Goal: Transaction & Acquisition: Purchase product/service

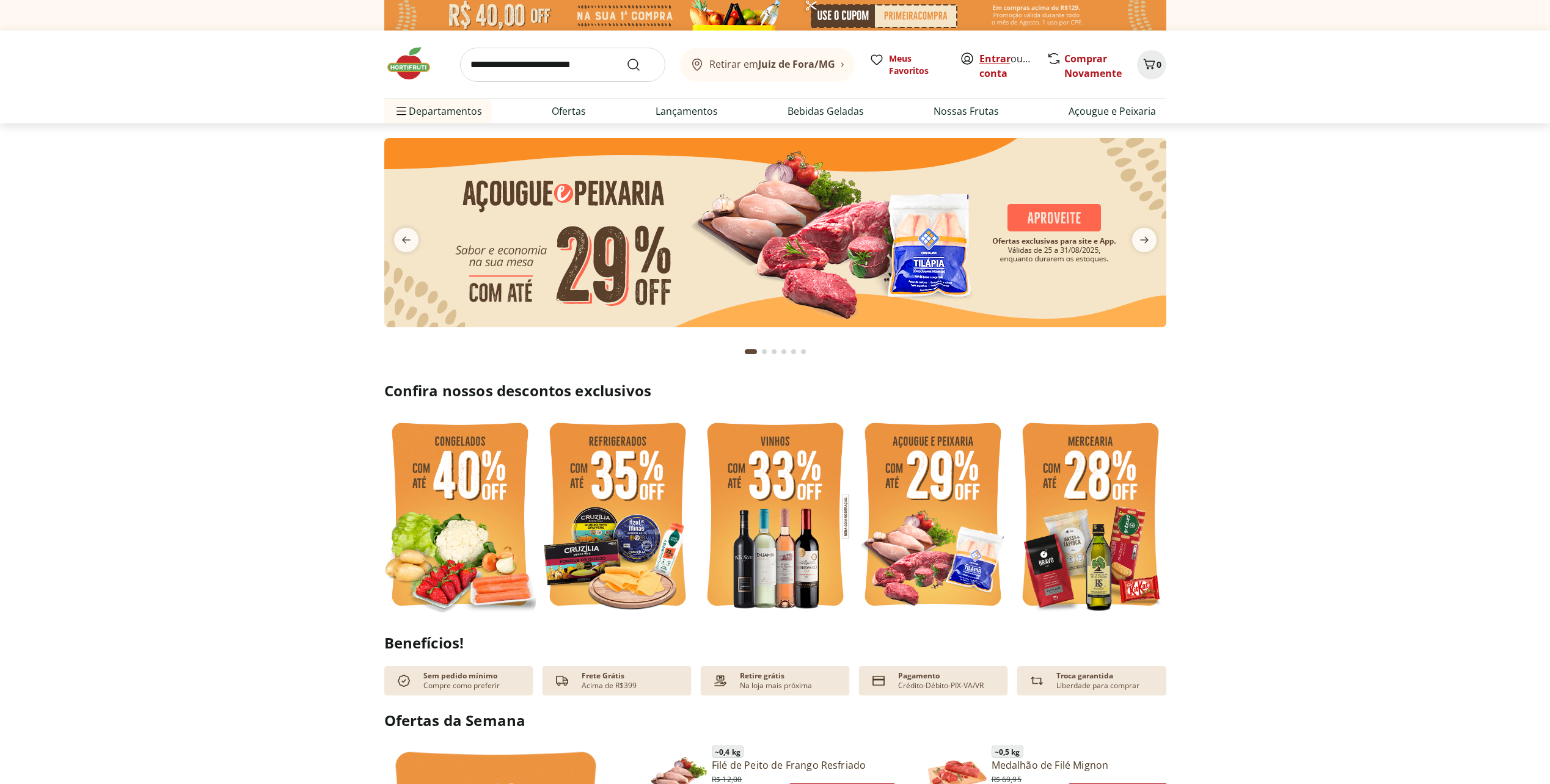
click at [992, 58] on link "Entrar" at bounding box center [995, 58] width 31 height 13
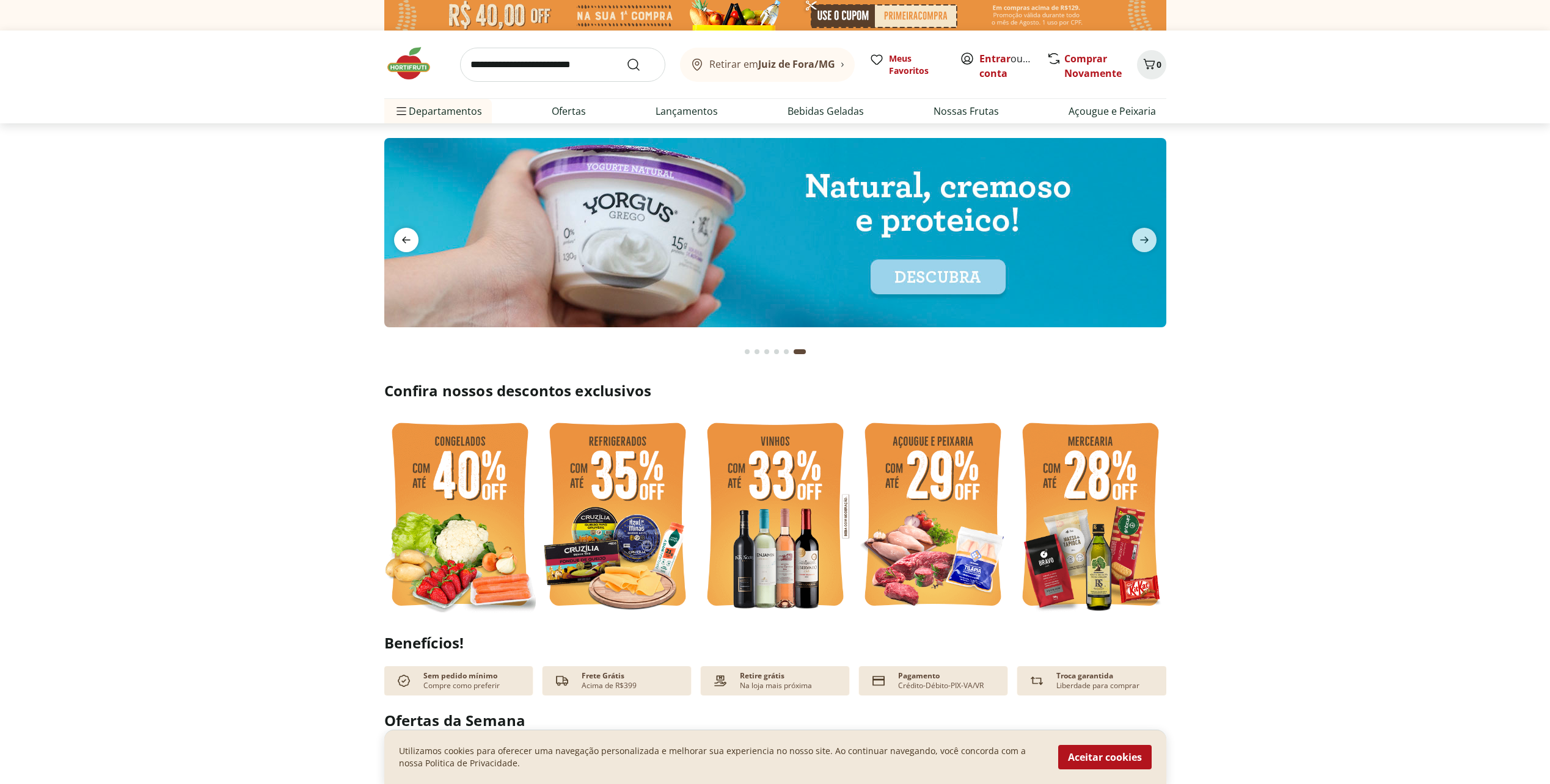
click at [403, 241] on icon "previous" at bounding box center [406, 240] width 9 height 7
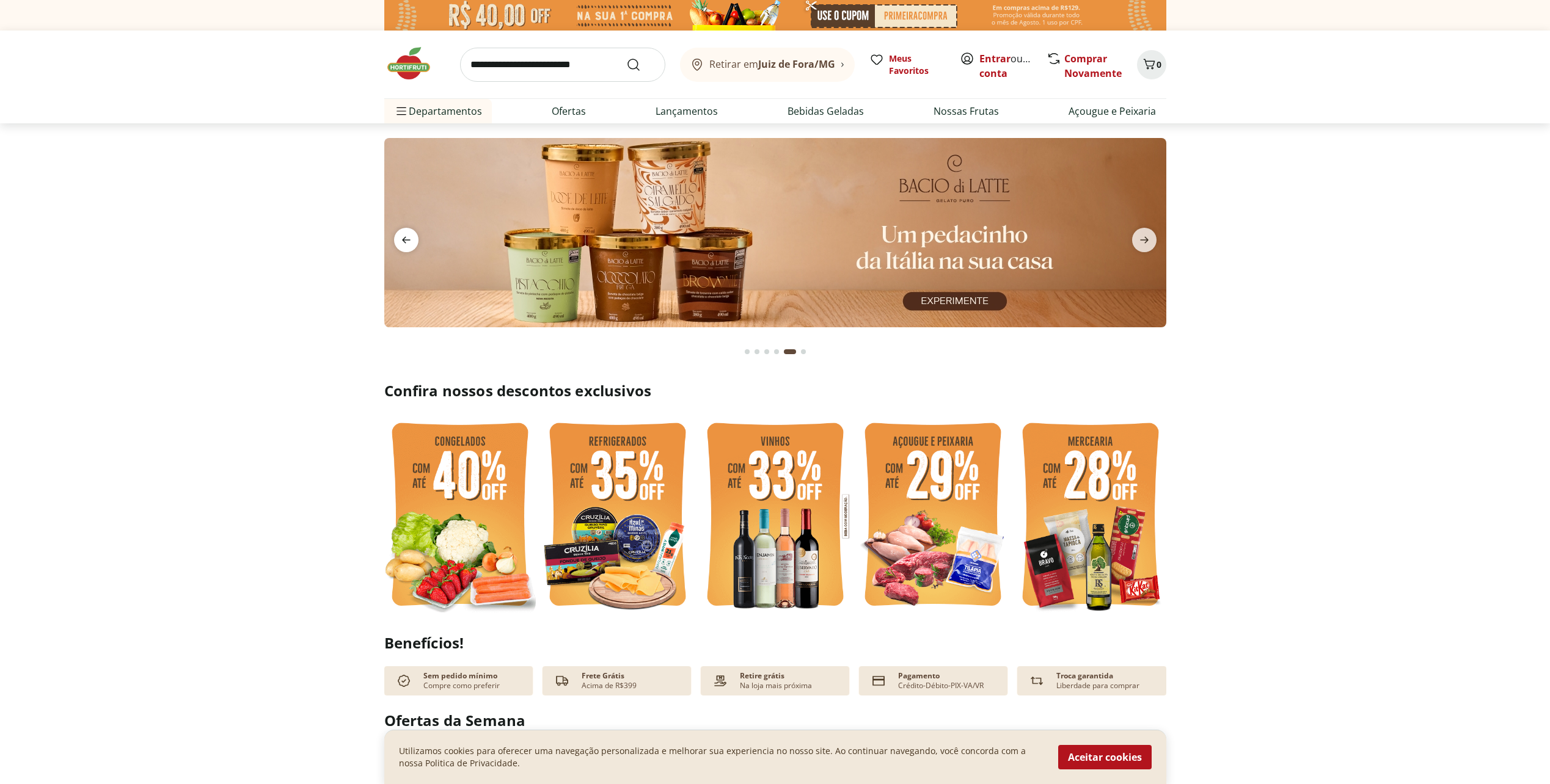
click at [403, 241] on icon "previous" at bounding box center [406, 240] width 9 height 7
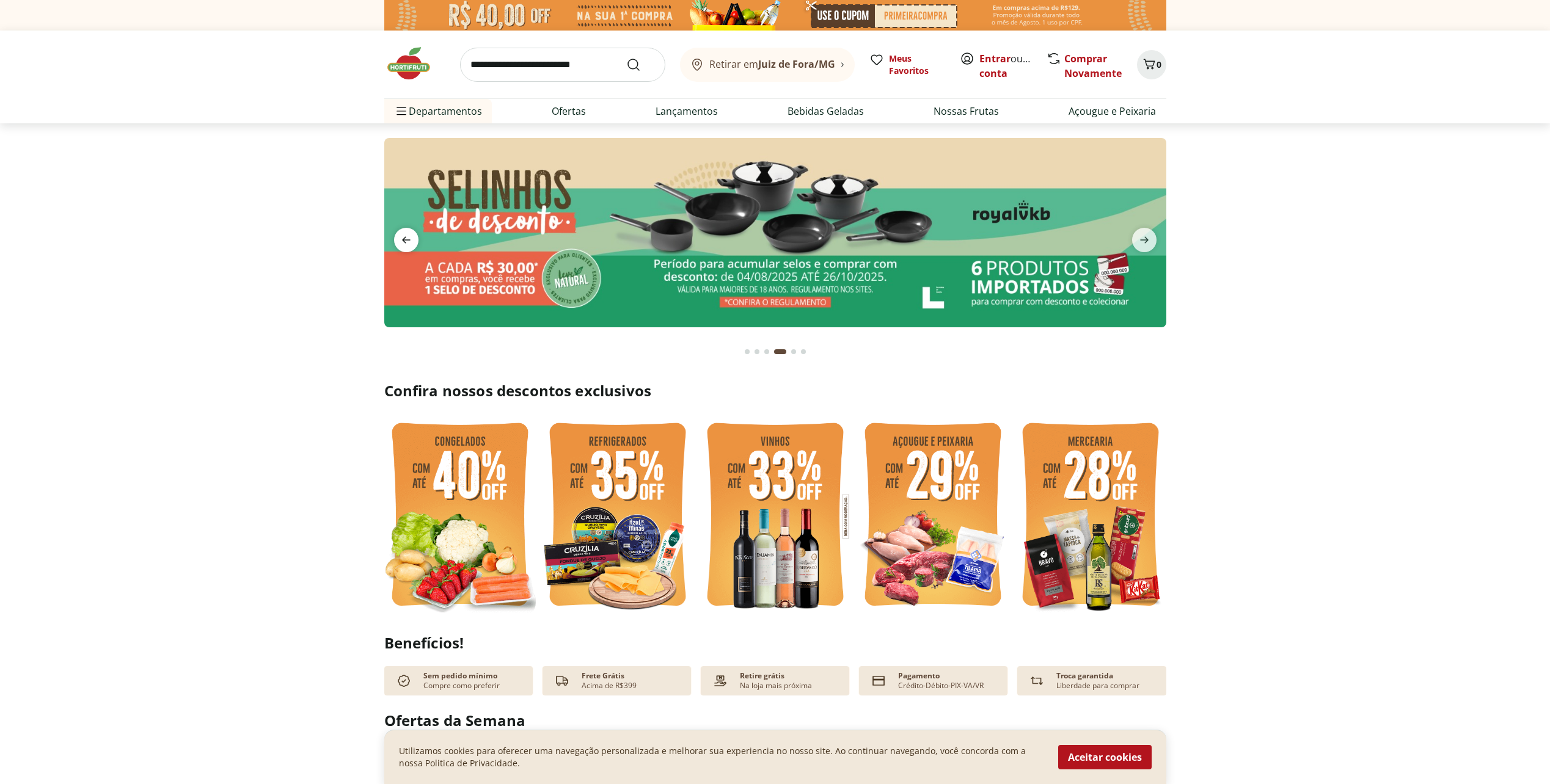
click at [403, 241] on icon "previous" at bounding box center [406, 240] width 9 height 7
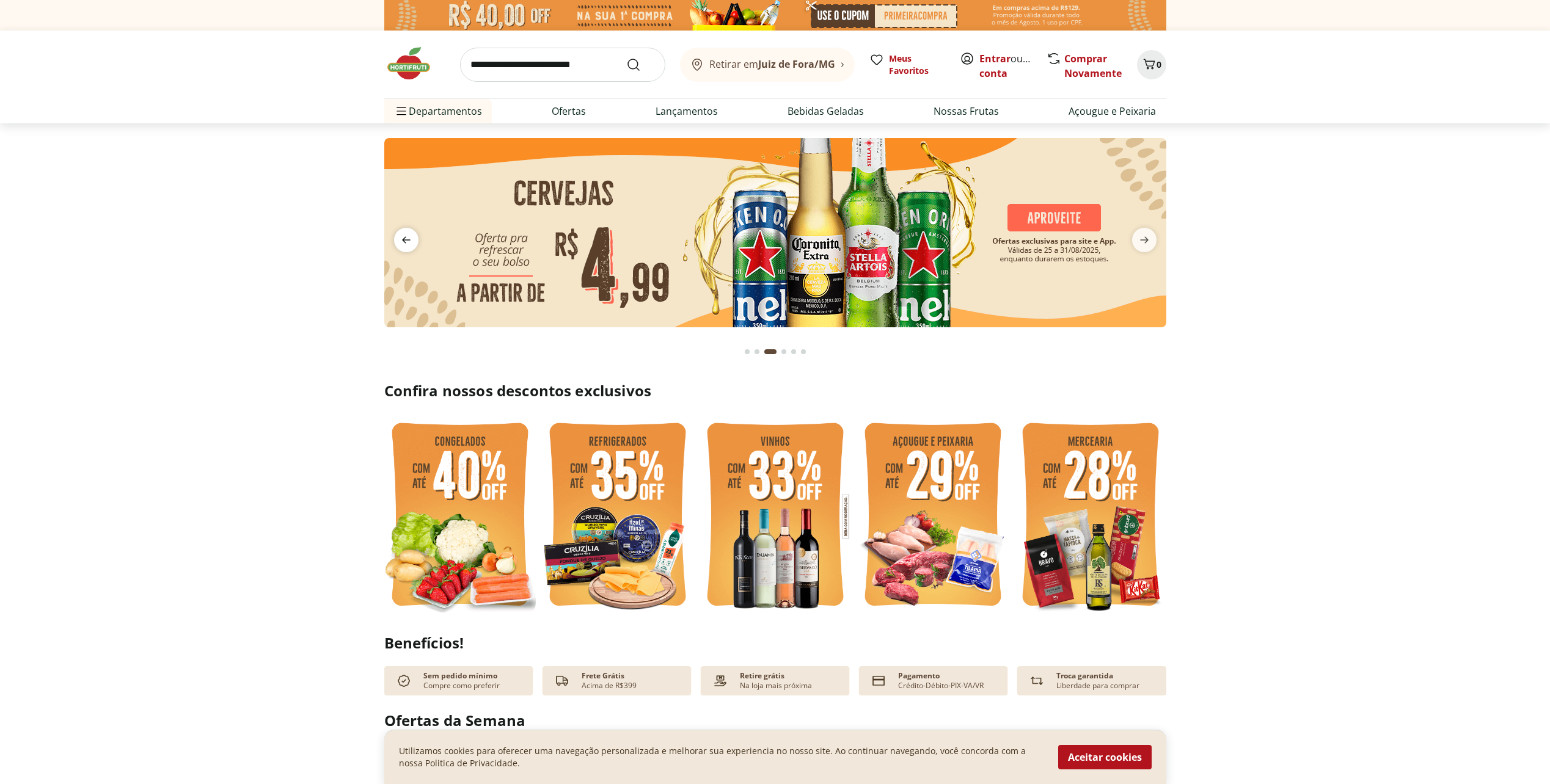
click at [403, 241] on icon "previous" at bounding box center [406, 240] width 9 height 7
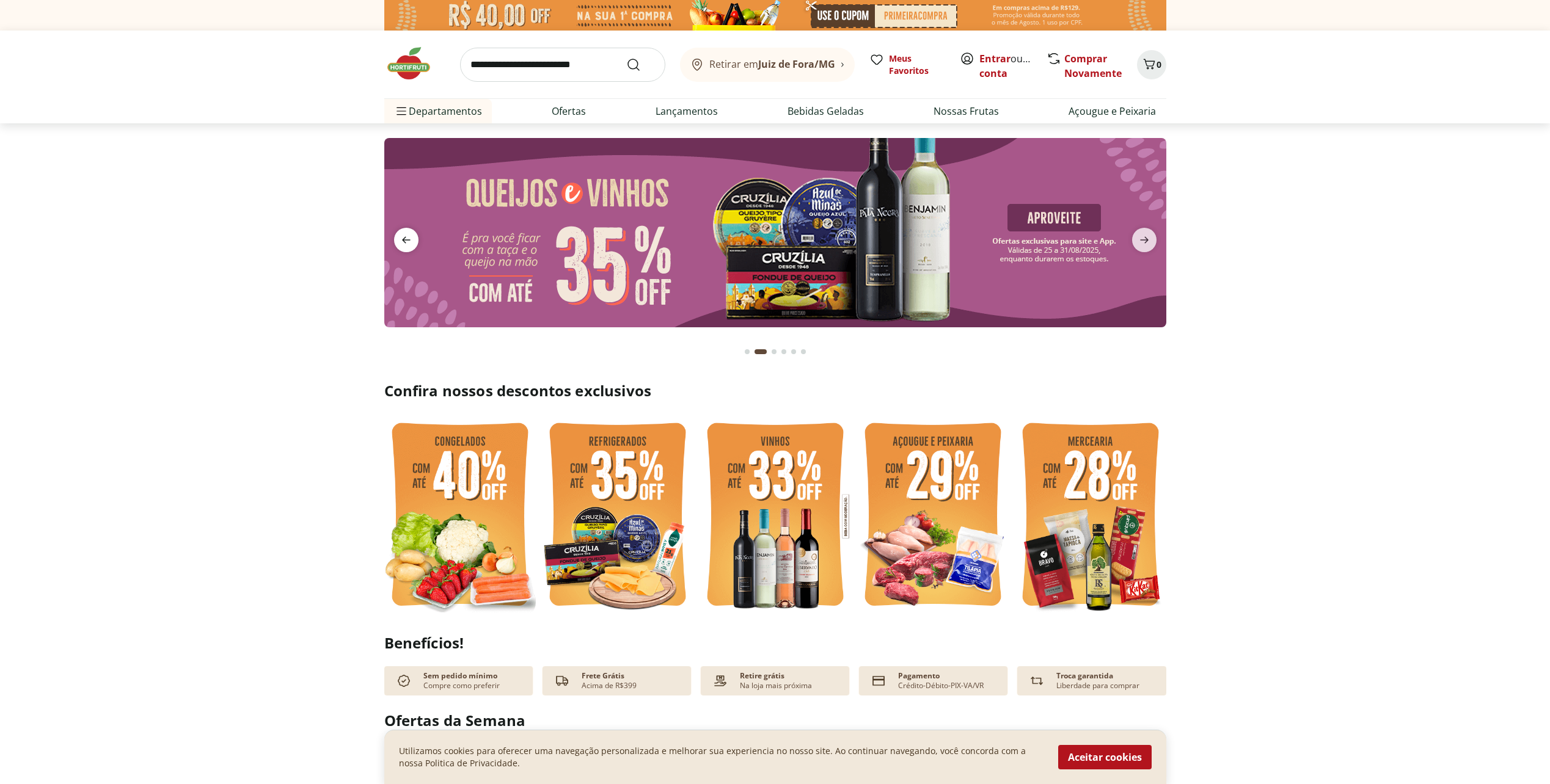
click at [403, 241] on icon "previous" at bounding box center [406, 240] width 9 height 7
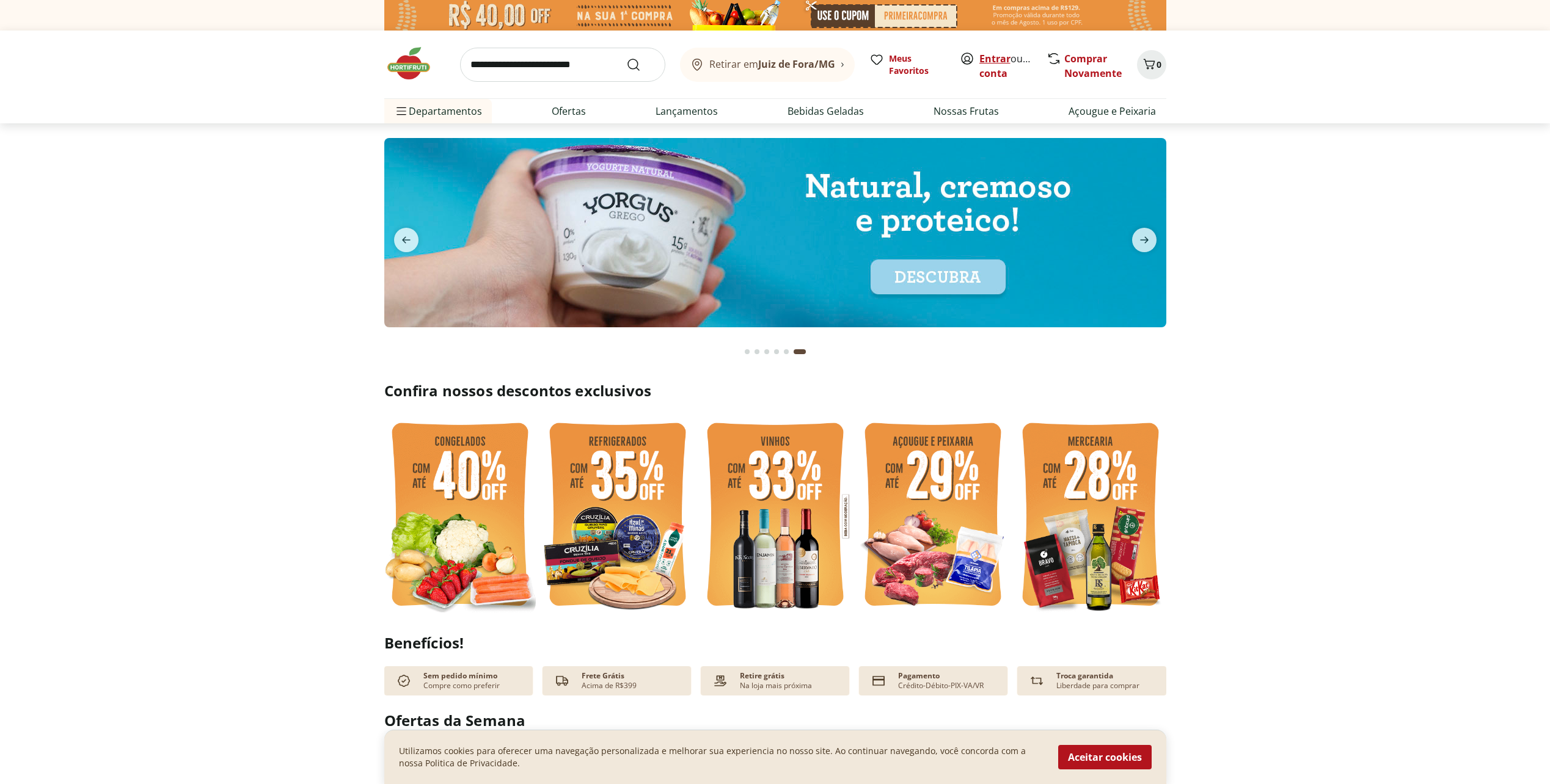
click at [997, 57] on link "Entrar" at bounding box center [995, 58] width 31 height 13
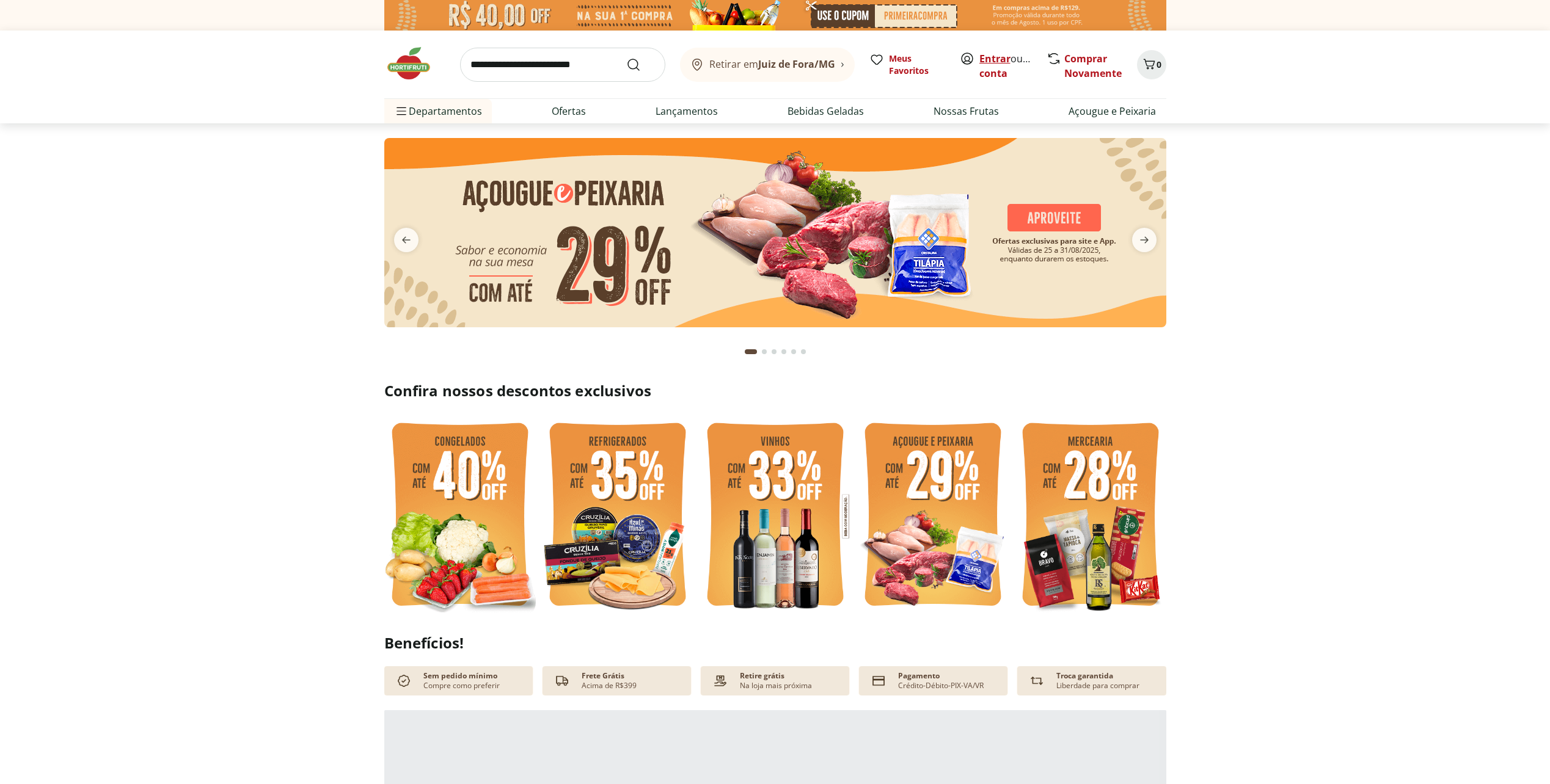
click at [989, 56] on link "Entrar" at bounding box center [995, 58] width 31 height 13
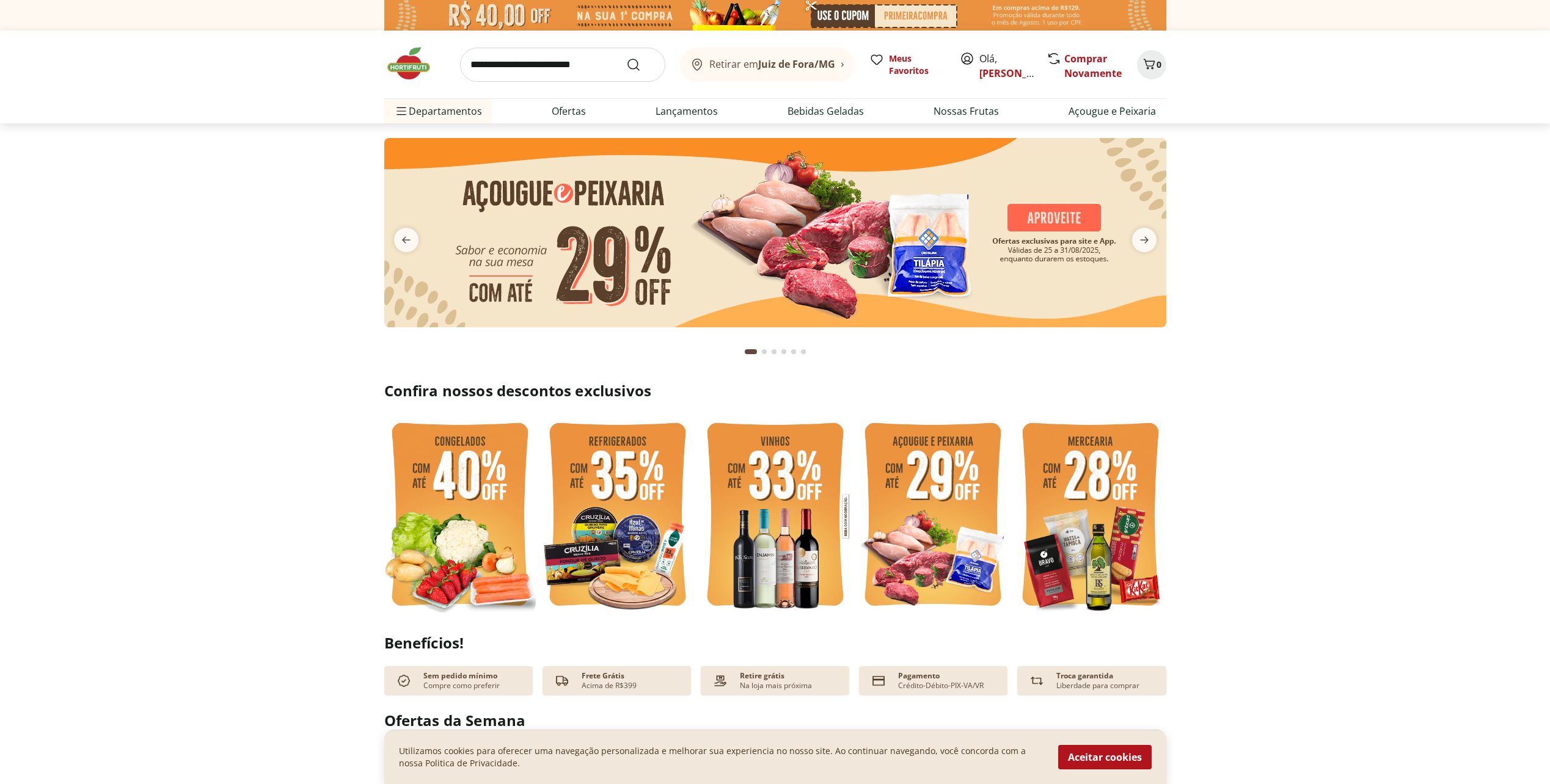
click at [482, 469] on img at bounding box center [459, 516] width 151 height 202
select select "**********"
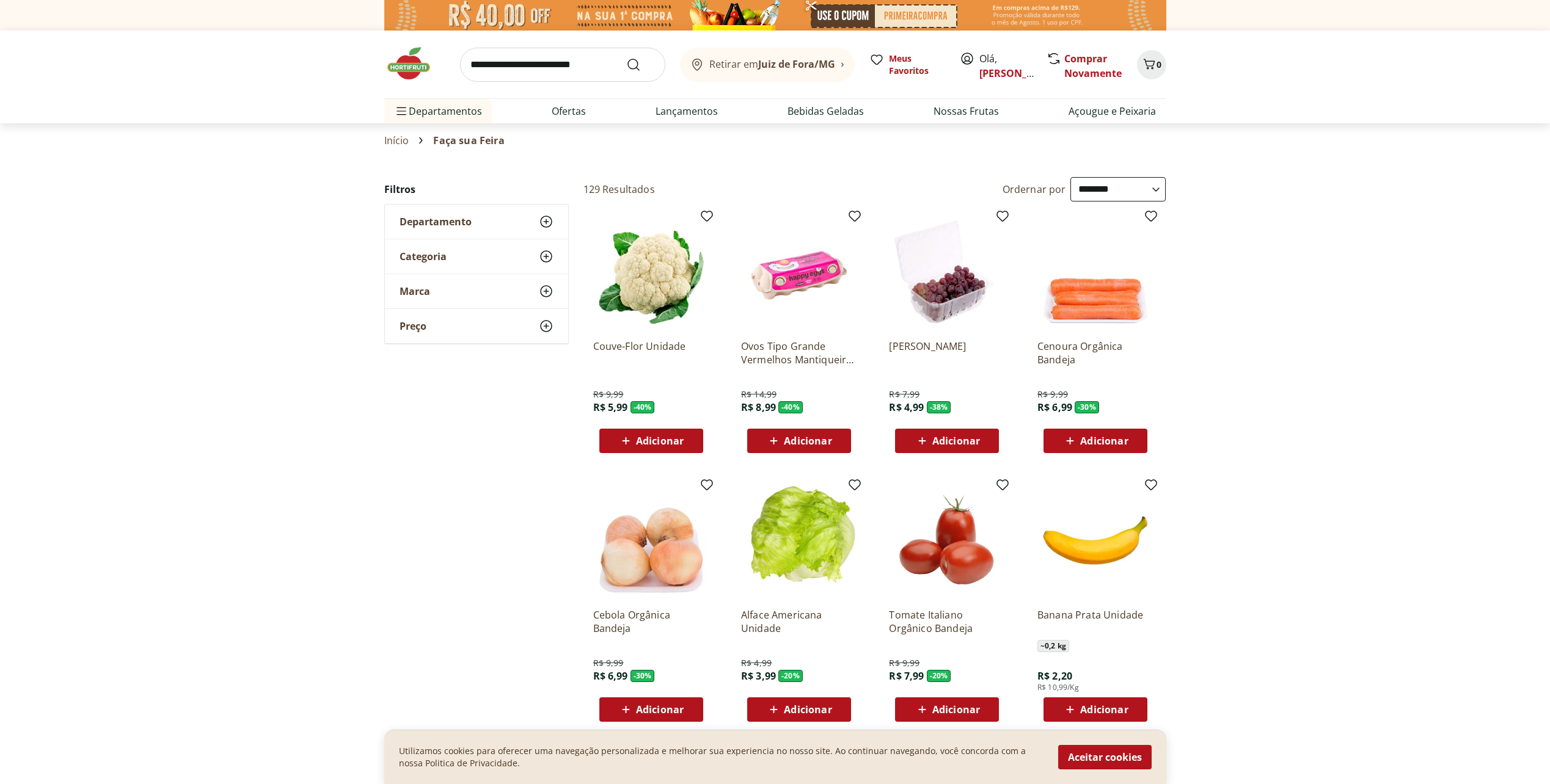
scroll to position [61, 0]
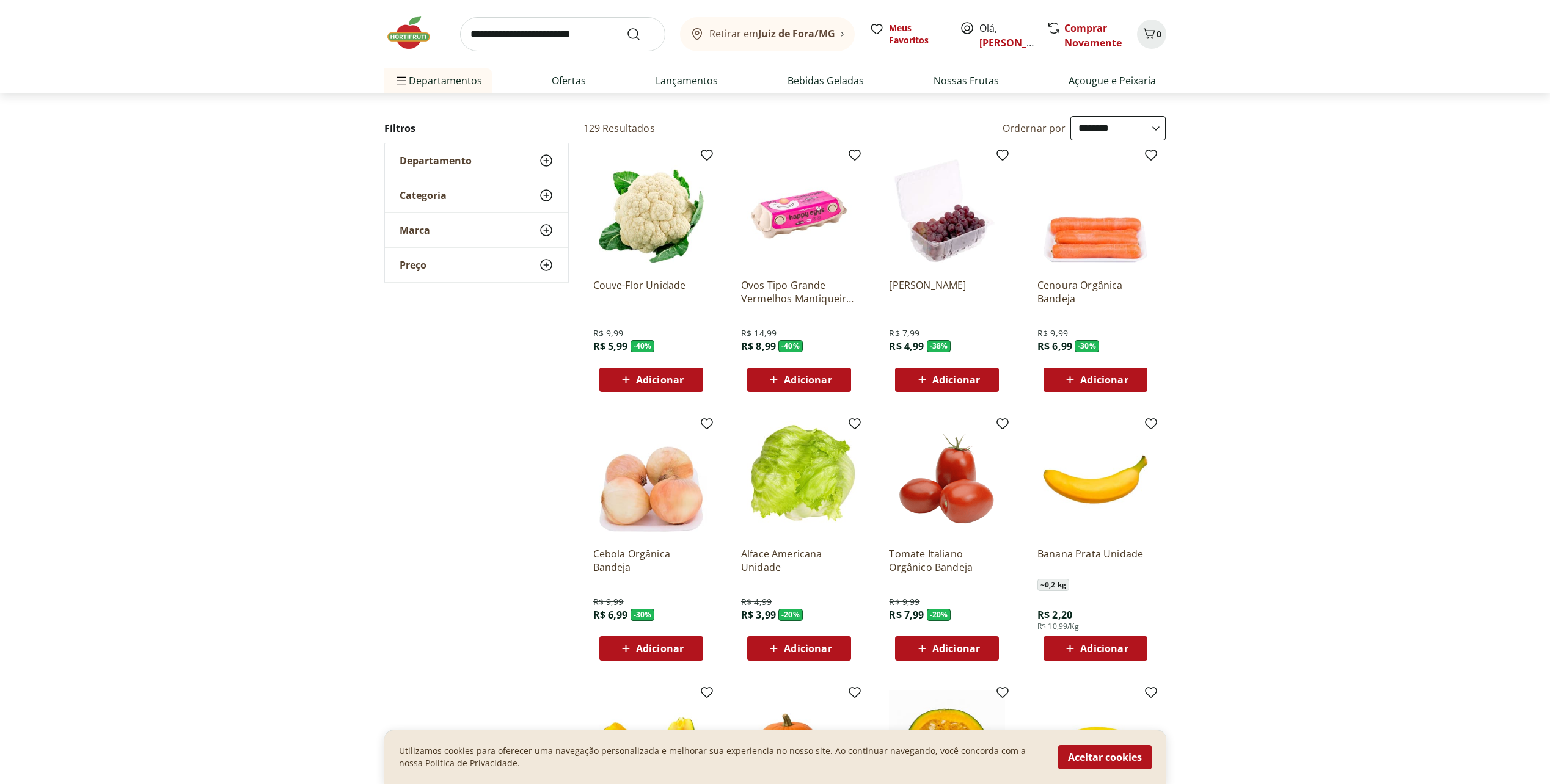
click at [675, 371] on div "Adicionar" at bounding box center [651, 380] width 85 height 22
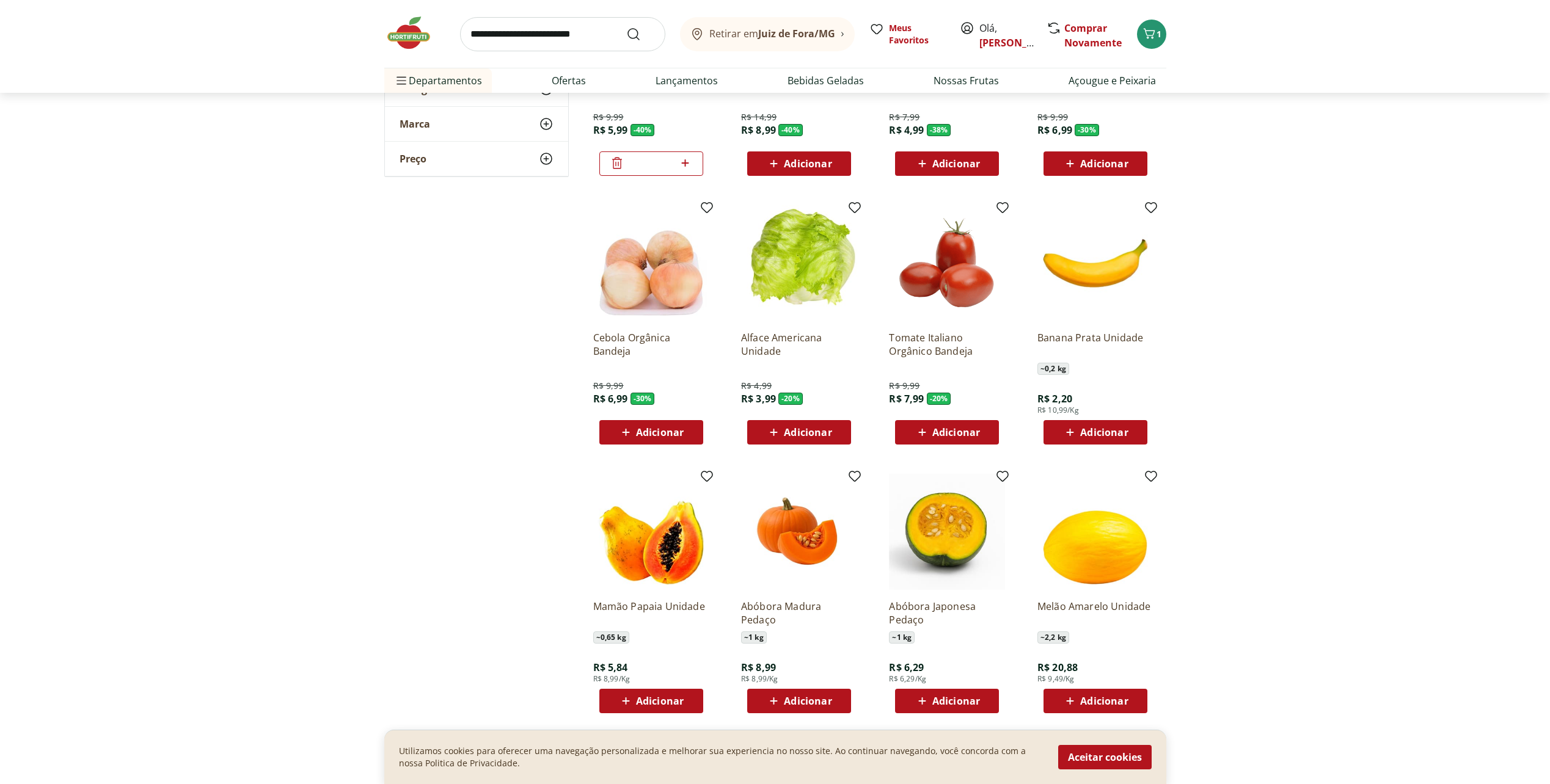
scroll to position [306, 0]
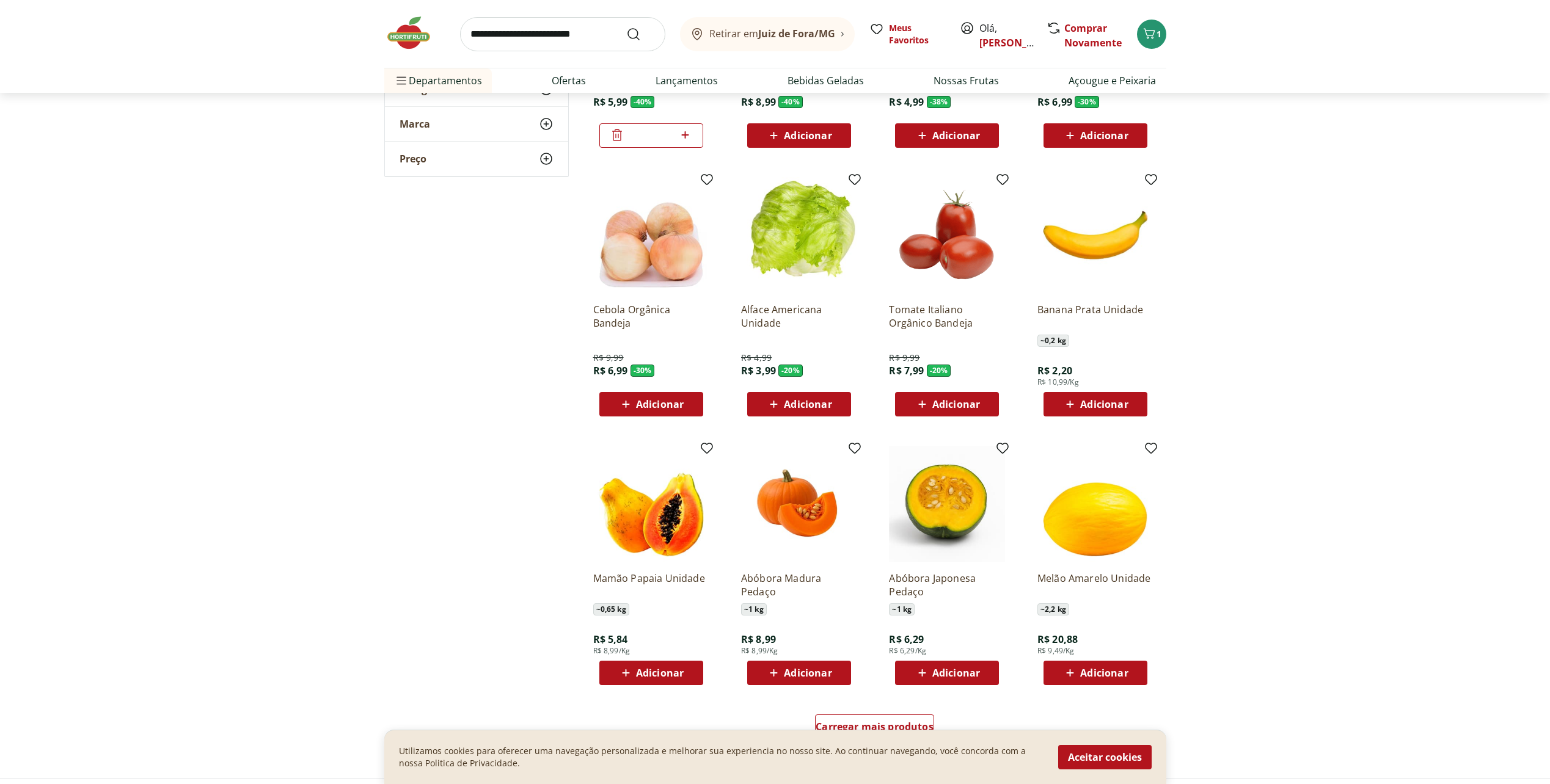
click at [783, 399] on span "Adicionar" at bounding box center [798, 404] width 65 height 15
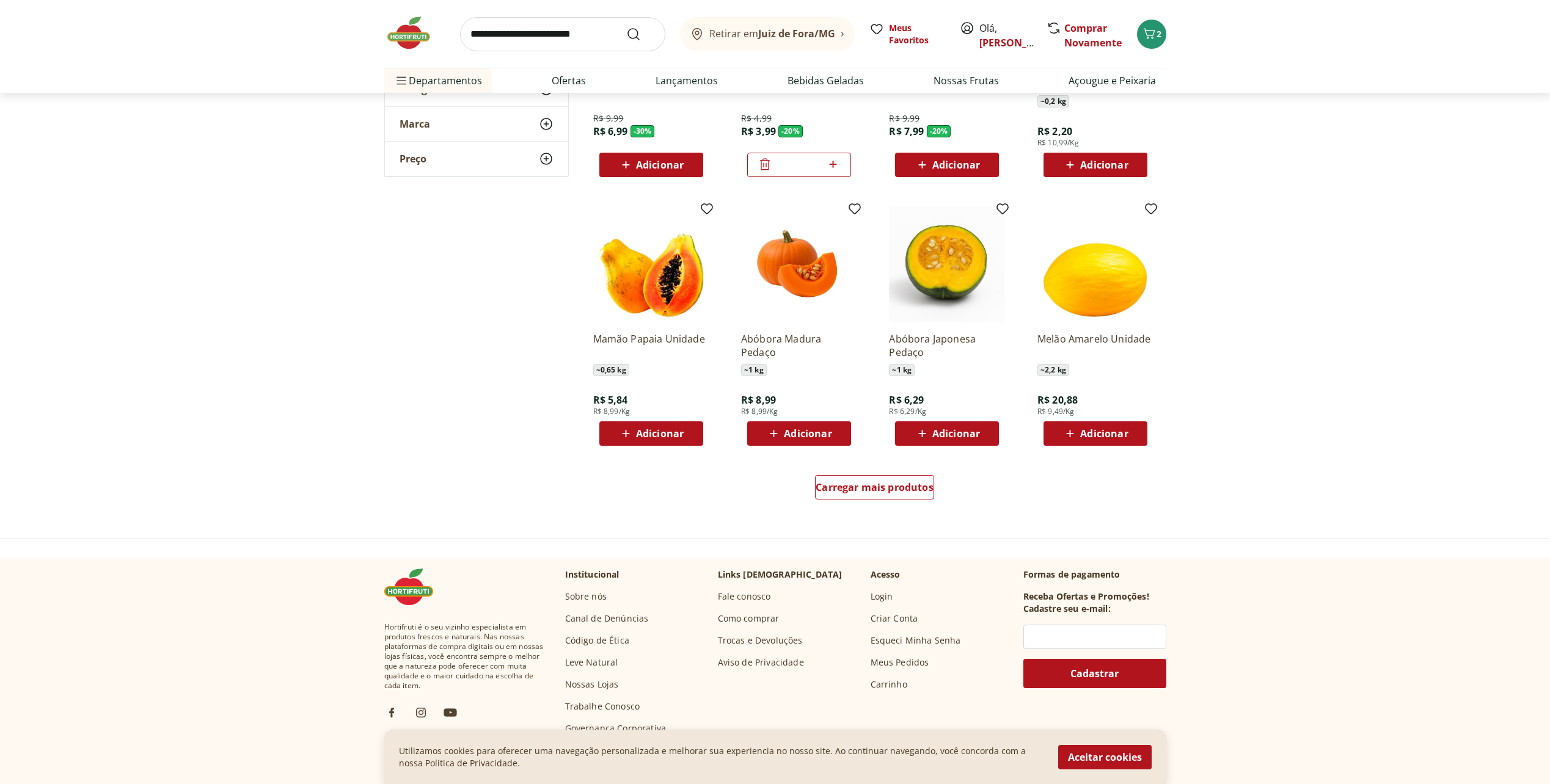
scroll to position [550, 0]
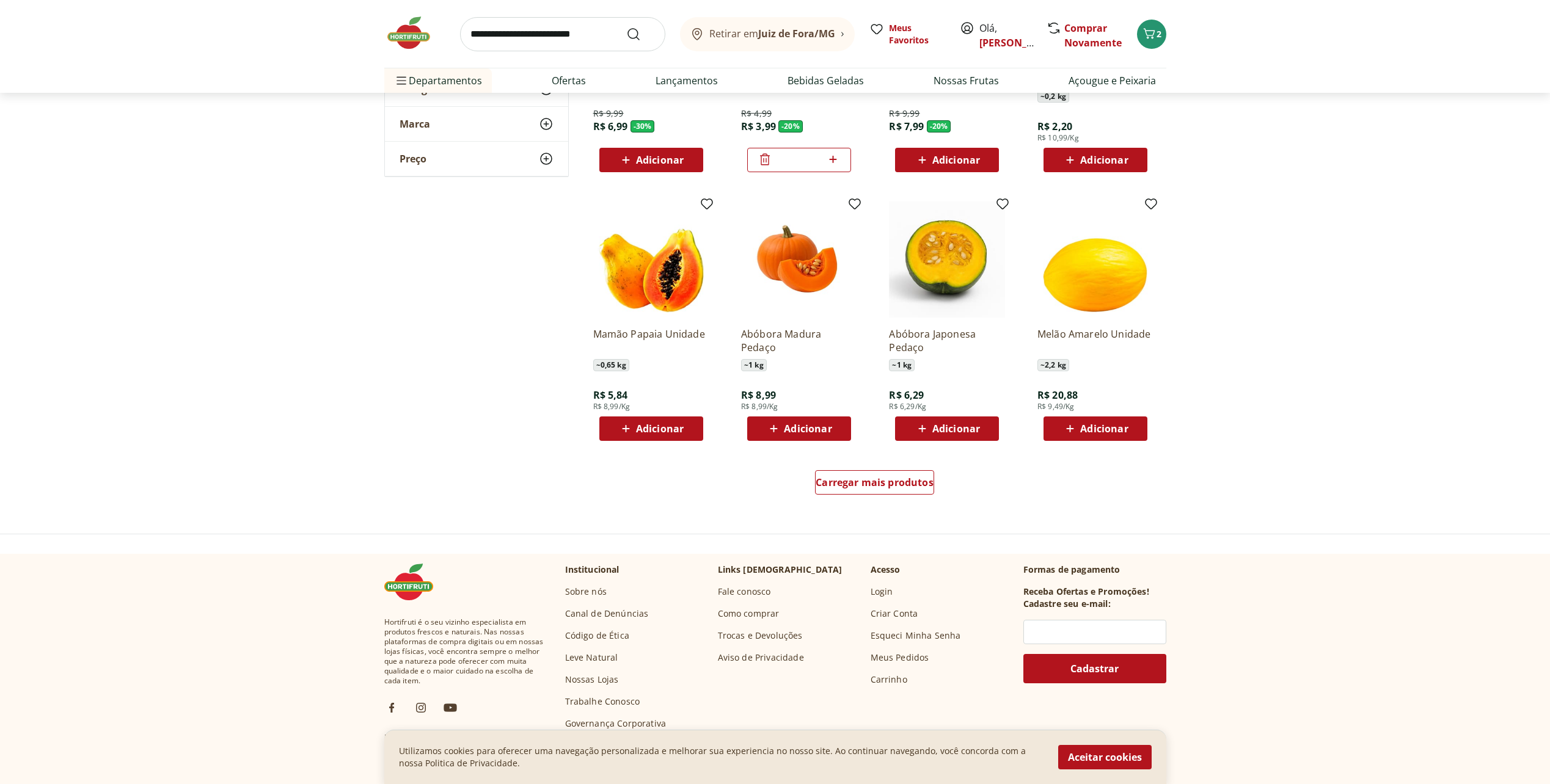
click at [676, 432] on span "Adicionar" at bounding box center [659, 428] width 47 height 10
click at [682, 430] on icon at bounding box center [685, 427] width 16 height 15
type input "*"
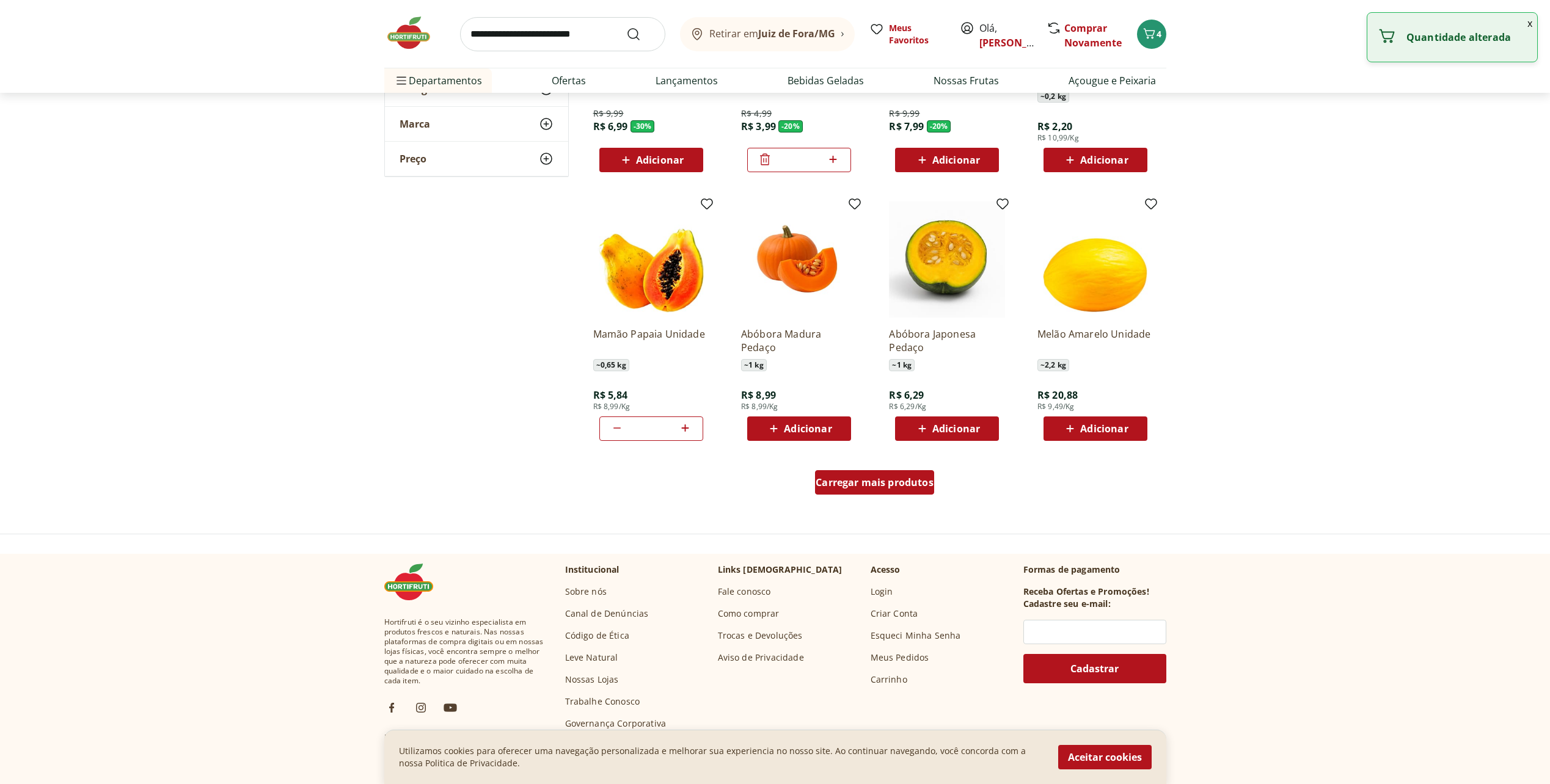
click at [877, 478] on span "Carregar mais produtos" at bounding box center [874, 482] width 118 height 10
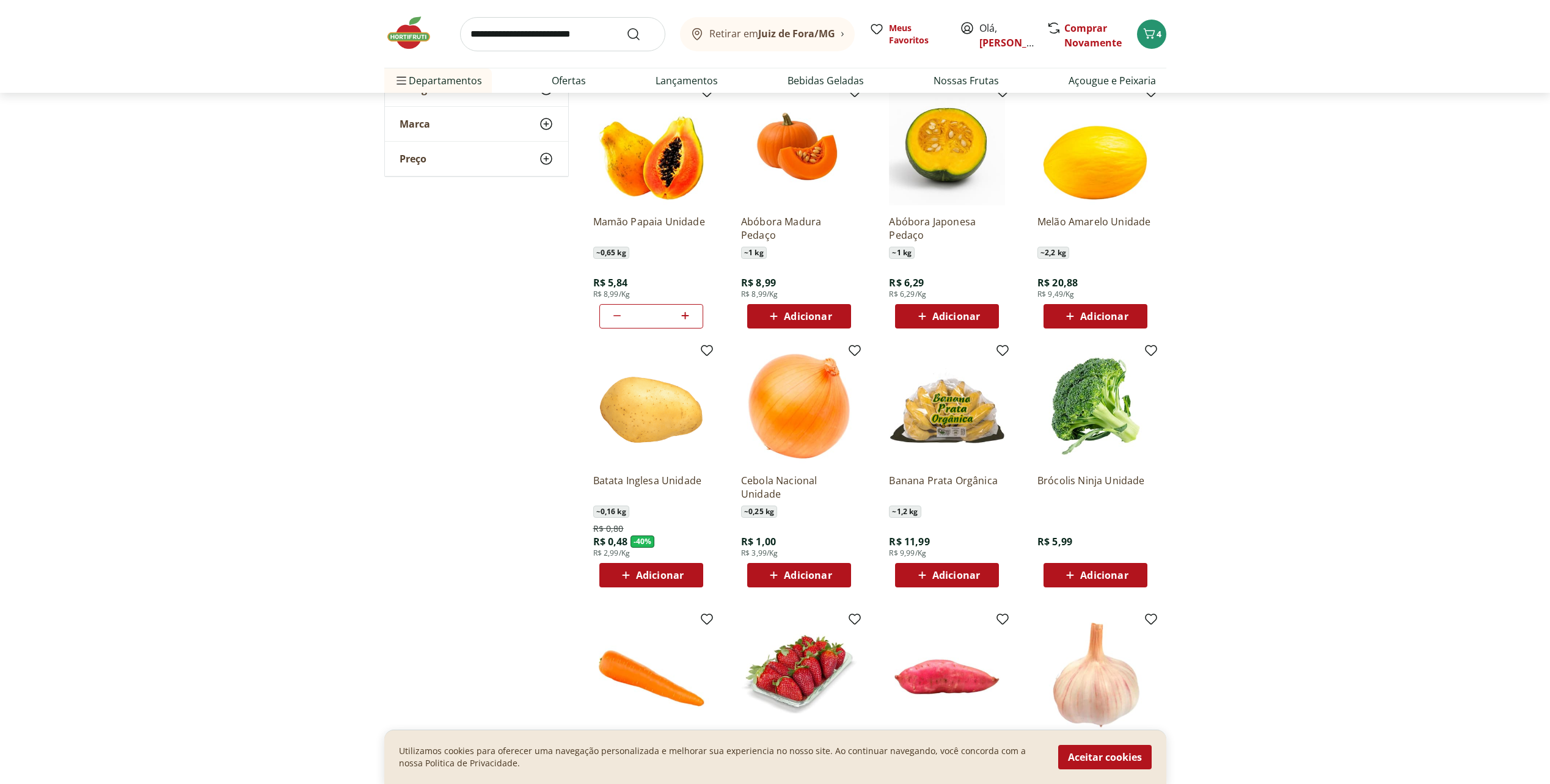
scroll to position [672, 0]
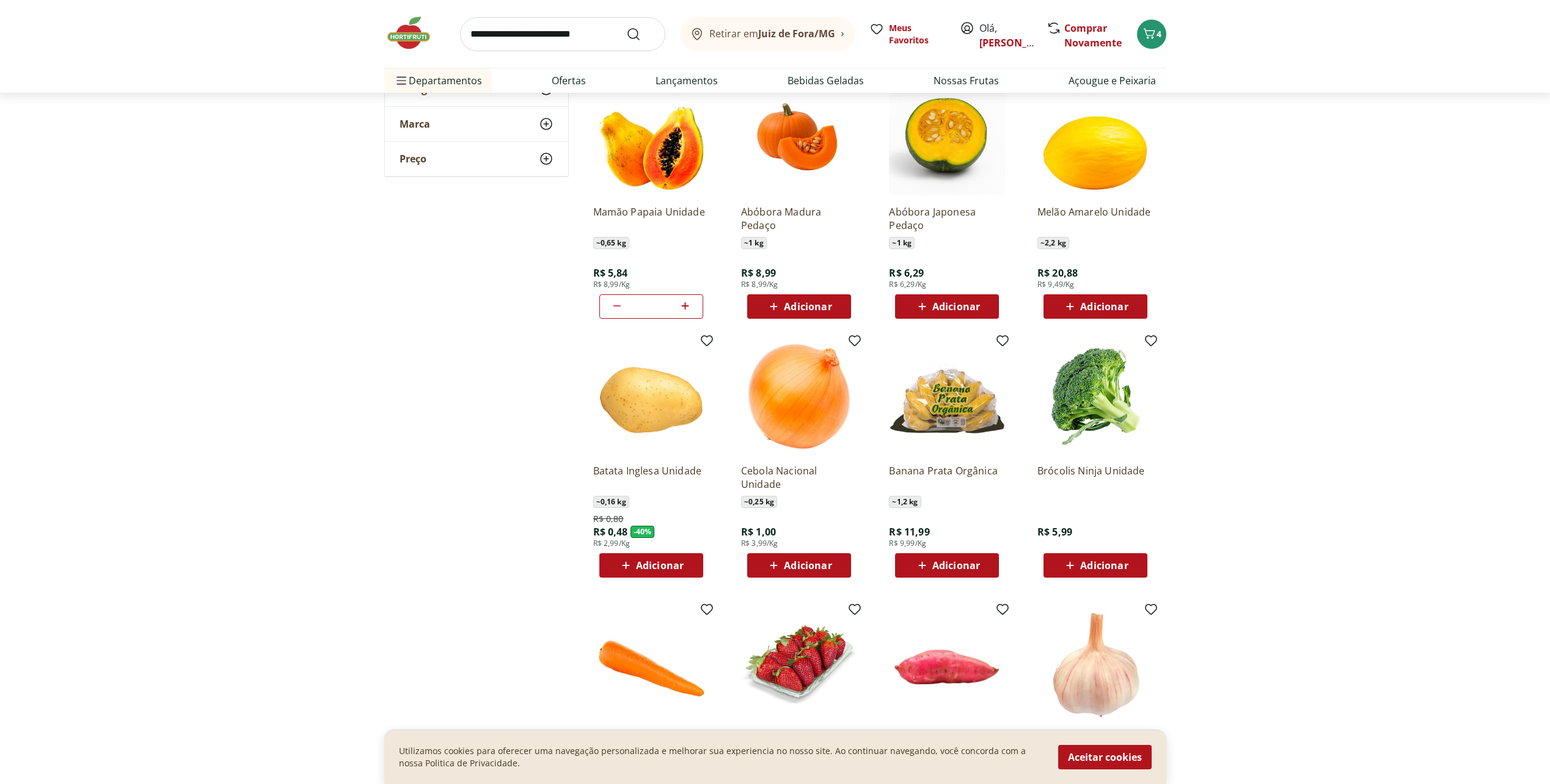
click at [1102, 561] on span "Adicionar" at bounding box center [1103, 565] width 47 height 10
click at [970, 558] on div "Adicionar" at bounding box center [946, 565] width 85 height 22
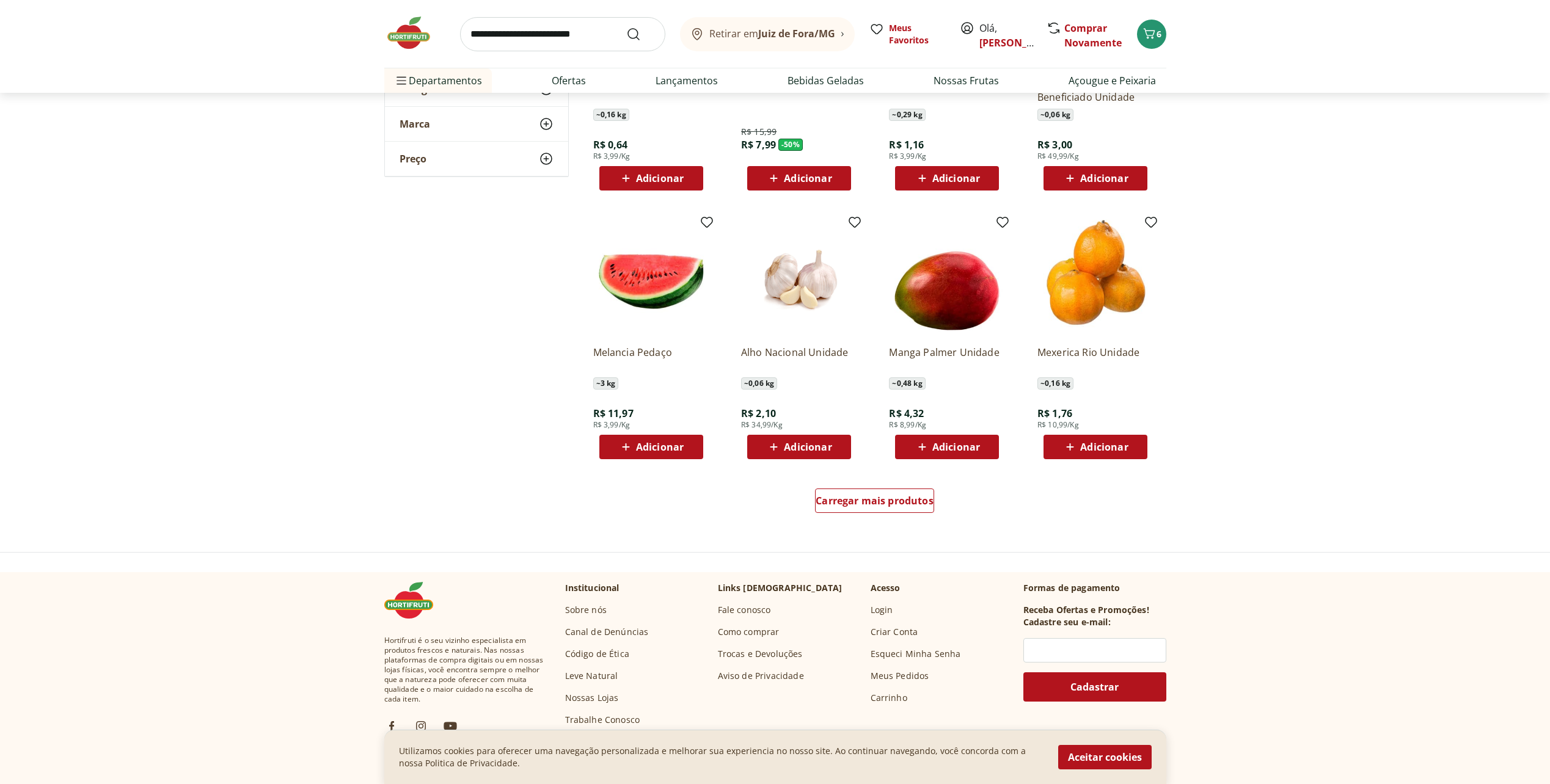
scroll to position [1343, 0]
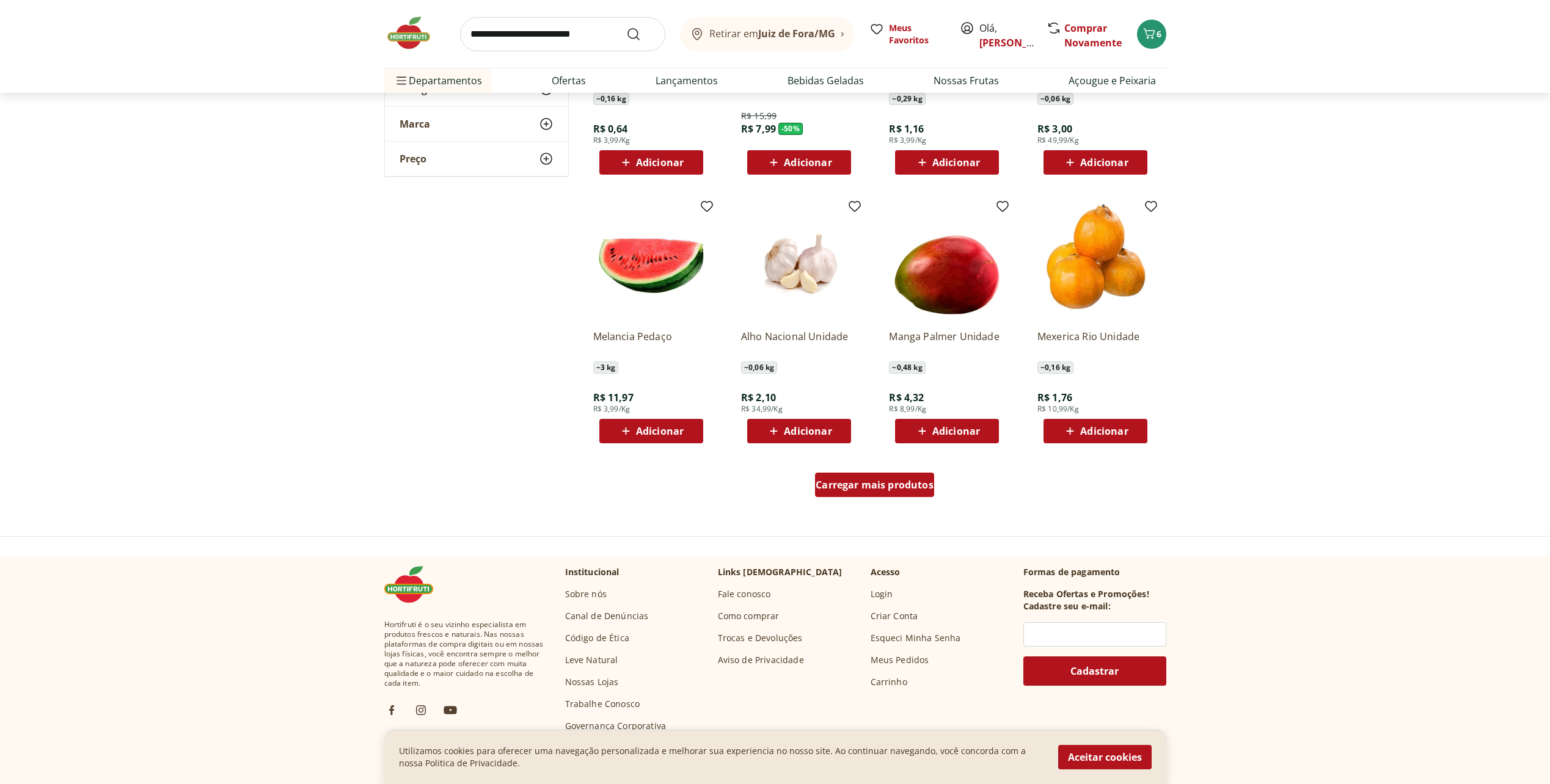
click at [879, 501] on link "Carregar mais produtos" at bounding box center [874, 487] width 119 height 29
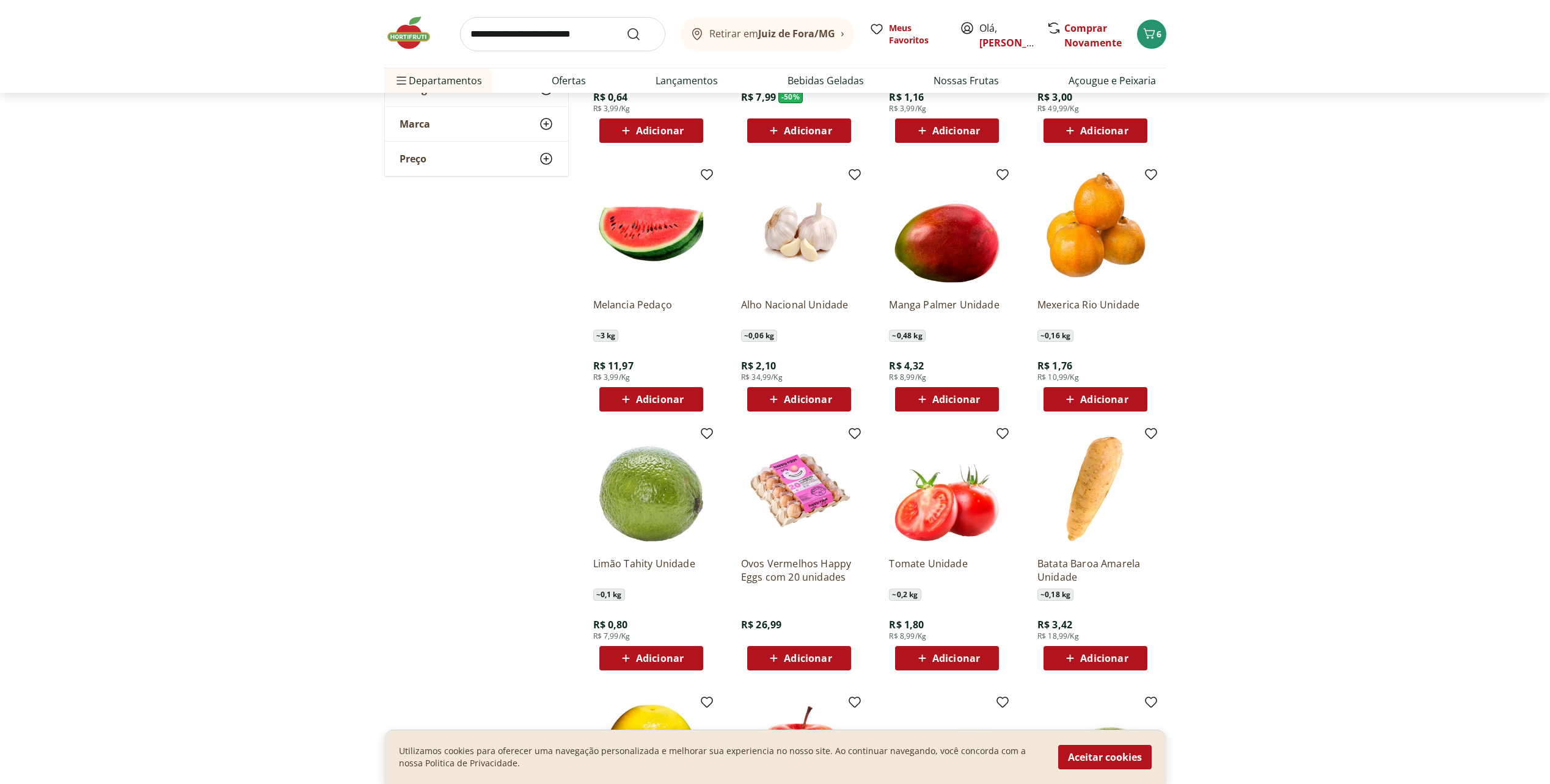
scroll to position [1649, 0]
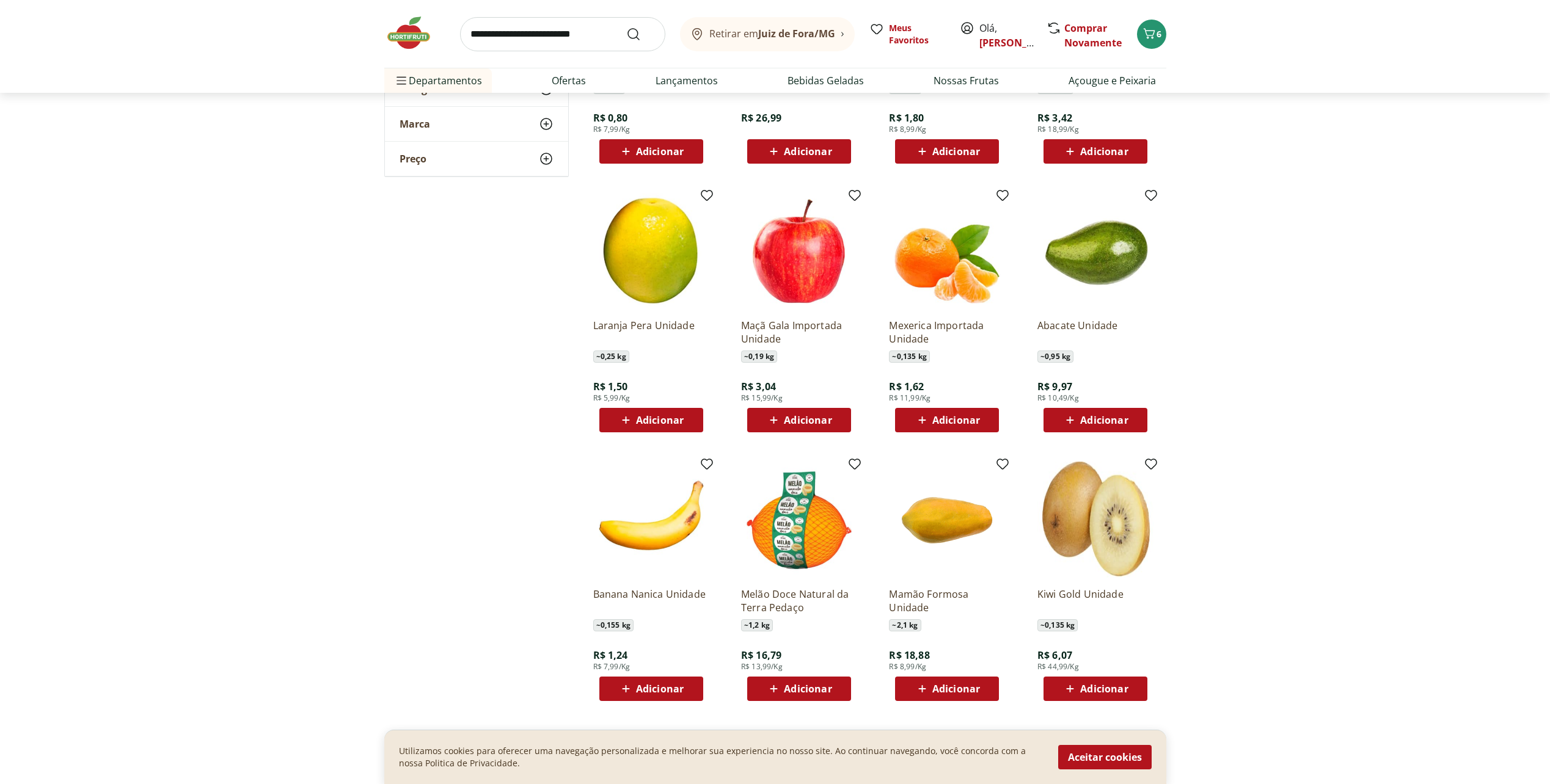
scroll to position [1893, 0]
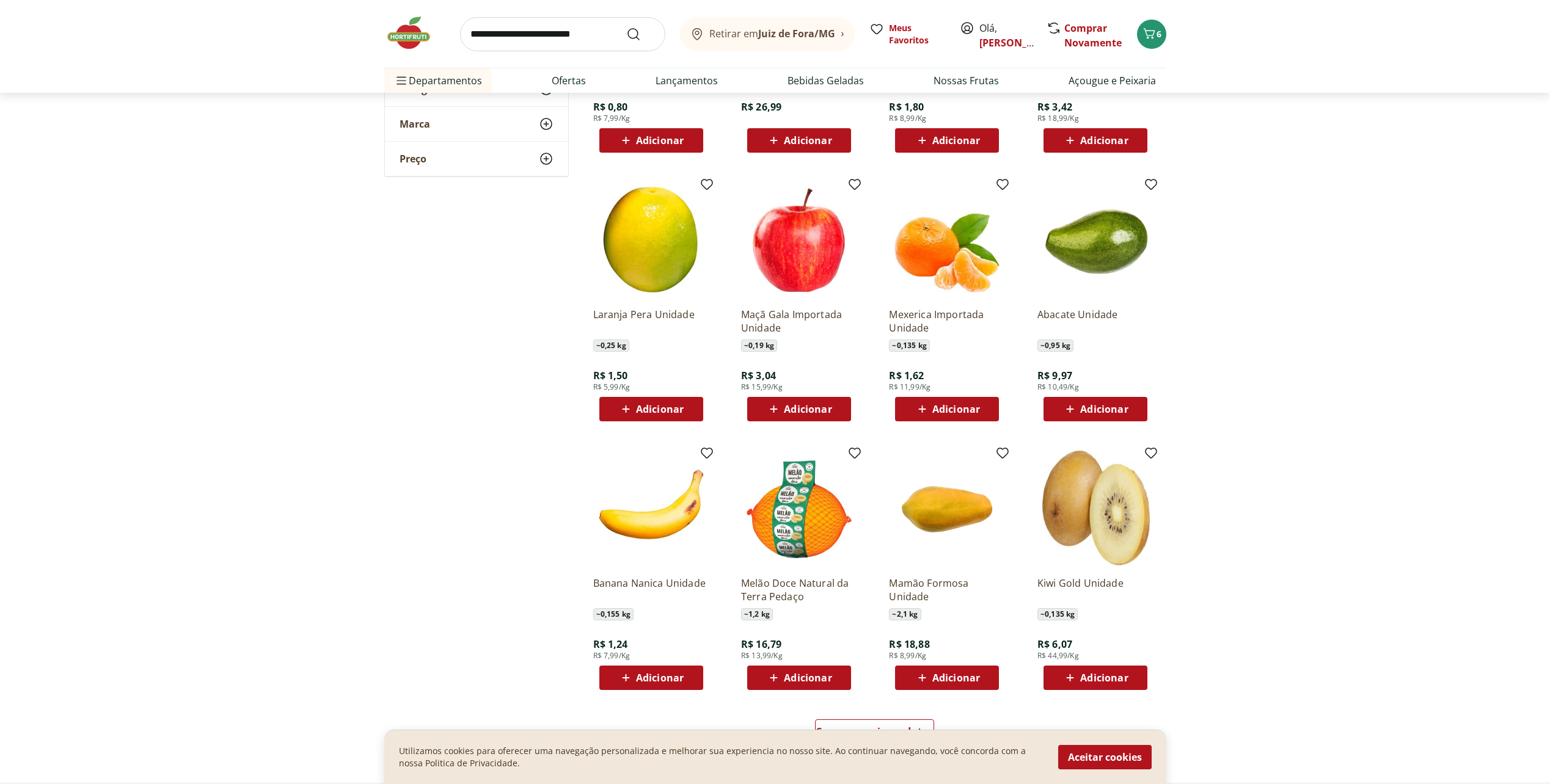
click at [1061, 407] on div "Adicionar" at bounding box center [1095, 409] width 85 height 22
click at [1133, 412] on icon at bounding box center [1130, 408] width 16 height 15
type input "*"
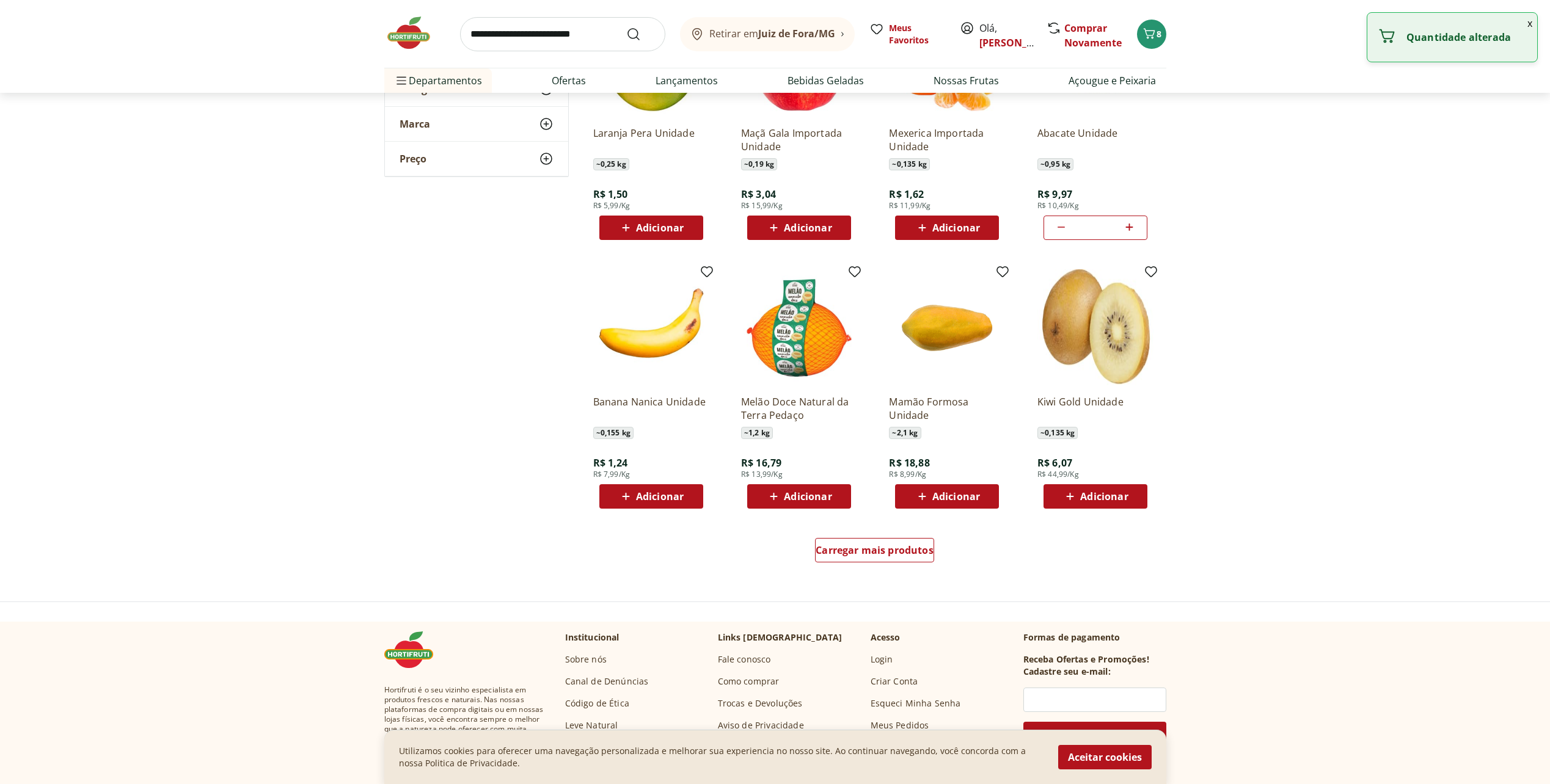
scroll to position [2076, 0]
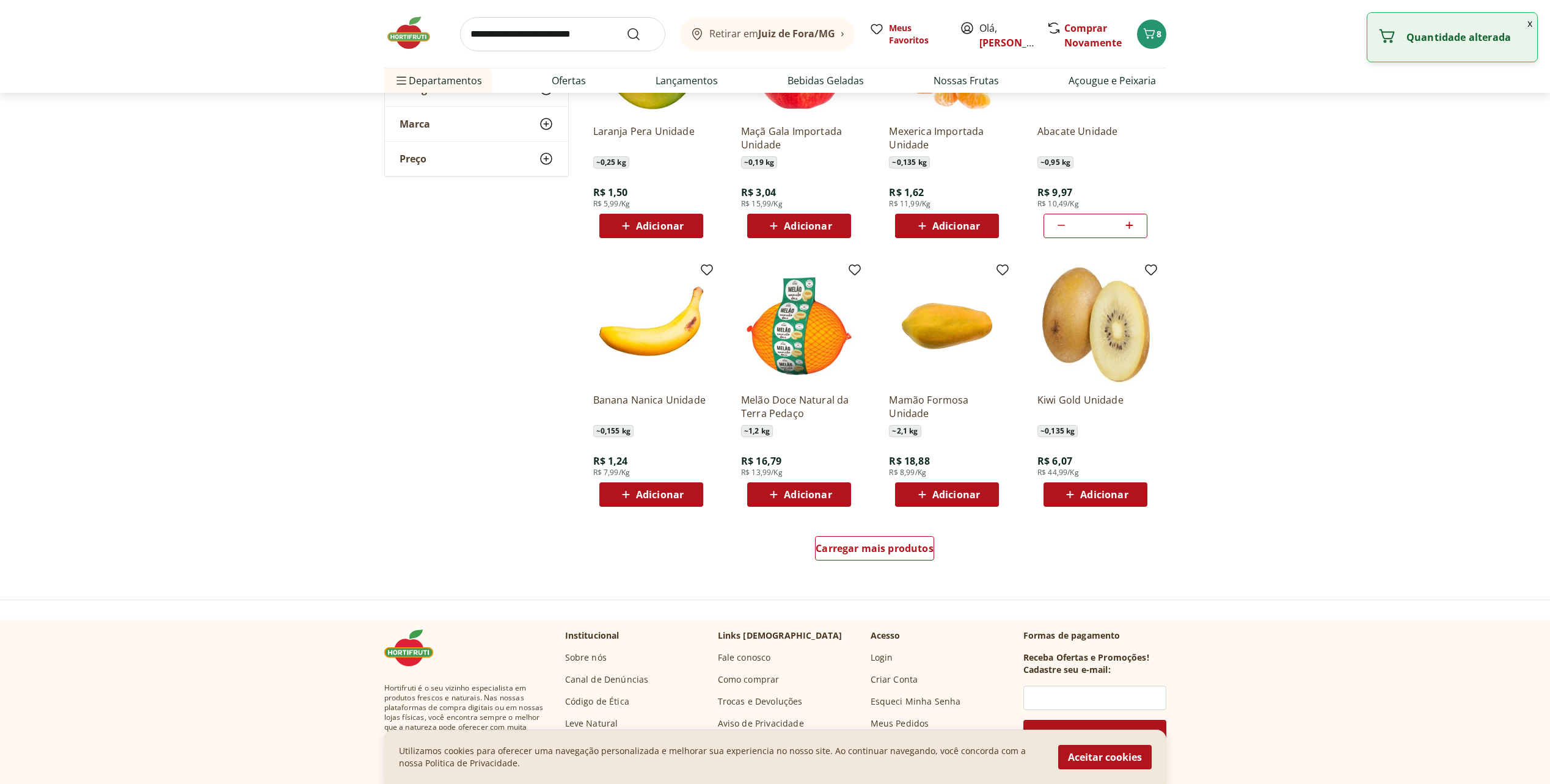
click at [694, 493] on button "Adicionar" at bounding box center [651, 494] width 104 height 24
click at [680, 494] on icon at bounding box center [685, 494] width 16 height 15
click at [682, 492] on icon at bounding box center [685, 494] width 16 height 15
click at [682, 493] on icon at bounding box center [685, 494] width 16 height 15
type input "*"
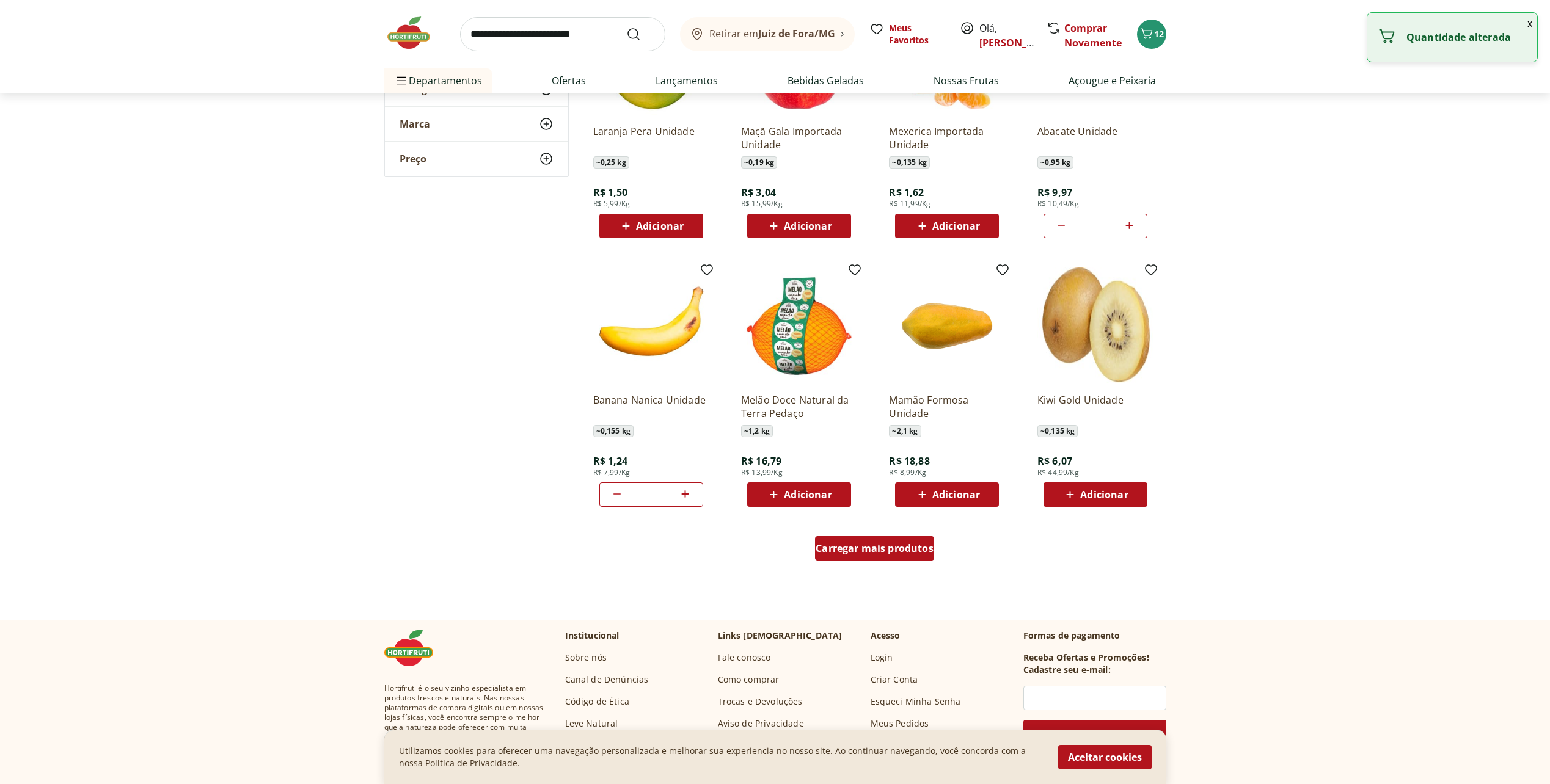
click at [843, 551] on span "Carregar mais produtos" at bounding box center [874, 548] width 118 height 10
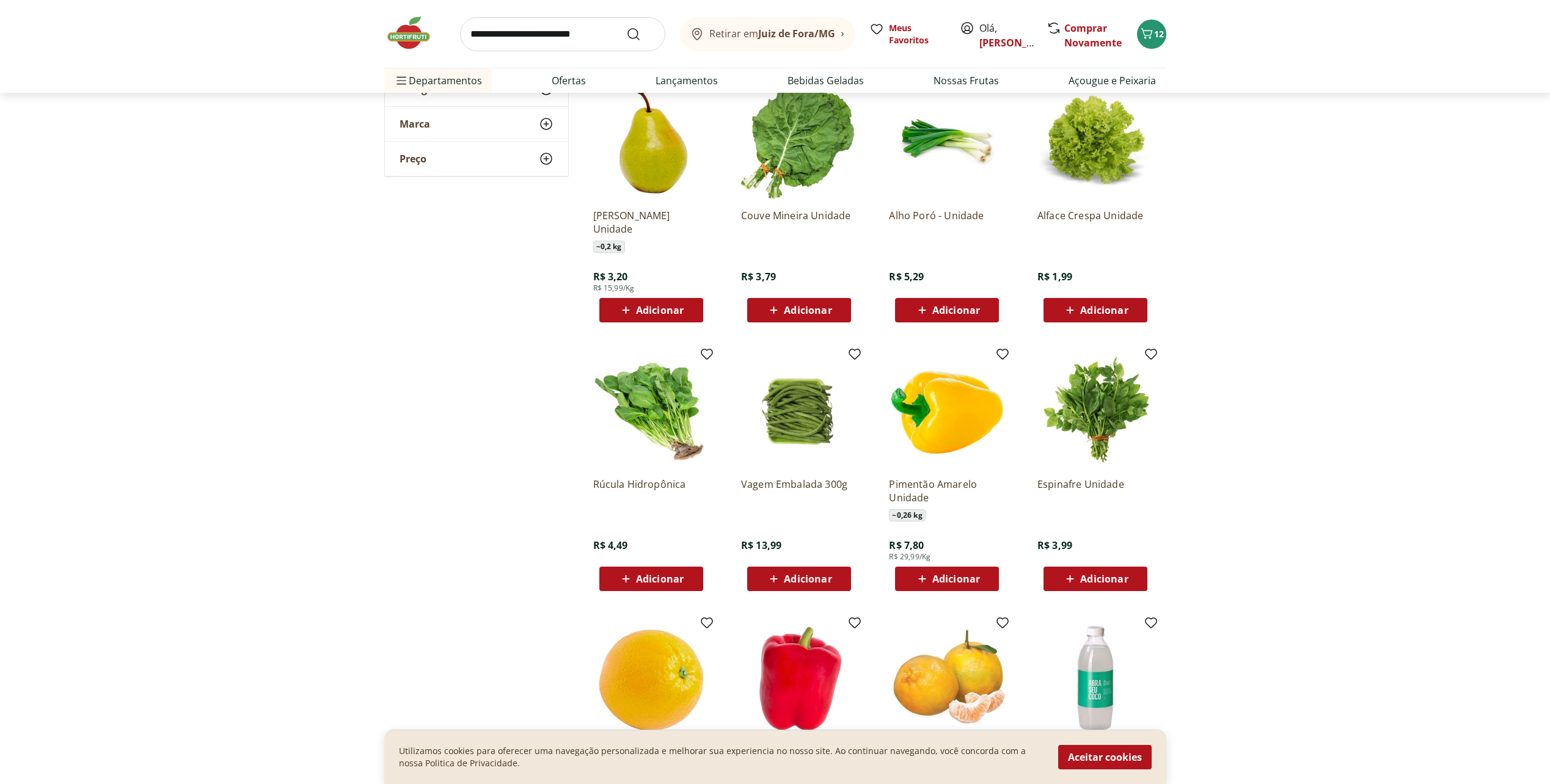
scroll to position [2564, 0]
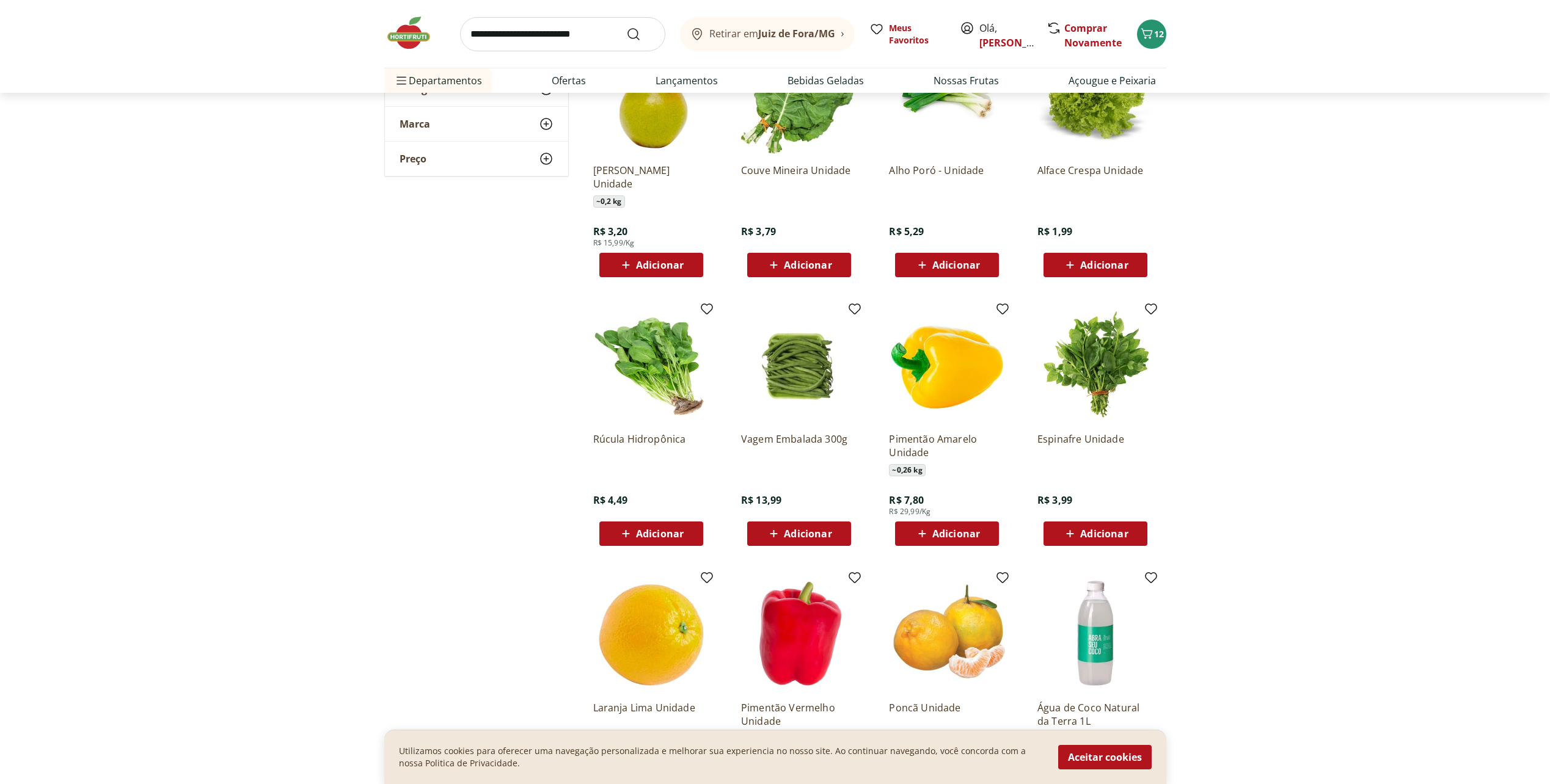
click at [665, 538] on span "Adicionar" at bounding box center [659, 534] width 47 height 10
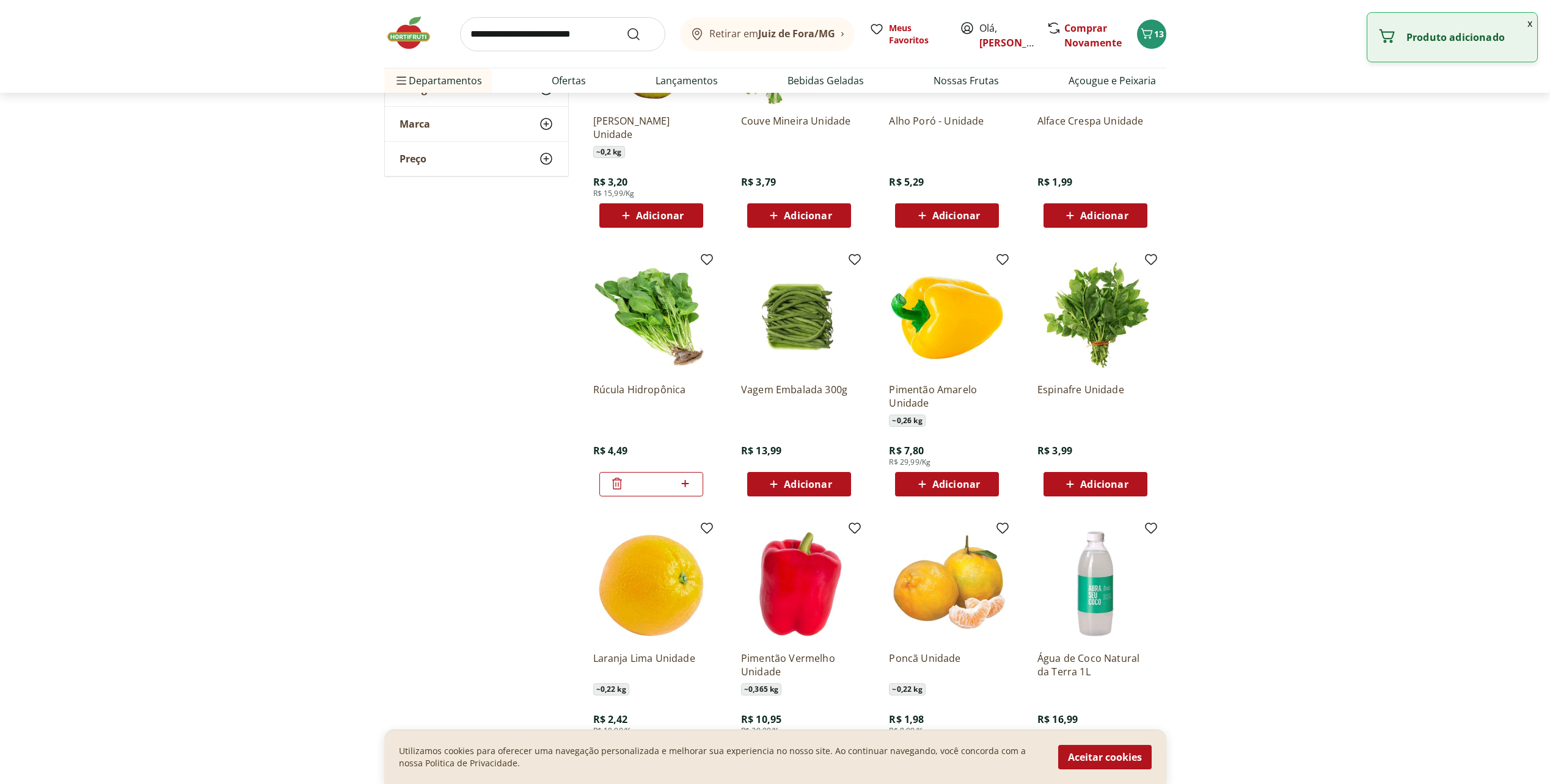
scroll to position [2747, 0]
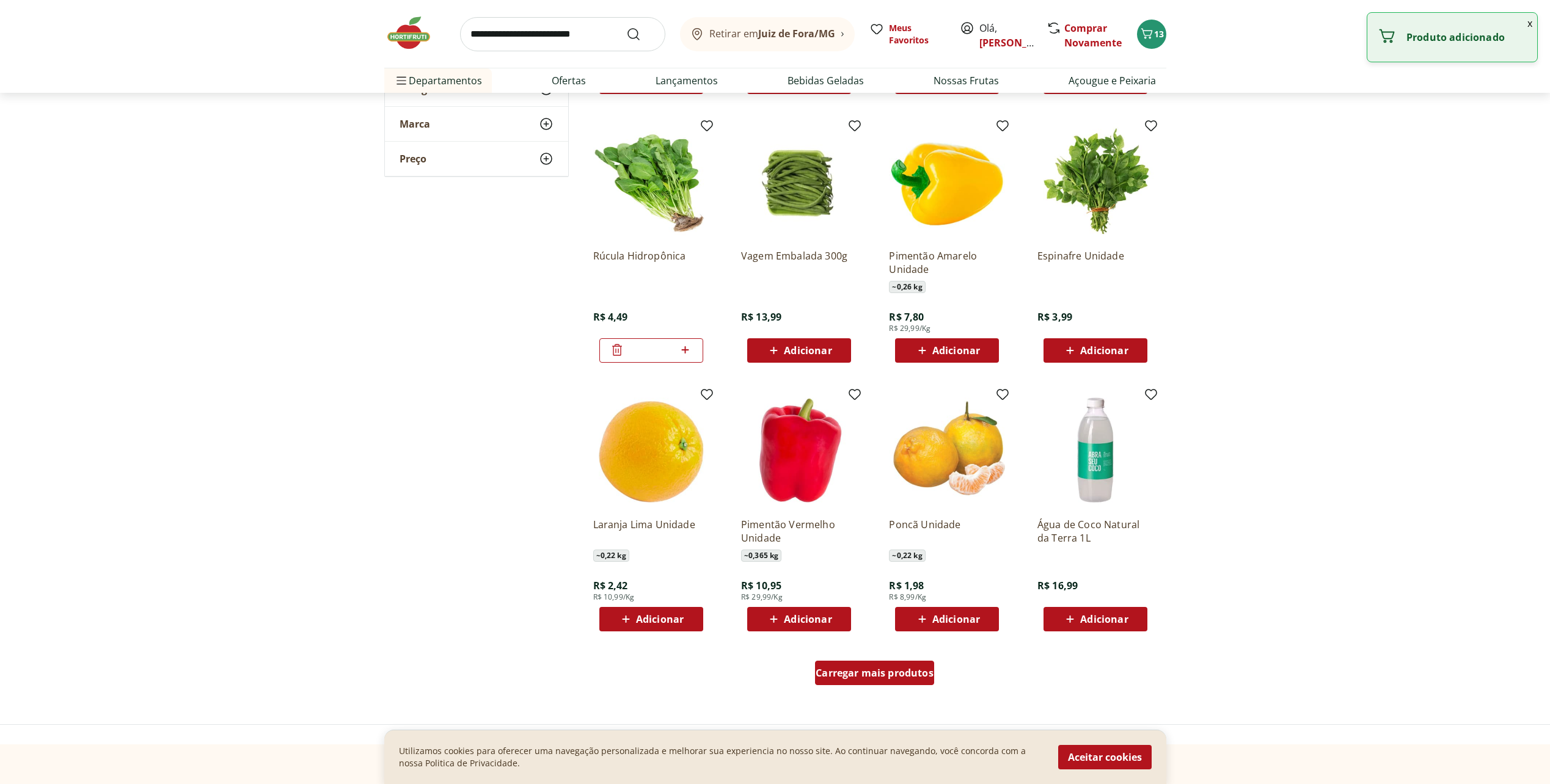
click at [882, 675] on span "Carregar mais produtos" at bounding box center [874, 672] width 118 height 10
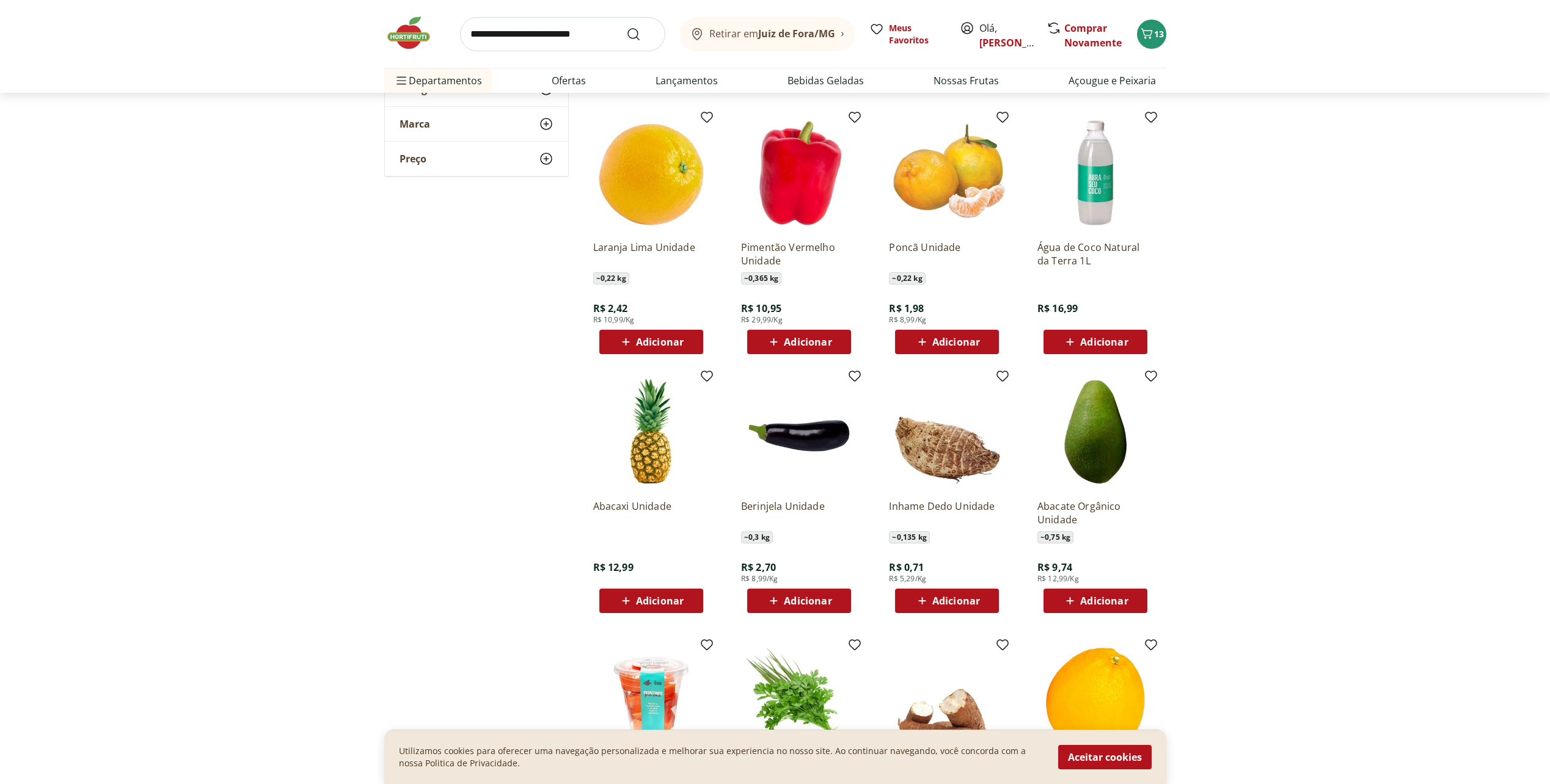
scroll to position [3053, 0]
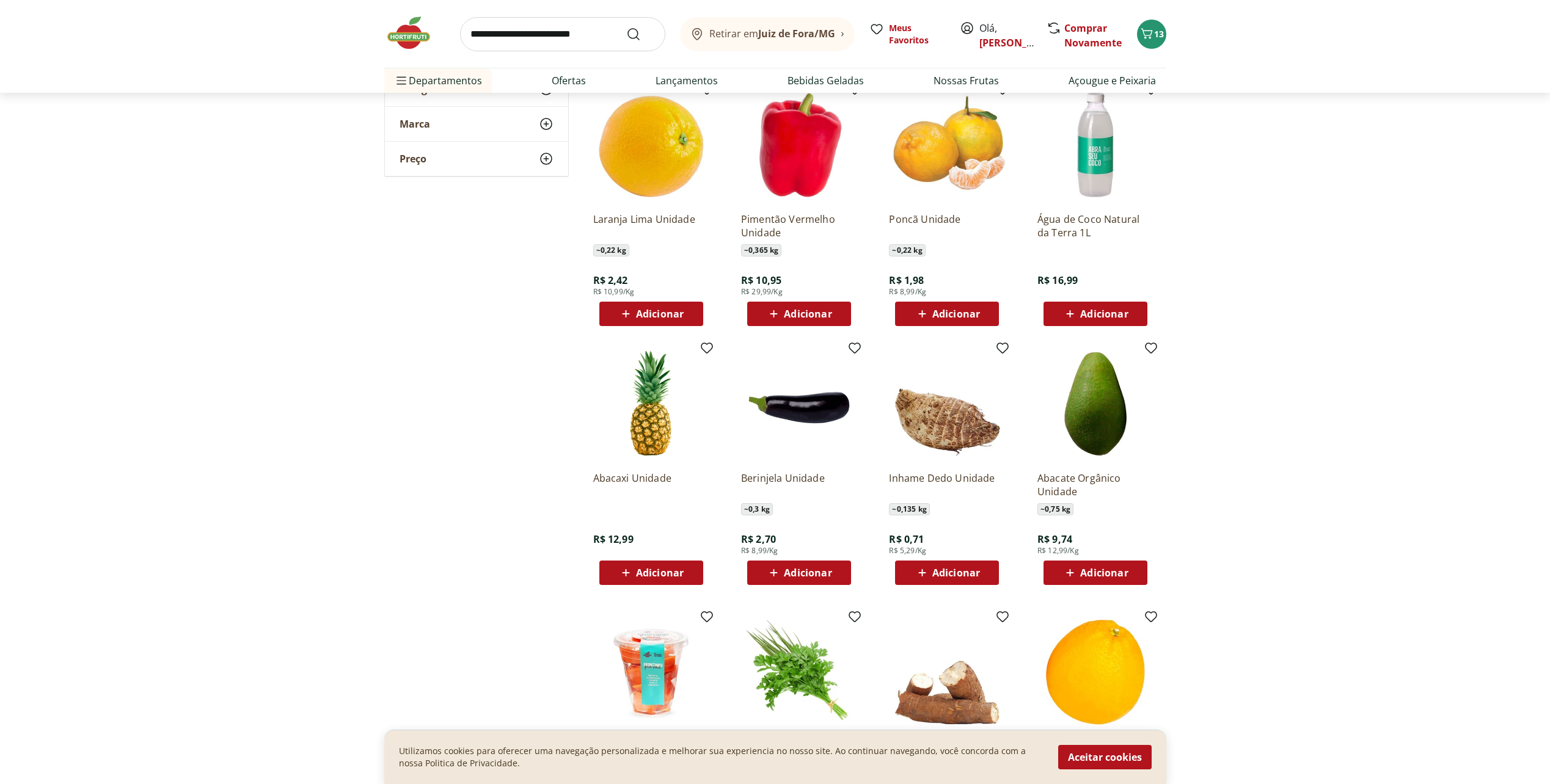
click at [1073, 568] on icon at bounding box center [1070, 572] width 16 height 15
click at [1135, 575] on icon at bounding box center [1130, 572] width 16 height 15
type input "*"
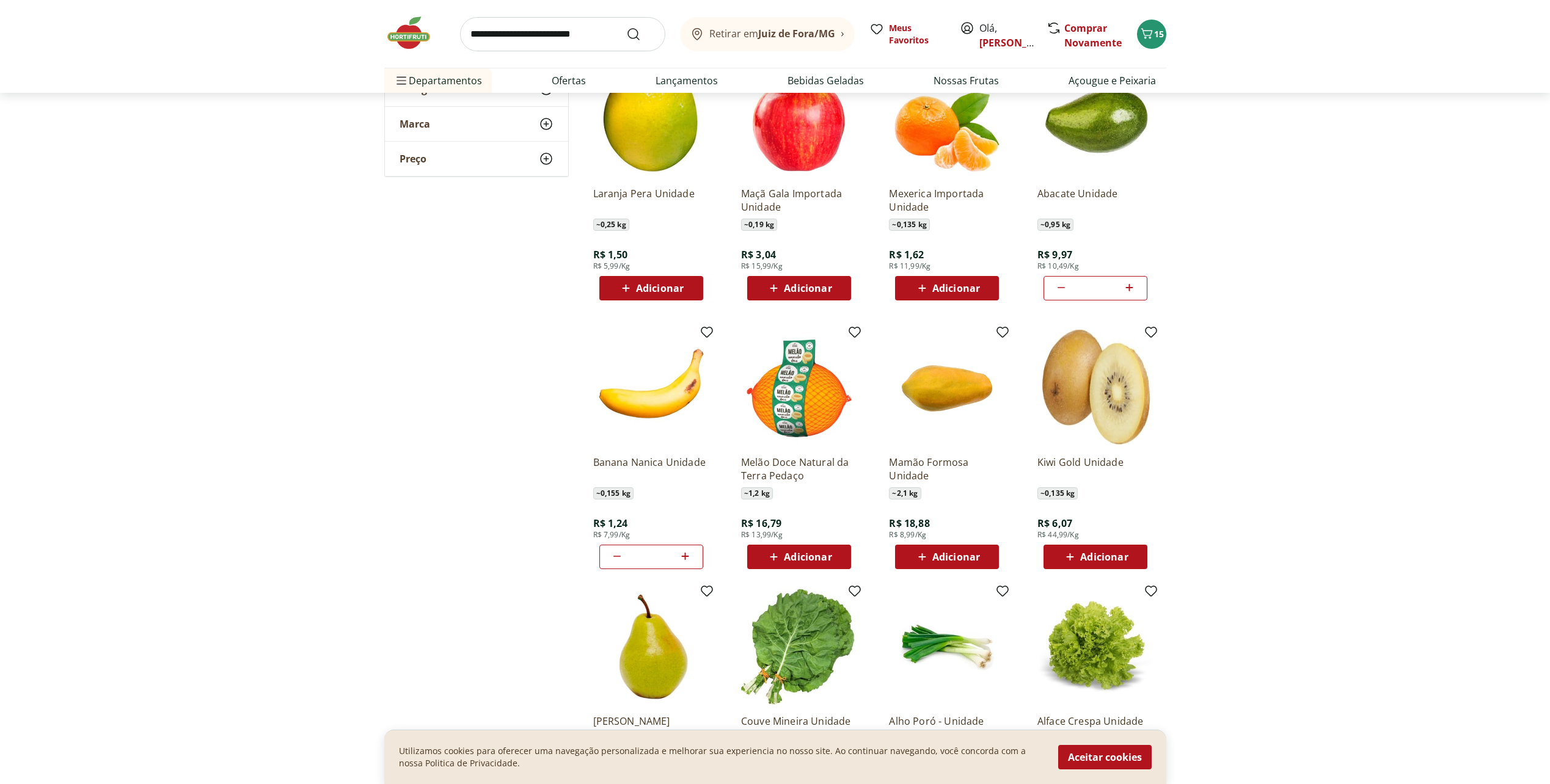
scroll to position [1954, 0]
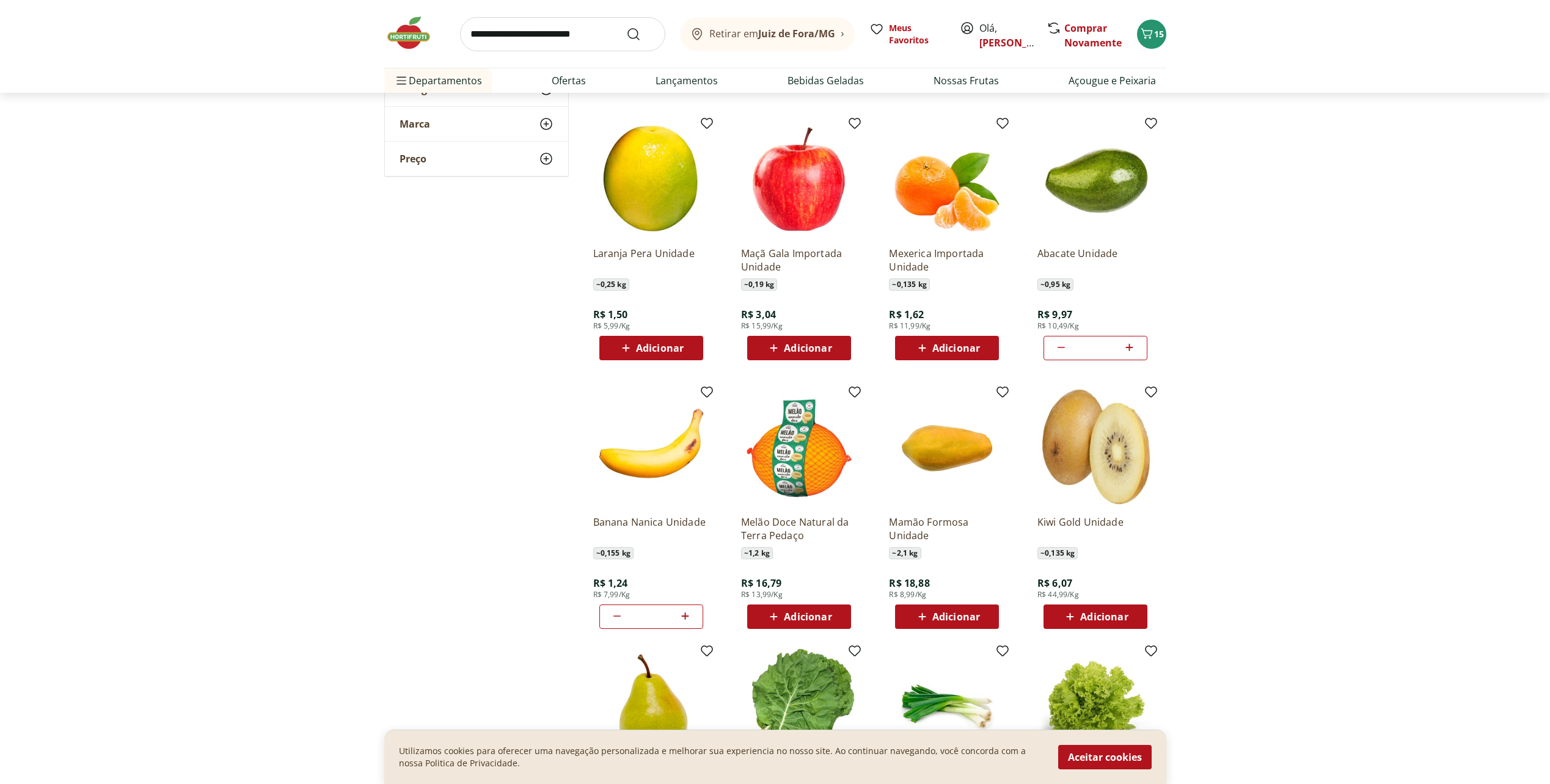
click at [1063, 346] on icon at bounding box center [1060, 347] width 15 height 15
type input "*"
click at [1061, 346] on icon at bounding box center [1060, 347] width 15 height 15
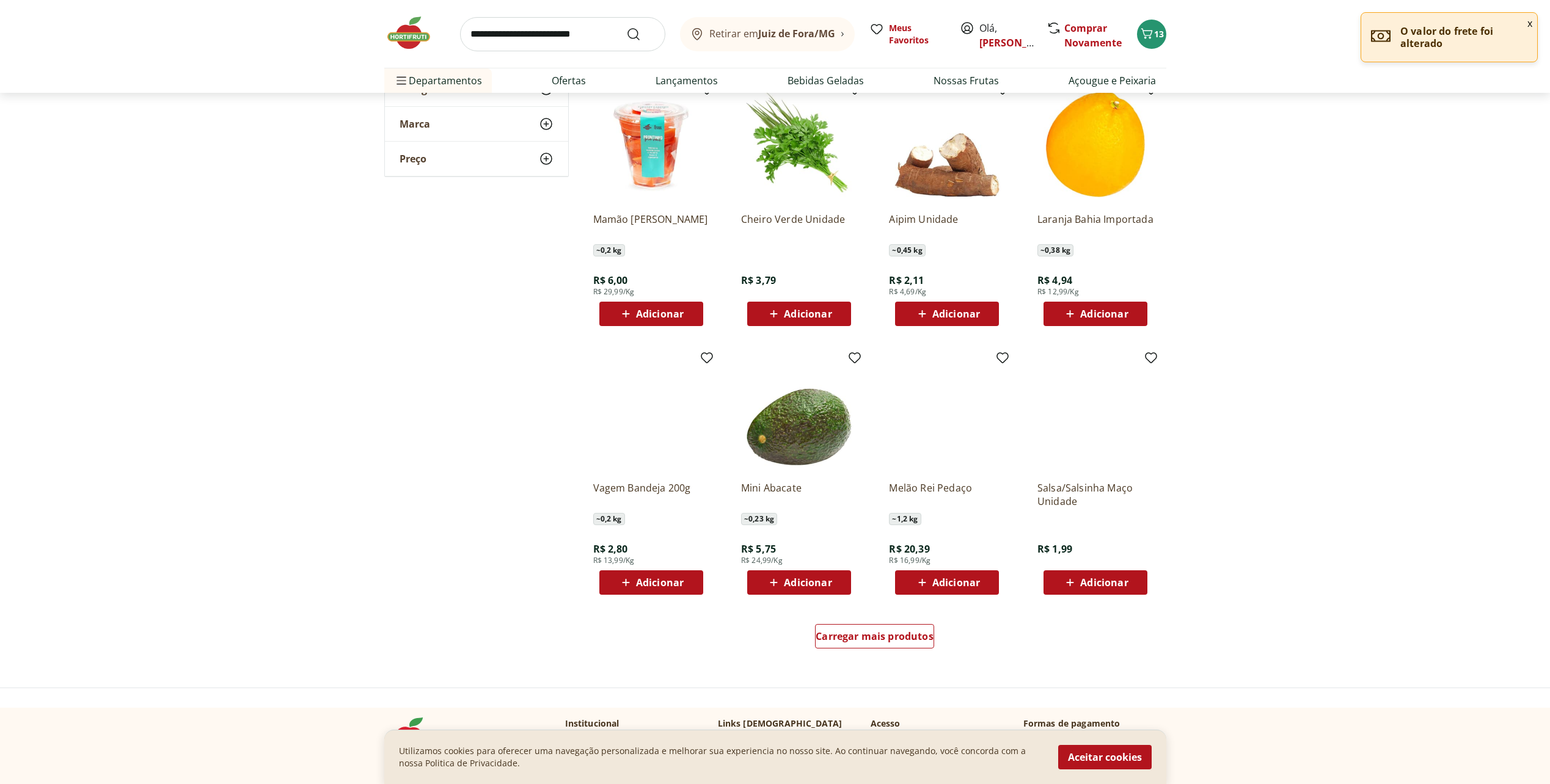
scroll to position [3602, 0]
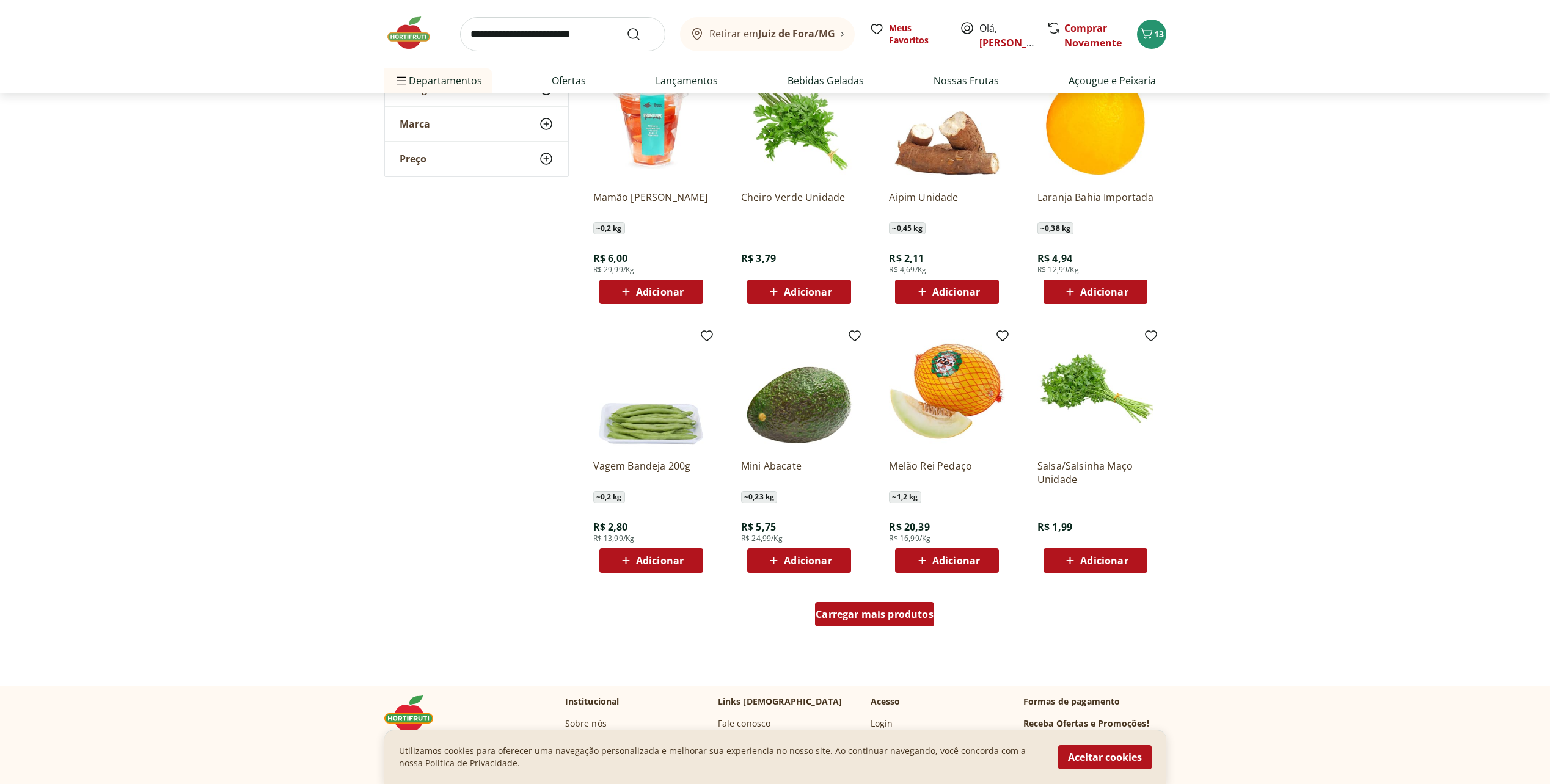
click at [845, 616] on span "Carregar mais produtos" at bounding box center [874, 614] width 118 height 10
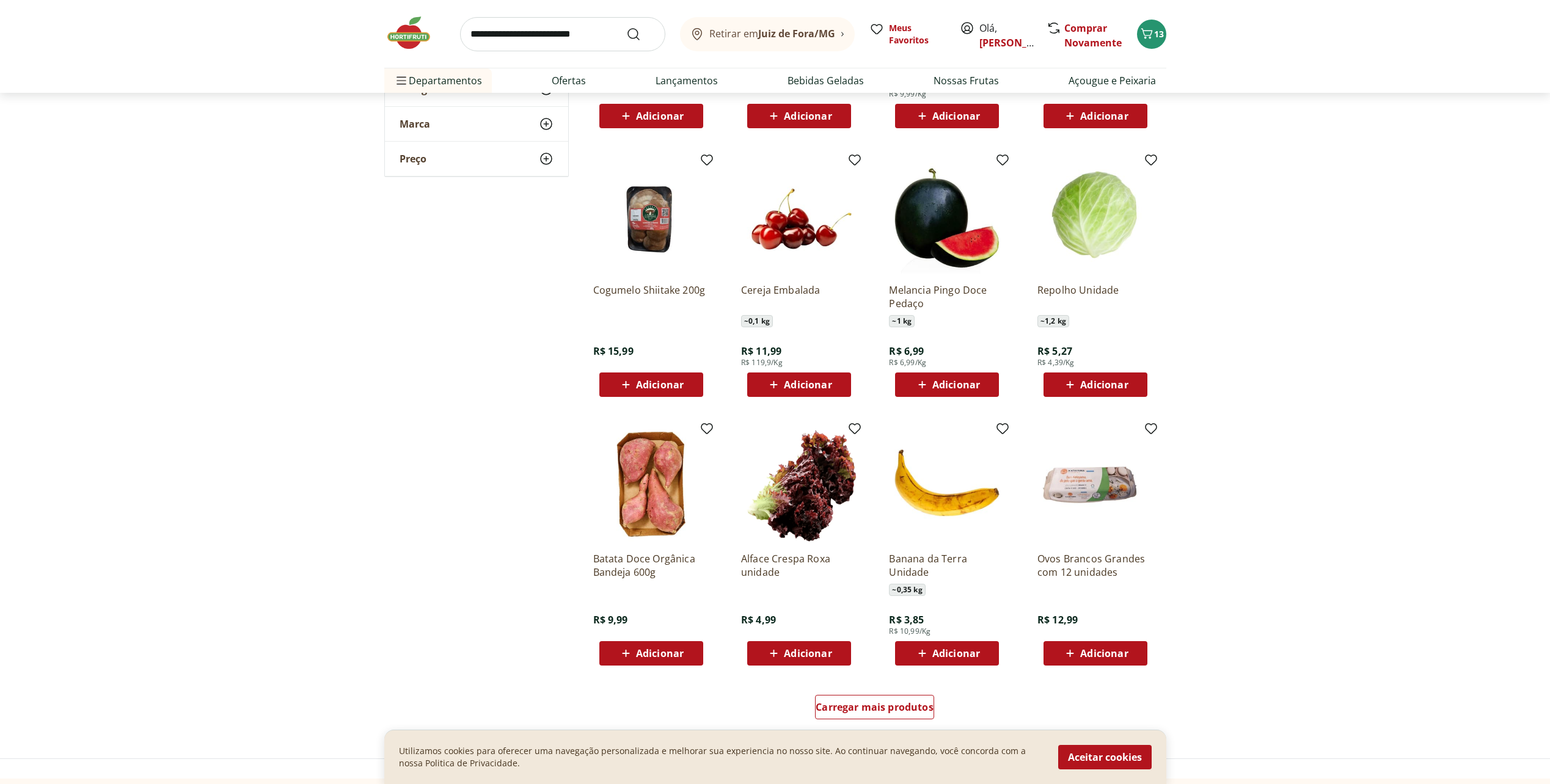
scroll to position [4335, 0]
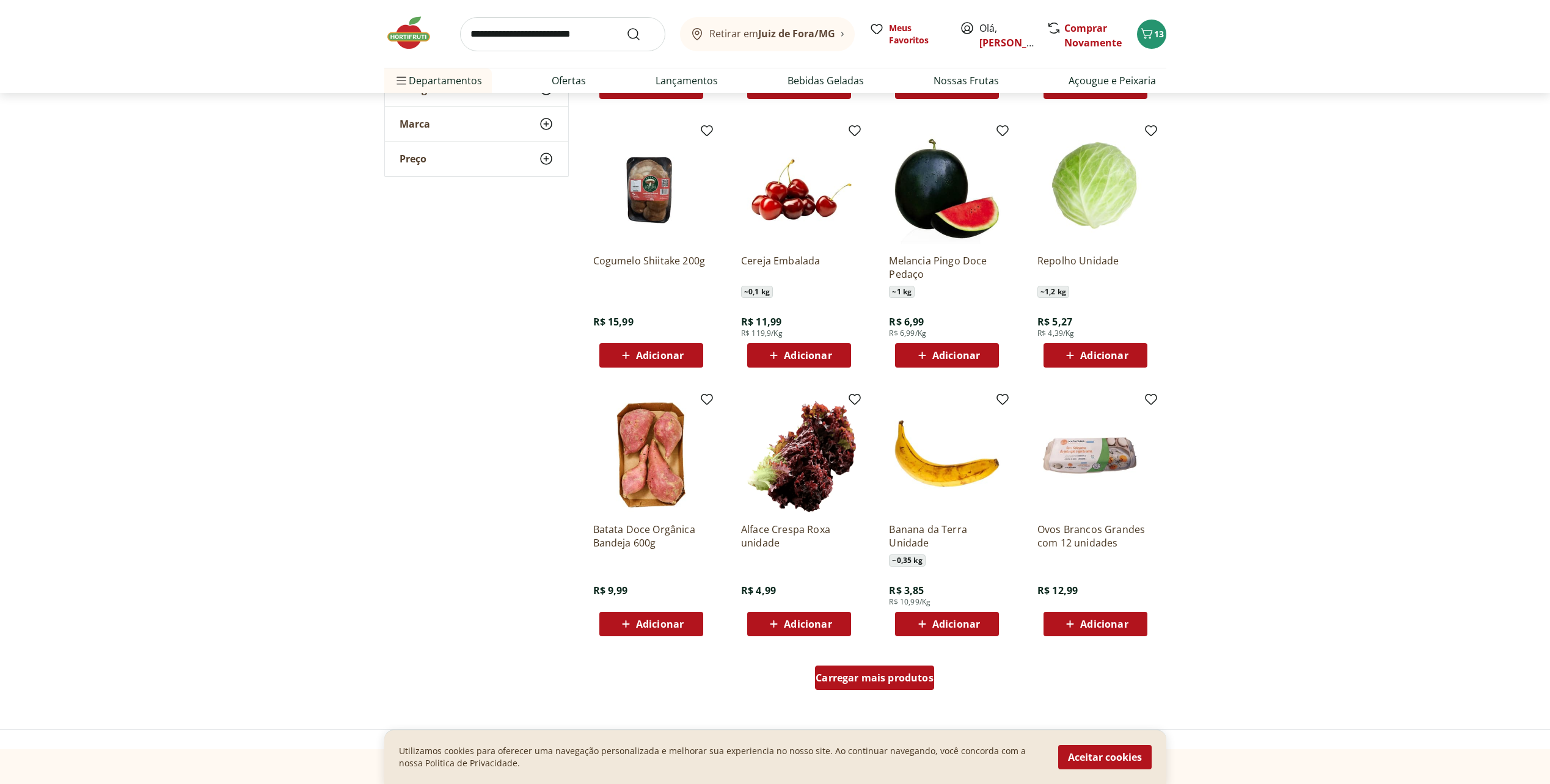
click at [869, 679] on span "Carregar mais produtos" at bounding box center [874, 678] width 118 height 10
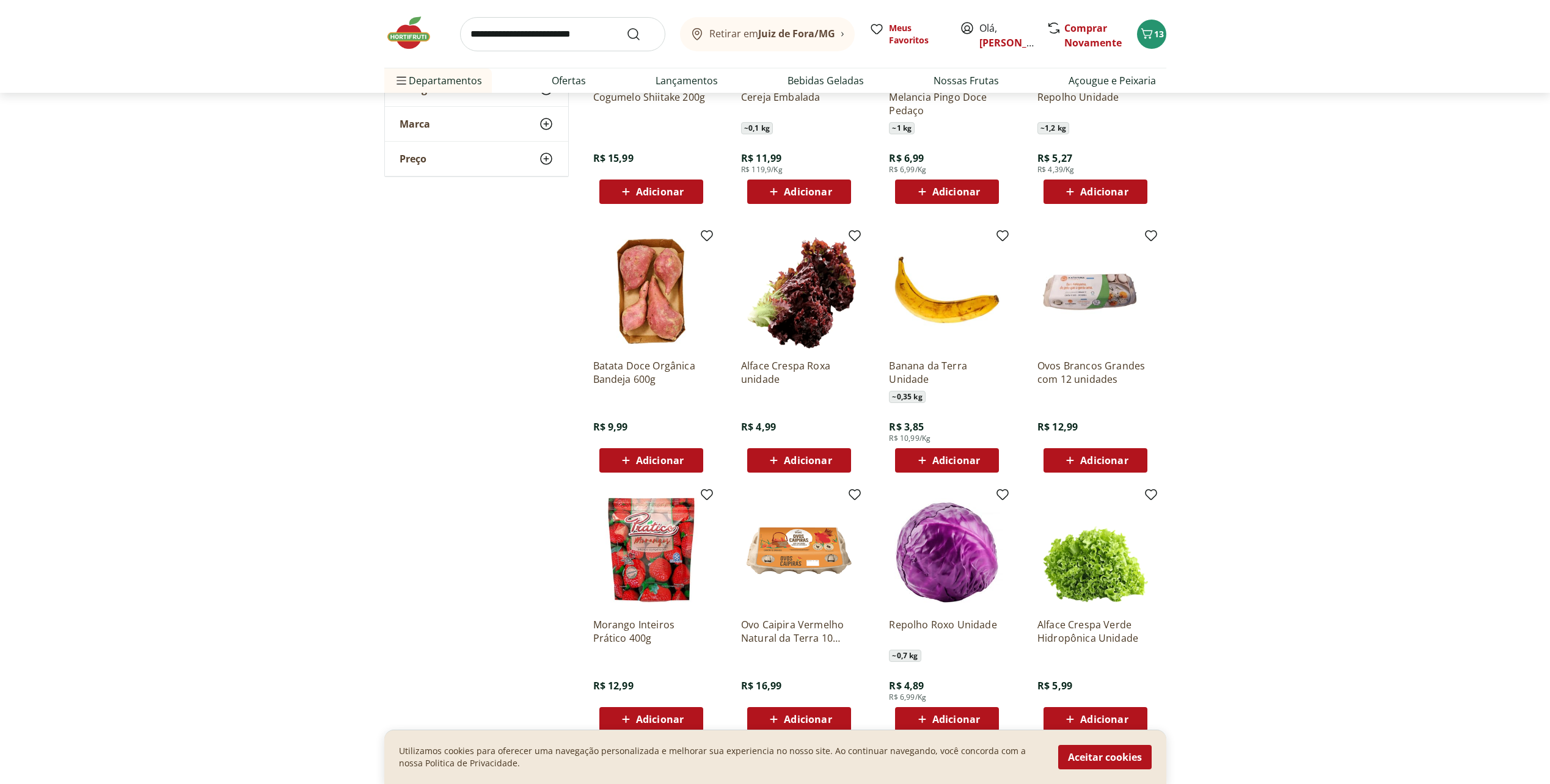
scroll to position [4579, 0]
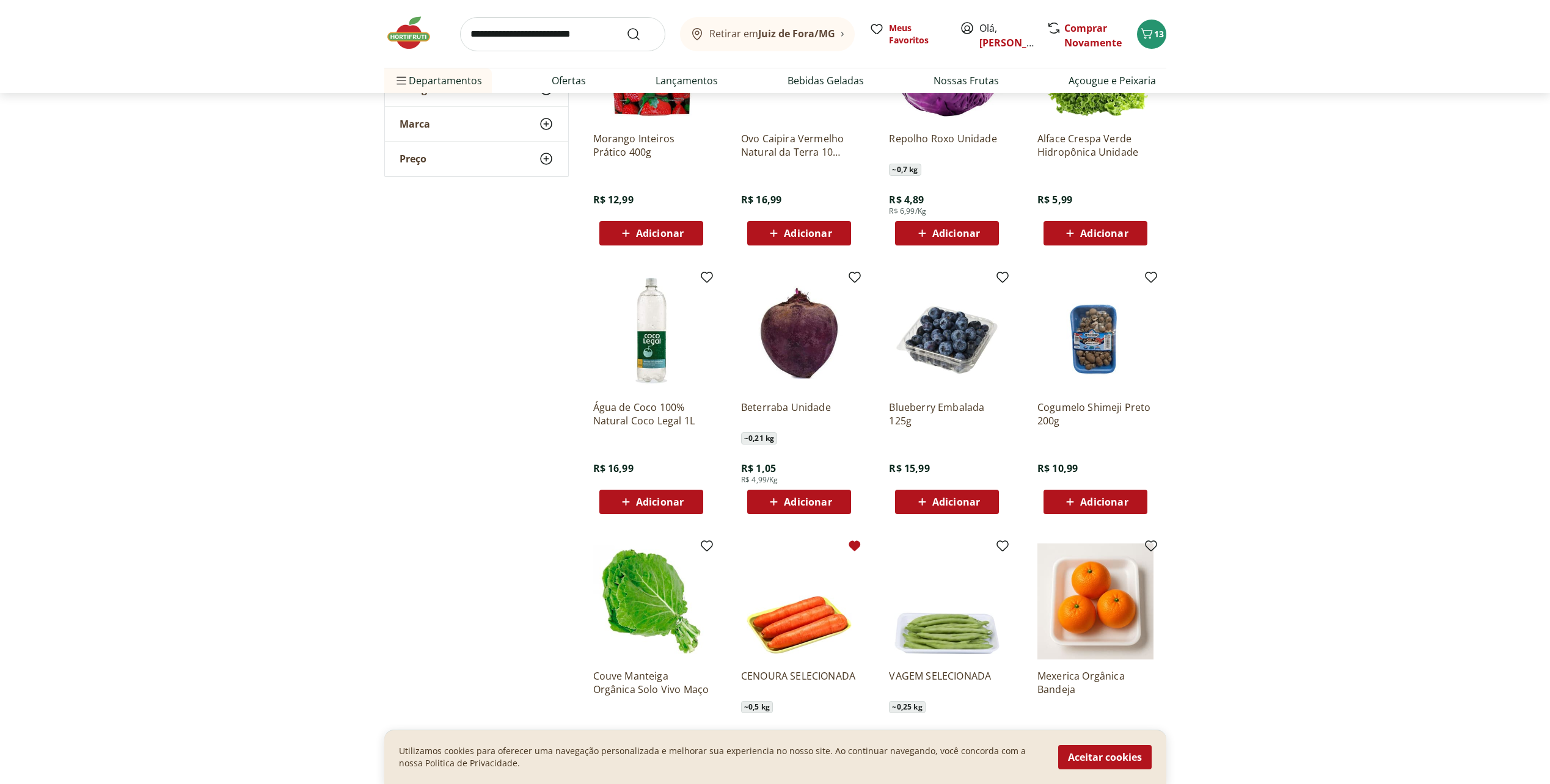
scroll to position [5006, 0]
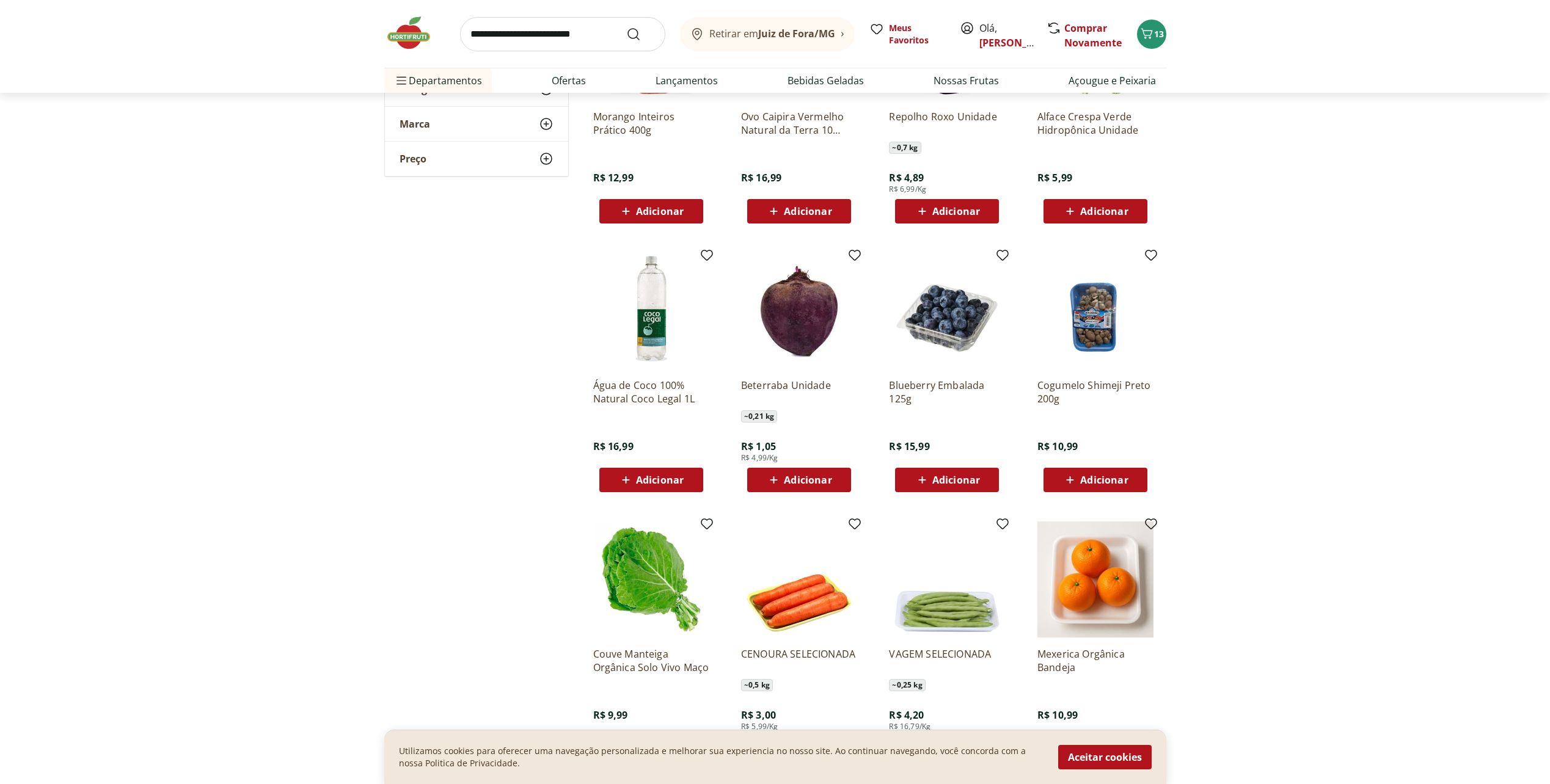
click at [974, 477] on span "Adicionar" at bounding box center [955, 480] width 47 height 10
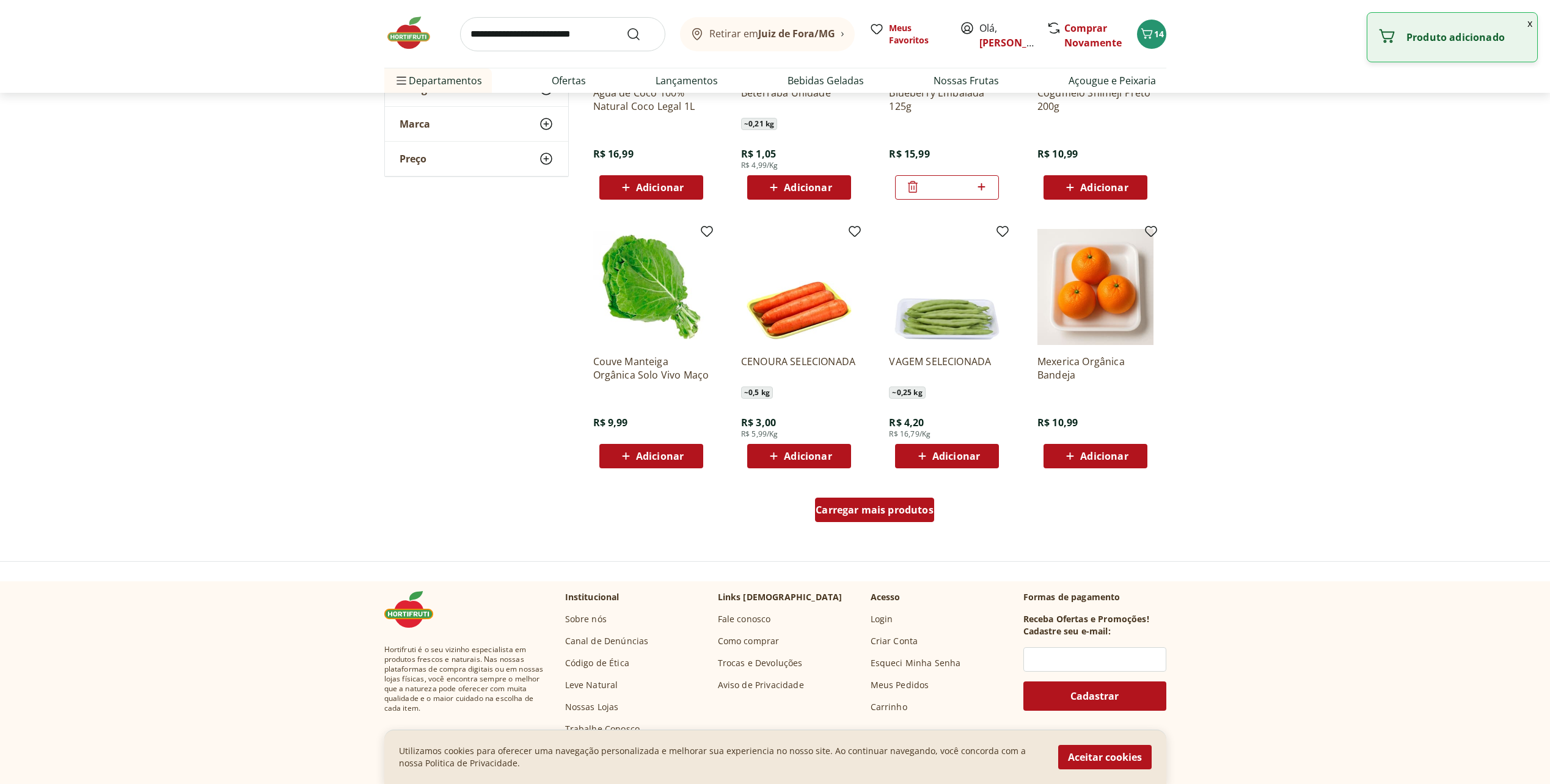
scroll to position [5312, 0]
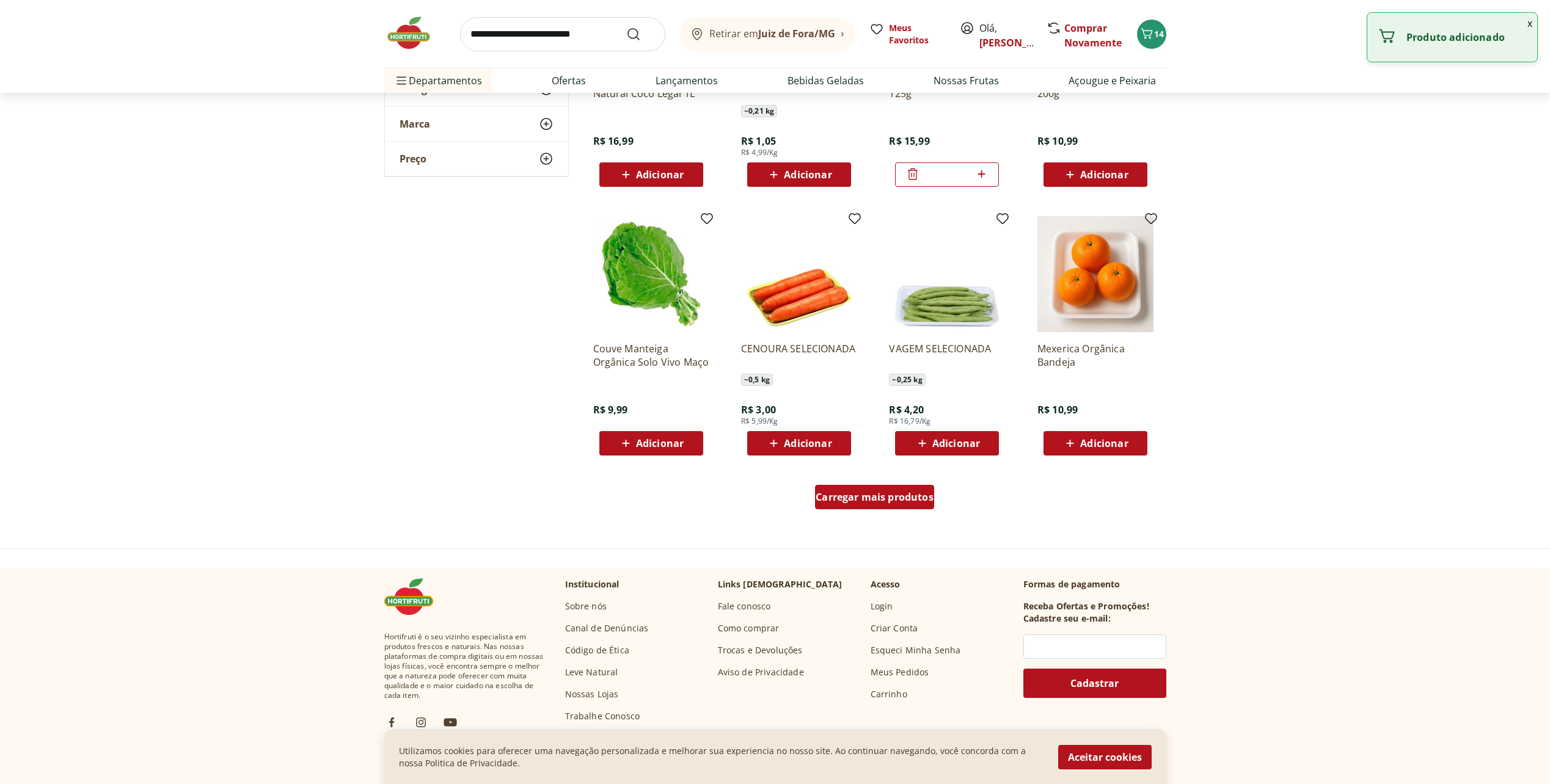
click at [863, 501] on span "Carregar mais produtos" at bounding box center [874, 497] width 118 height 10
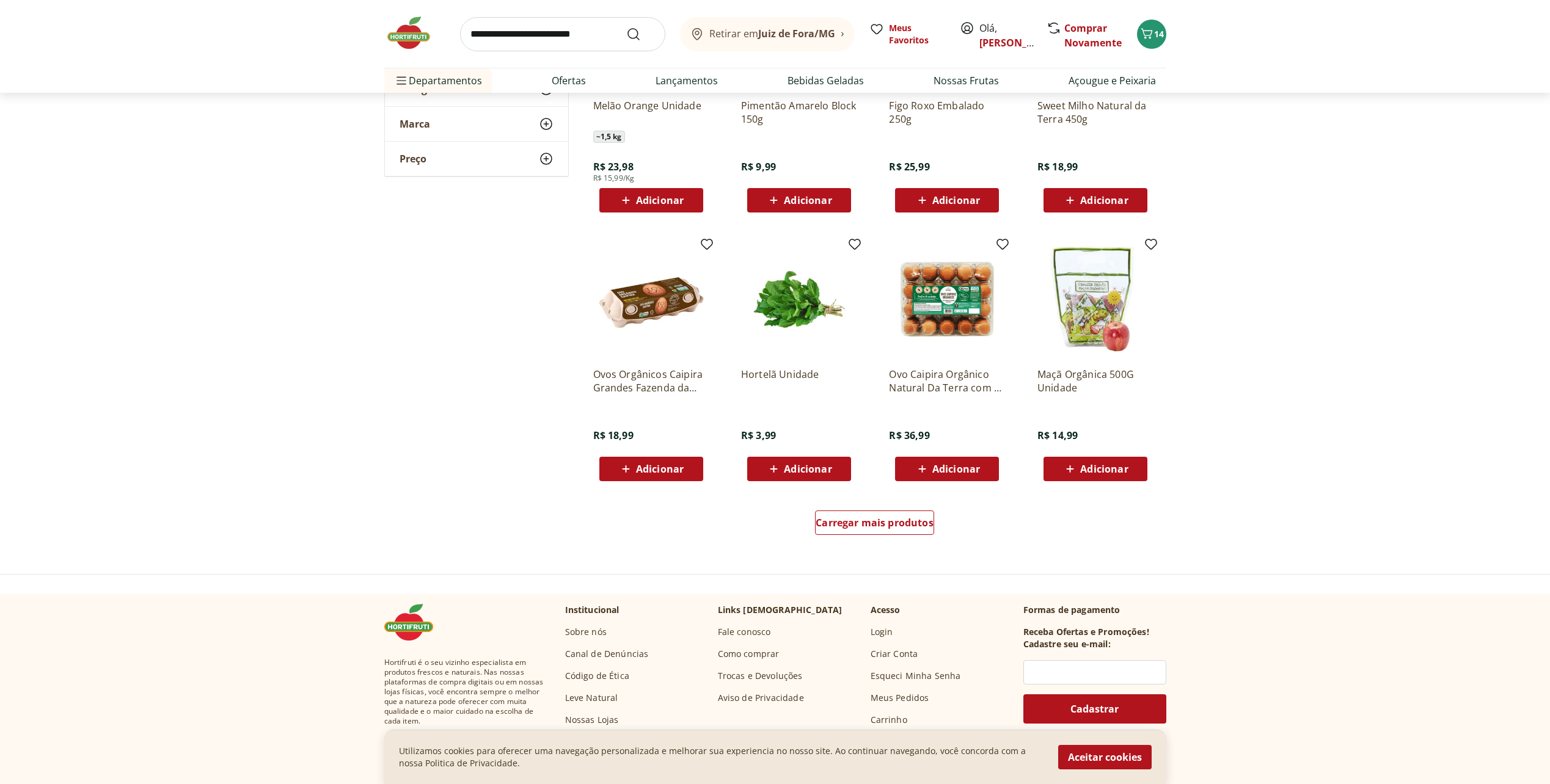
scroll to position [6105, 0]
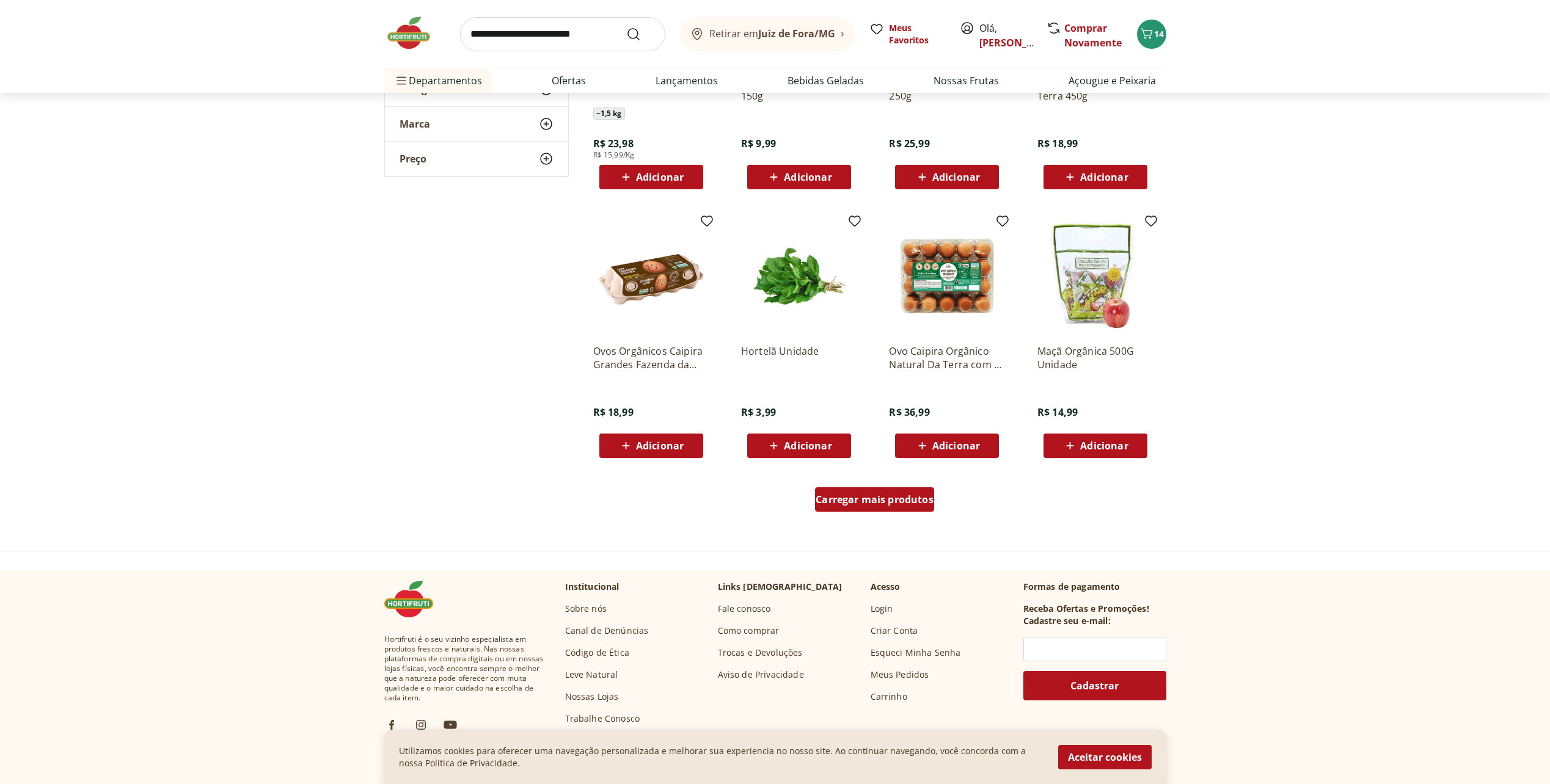
click at [855, 501] on span "Carregar mais produtos" at bounding box center [874, 499] width 118 height 10
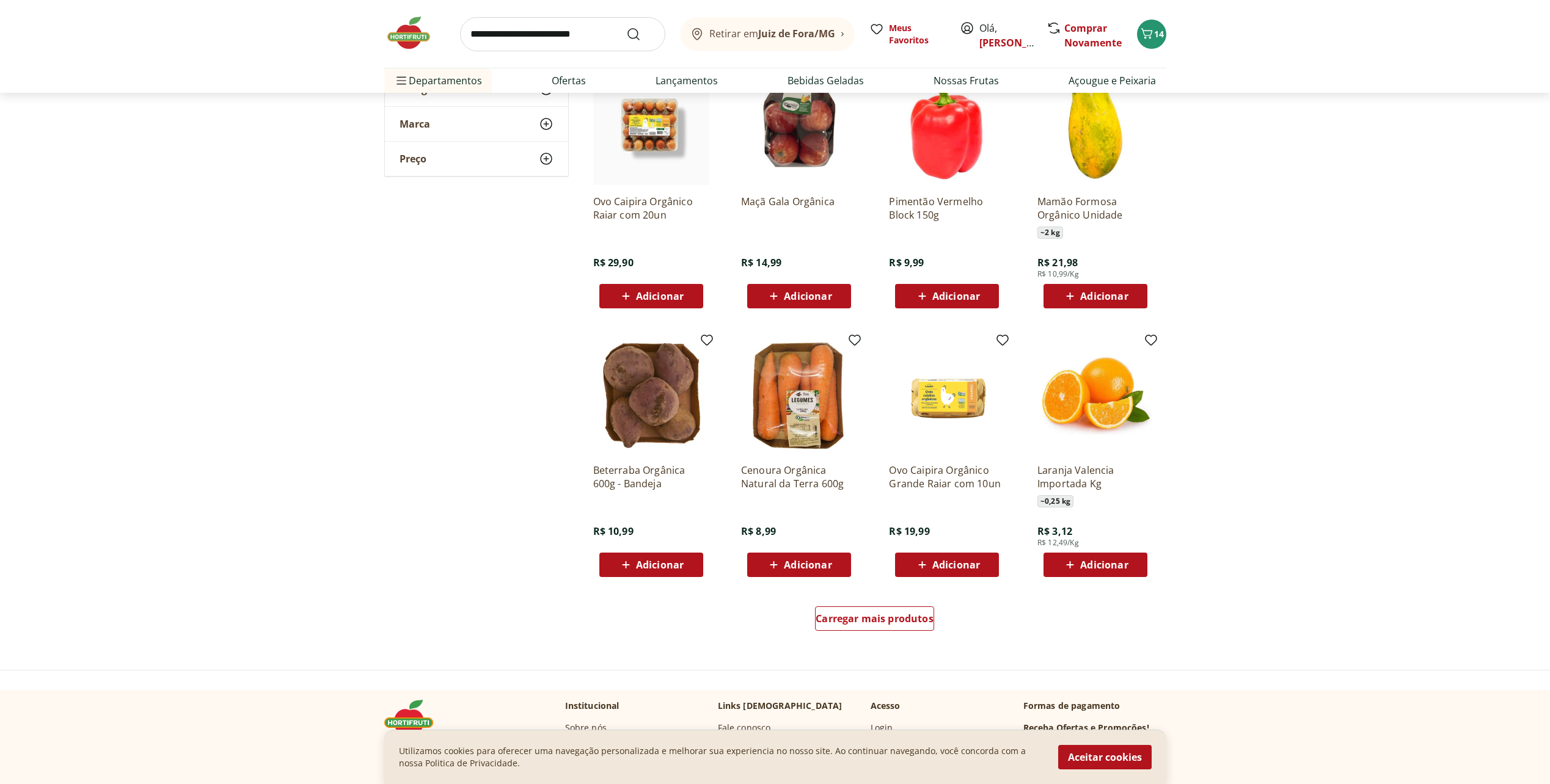
scroll to position [6838, 0]
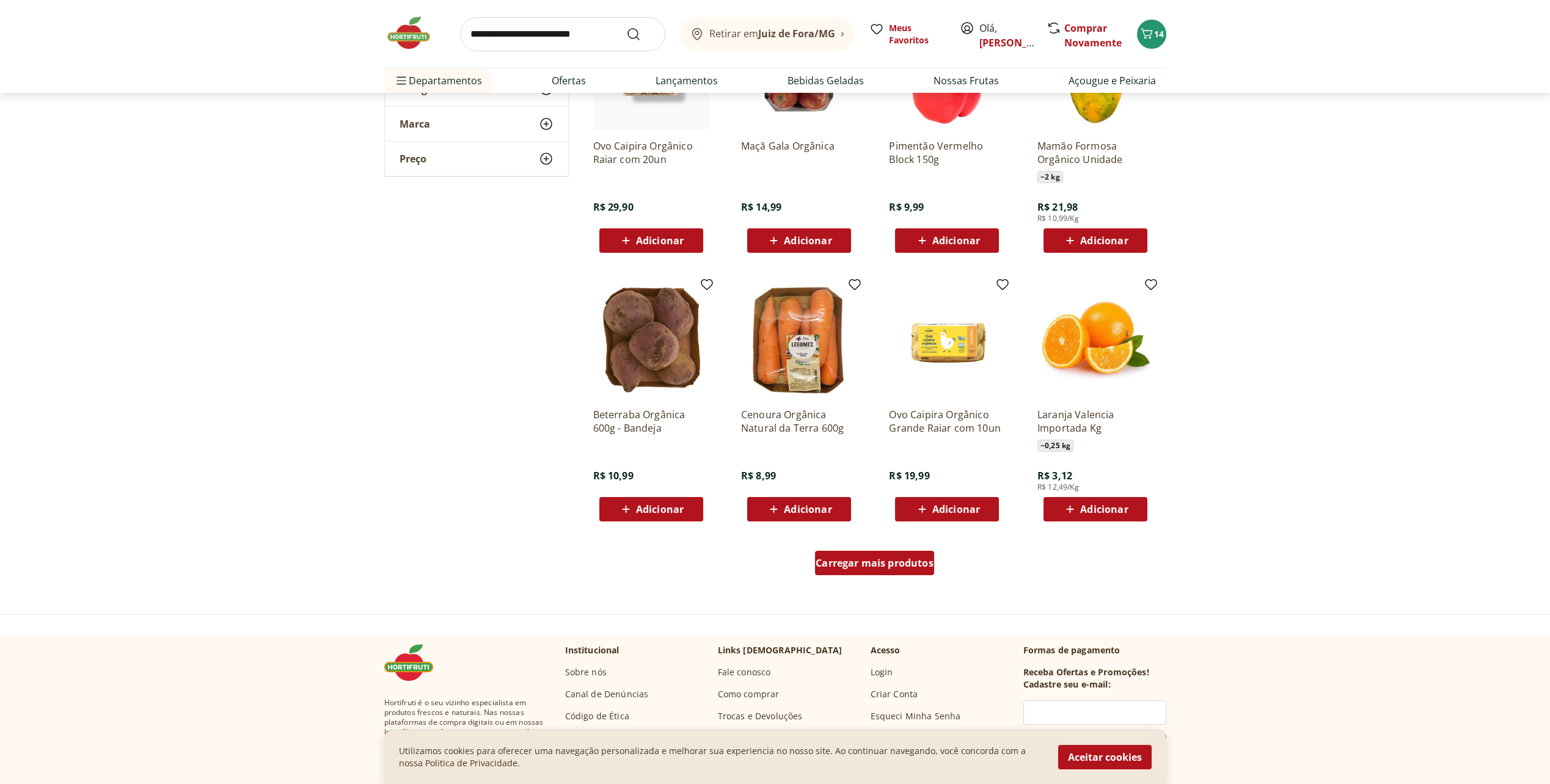
click at [872, 565] on span "Carregar mais produtos" at bounding box center [874, 563] width 118 height 10
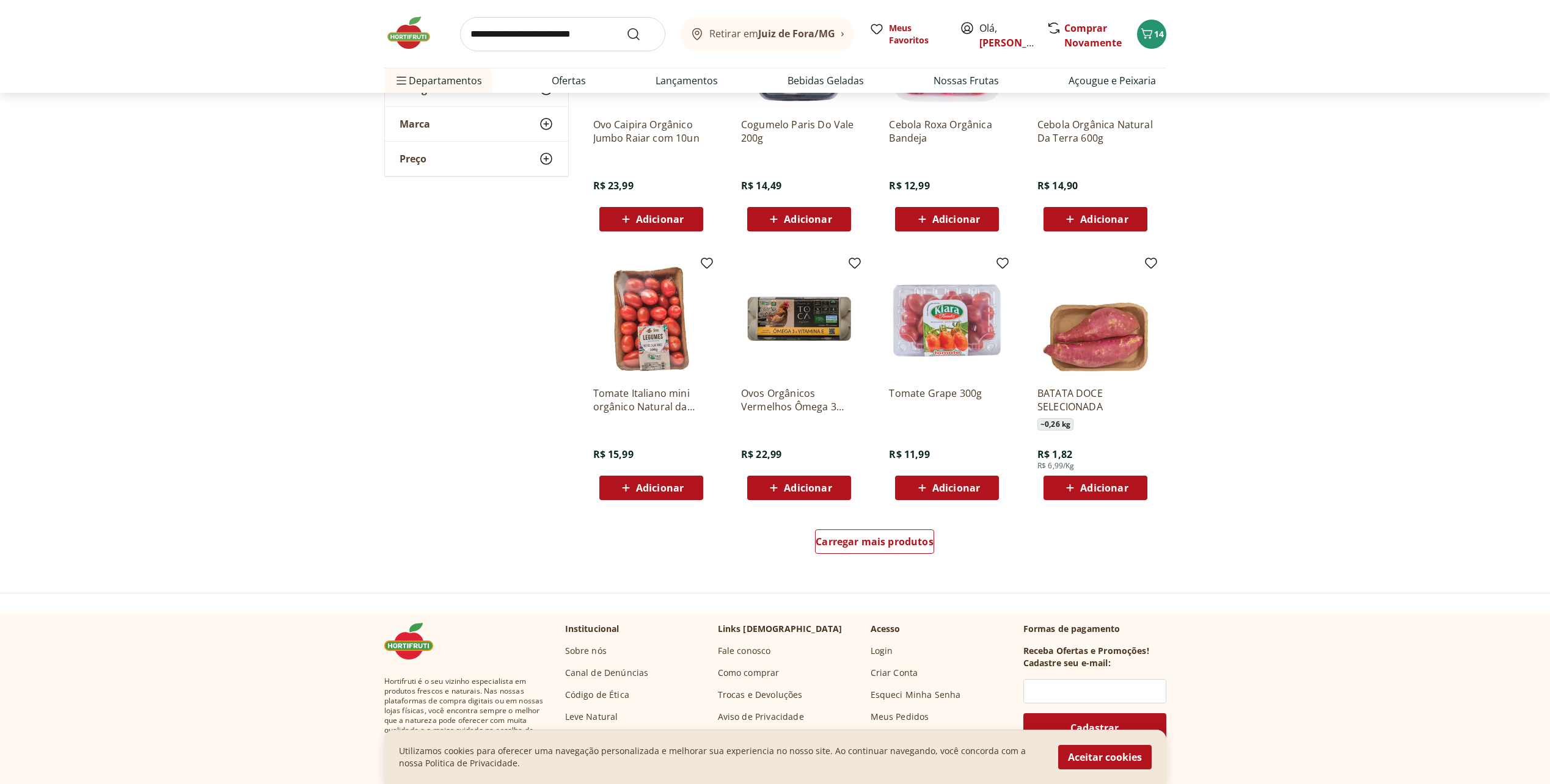
scroll to position [7693, 0]
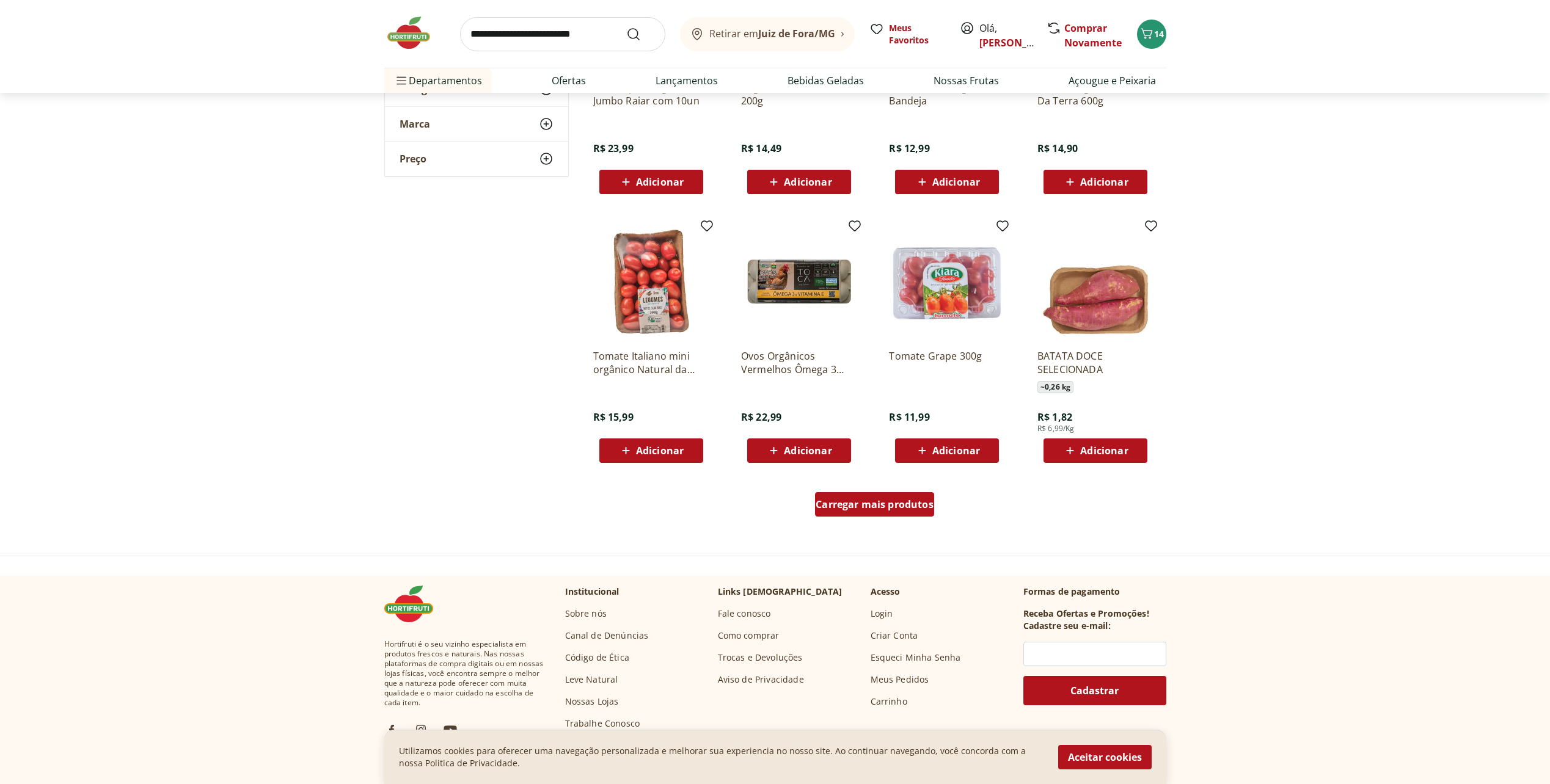
click at [883, 515] on div "Carregar mais produtos" at bounding box center [874, 504] width 119 height 24
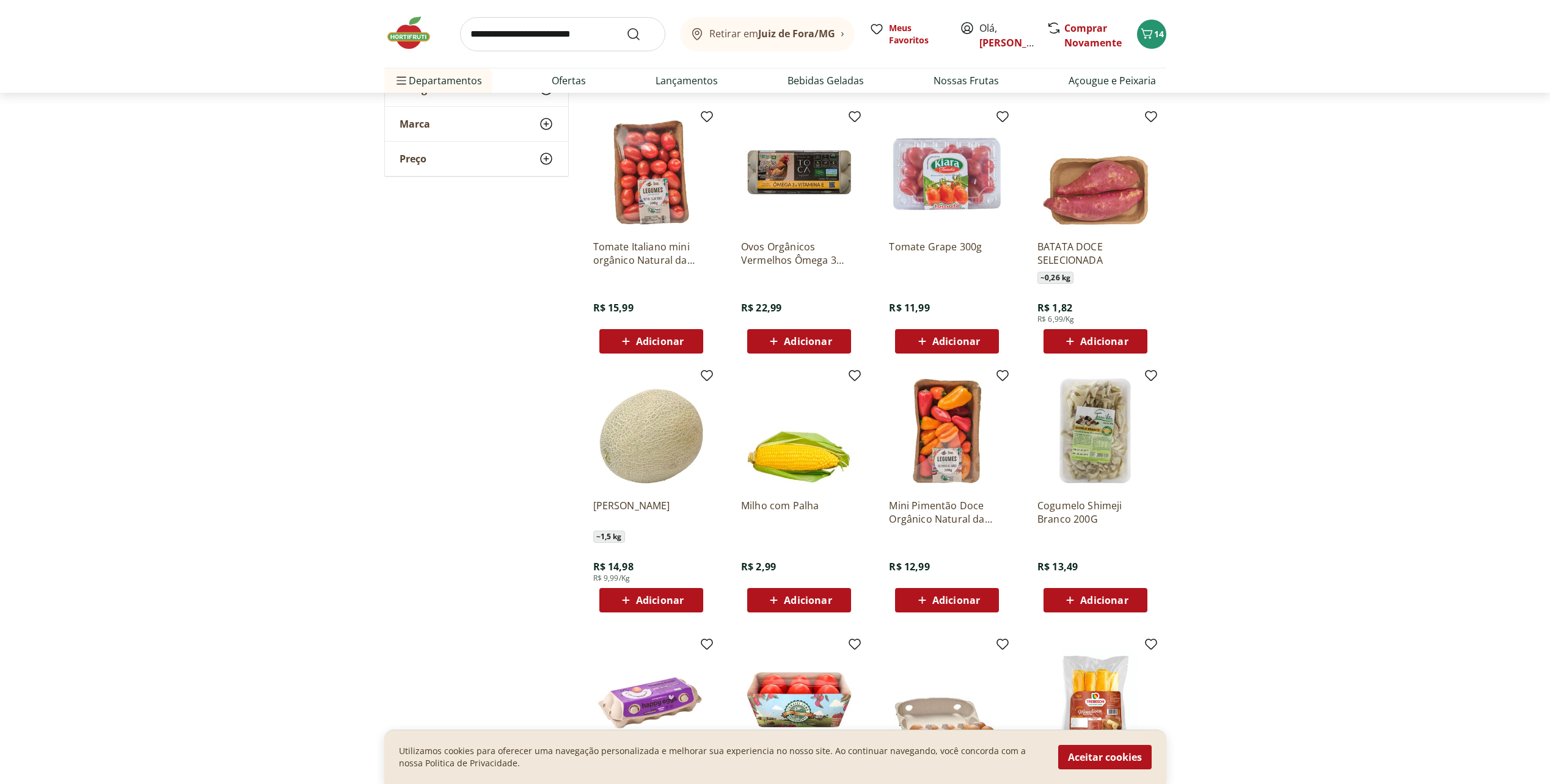
scroll to position [7815, 0]
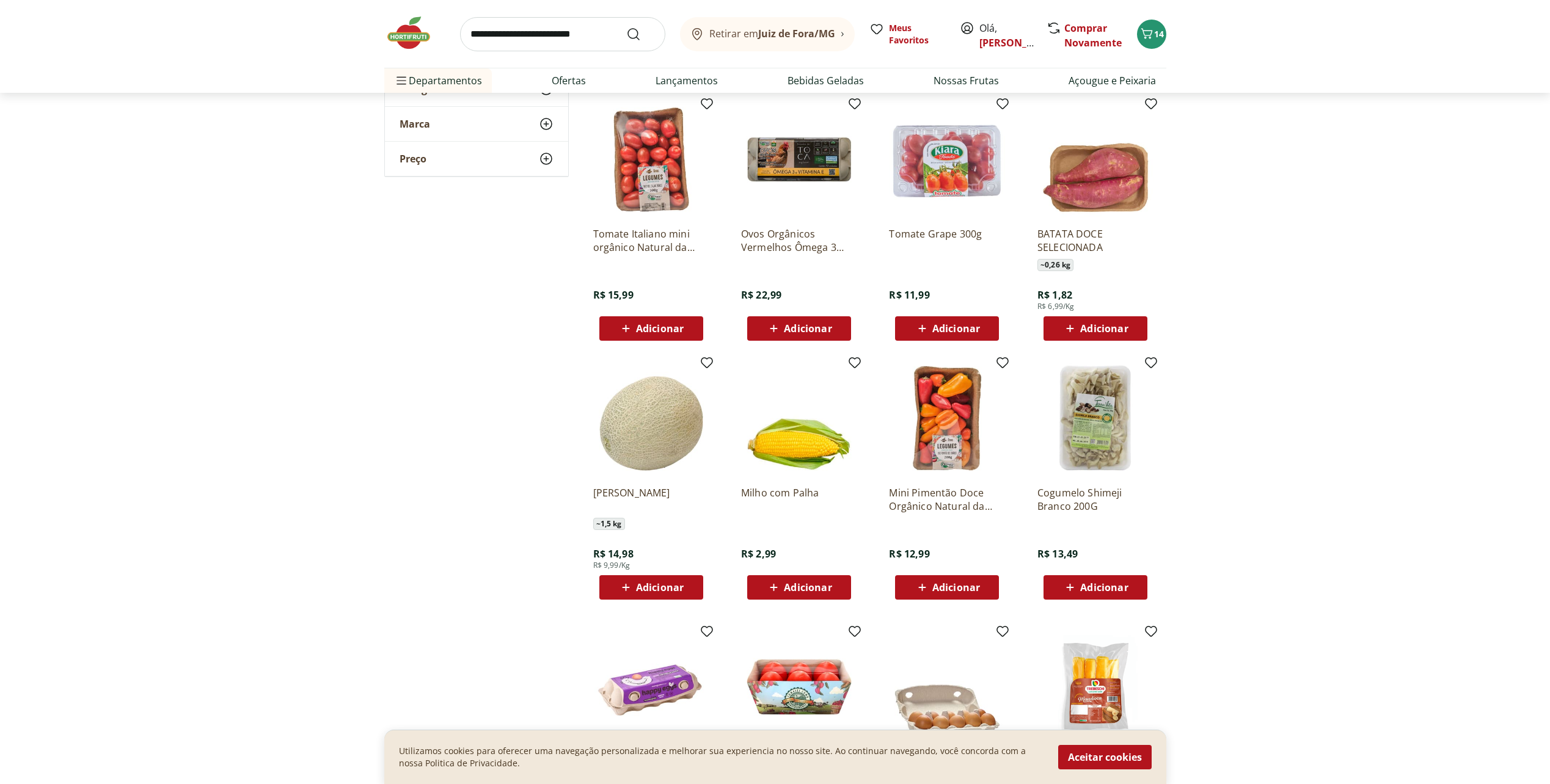
click at [957, 587] on span "Adicionar" at bounding box center [955, 587] width 47 height 10
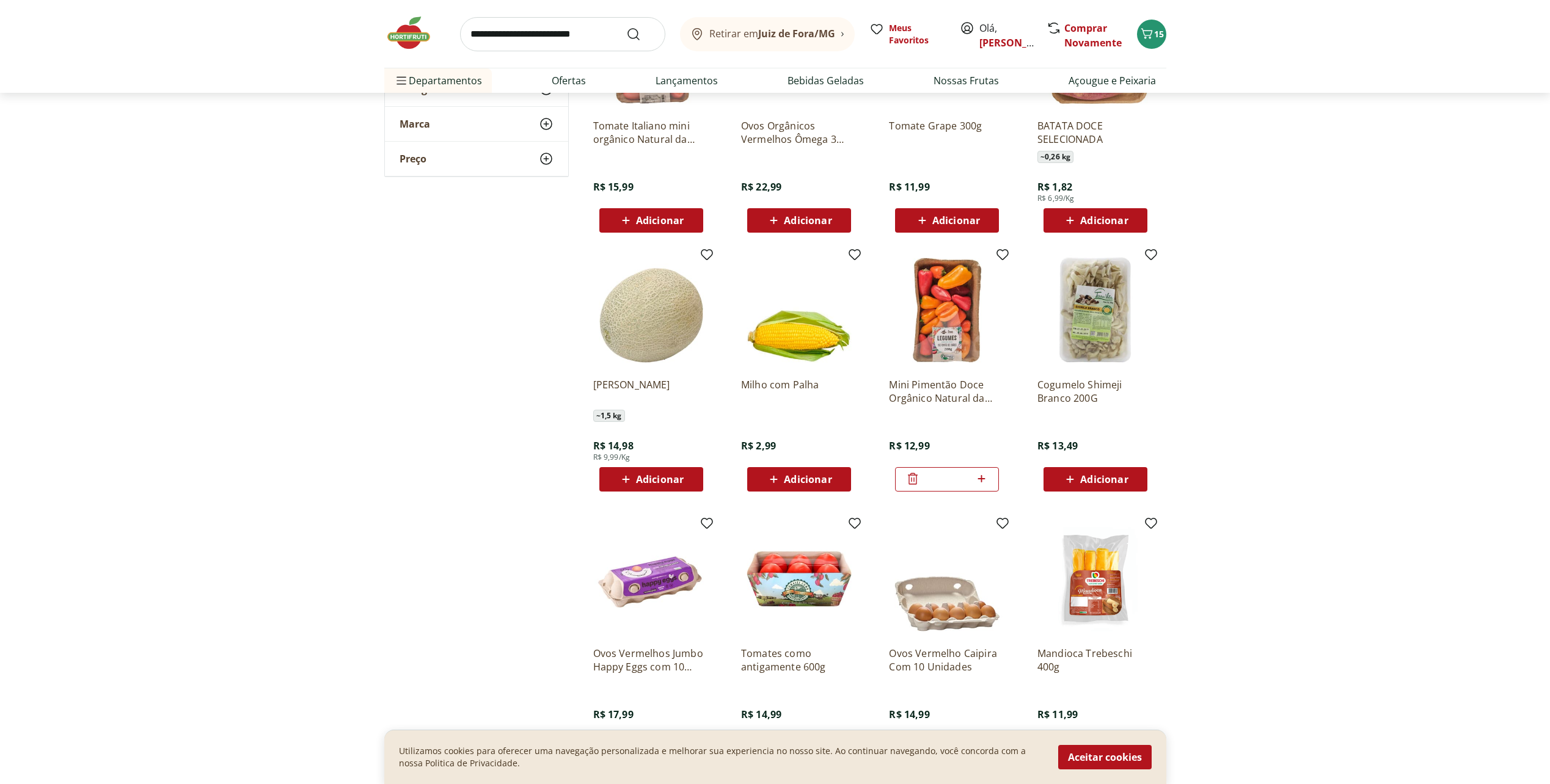
scroll to position [7693, 0]
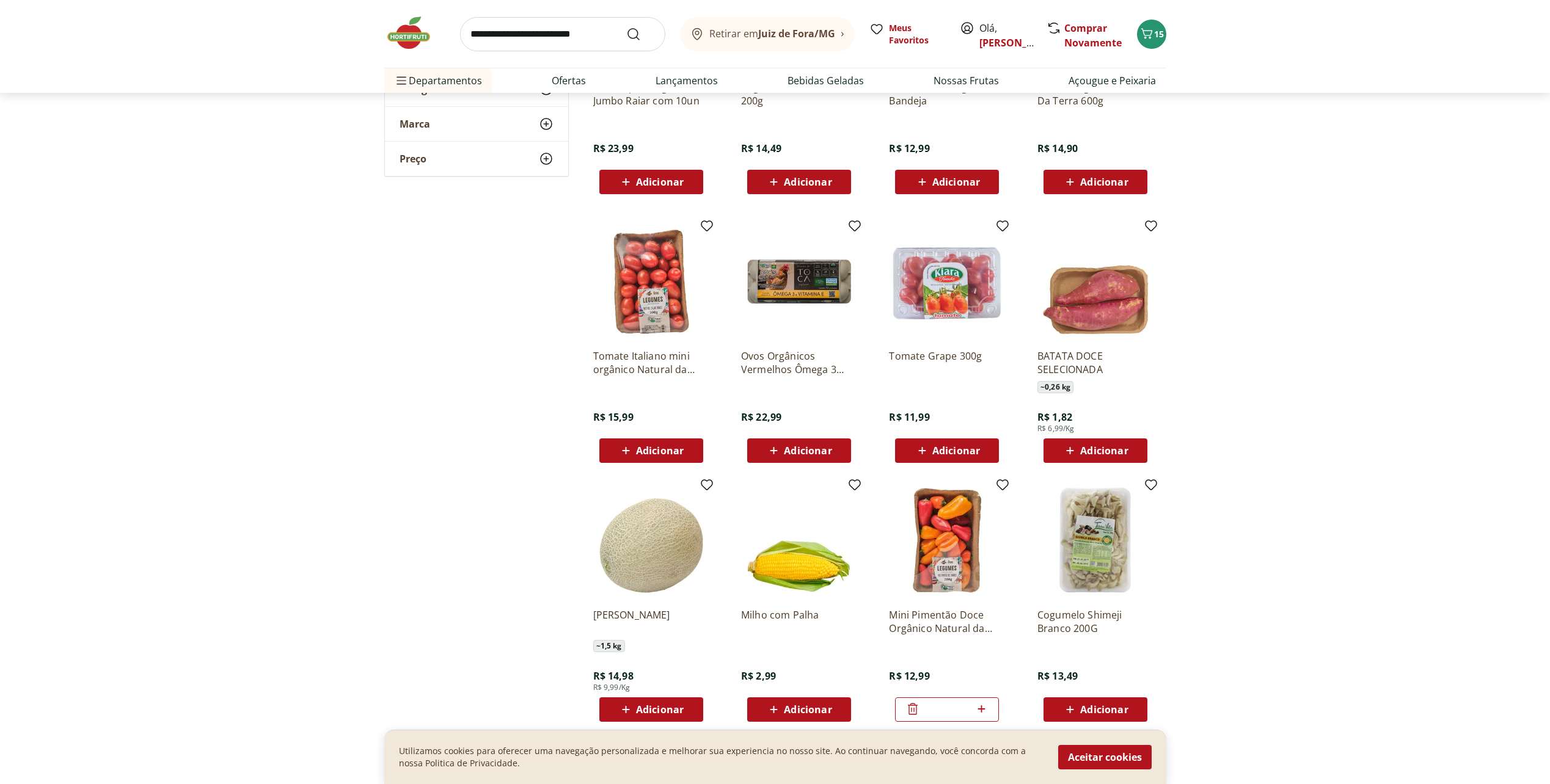
click at [751, 328] on img at bounding box center [799, 281] width 116 height 116
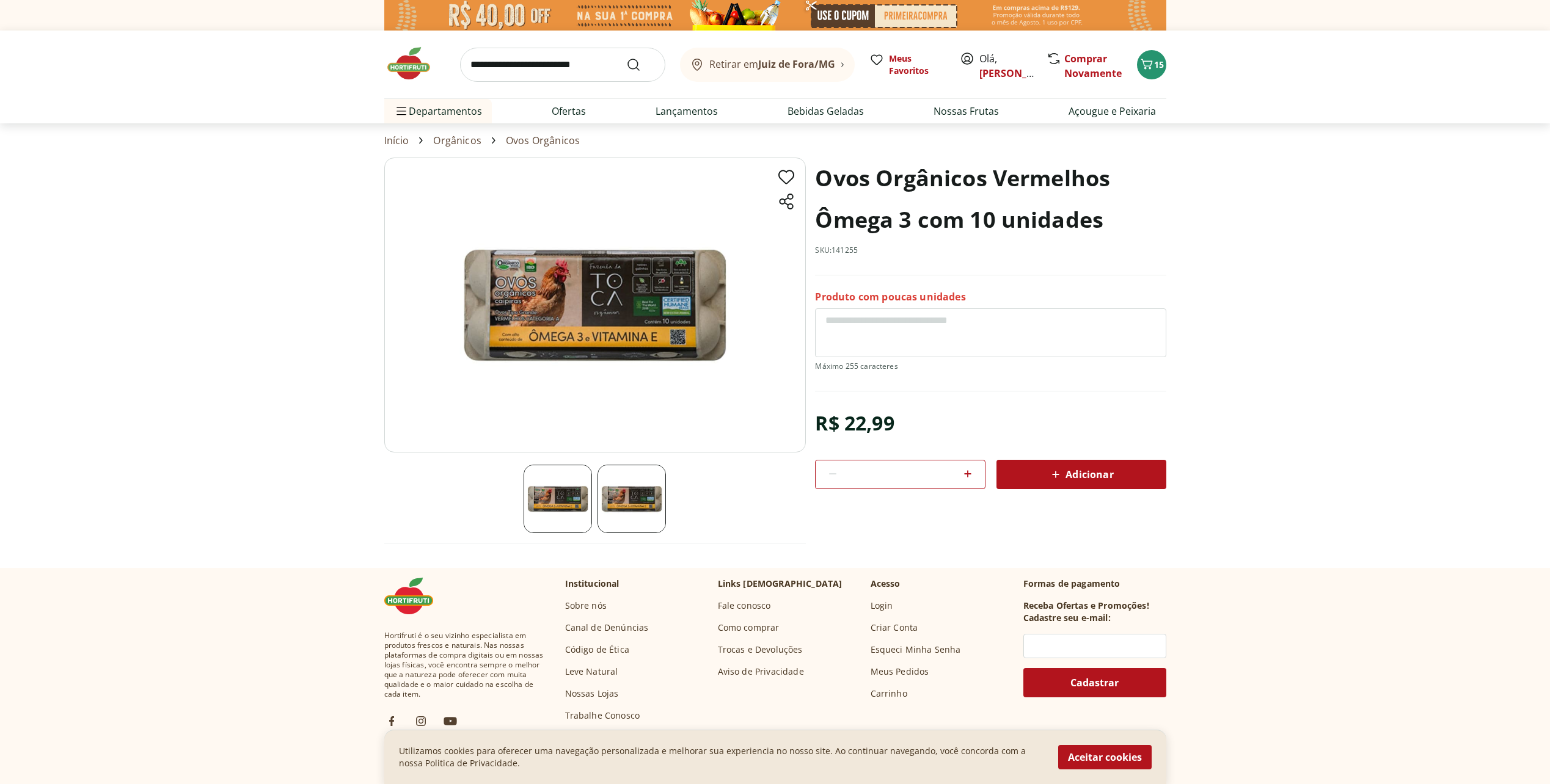
click at [414, 67] on img at bounding box center [414, 63] width 61 height 36
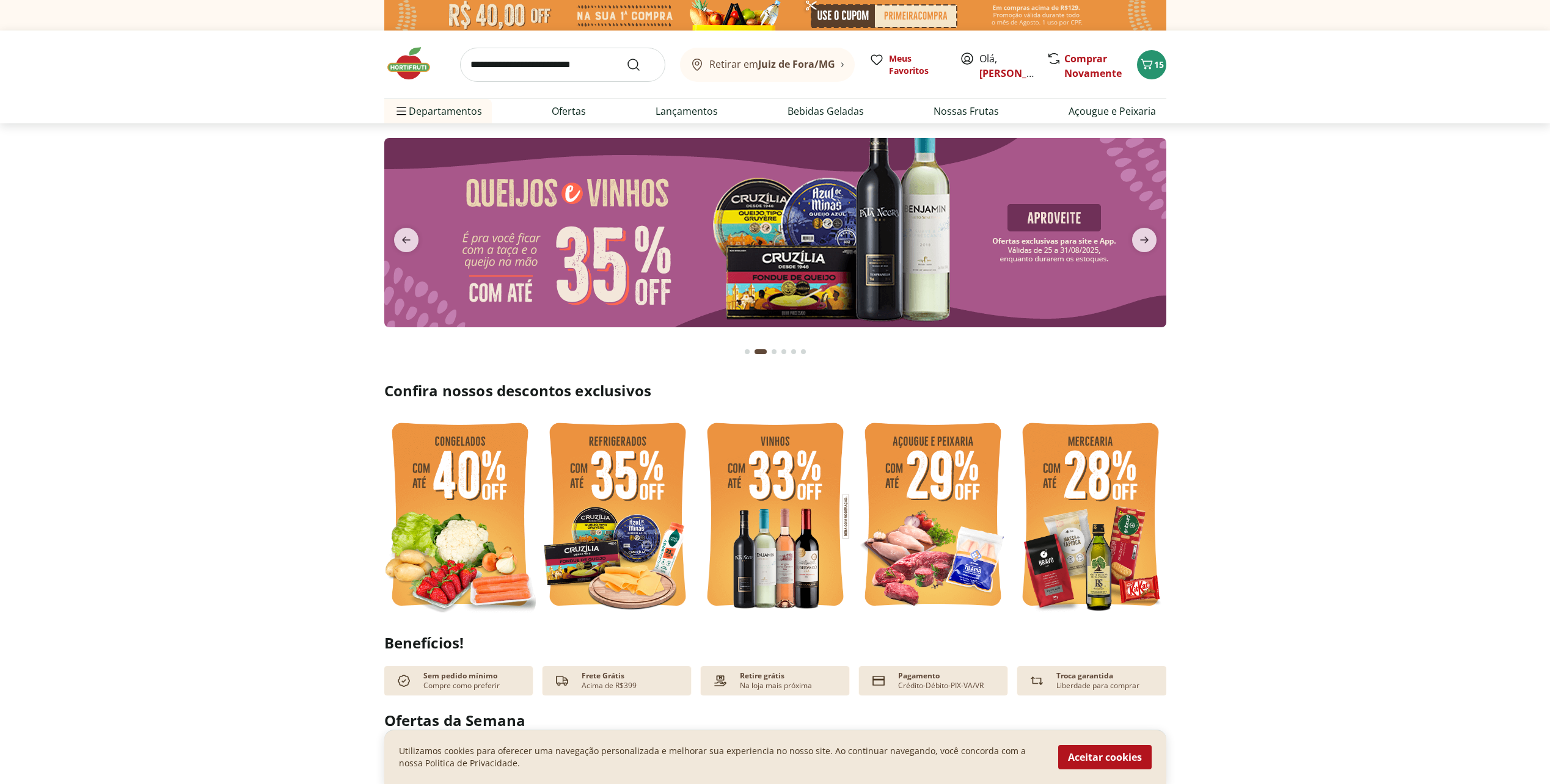
click at [787, 252] on img at bounding box center [774, 233] width 782 height 189
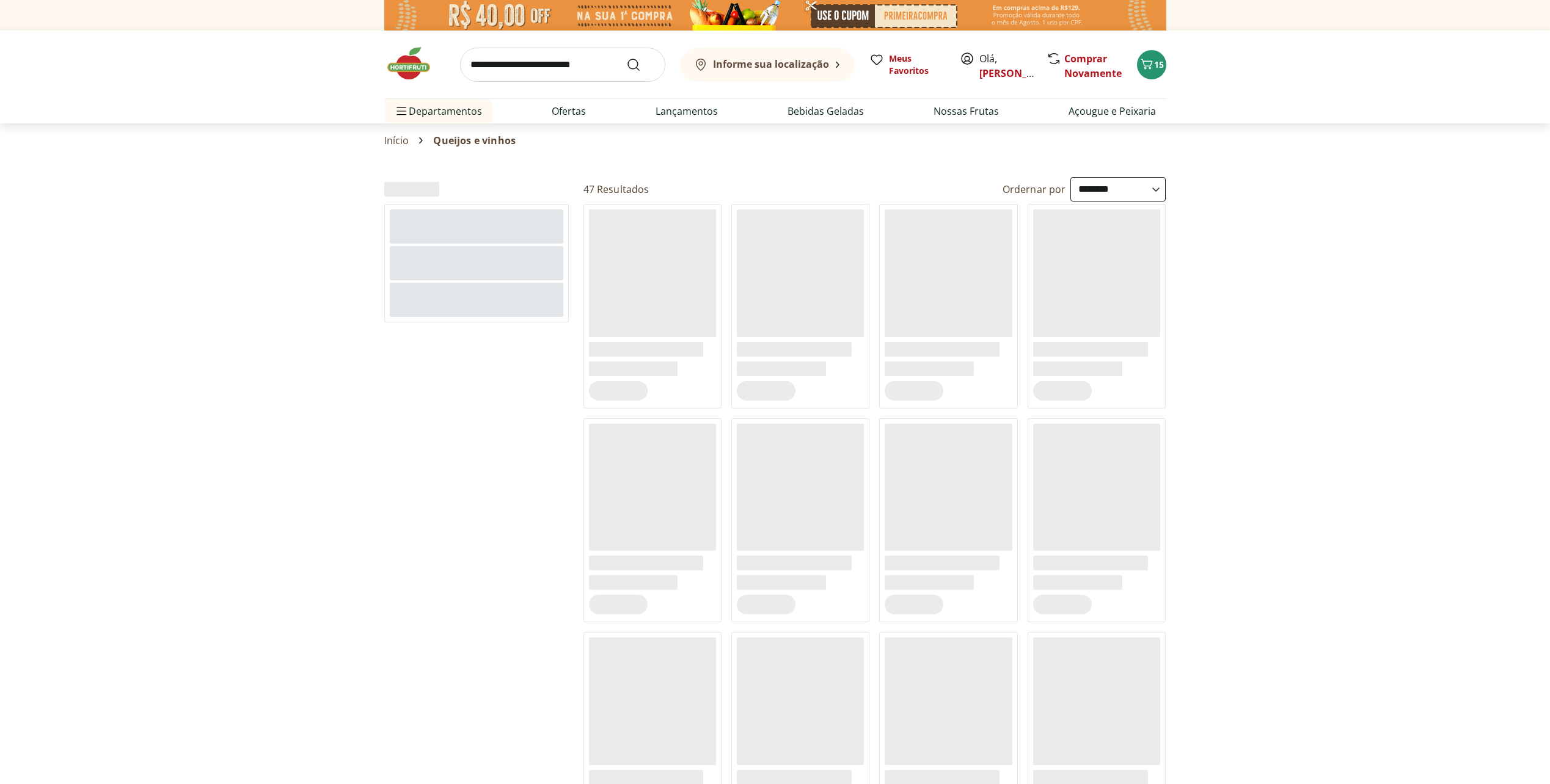
select select "**********"
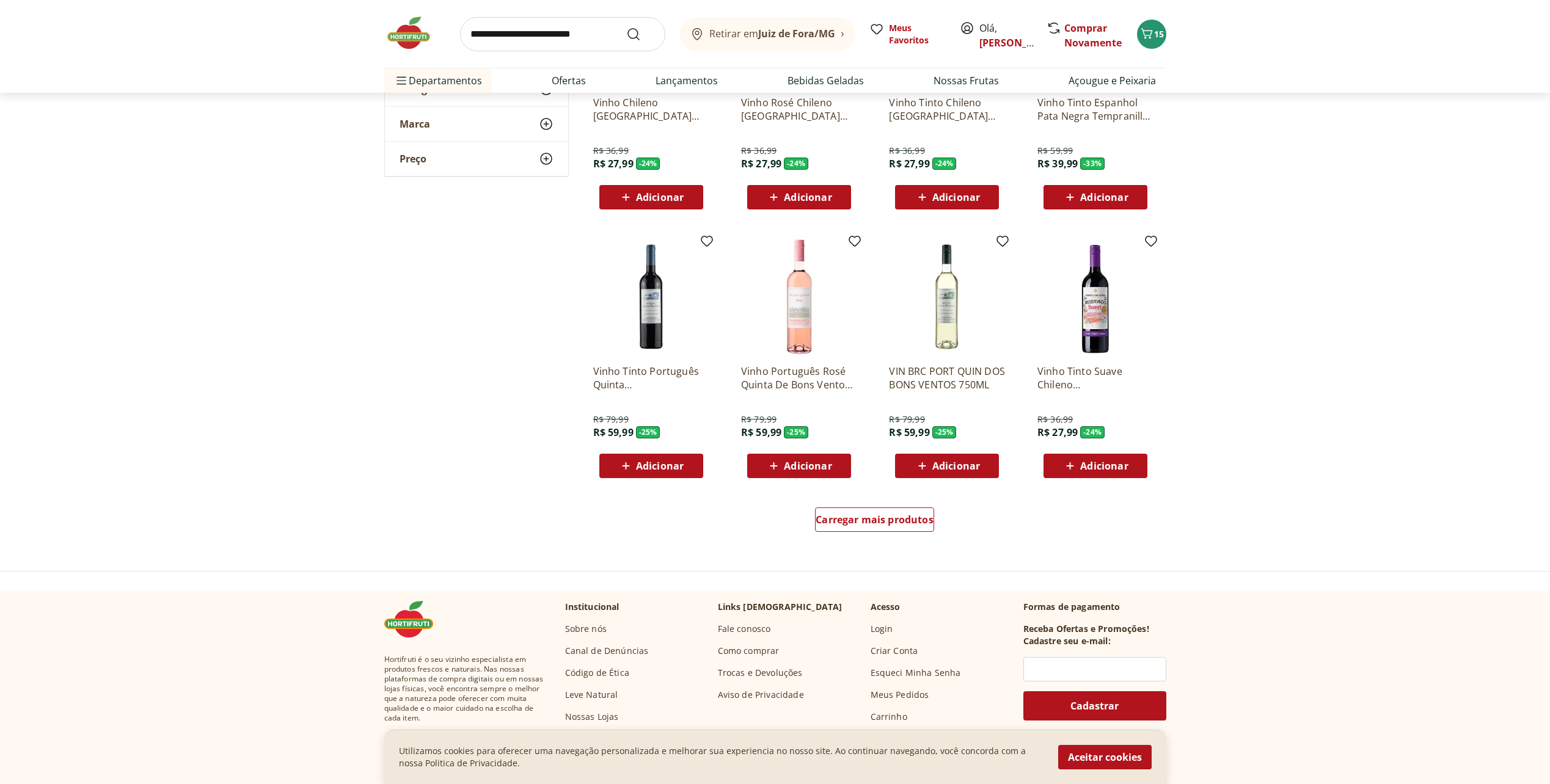
scroll to position [550, 0]
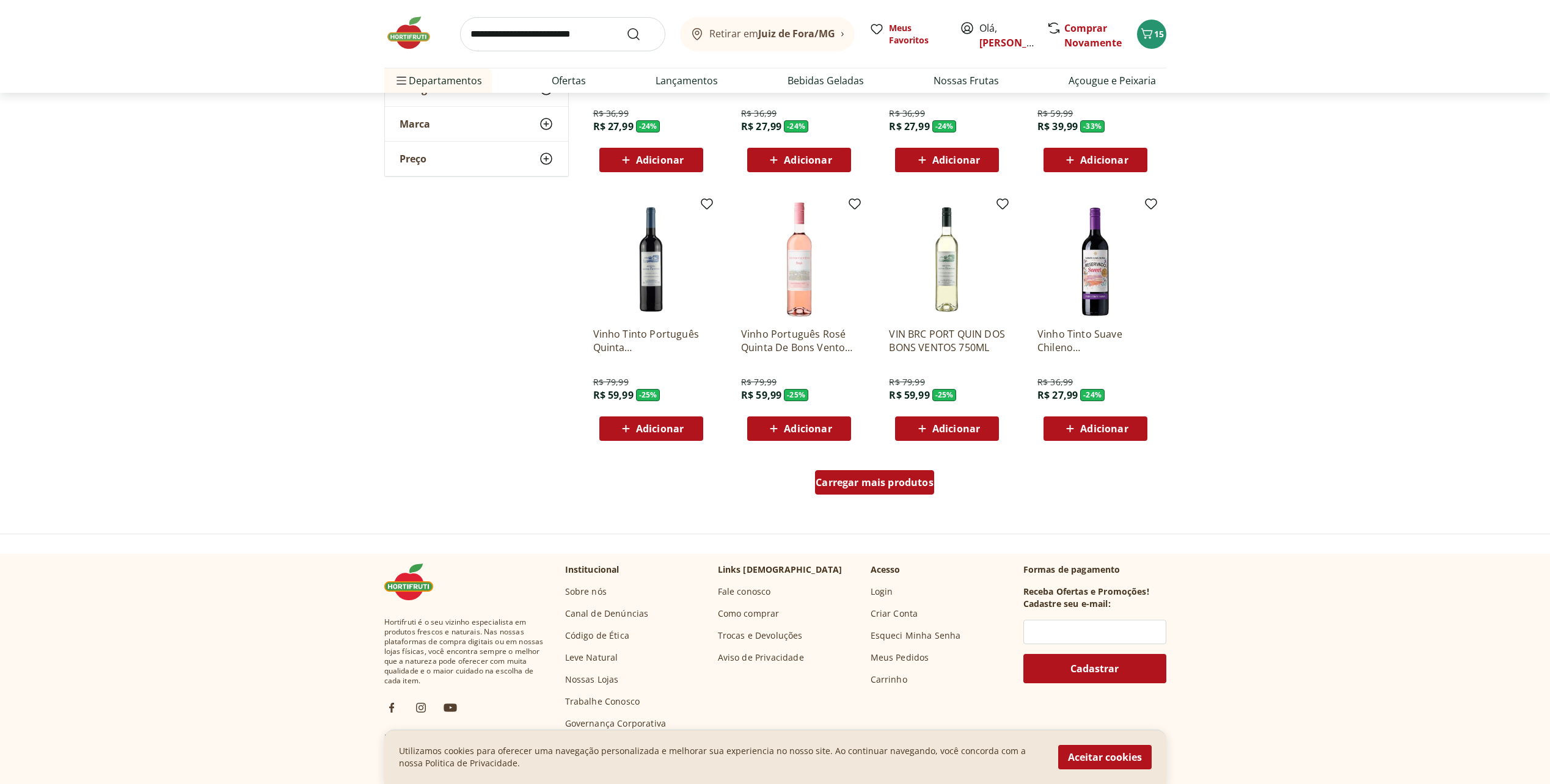
click at [851, 481] on span "Carregar mais produtos" at bounding box center [874, 482] width 118 height 10
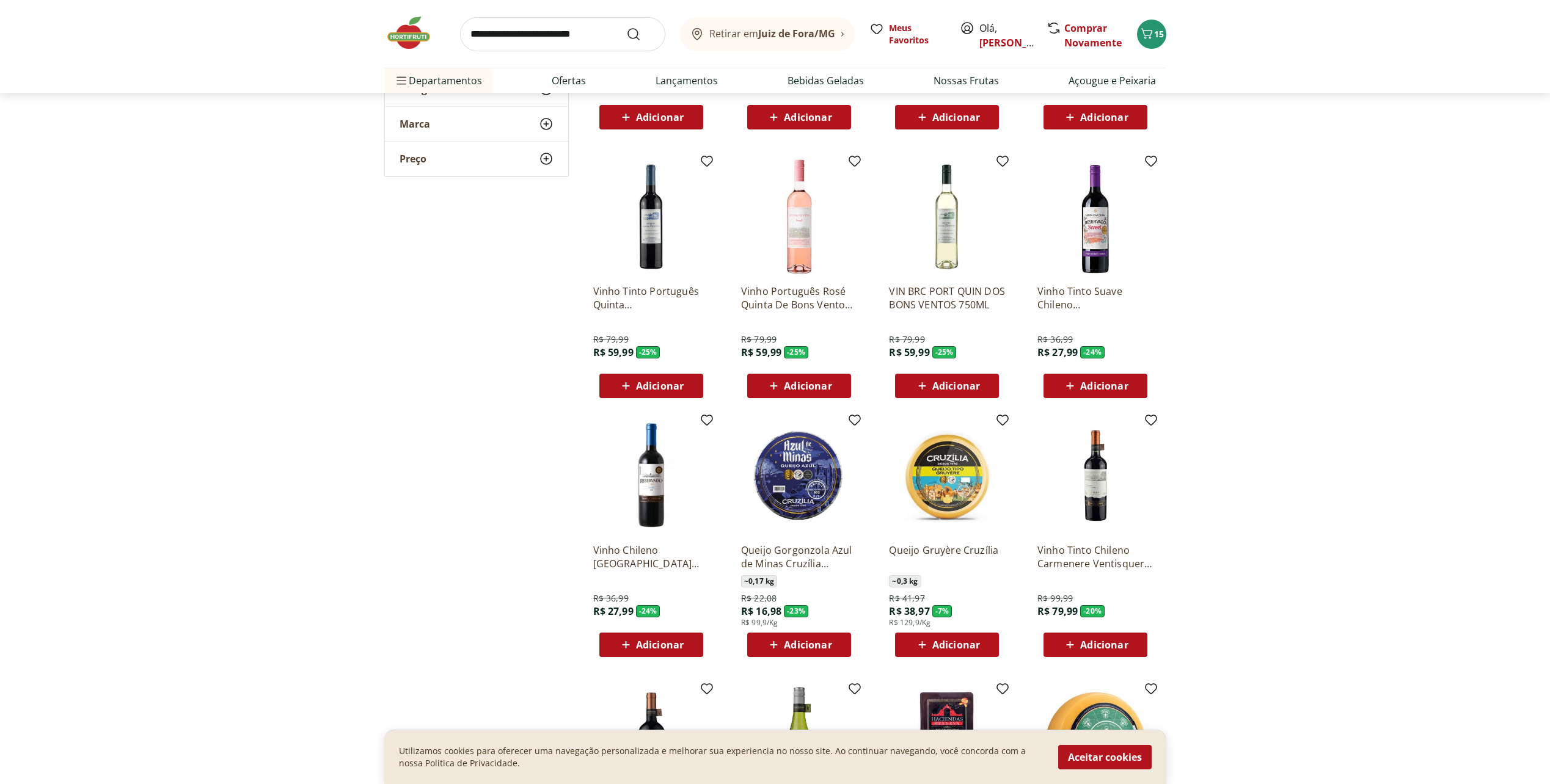
scroll to position [794, 0]
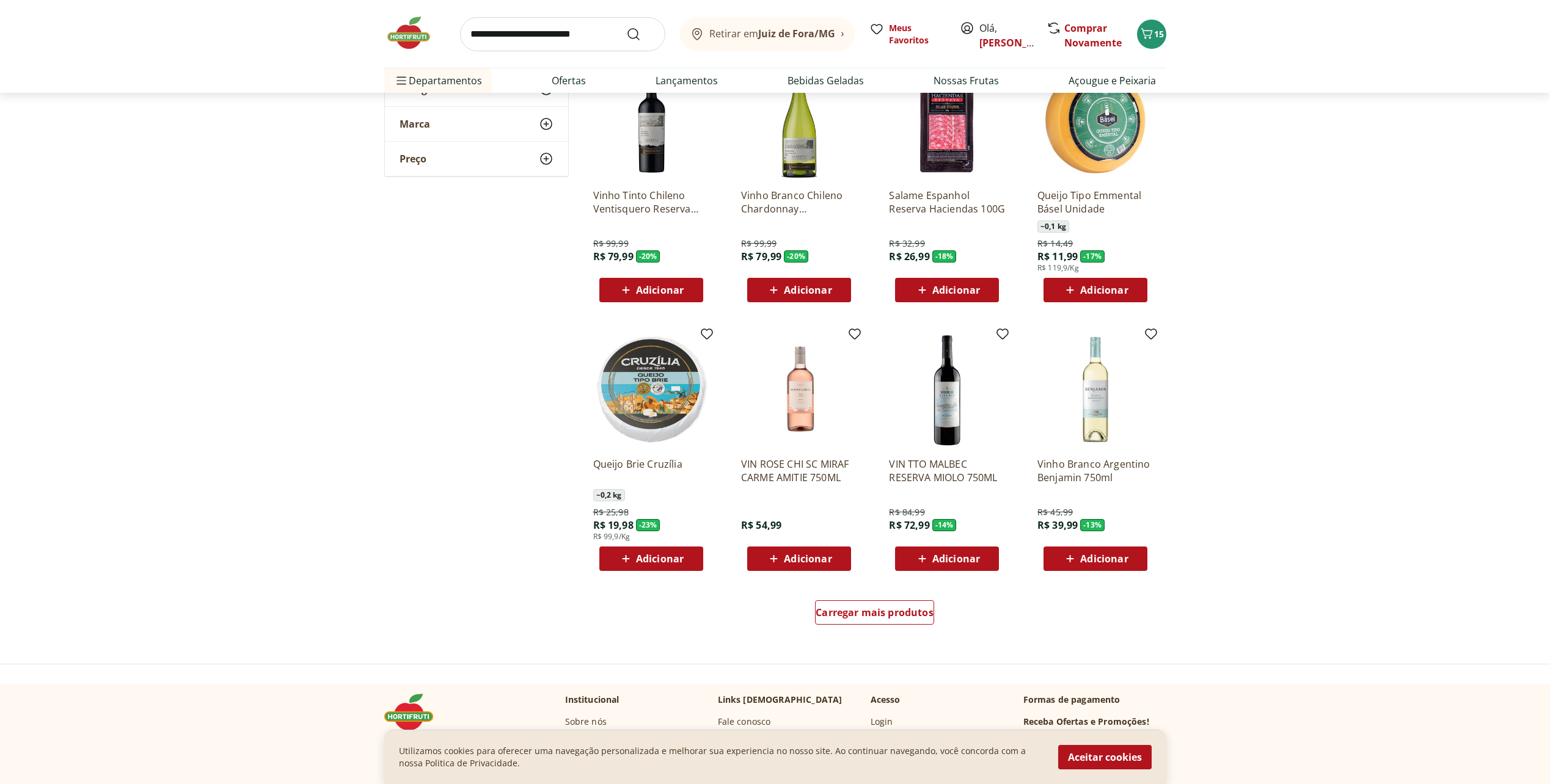
scroll to position [1221, 0]
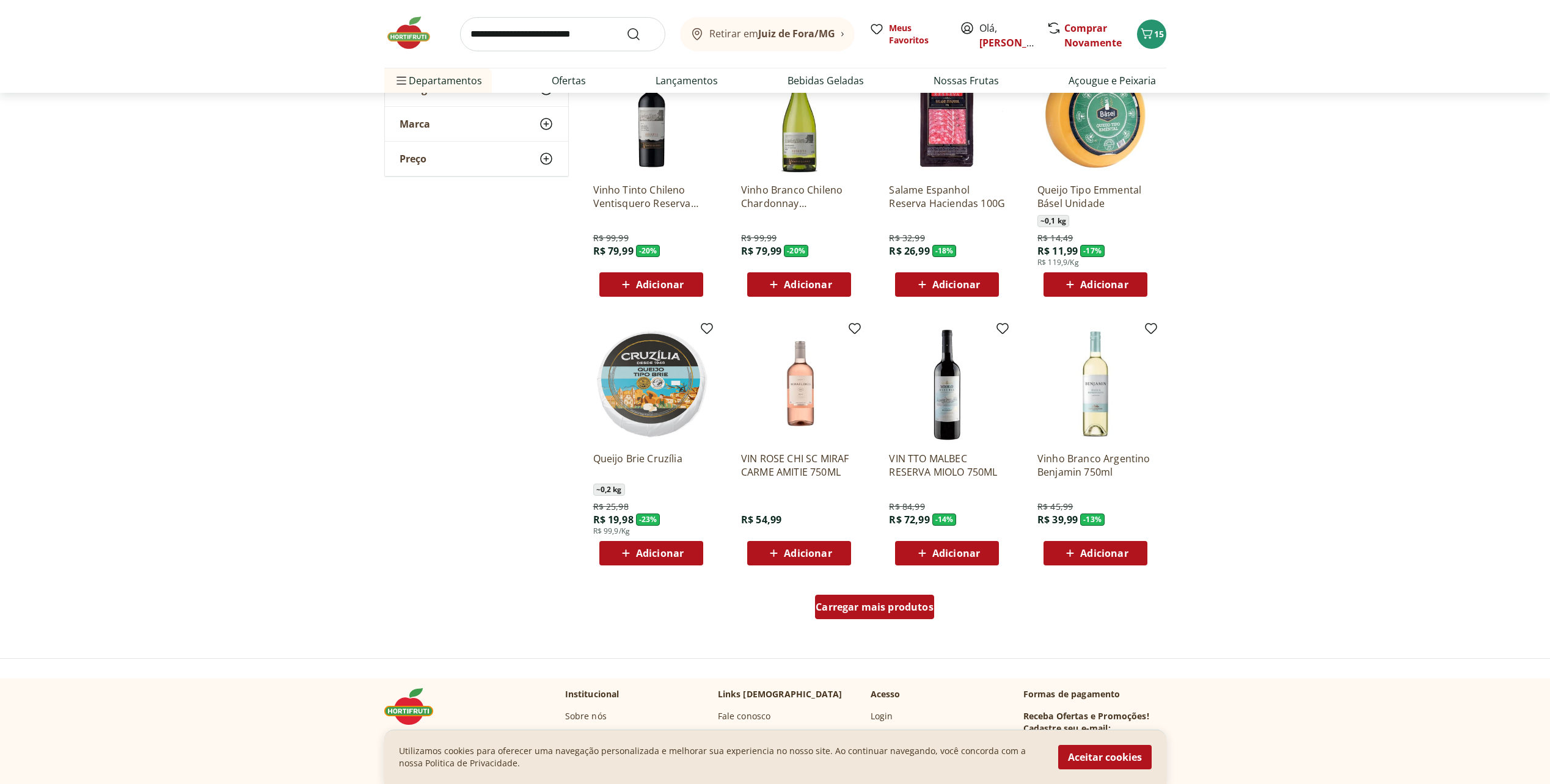
click at [845, 612] on span "Carregar mais produtos" at bounding box center [874, 606] width 118 height 10
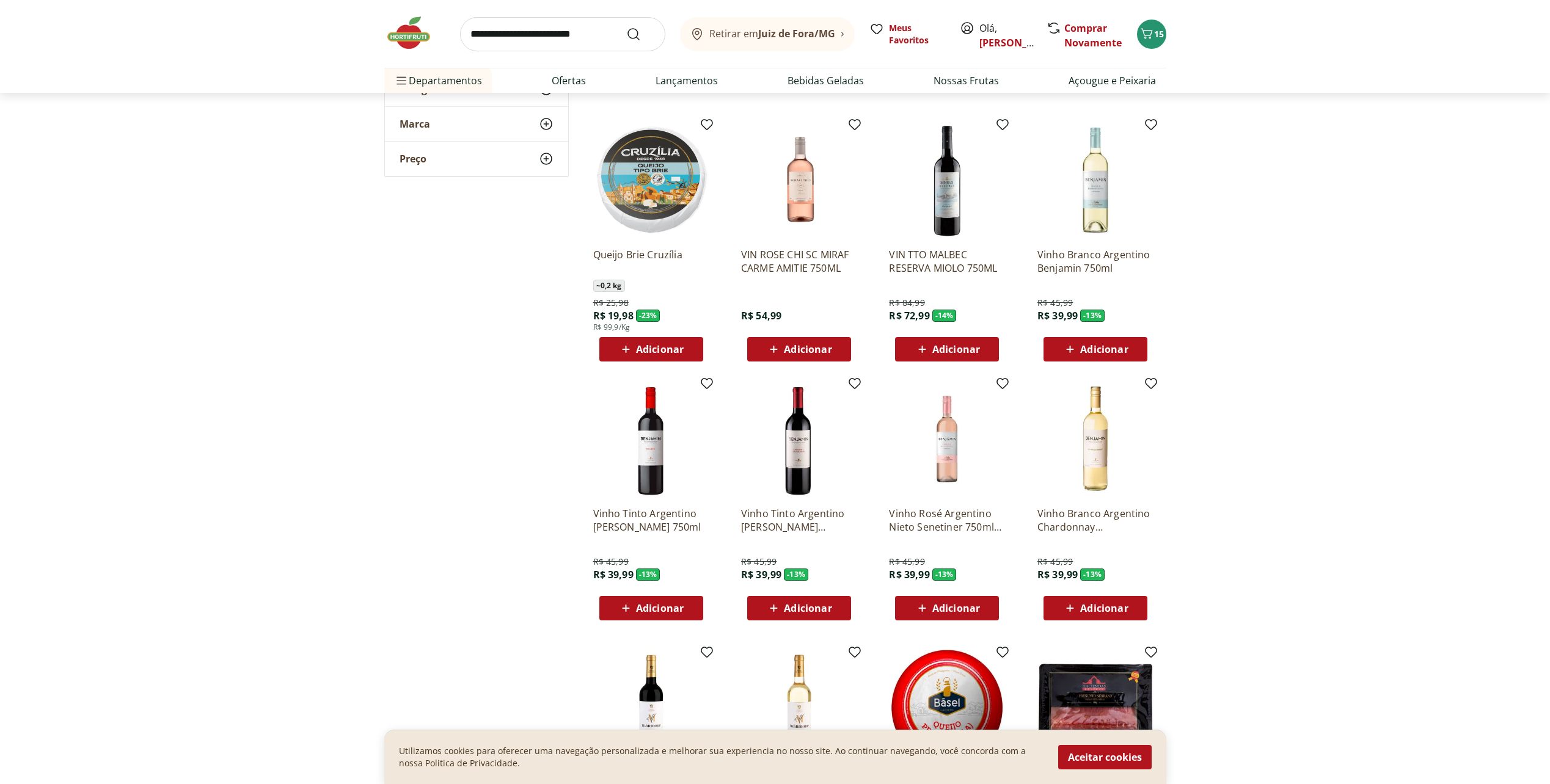
scroll to position [1466, 0]
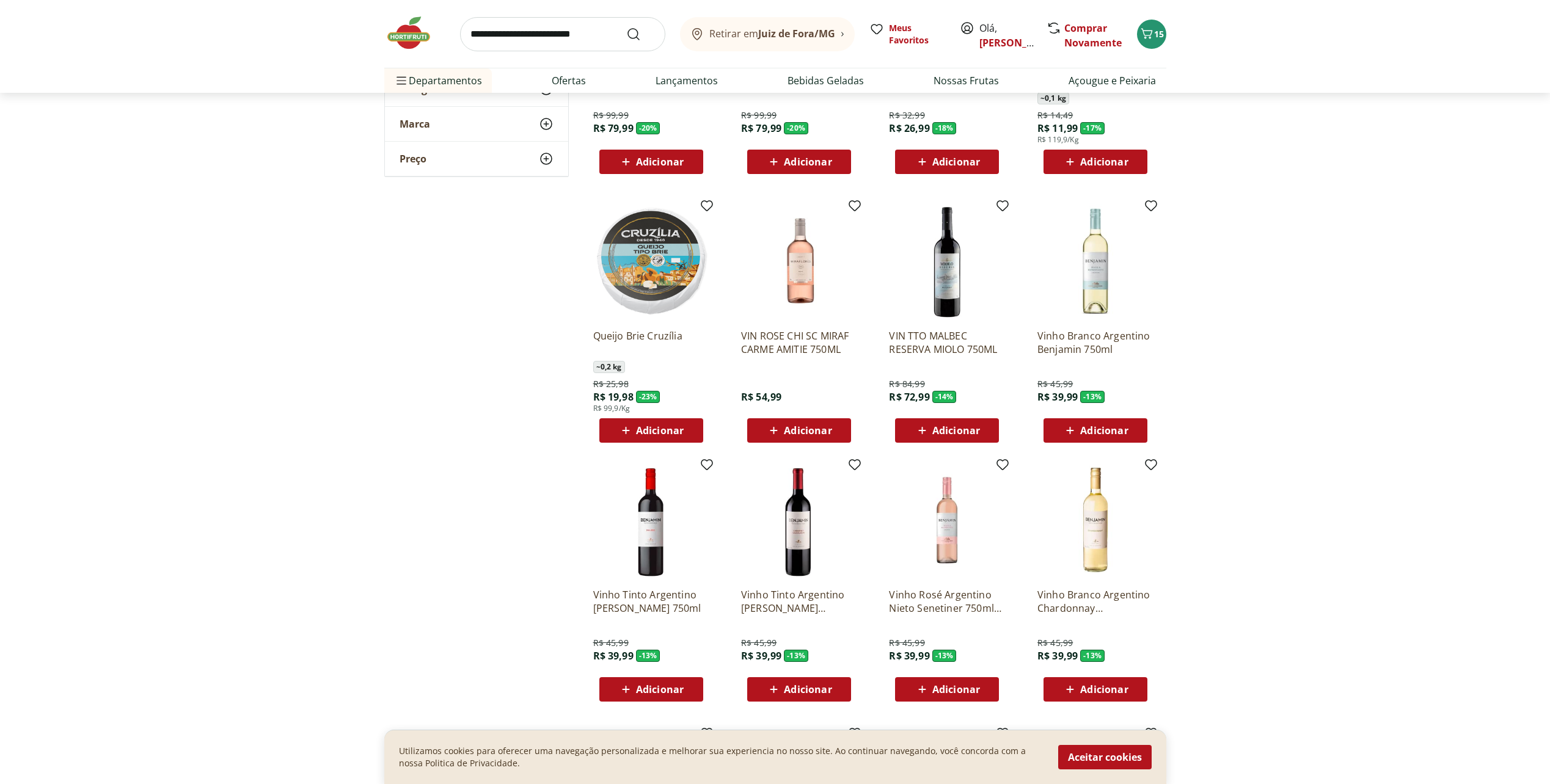
scroll to position [1343, 0]
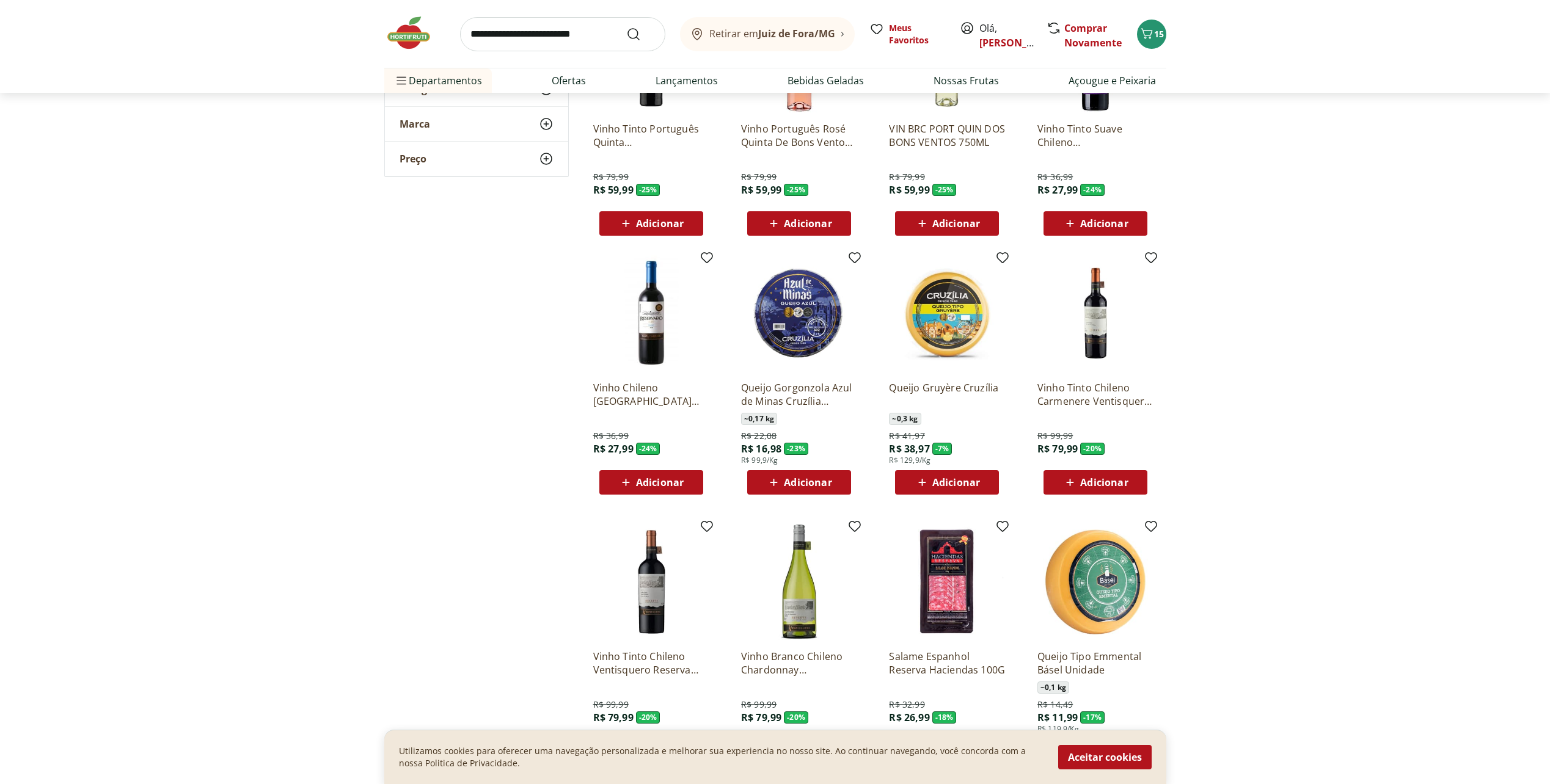
scroll to position [733, 0]
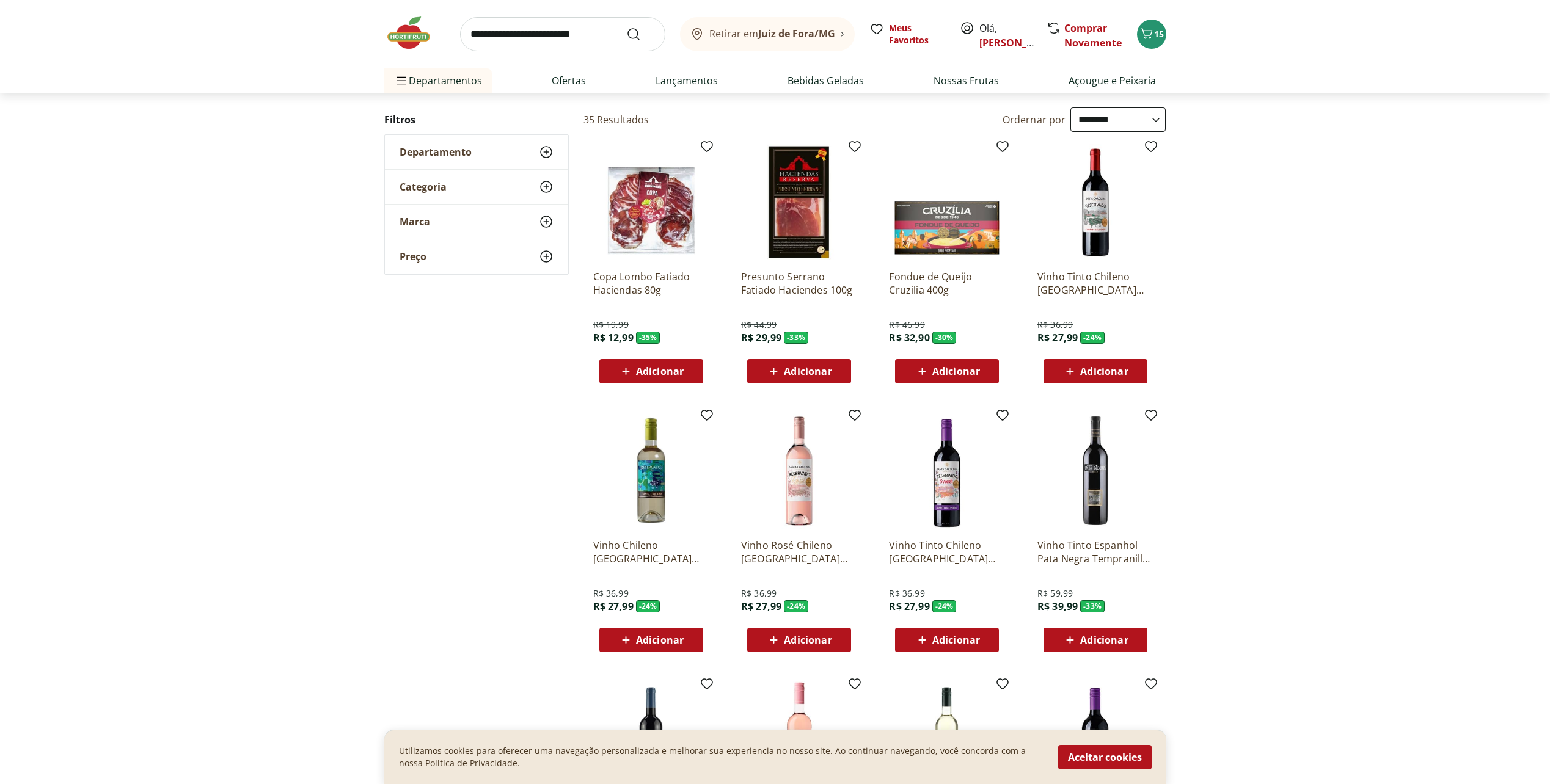
scroll to position [61, 0]
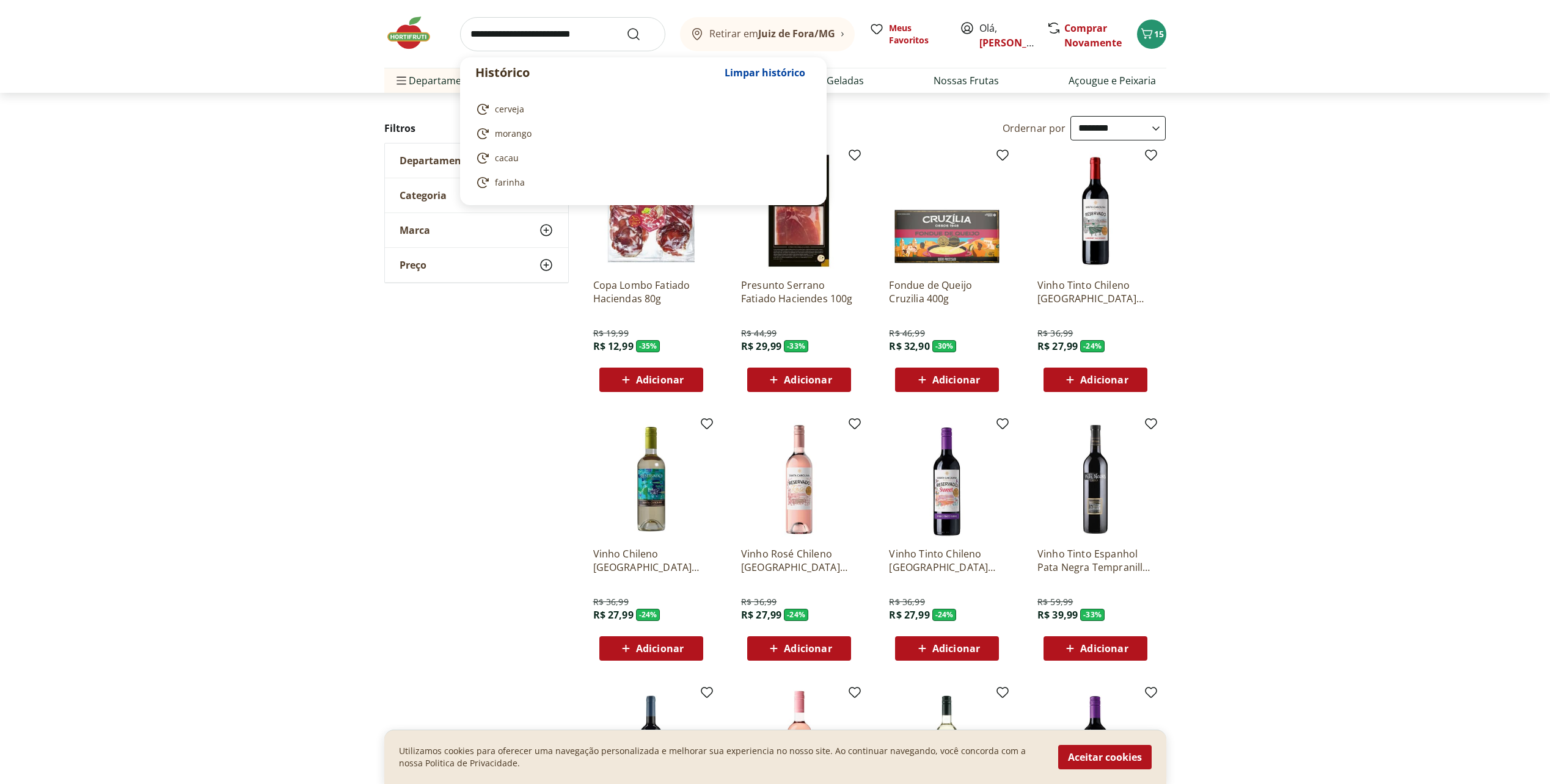
click at [517, 30] on input "search" at bounding box center [562, 34] width 206 height 34
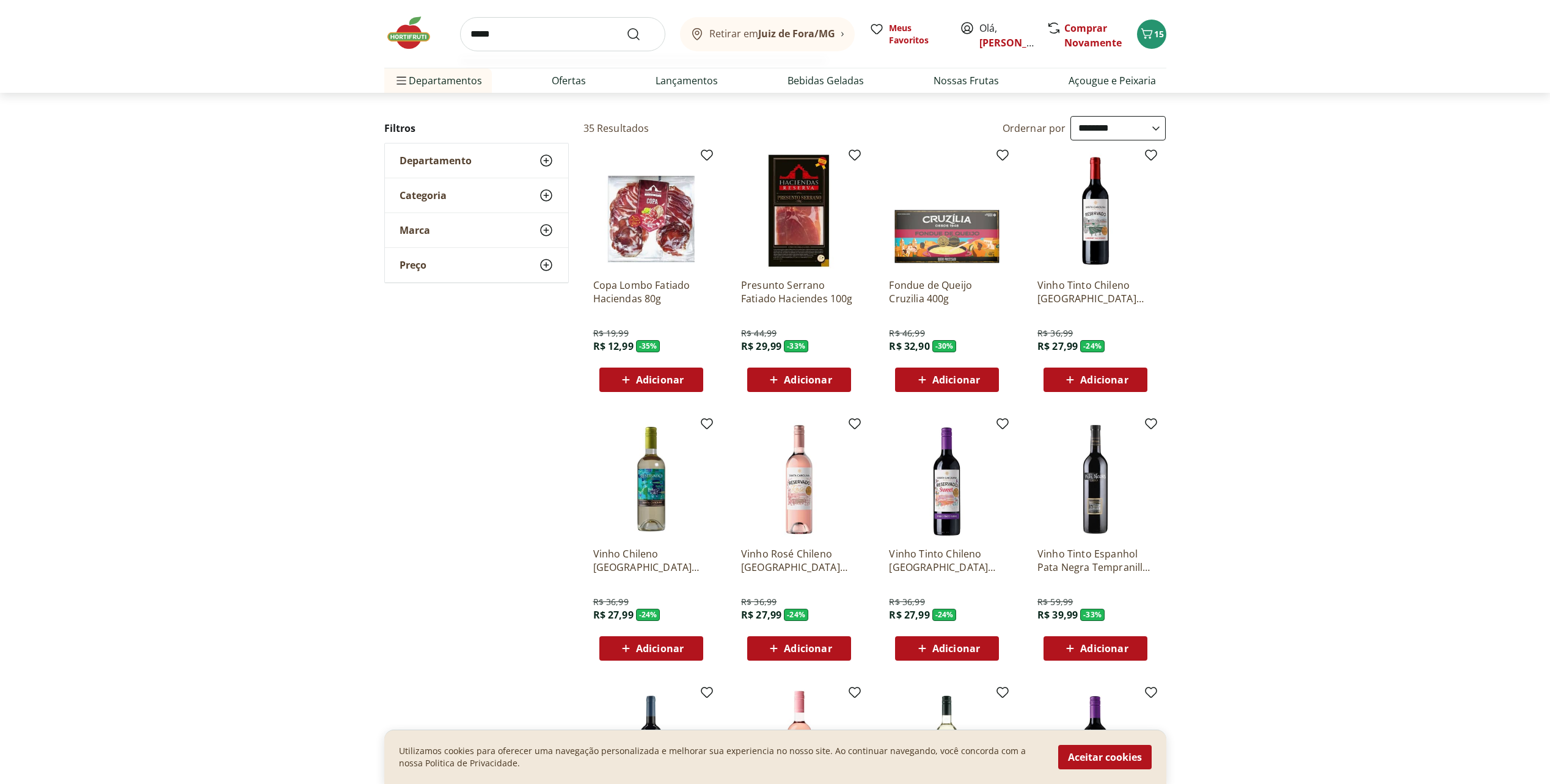
type input "*****"
click at [626, 27] on button "Submit Search" at bounding box center [641, 34] width 29 height 15
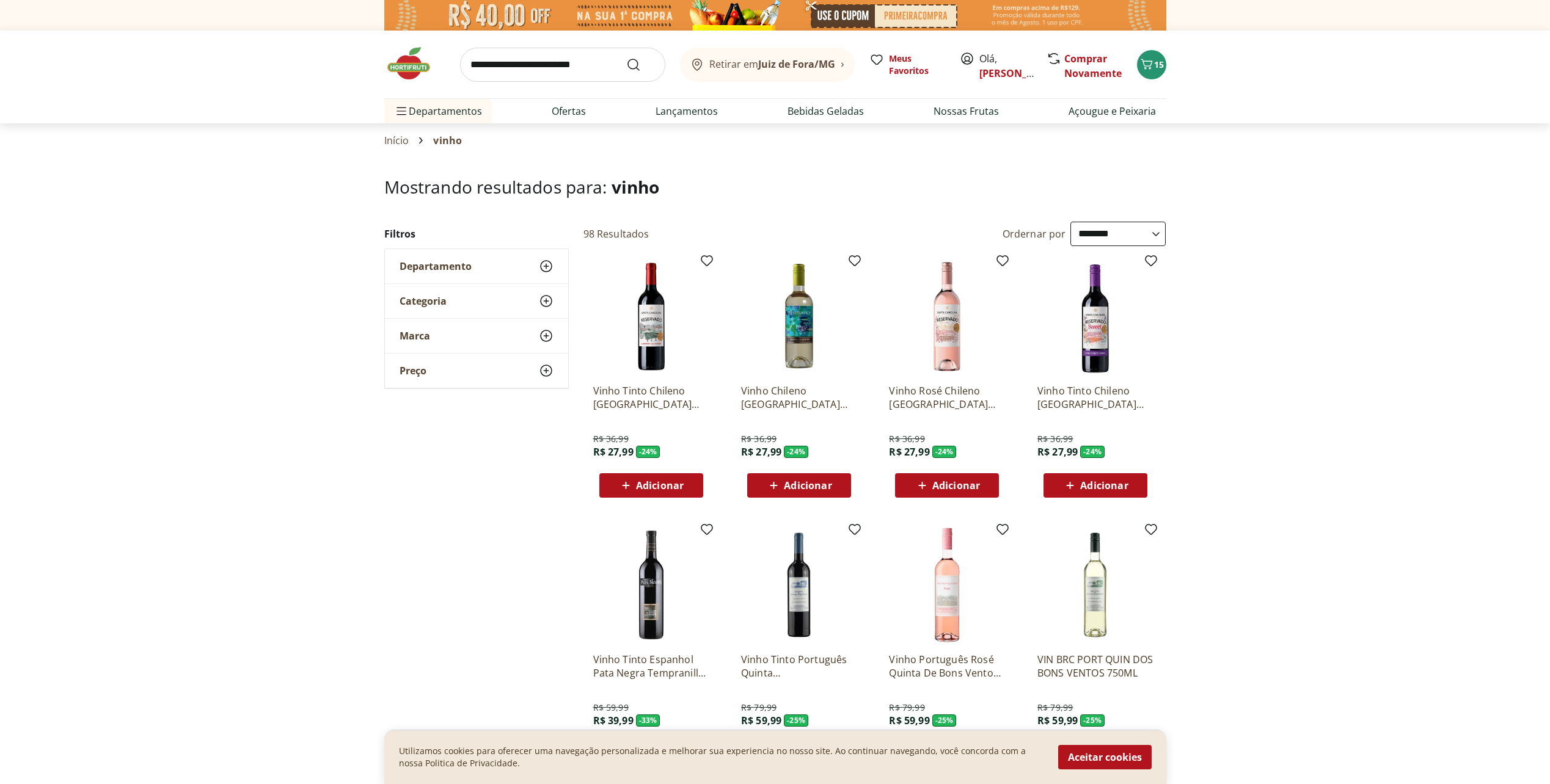
click at [1085, 234] on select "**********" at bounding box center [1117, 233] width 95 height 24
click at [1070, 222] on select "**********" at bounding box center [1117, 233] width 95 height 24
select select "**********"
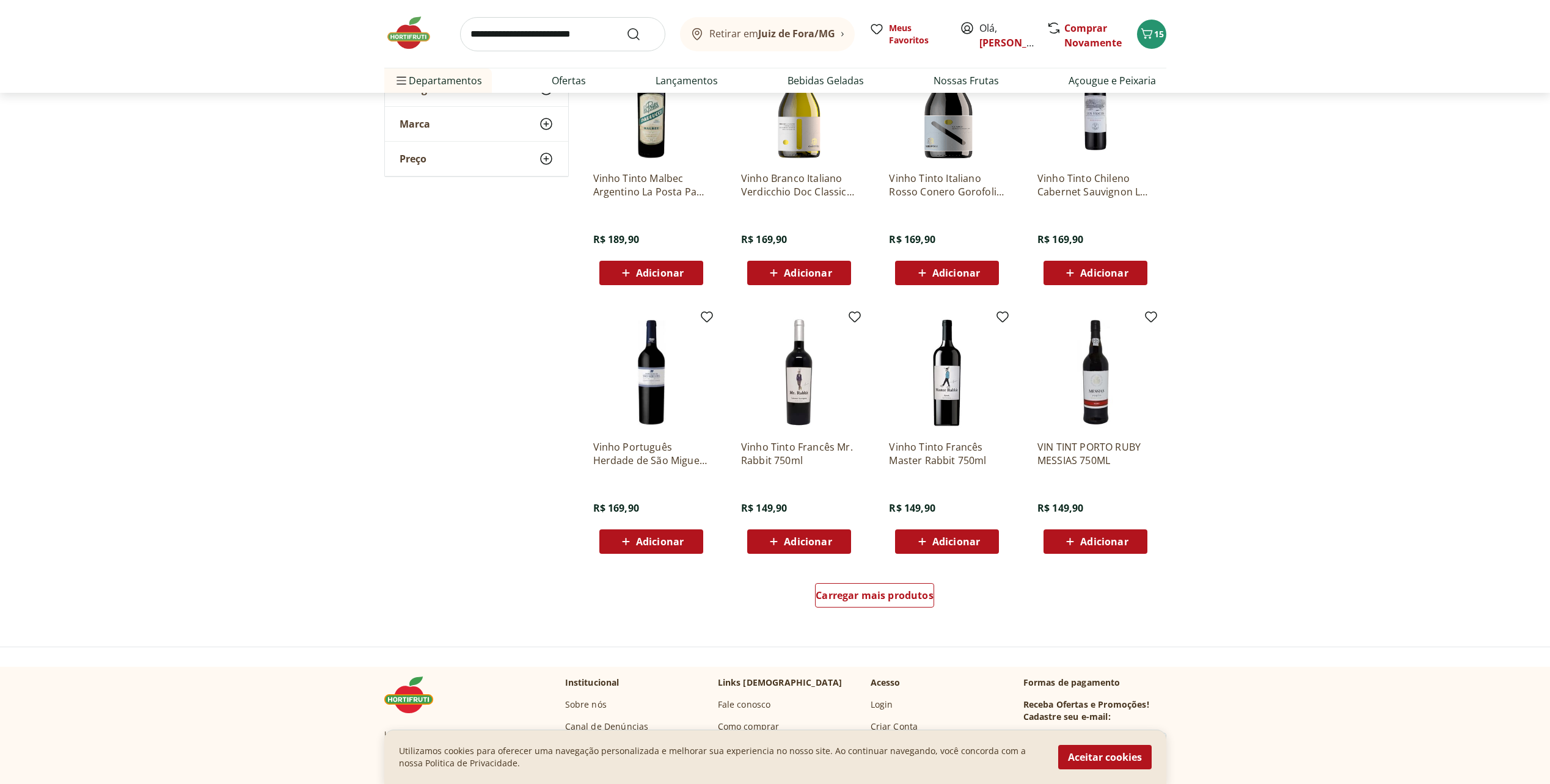
scroll to position [489, 0]
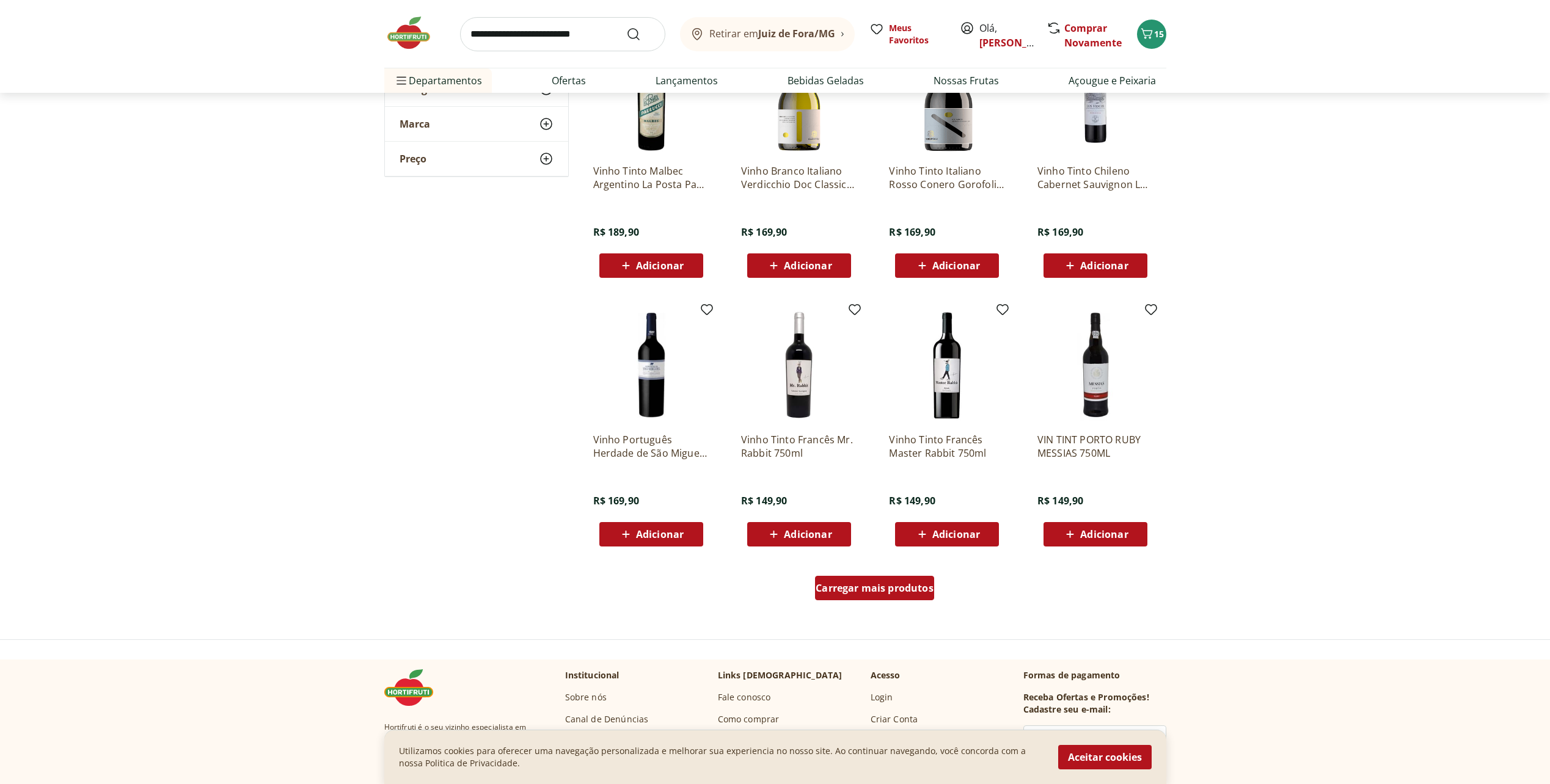
click at [867, 581] on div "Carregar mais produtos" at bounding box center [874, 587] width 119 height 24
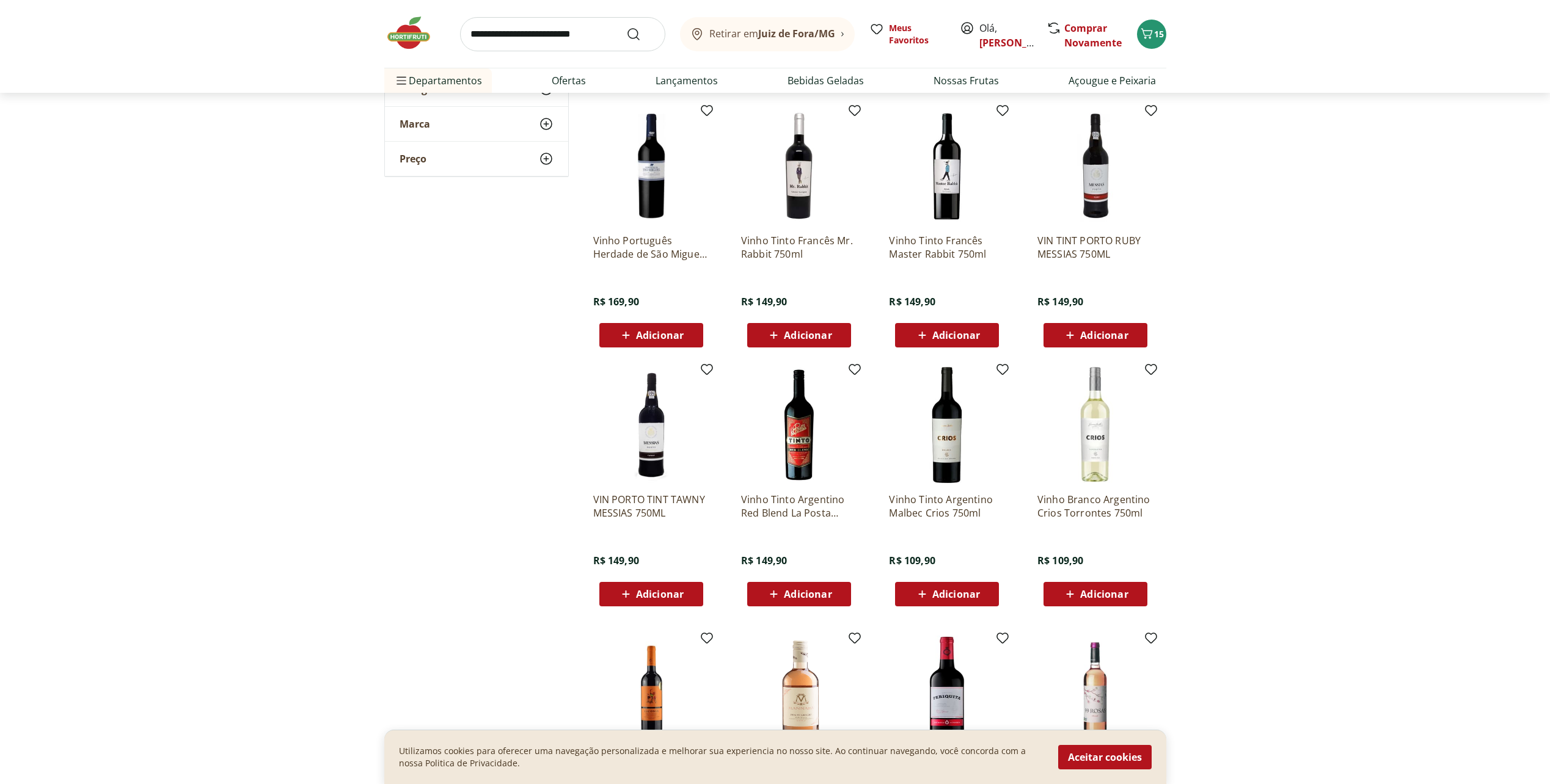
scroll to position [733, 0]
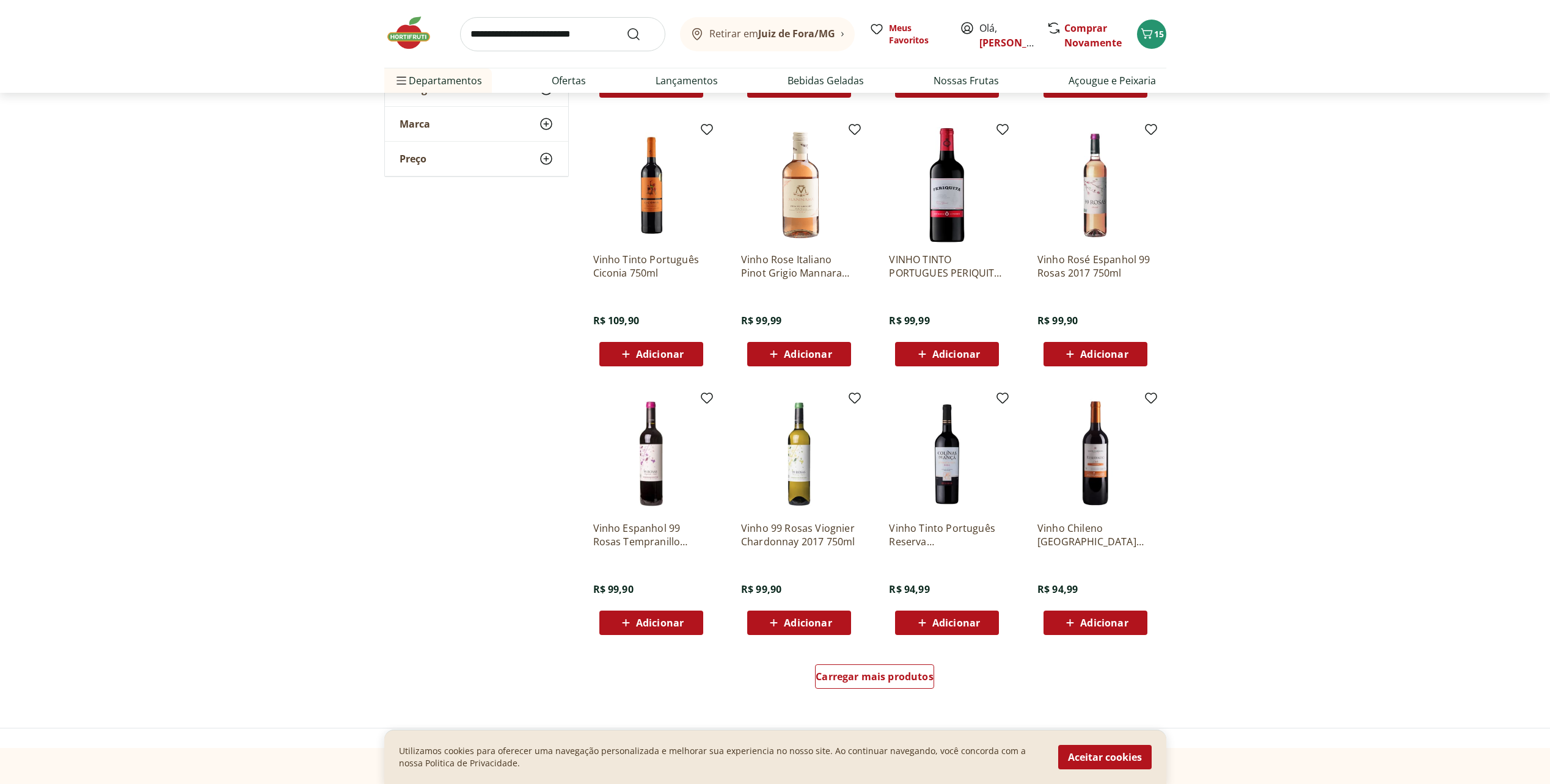
scroll to position [1221, 0]
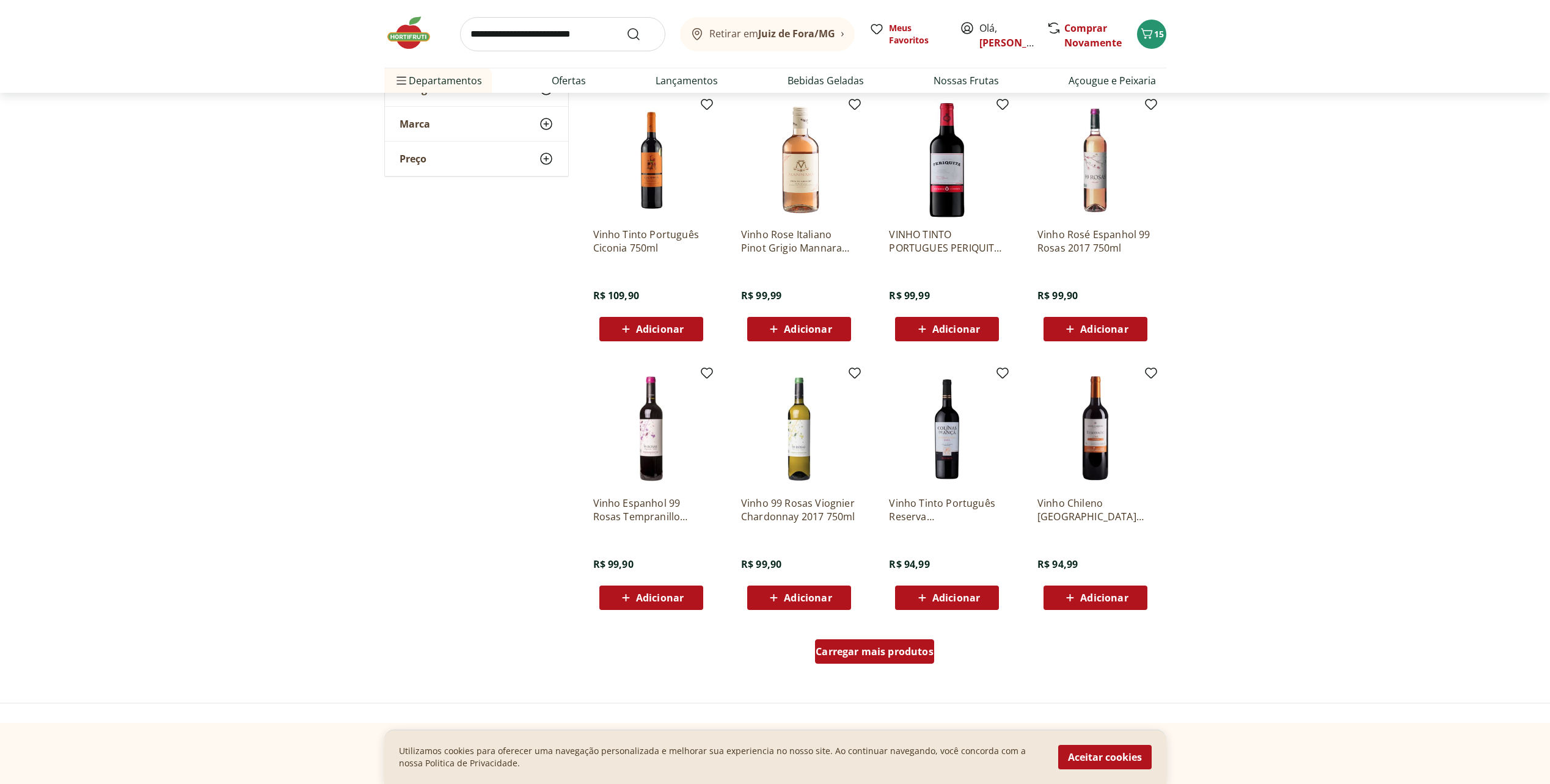
click at [907, 656] on span "Carregar mais produtos" at bounding box center [874, 651] width 118 height 10
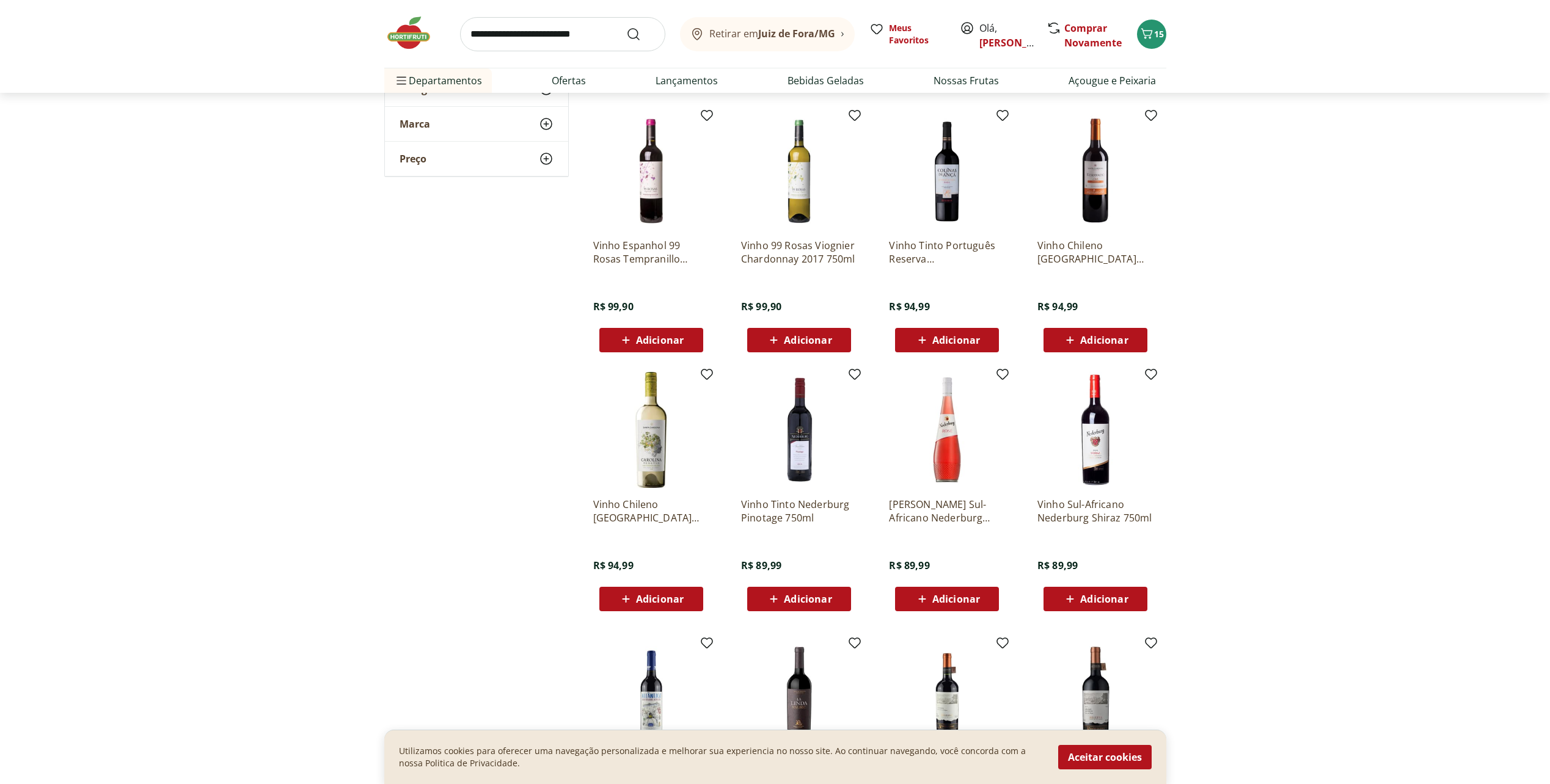
scroll to position [1526, 0]
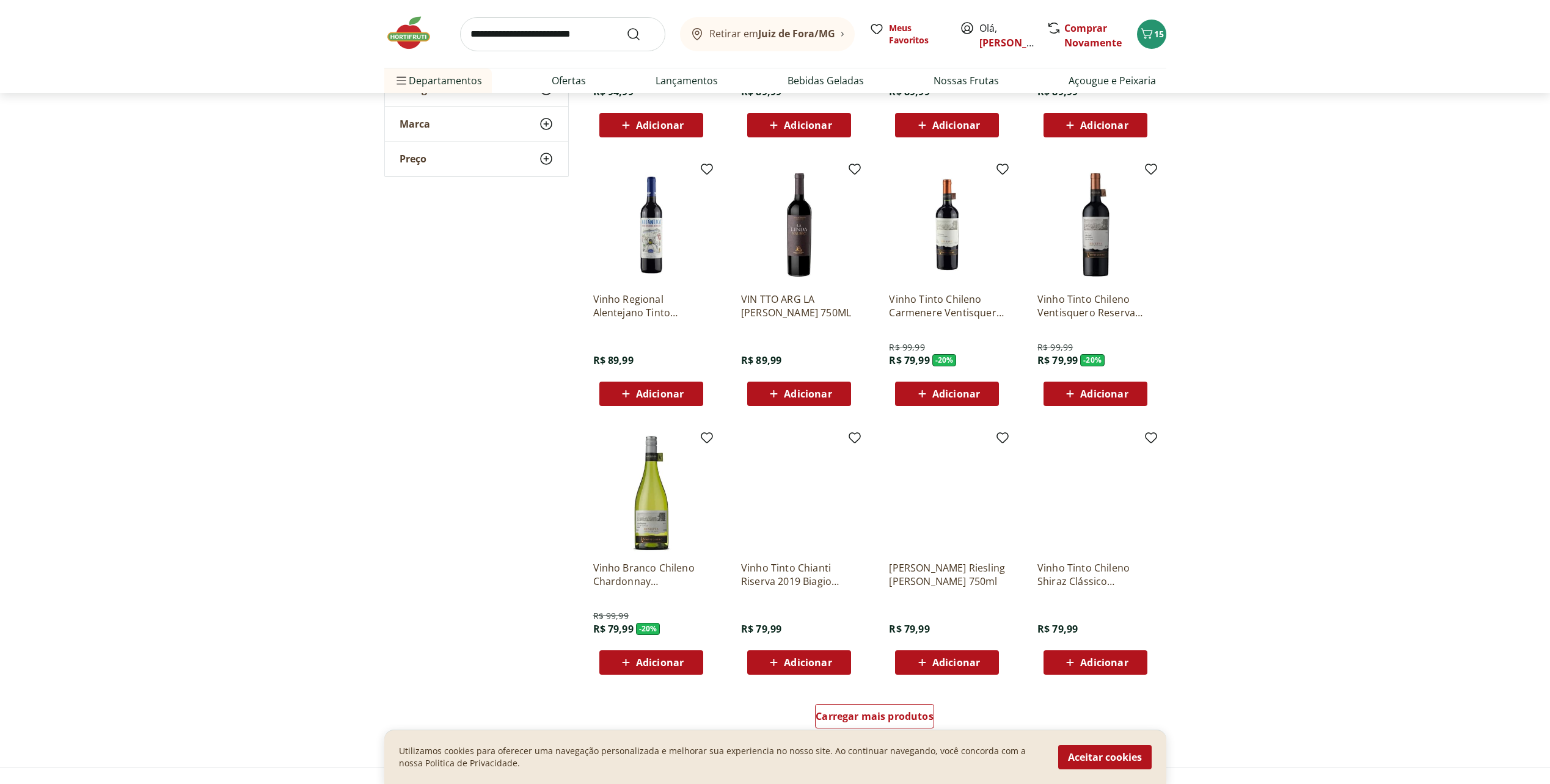
scroll to position [1954, 0]
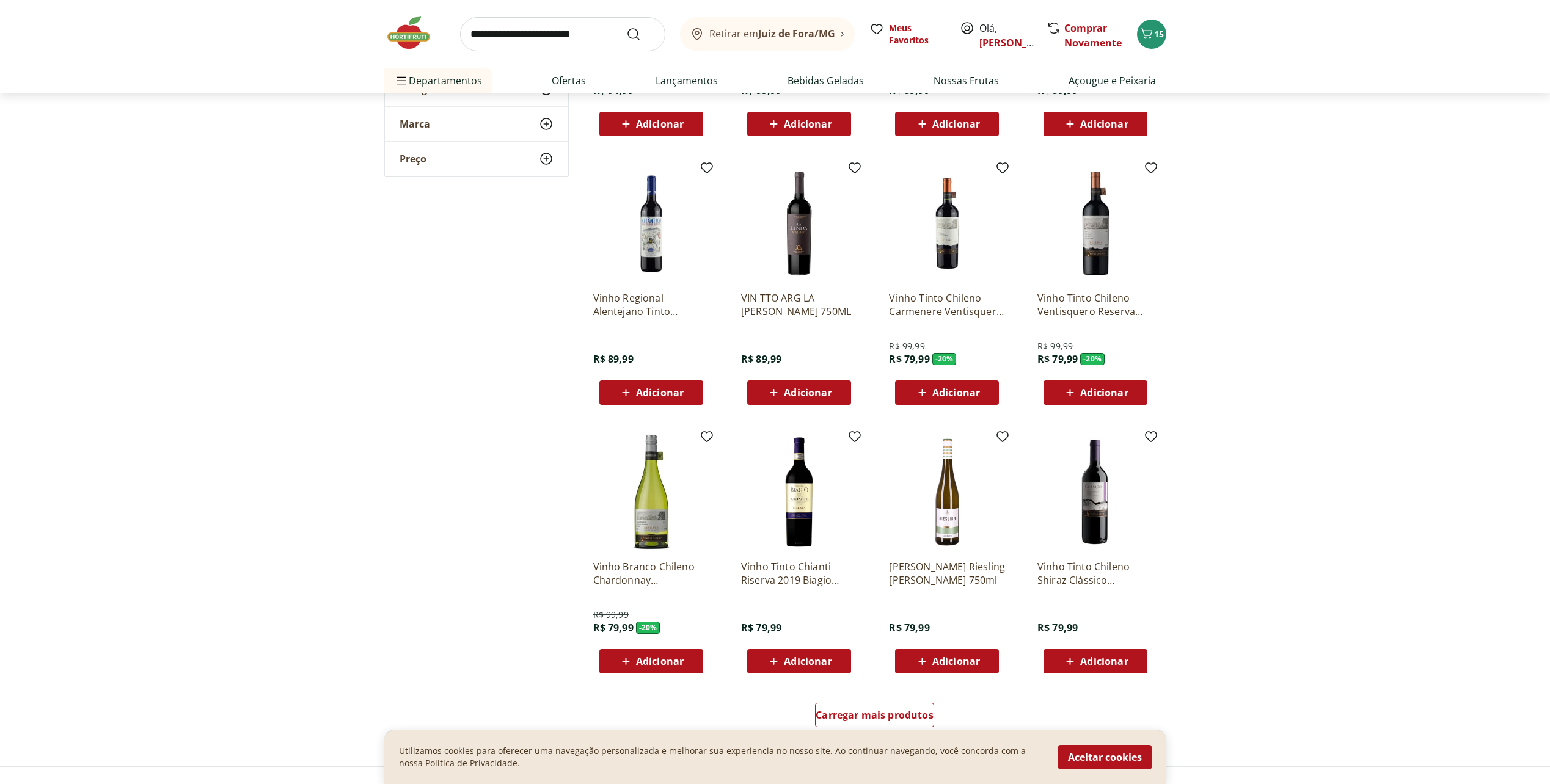
click at [798, 515] on img at bounding box center [799, 492] width 116 height 116
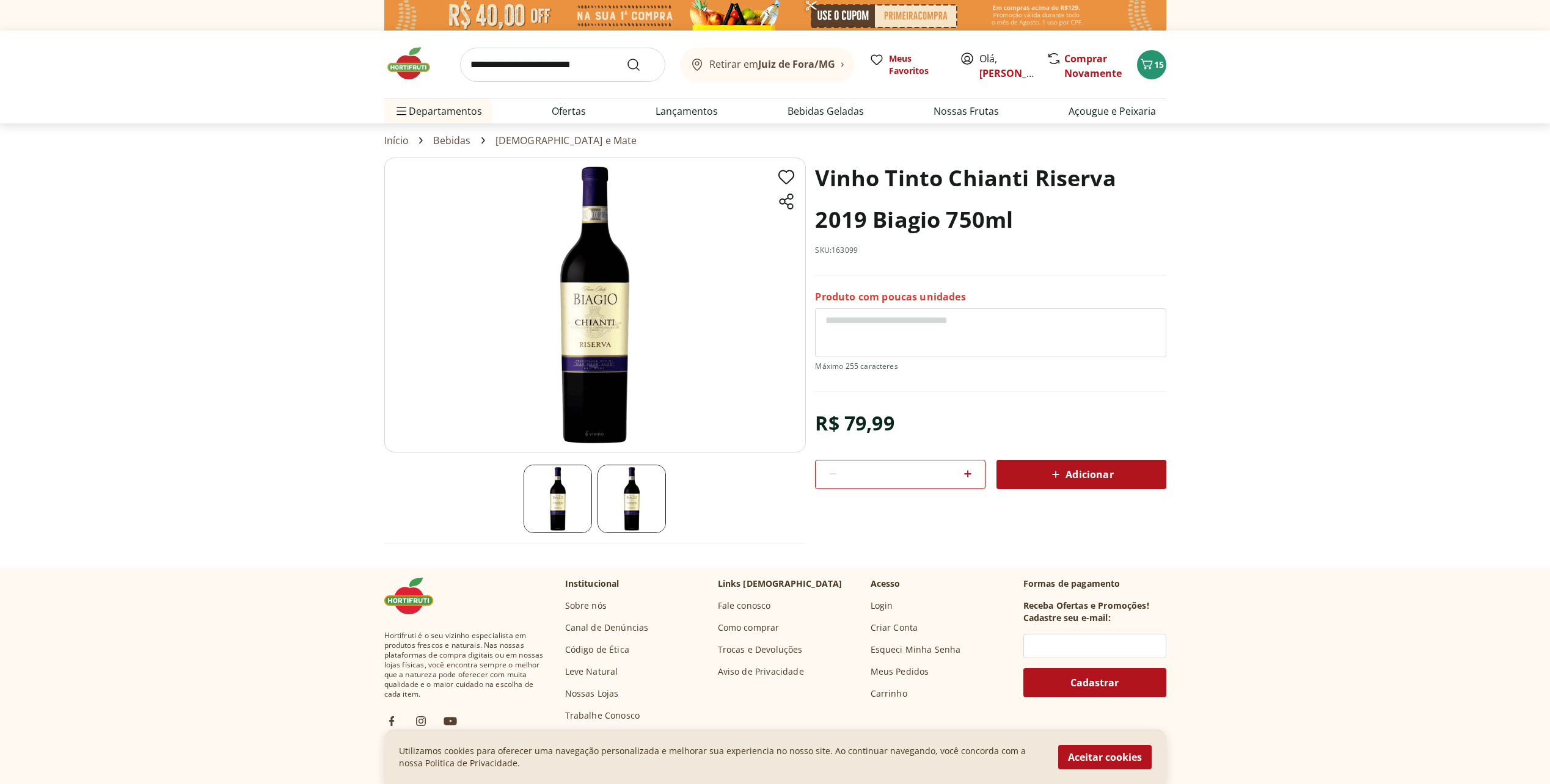
click at [636, 513] on img at bounding box center [631, 499] width 68 height 68
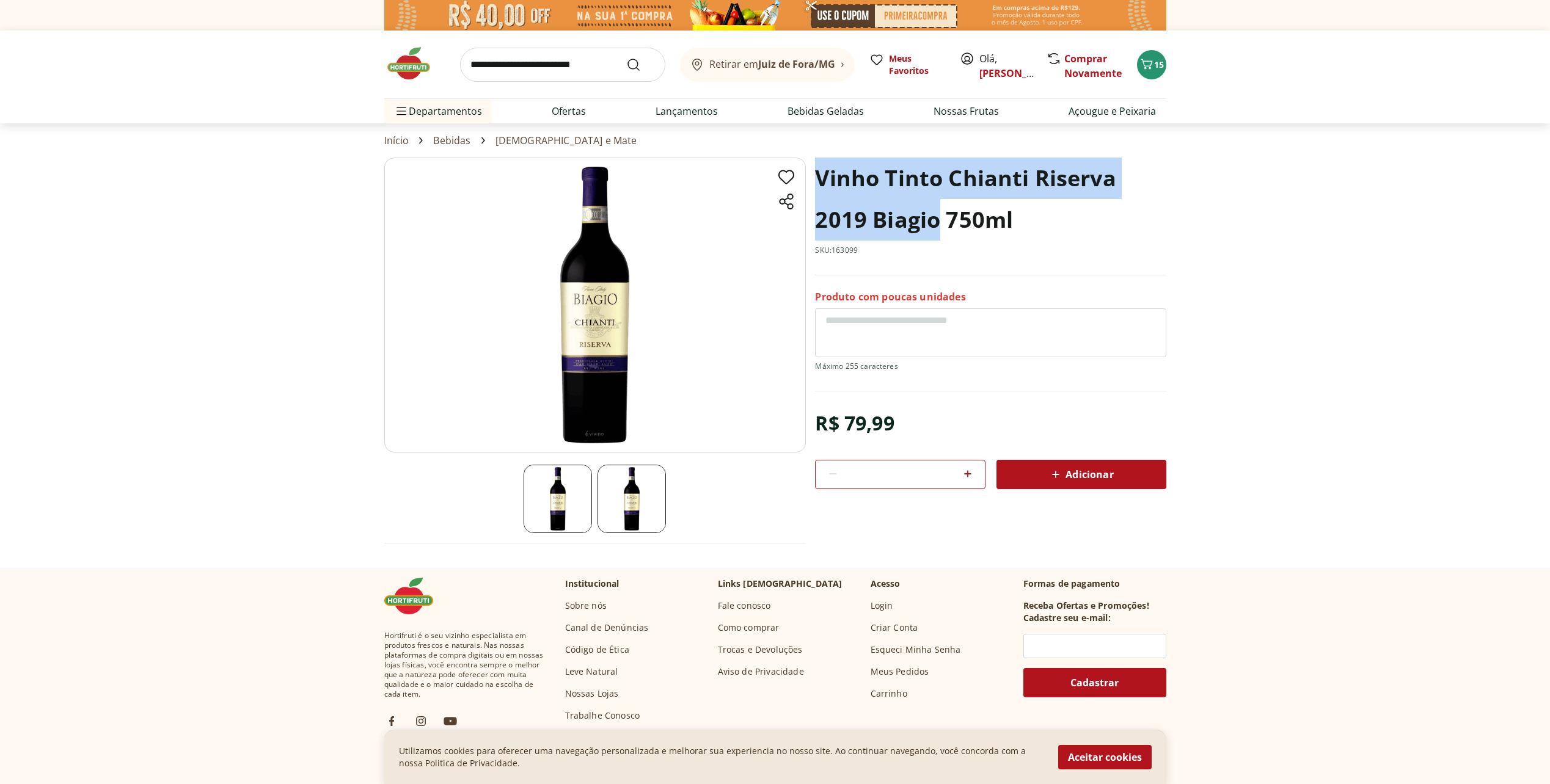
drag, startPoint x: 822, startPoint y: 174, endPoint x: 938, endPoint y: 228, distance: 128.0
click at [938, 228] on h1 "Vinho Tinto Chianti Riserva 2019 Biagio 750ml" at bounding box center [990, 199] width 351 height 83
copy h1 "Vinho Tinto Chianti Riserva 2019 Biagio"
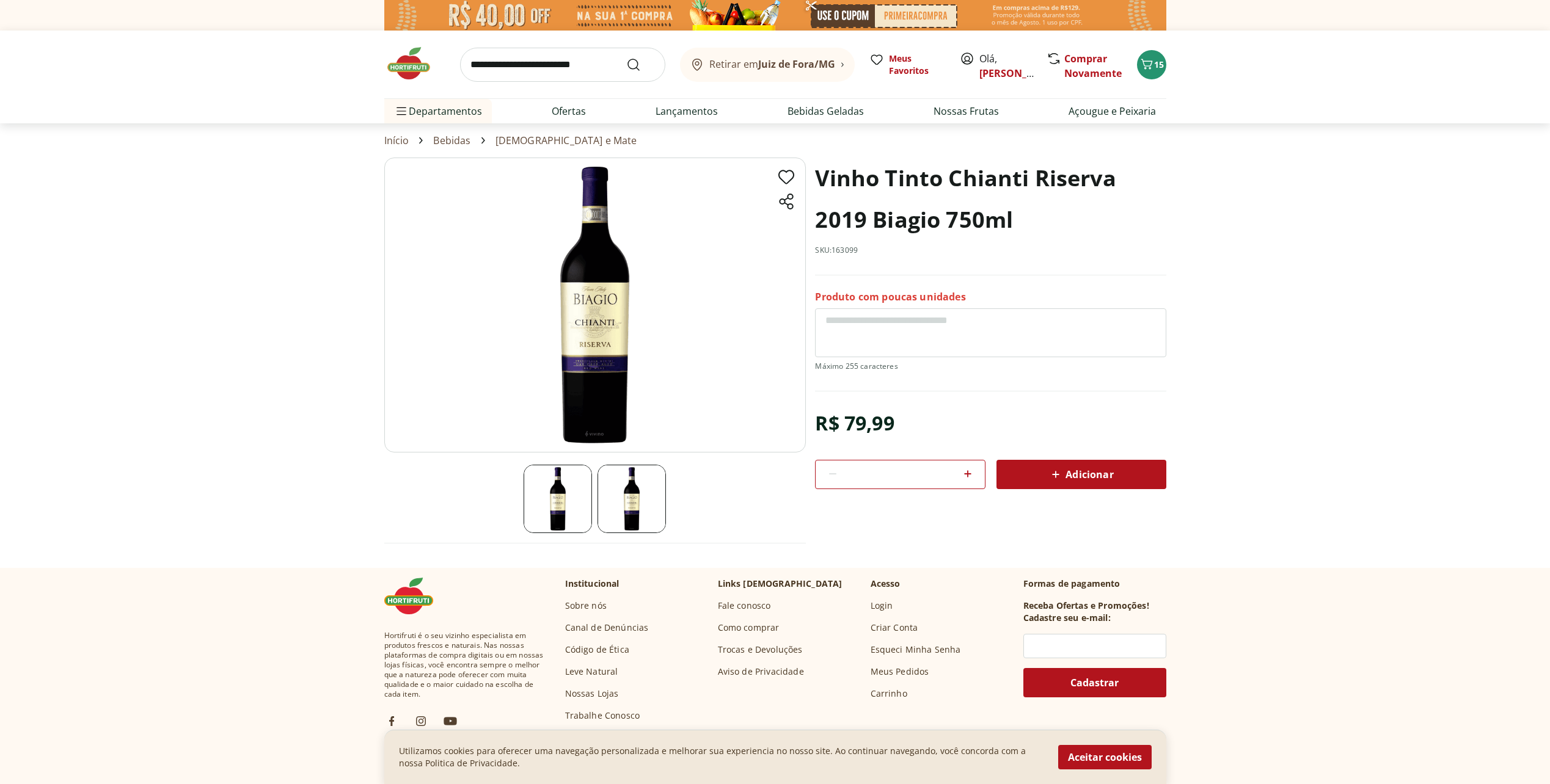
click at [1104, 477] on span "Adicionar" at bounding box center [1080, 474] width 64 height 15
click at [409, 64] on img at bounding box center [414, 63] width 61 height 36
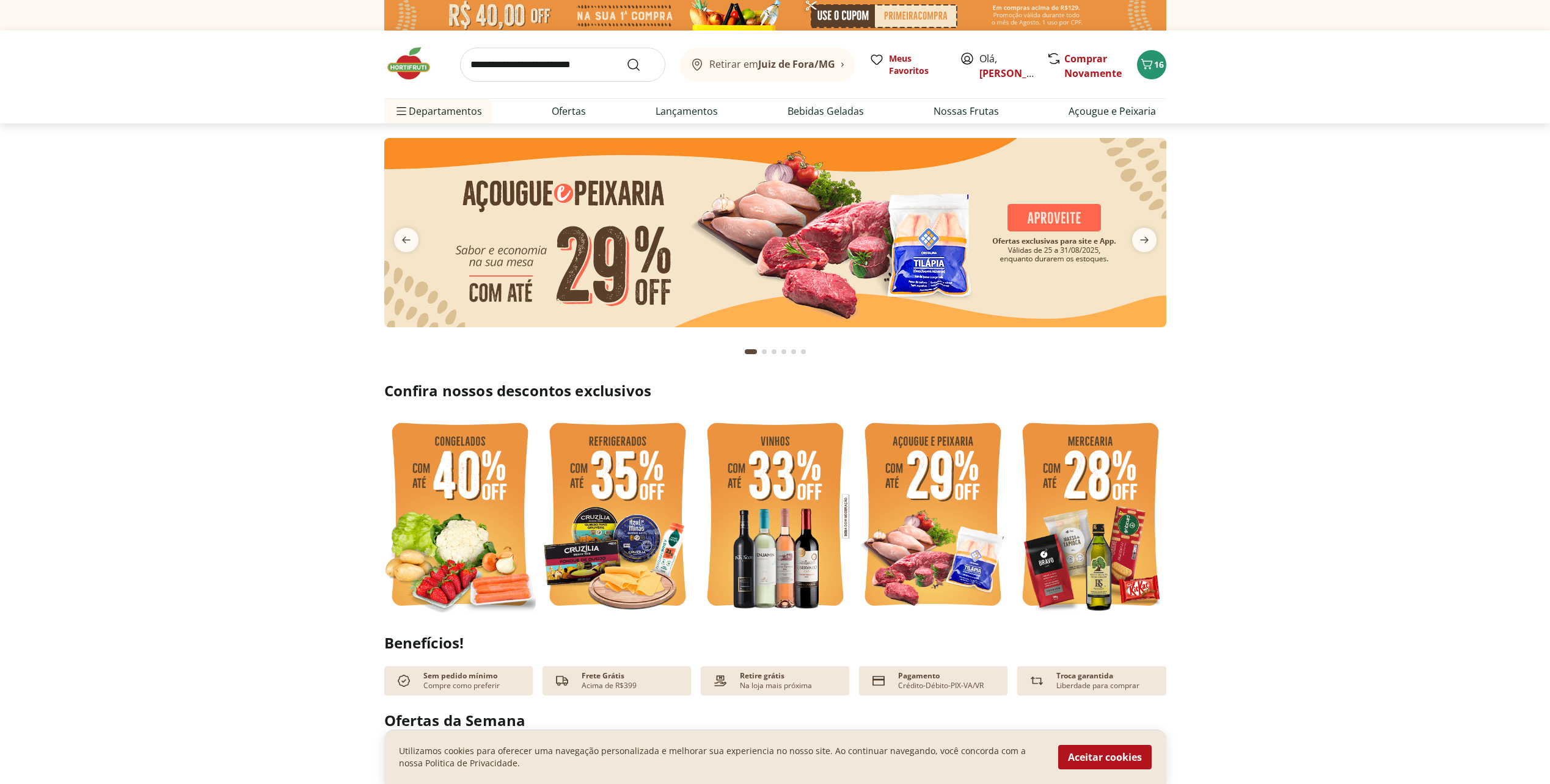
click at [607, 477] on img at bounding box center [617, 516] width 151 height 202
select select "**********"
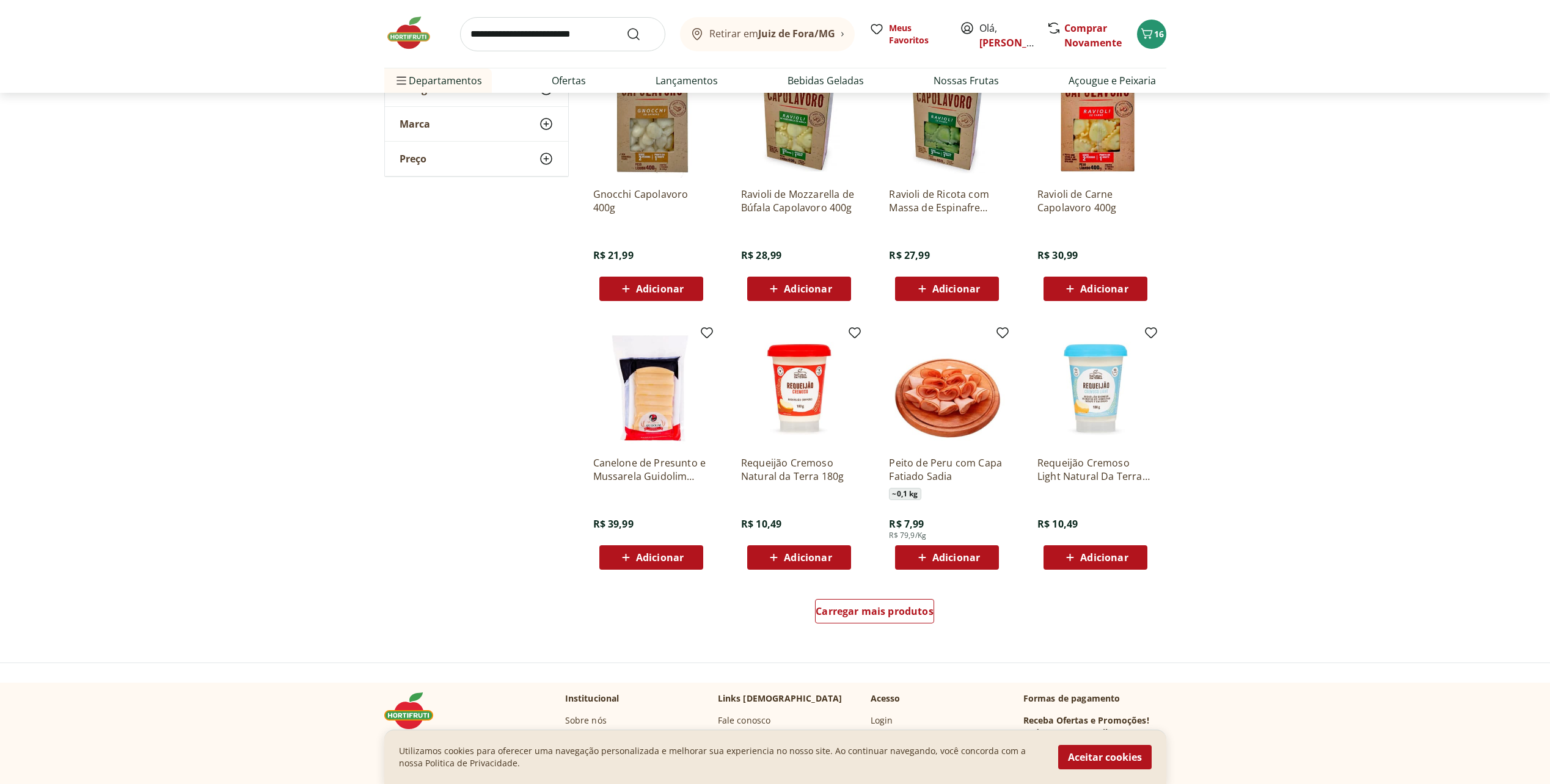
scroll to position [427, 0]
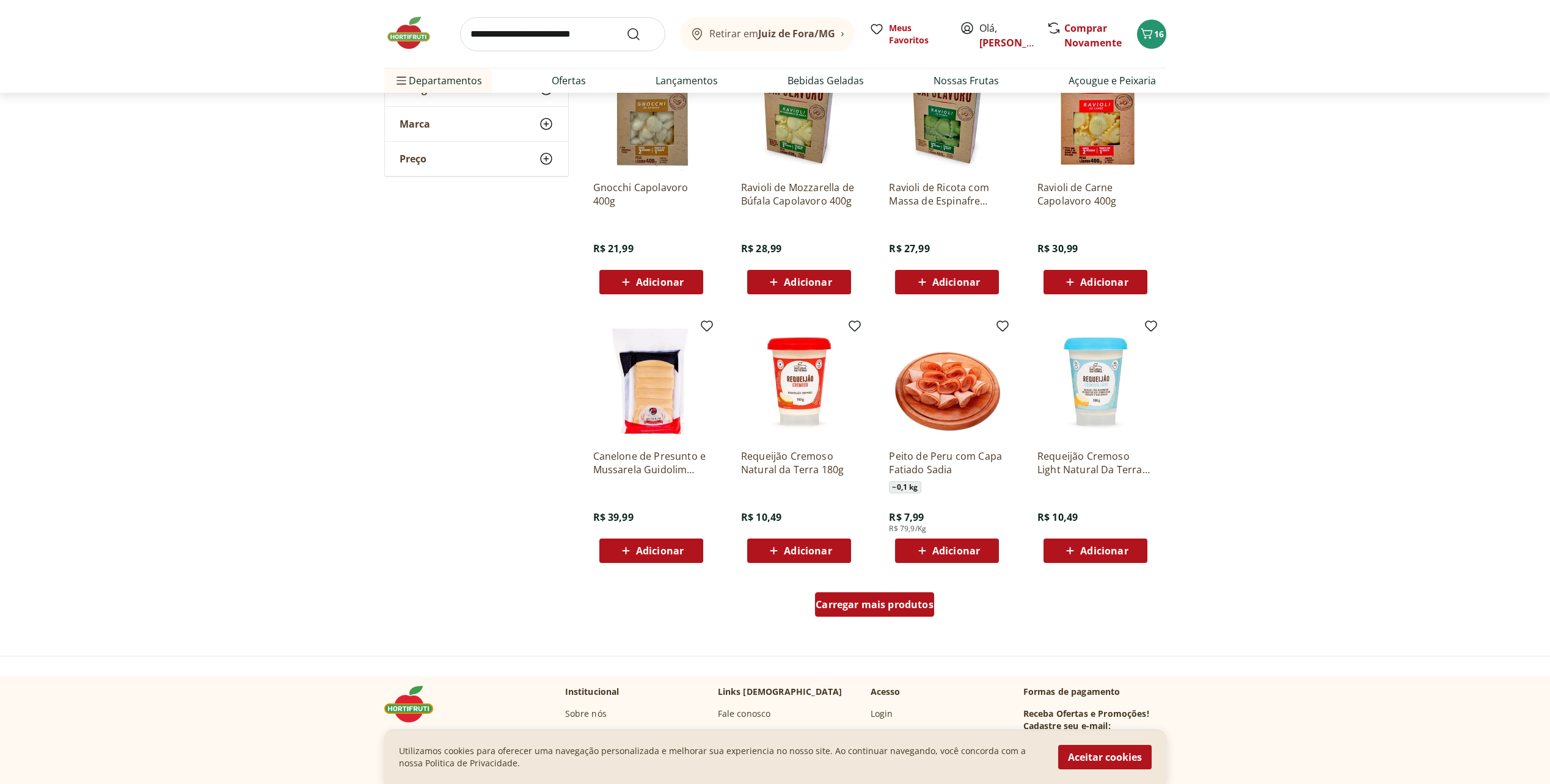
click at [867, 599] on span "Carregar mais produtos" at bounding box center [874, 604] width 118 height 10
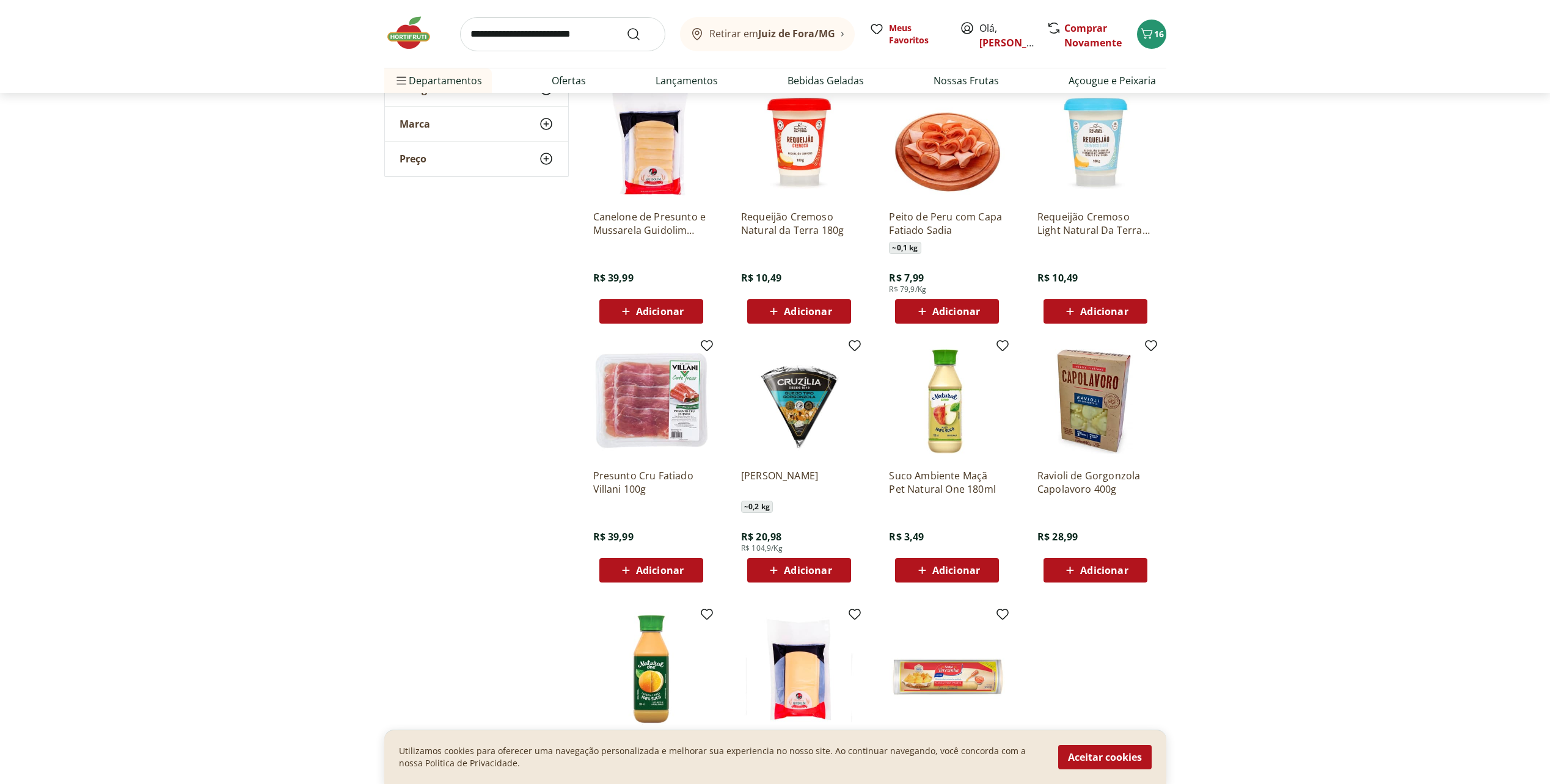
scroll to position [733, 0]
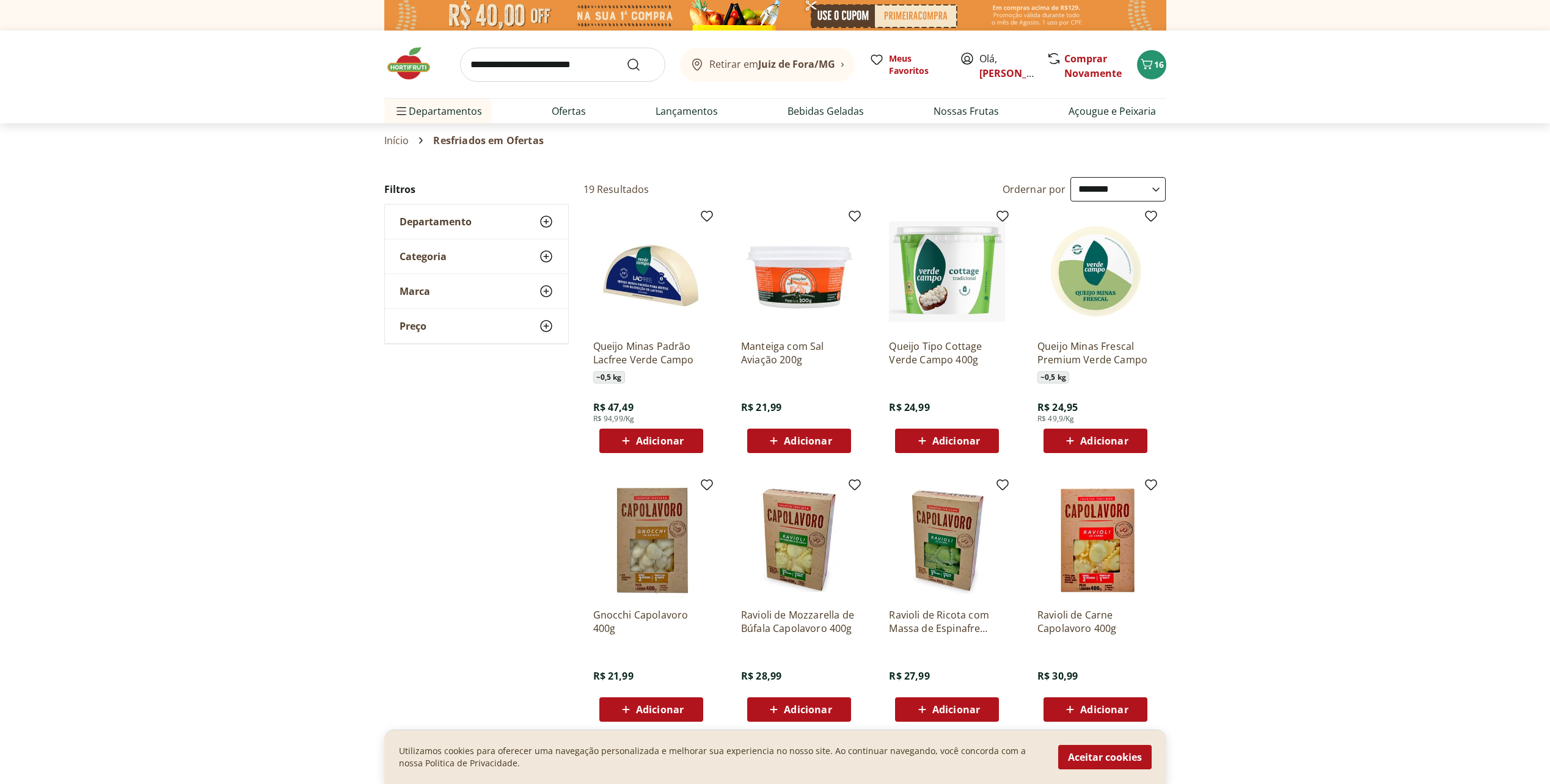
click at [410, 71] on img at bounding box center [414, 63] width 61 height 36
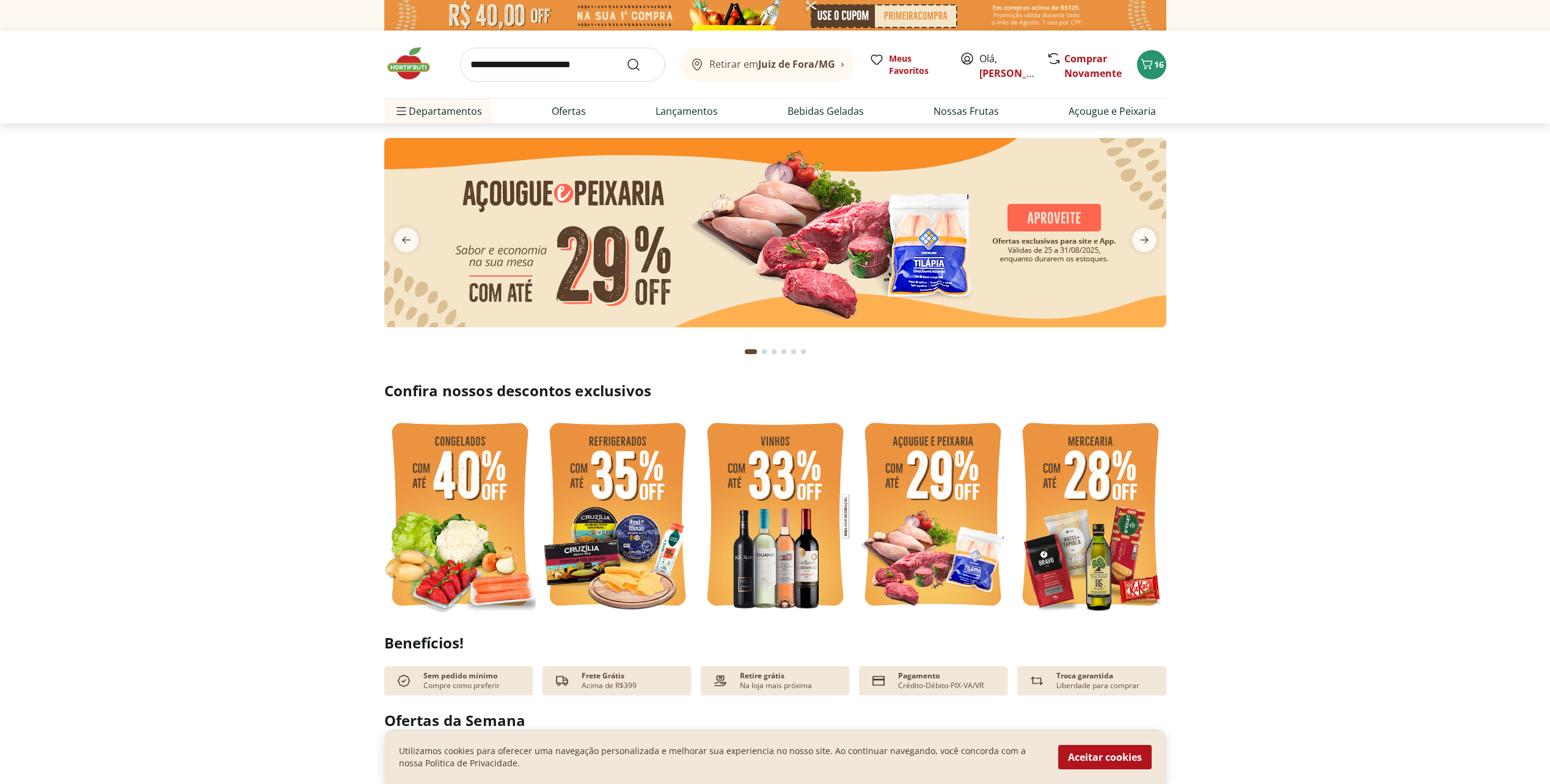
click at [1086, 483] on img at bounding box center [1090, 516] width 151 height 202
select select "**********"
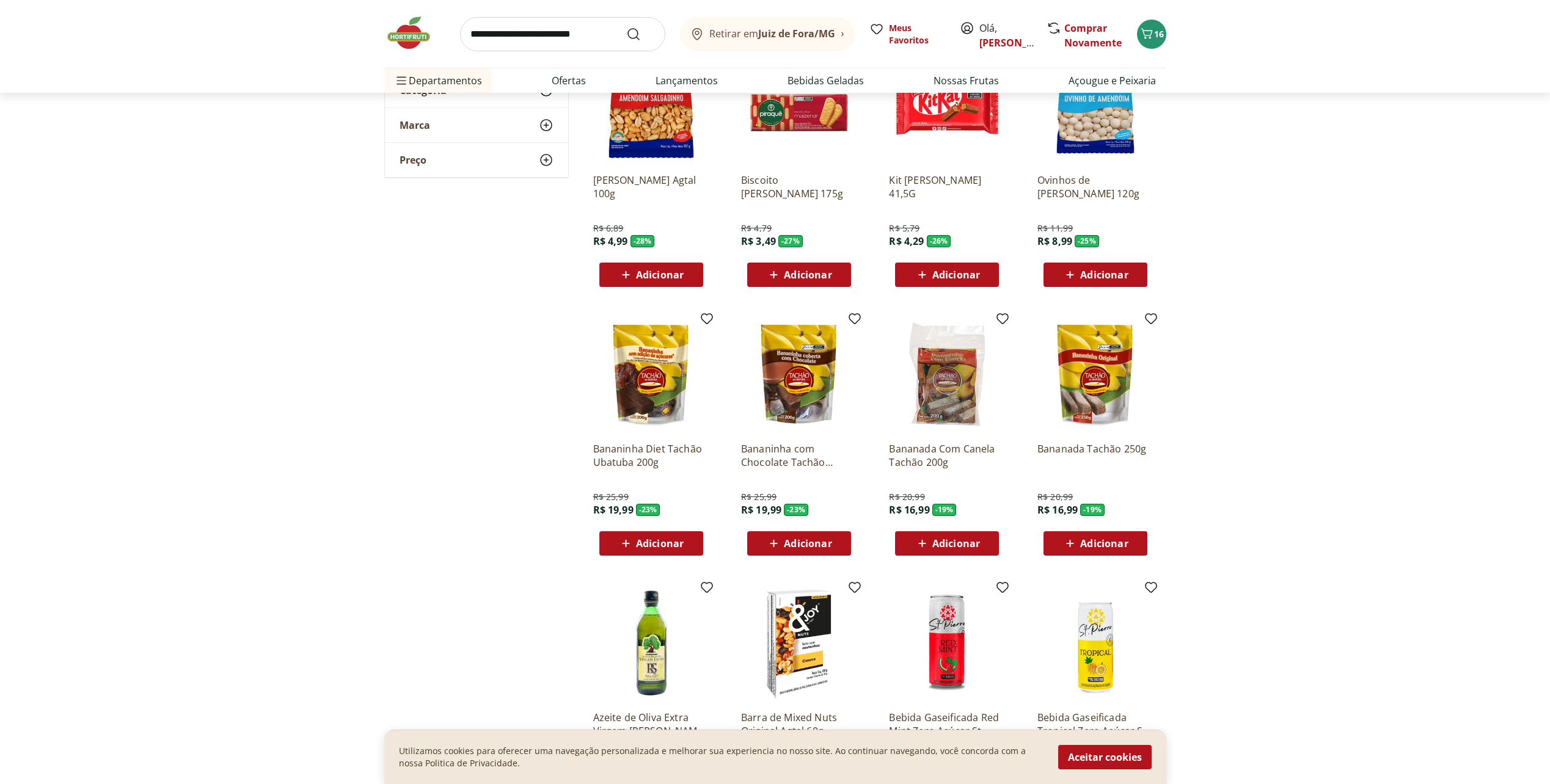
scroll to position [183, 0]
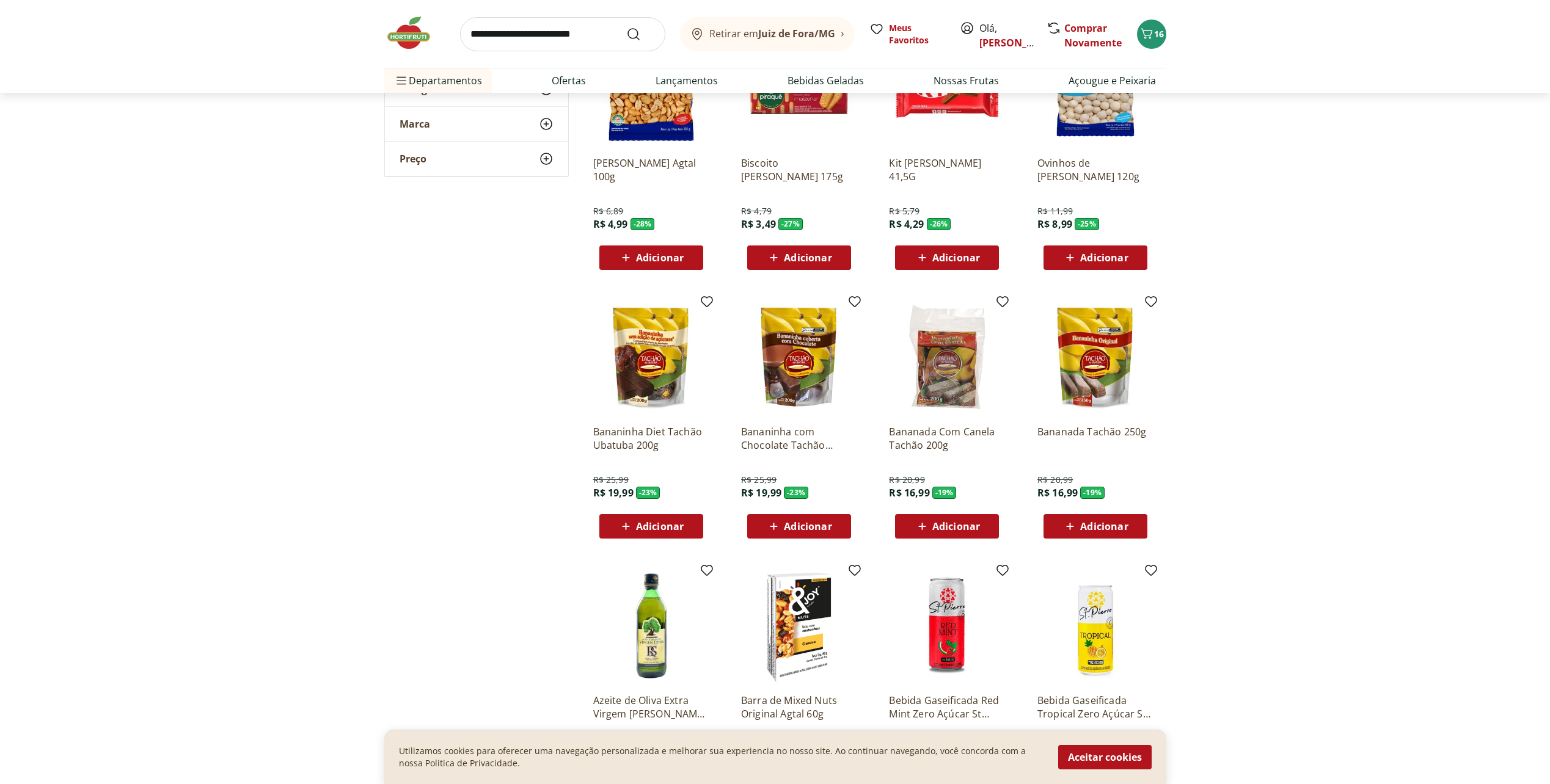
click at [628, 249] on div "Adicionar" at bounding box center [651, 257] width 85 height 22
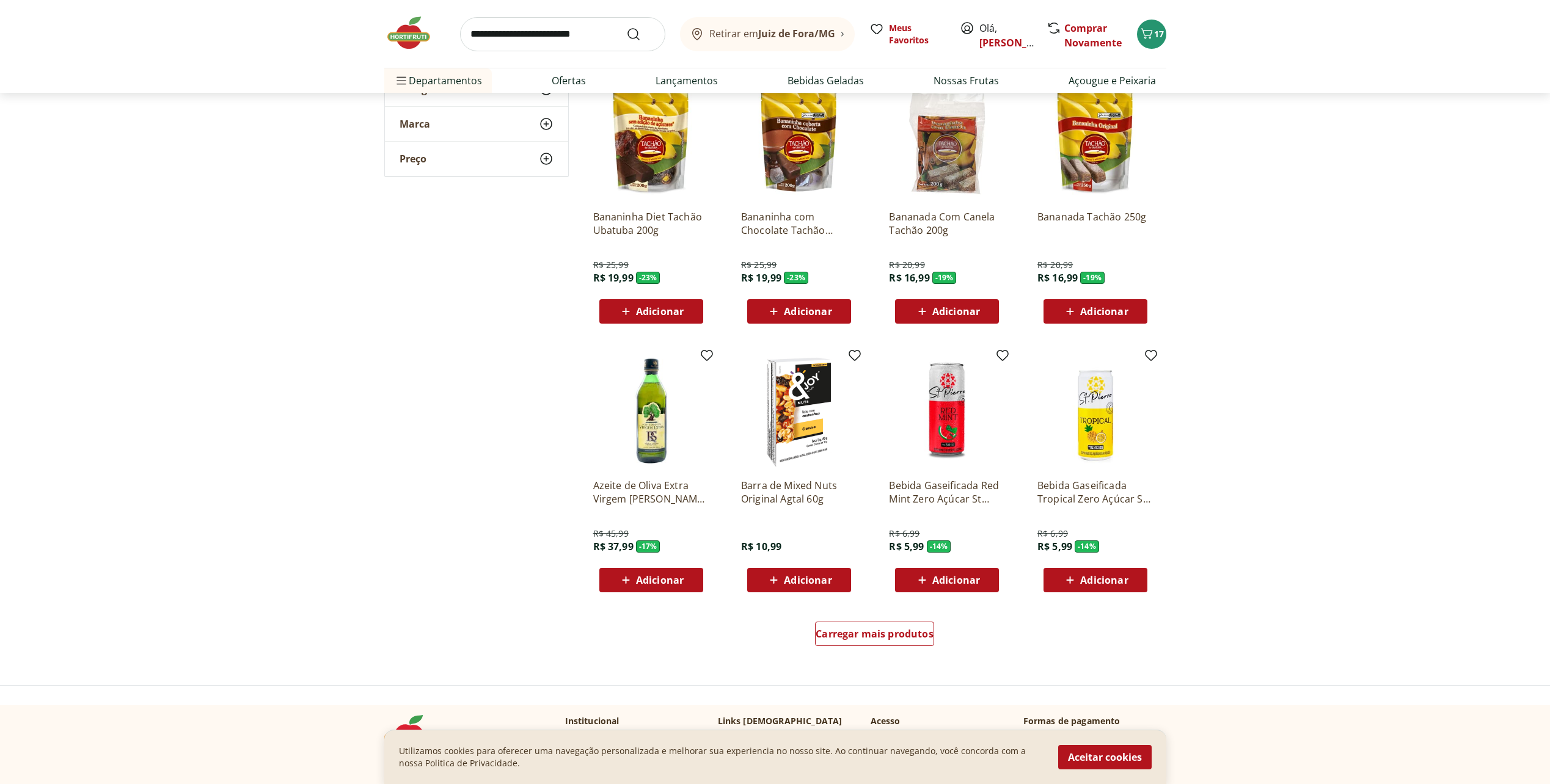
scroll to position [427, 0]
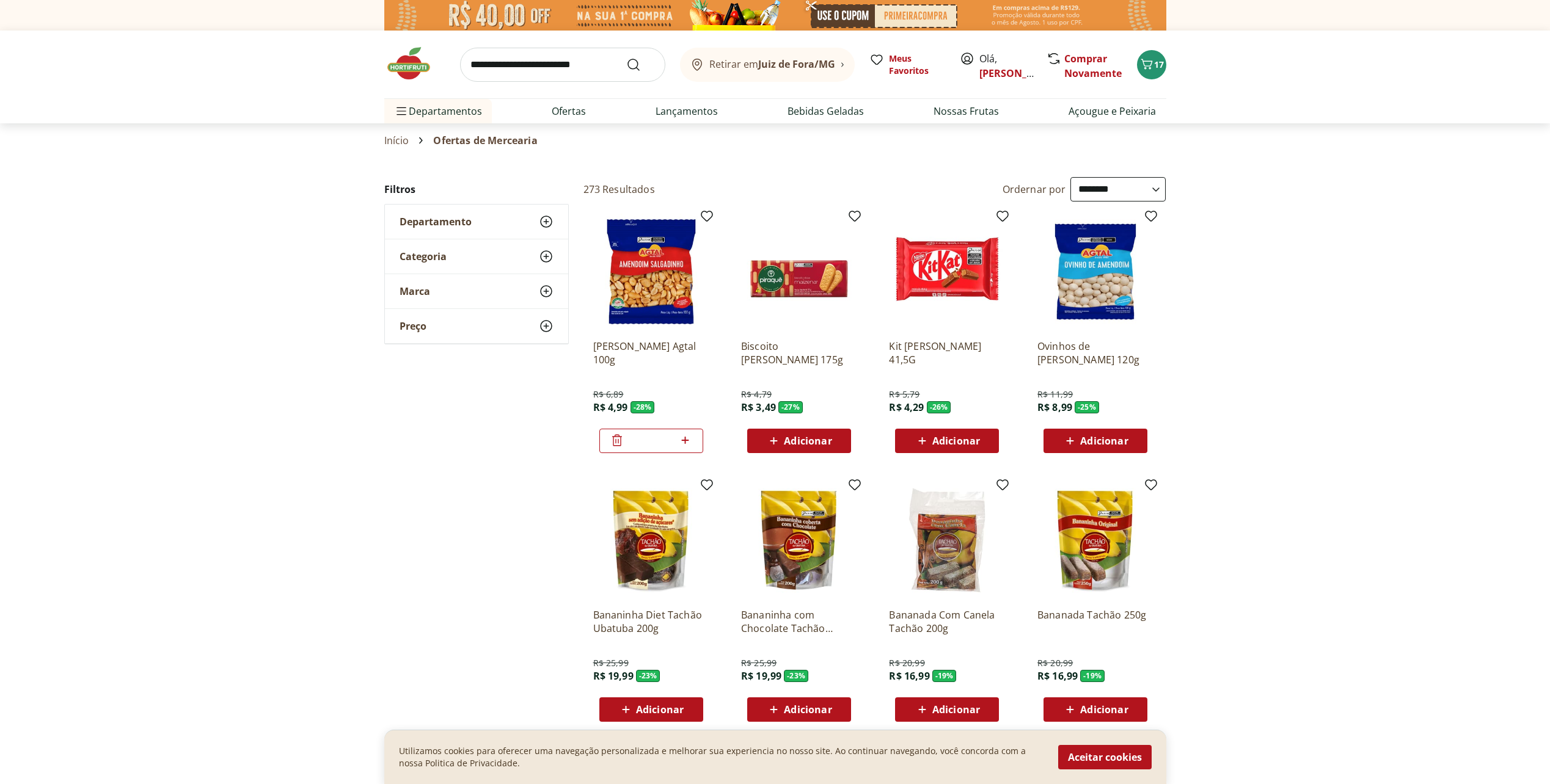
select select "**********"
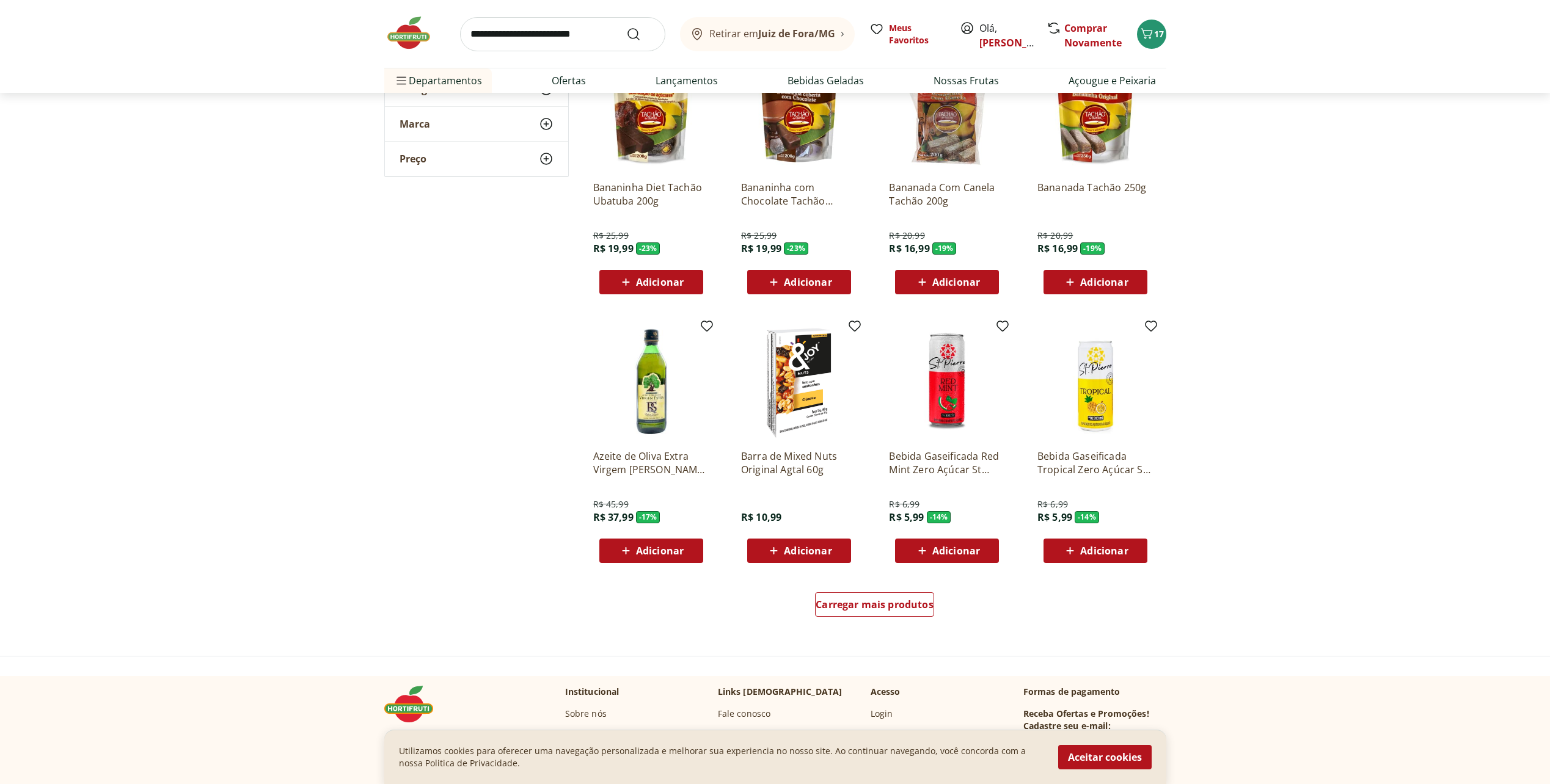
click at [873, 613] on div "Carregar mais produtos" at bounding box center [874, 604] width 119 height 24
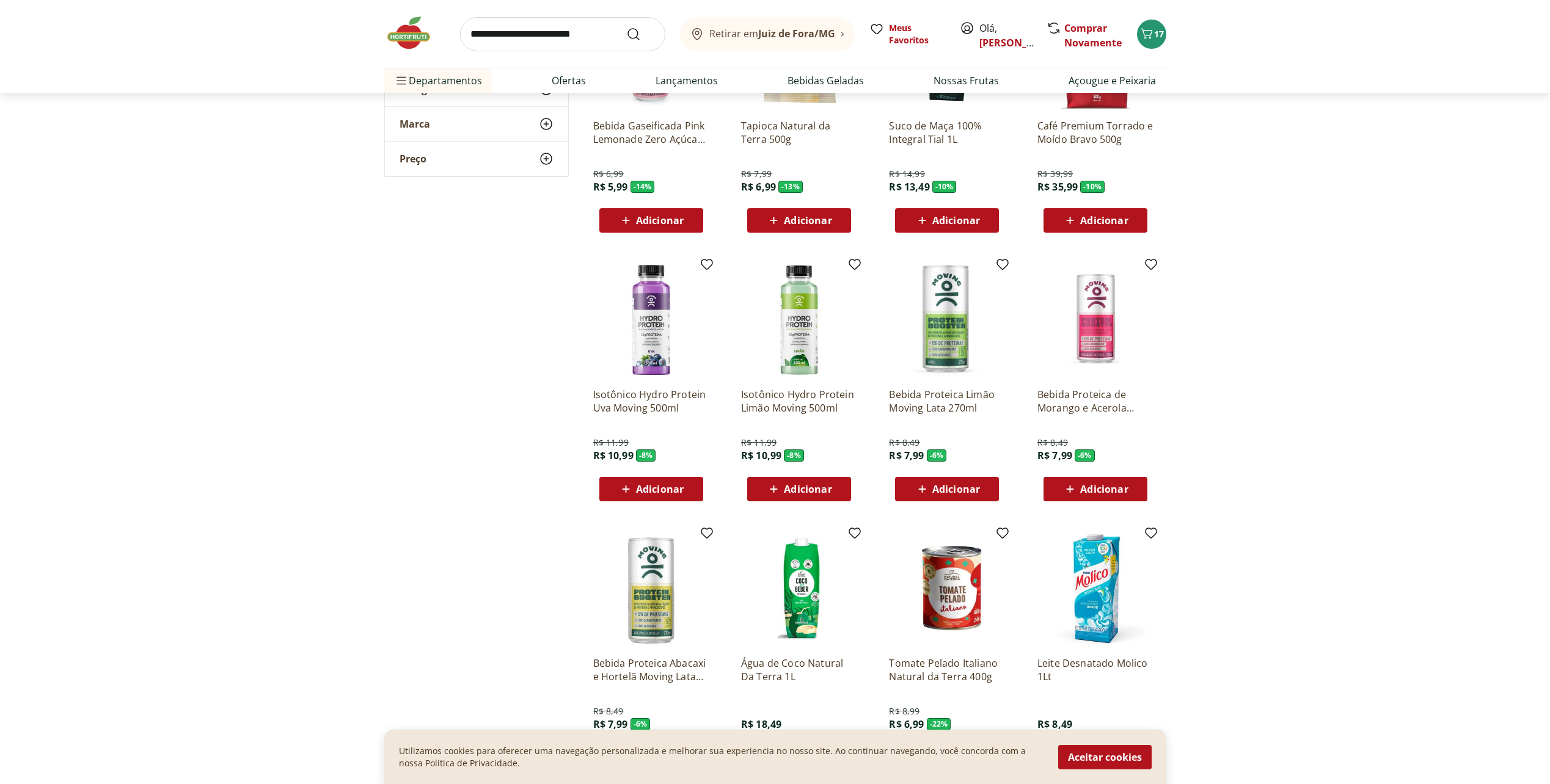
scroll to position [1282, 0]
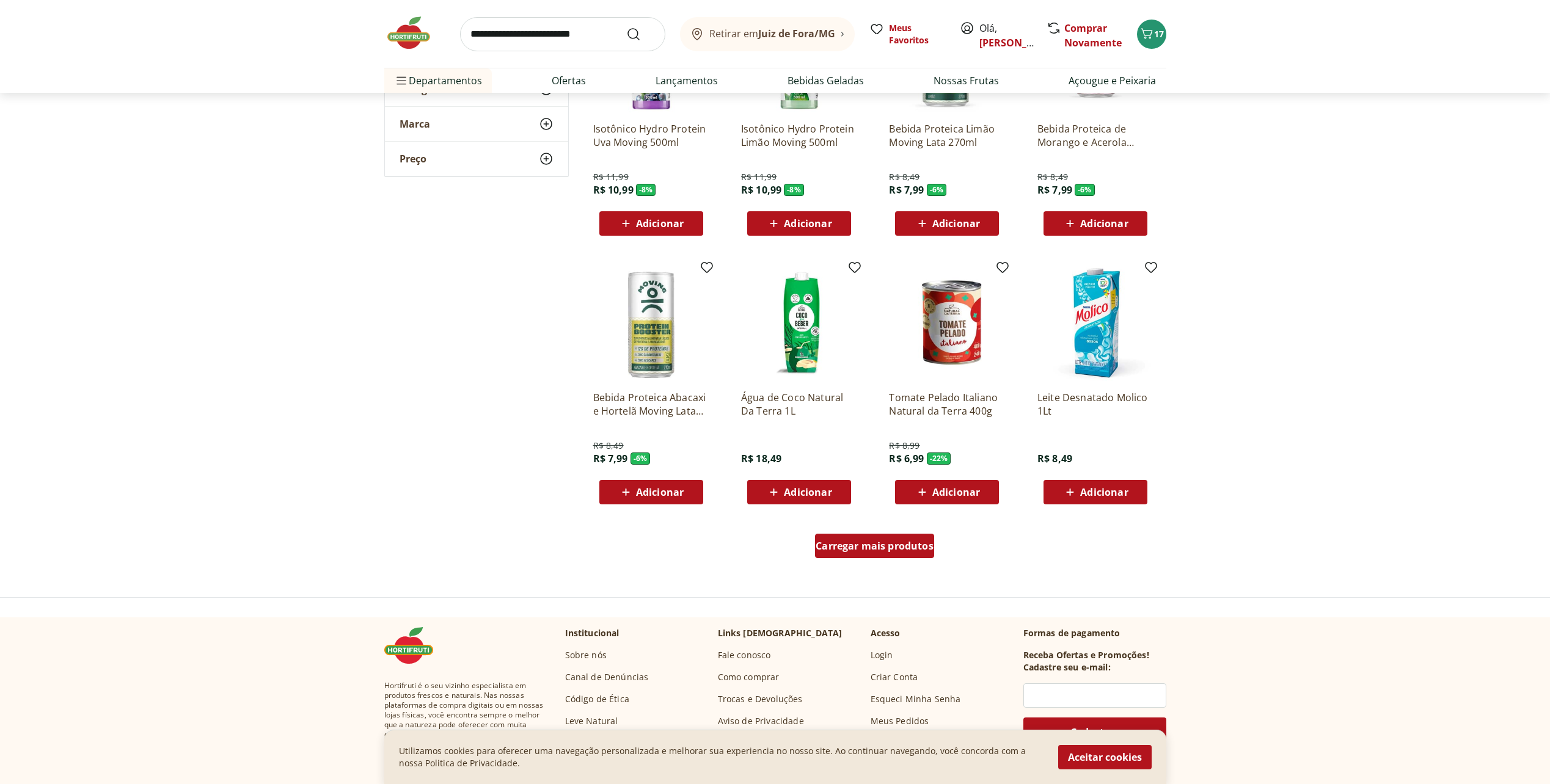
click at [870, 547] on span "Carregar mais produtos" at bounding box center [874, 546] width 118 height 10
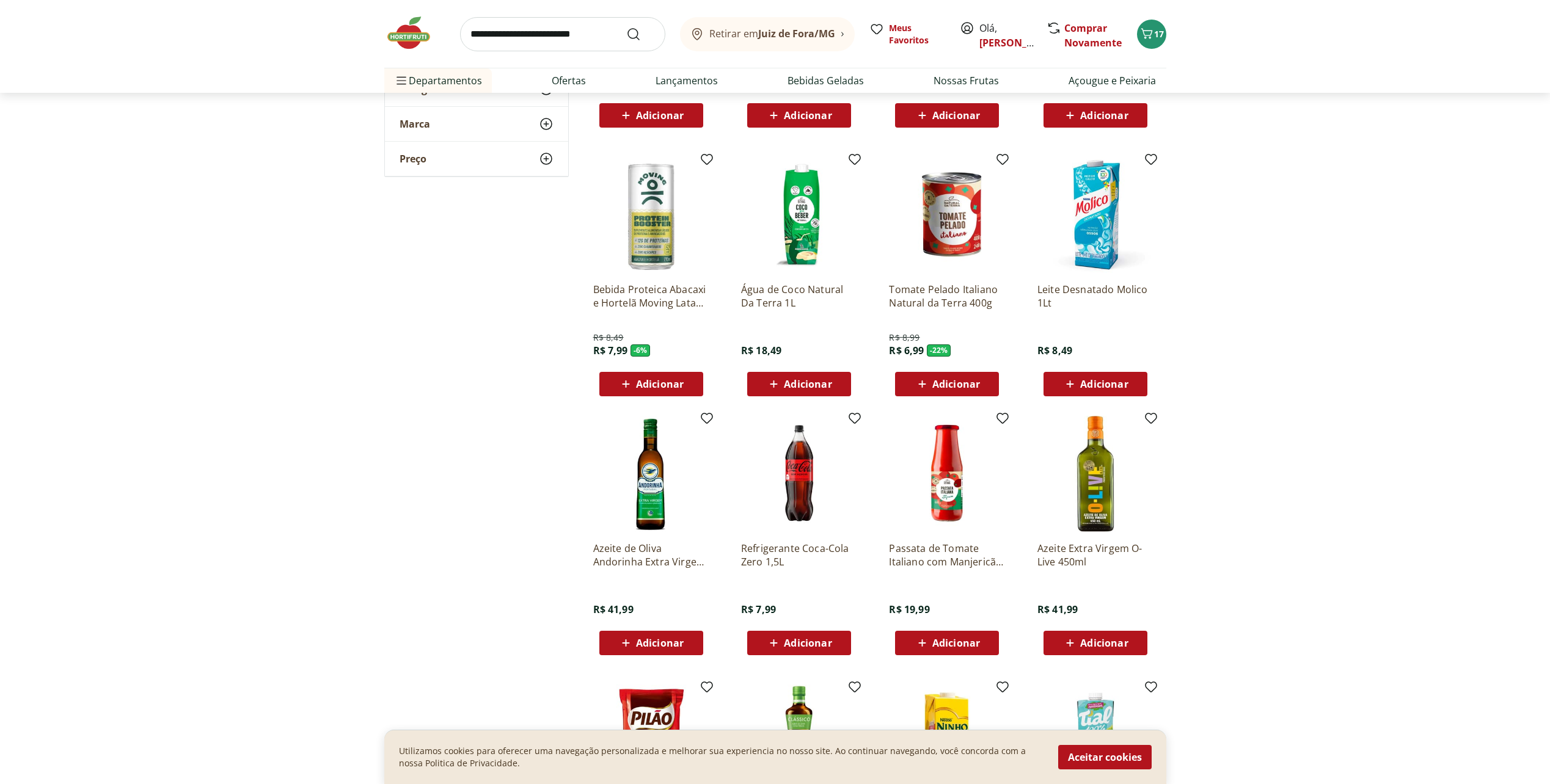
scroll to position [1587, 0]
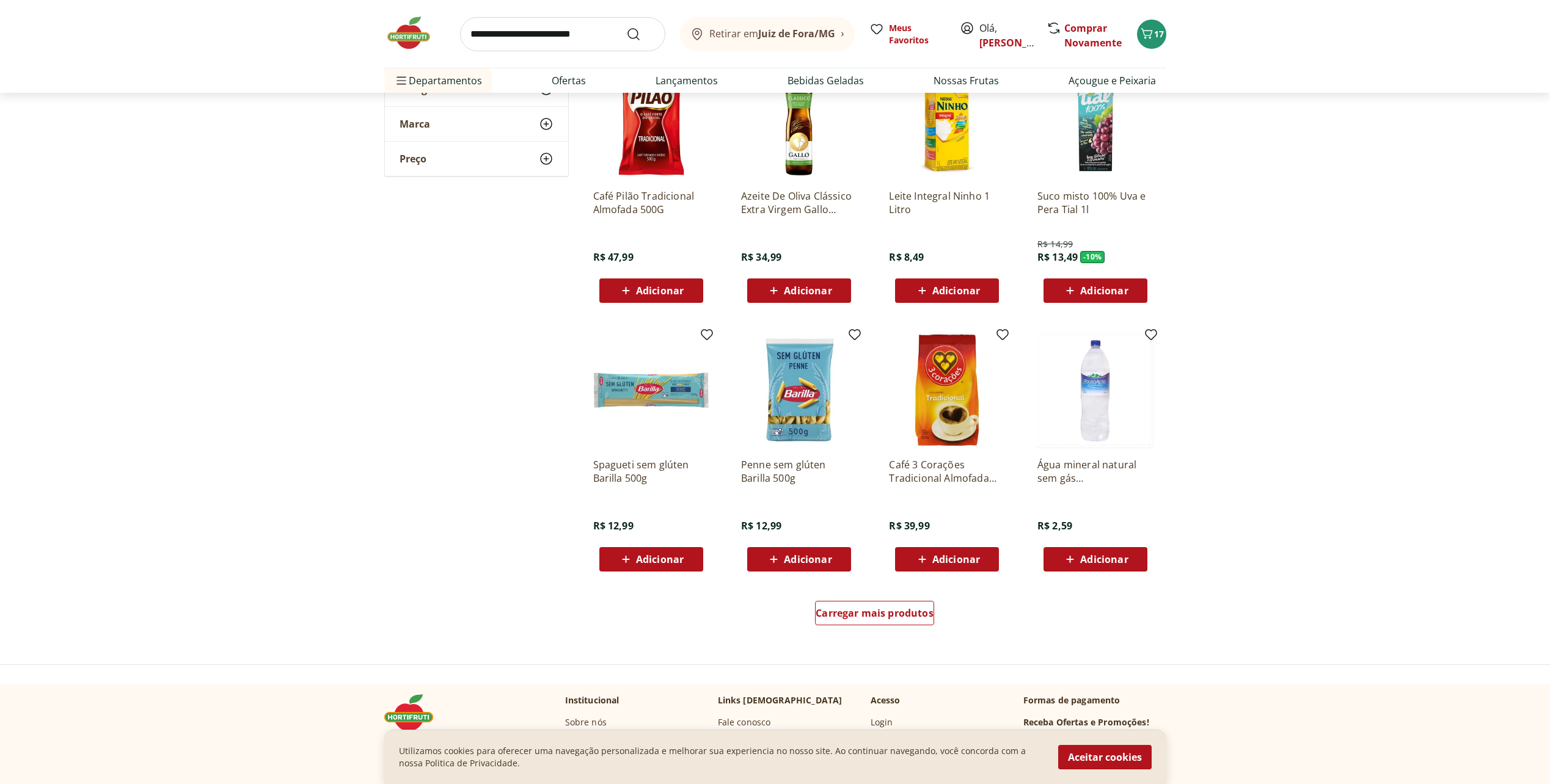
scroll to position [2015, 0]
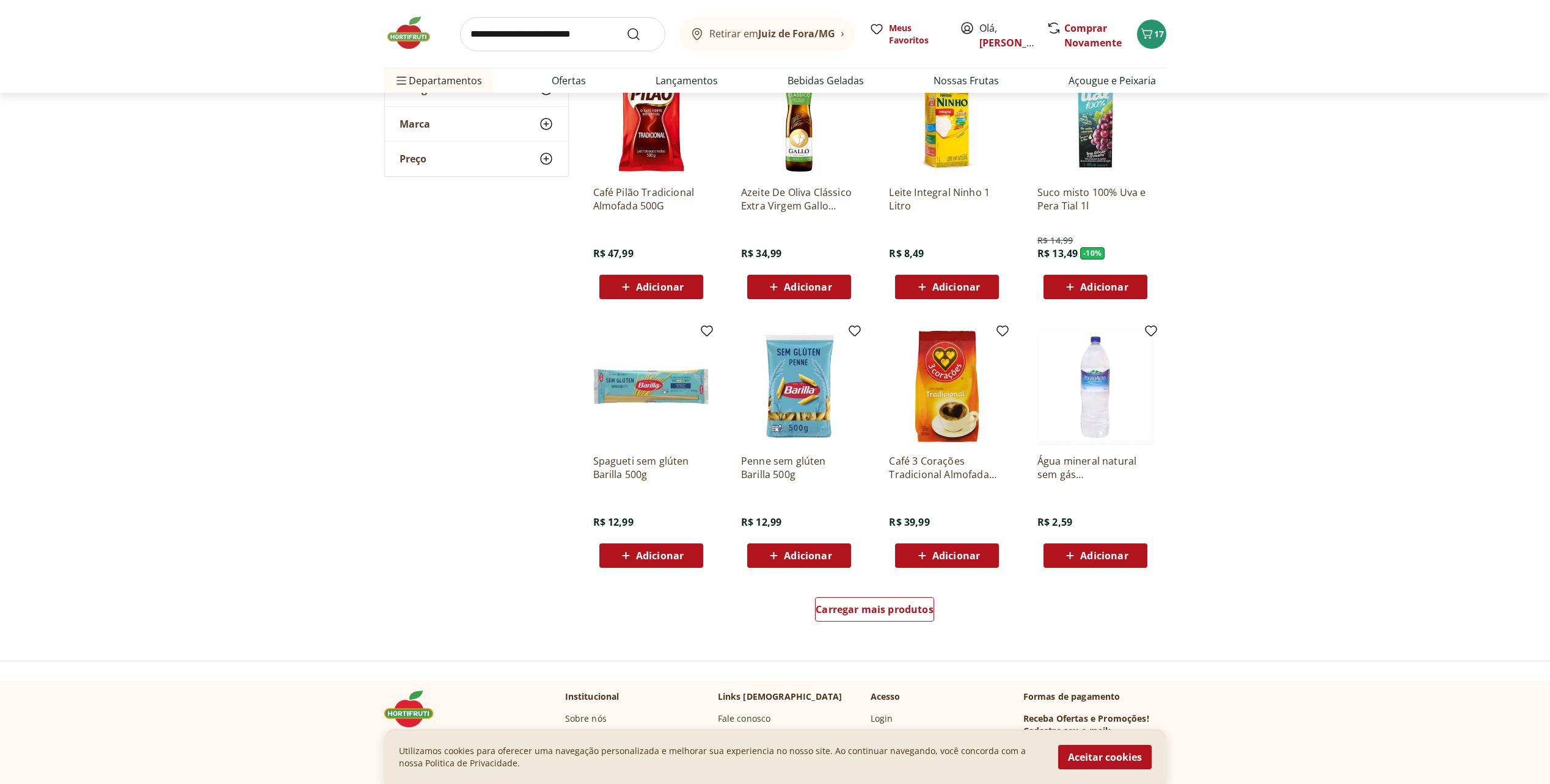
click at [767, 558] on icon at bounding box center [773, 555] width 16 height 15
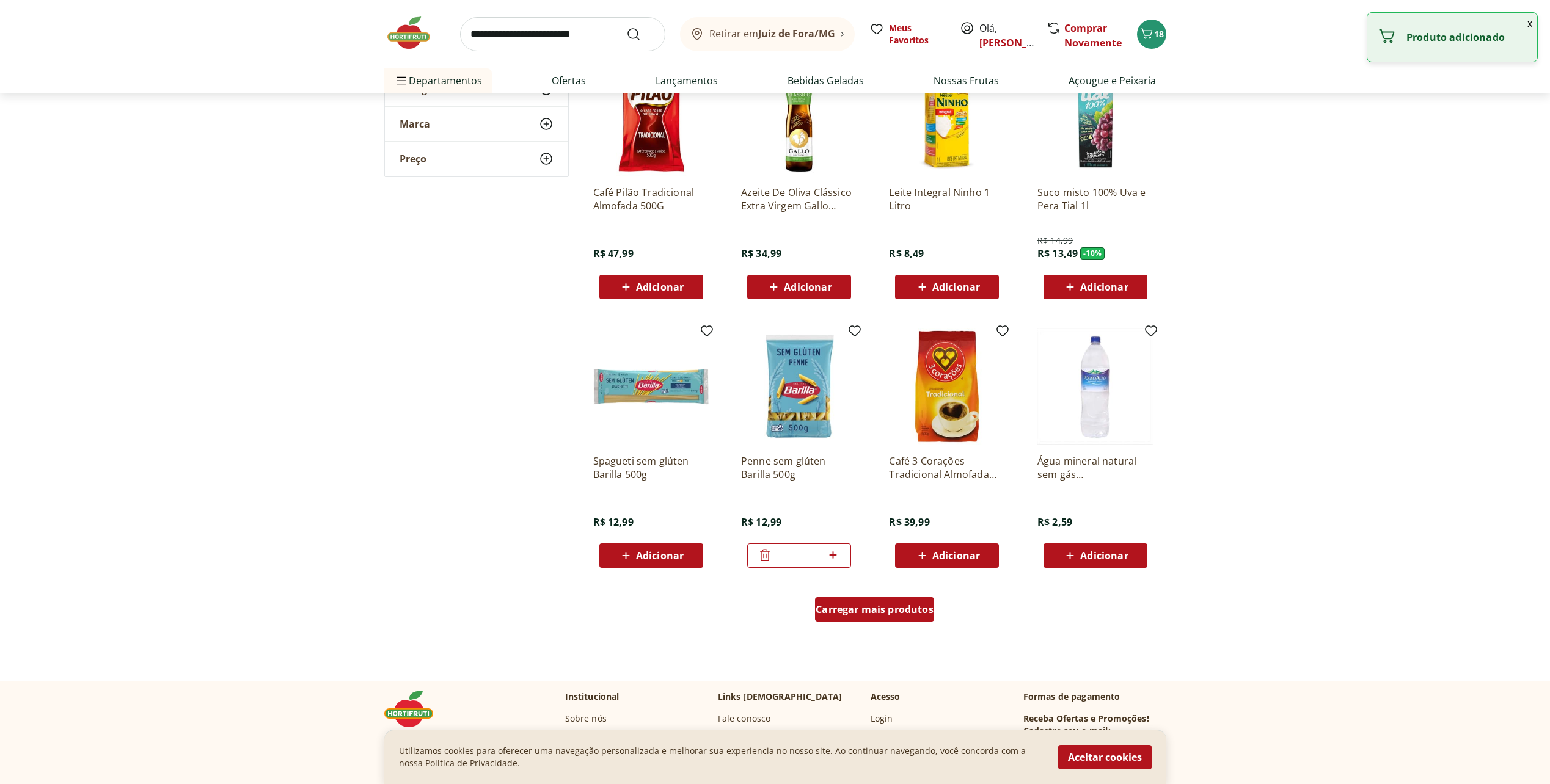
click at [860, 604] on span "Carregar mais produtos" at bounding box center [874, 609] width 118 height 10
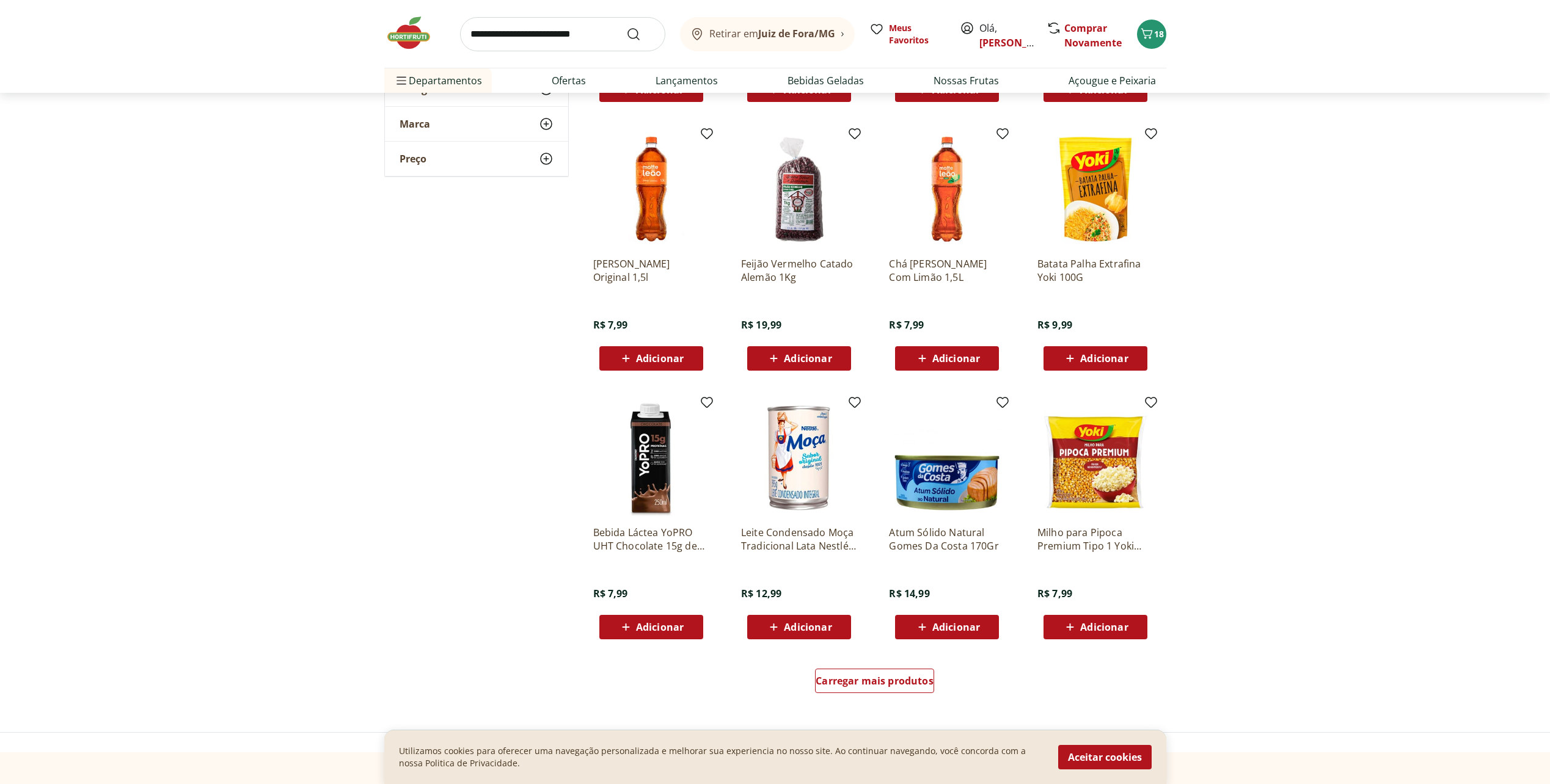
scroll to position [2747, 0]
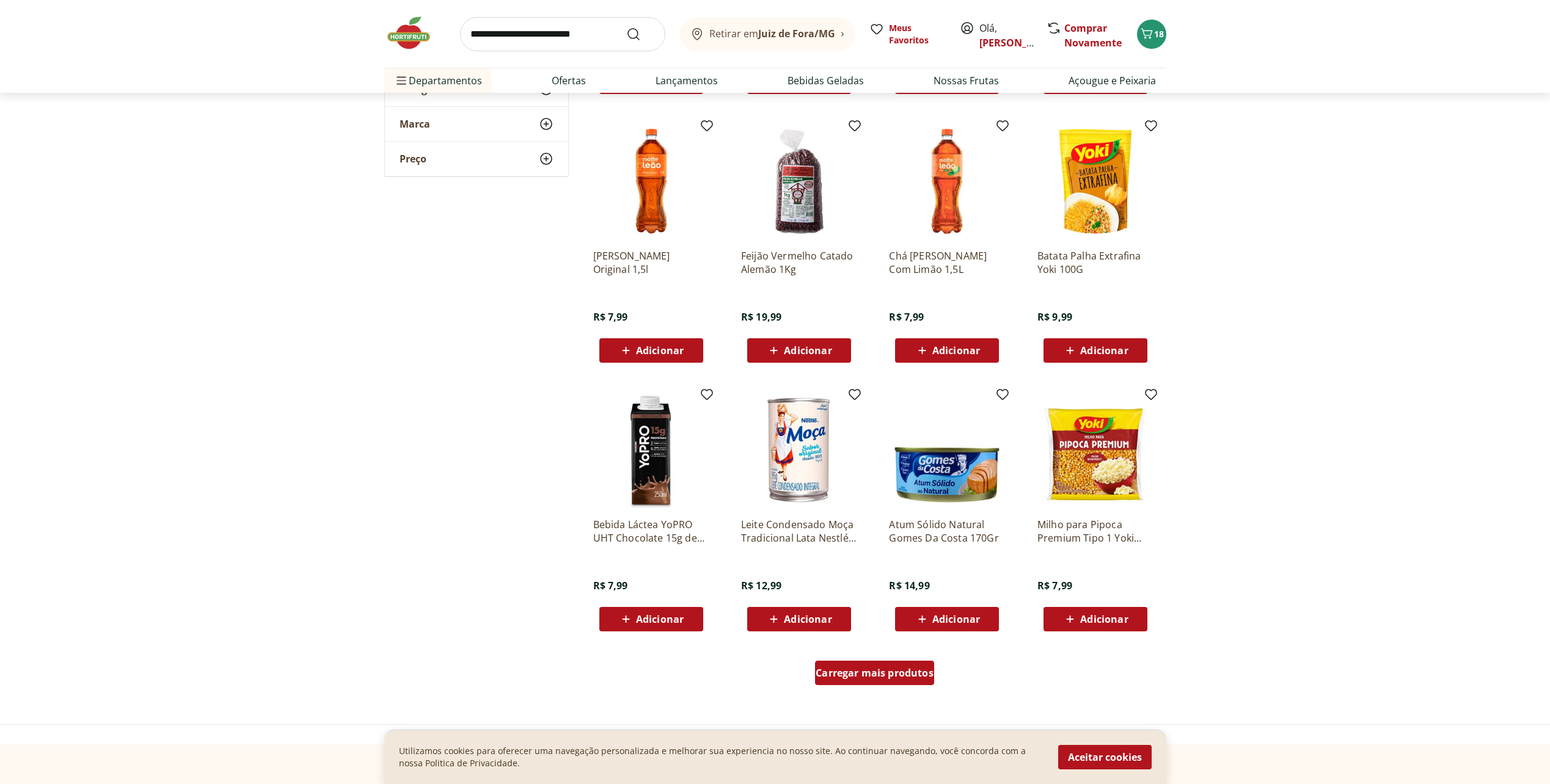
click at [877, 676] on span "Carregar mais produtos" at bounding box center [874, 672] width 118 height 10
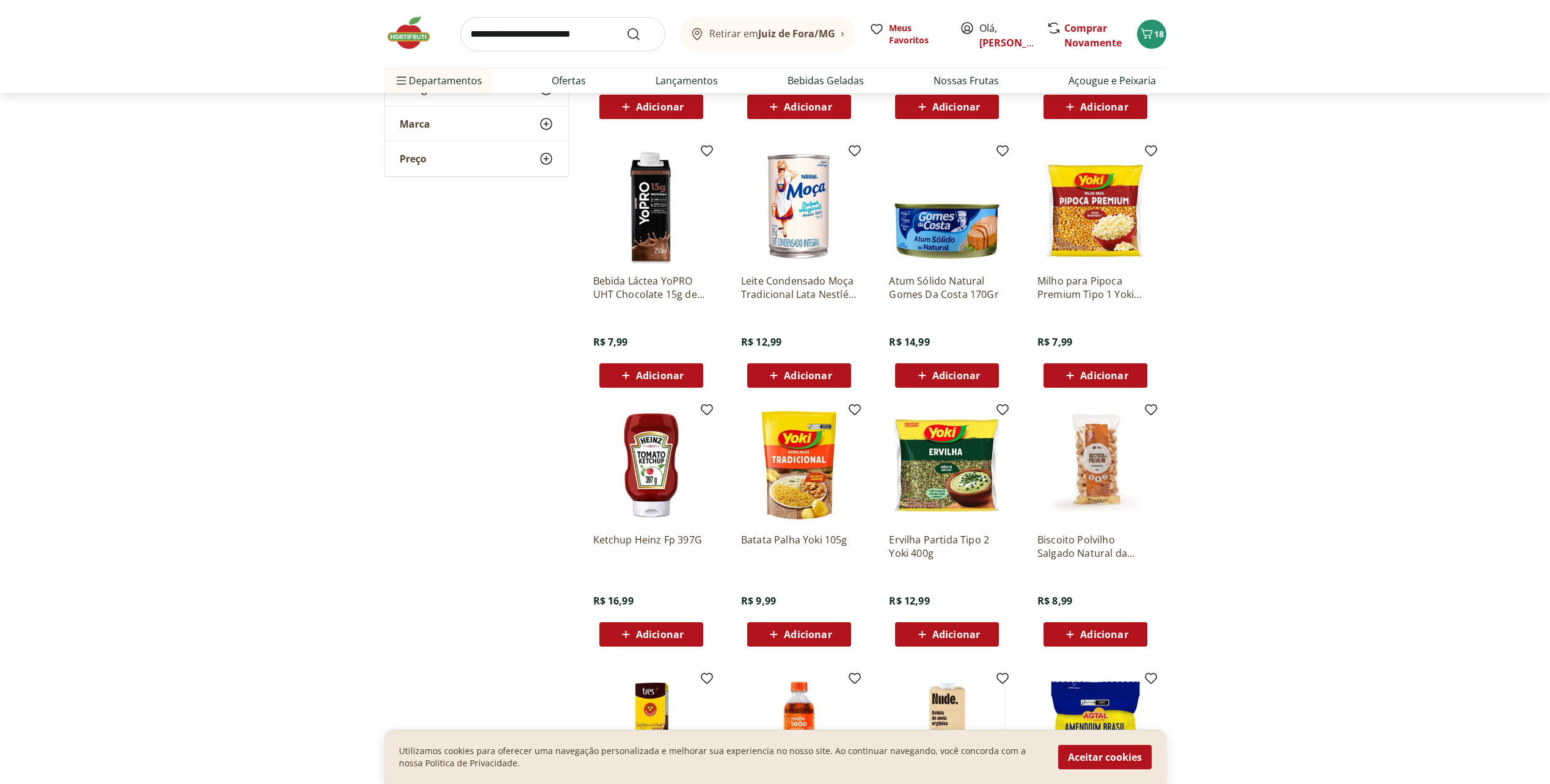
scroll to position [2992, 0]
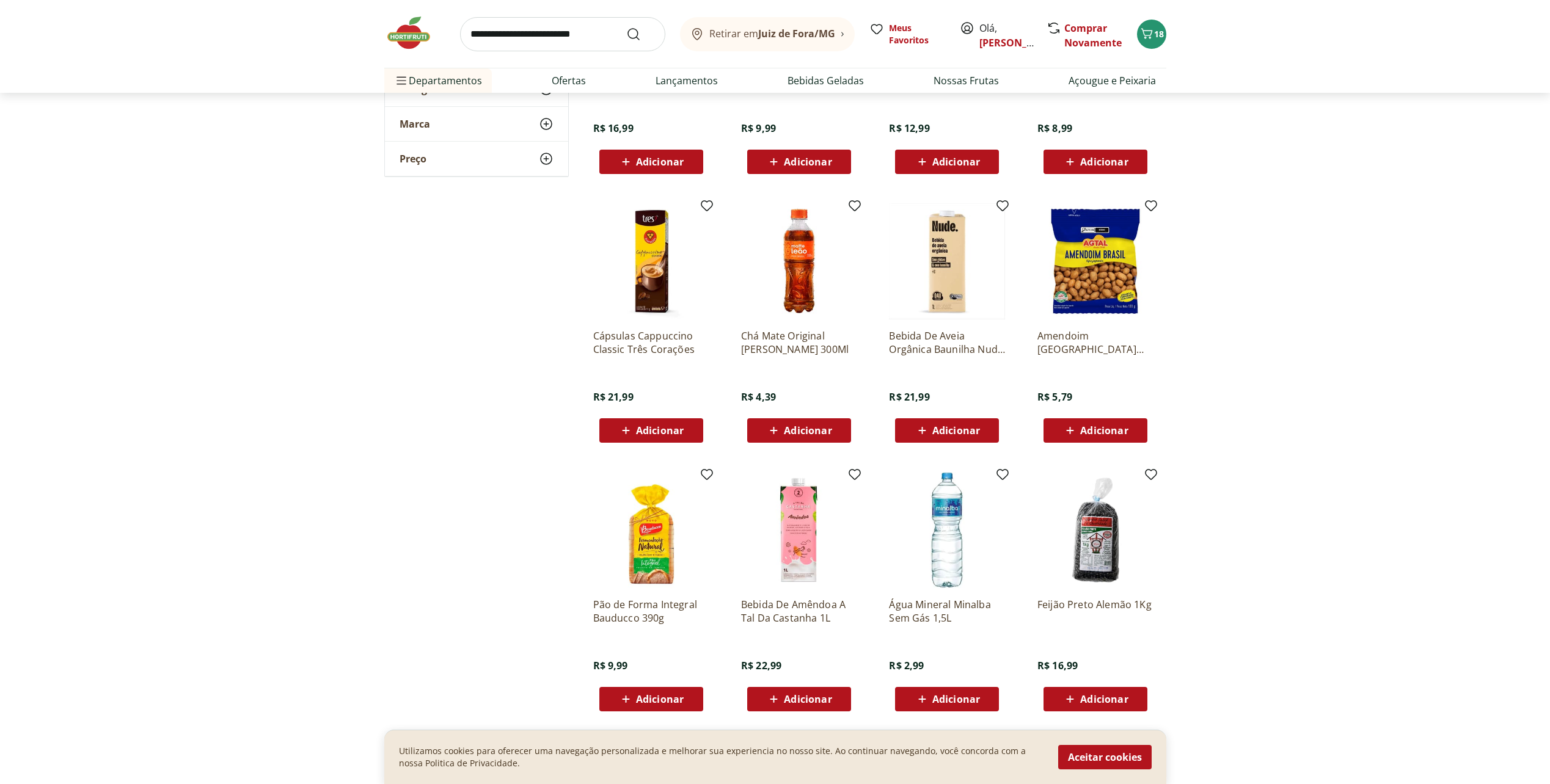
scroll to position [3542, 0]
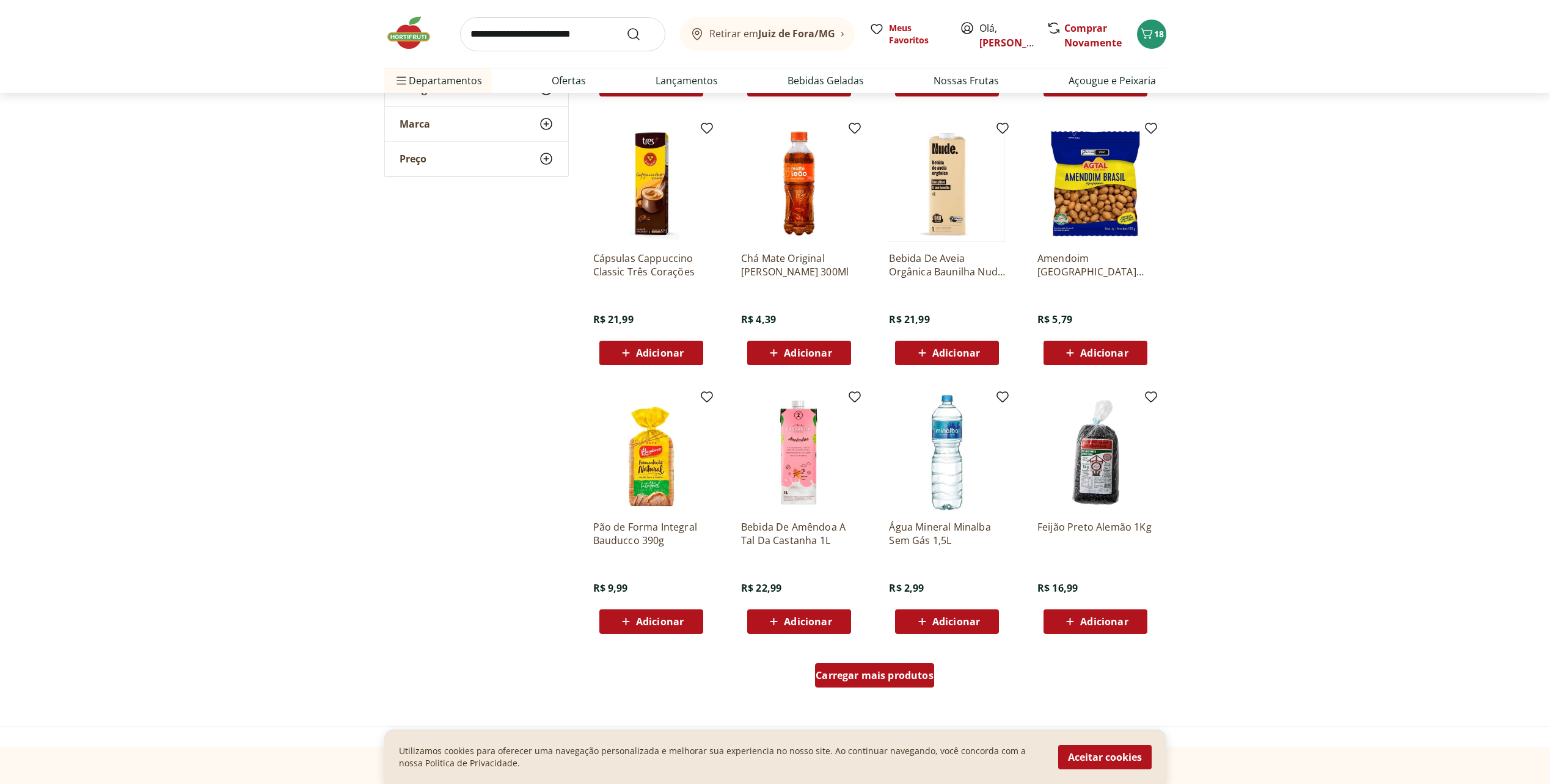
click at [882, 667] on div "Carregar mais produtos" at bounding box center [874, 675] width 119 height 24
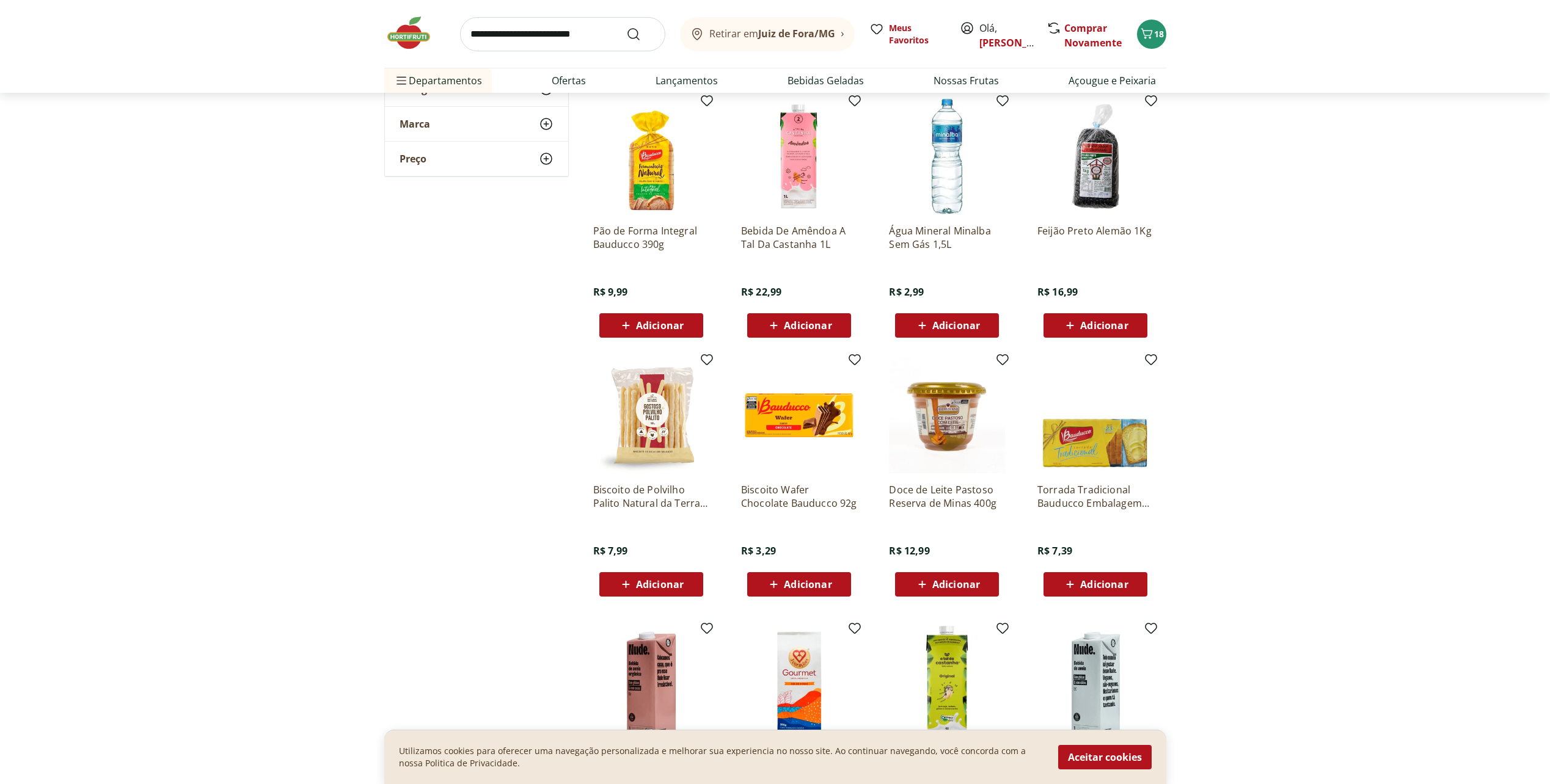
scroll to position [3969, 0]
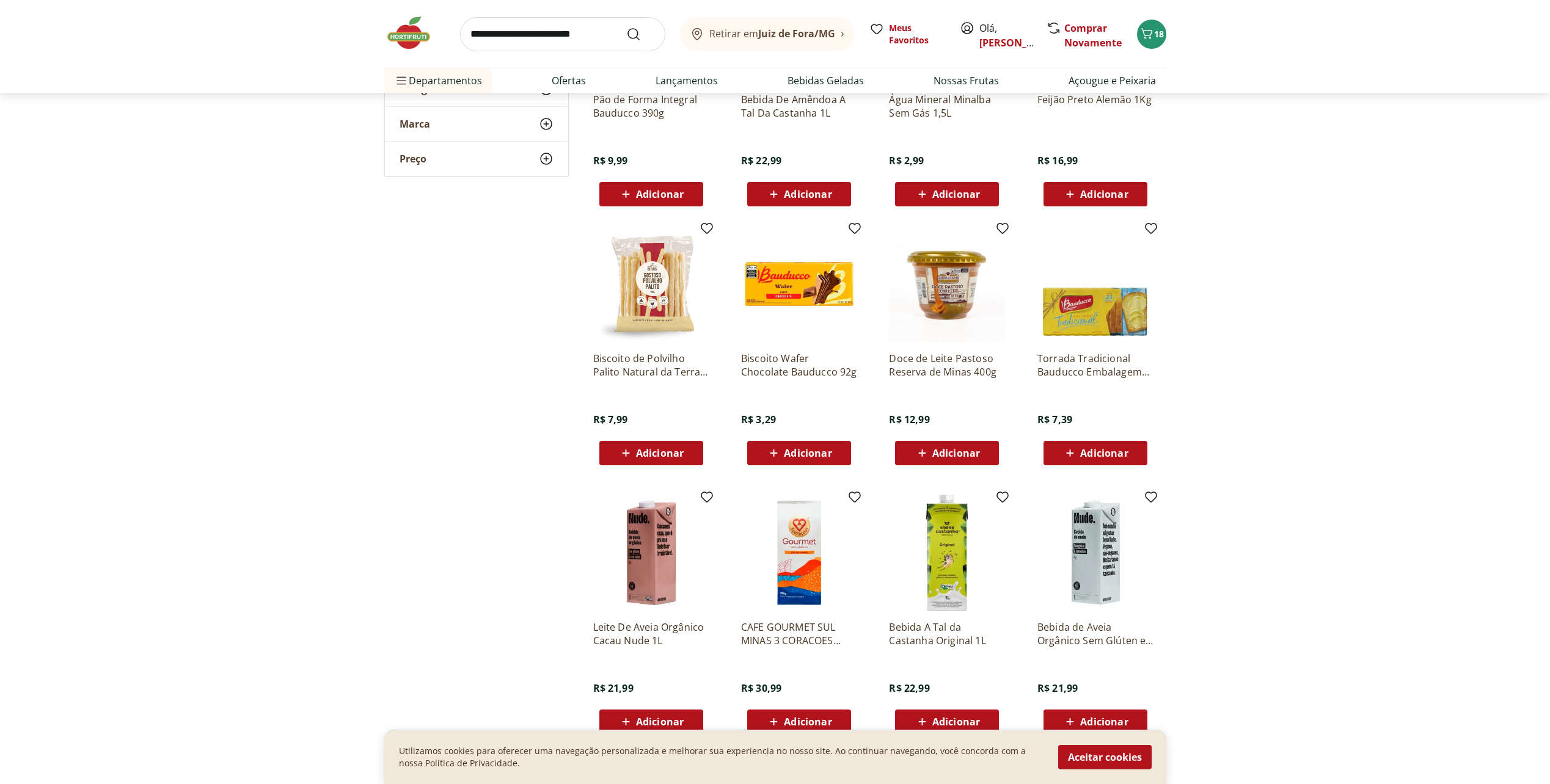
click at [944, 464] on div "Adicionar" at bounding box center [946, 453] width 85 height 22
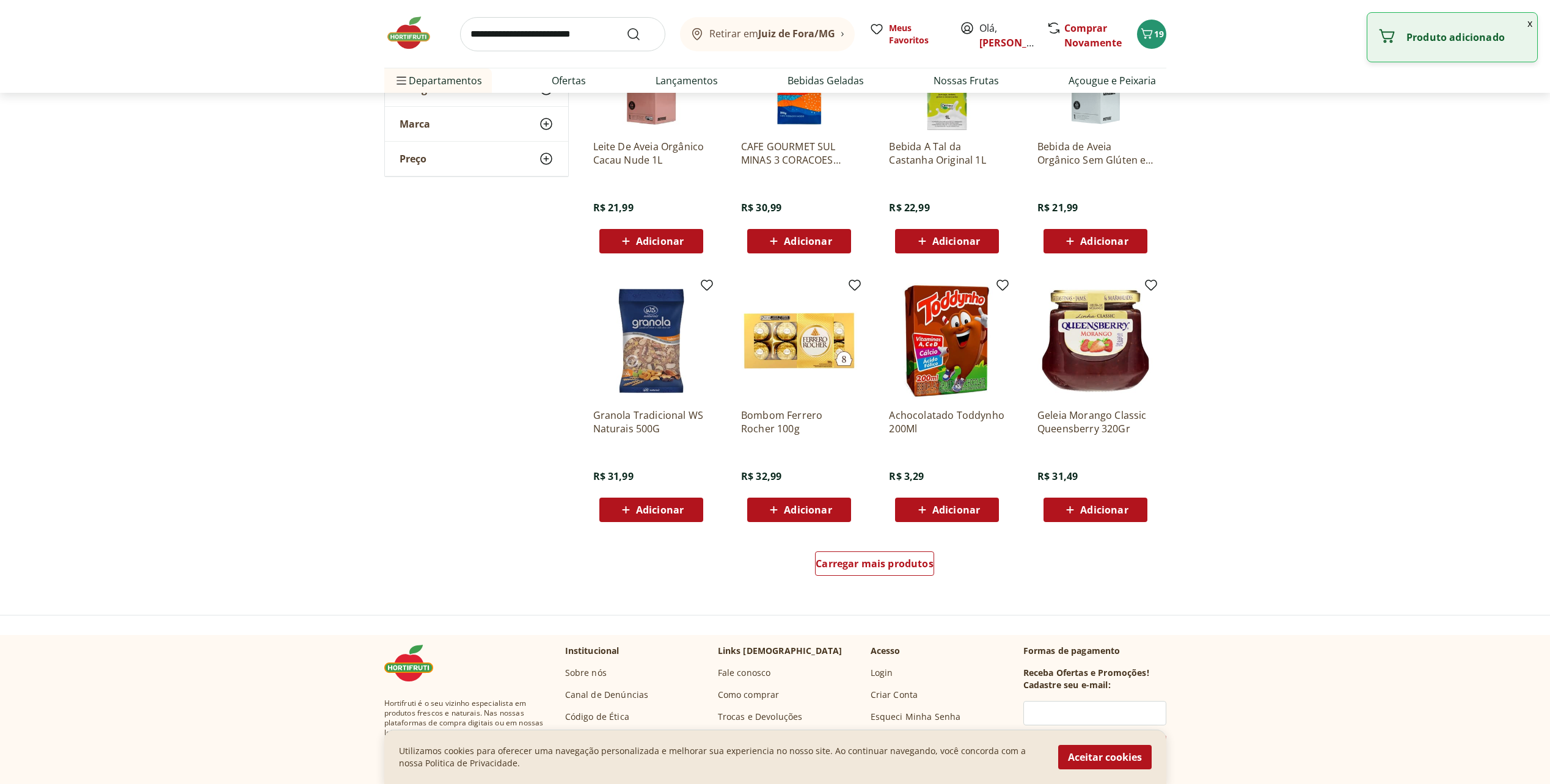
scroll to position [4457, 0]
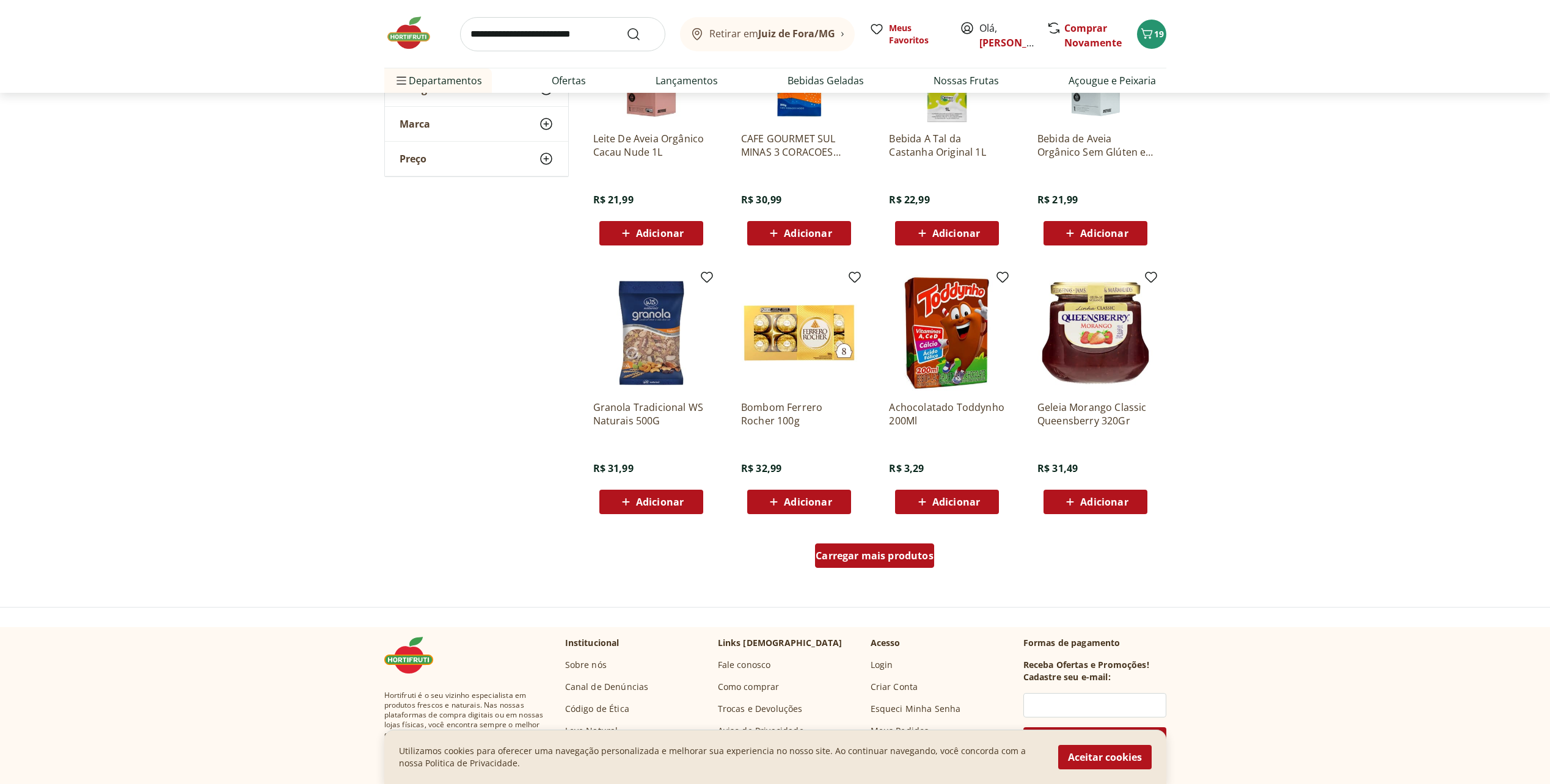
click at [852, 558] on span "Carregar mais produtos" at bounding box center [874, 555] width 118 height 10
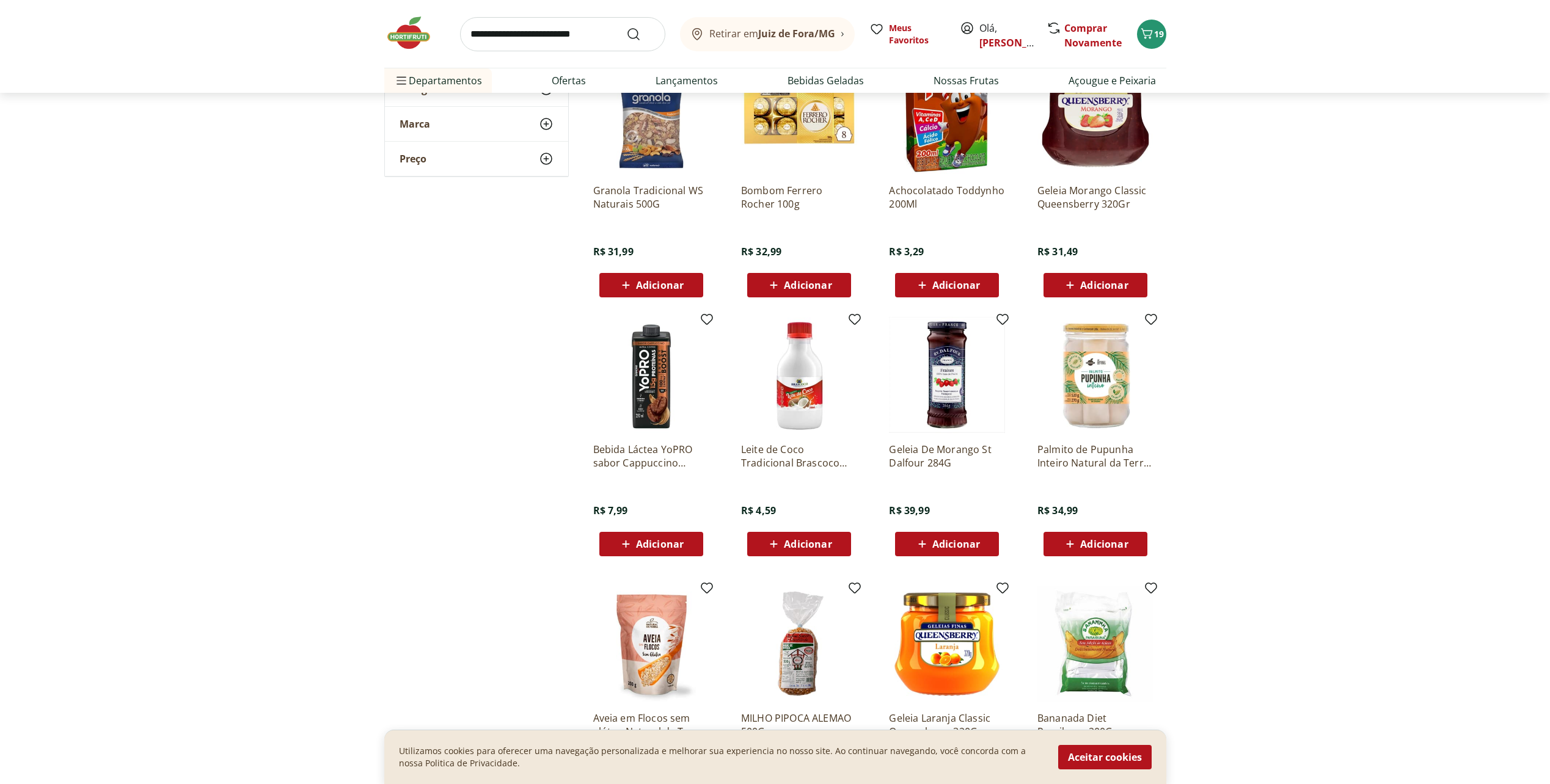
scroll to position [4702, 0]
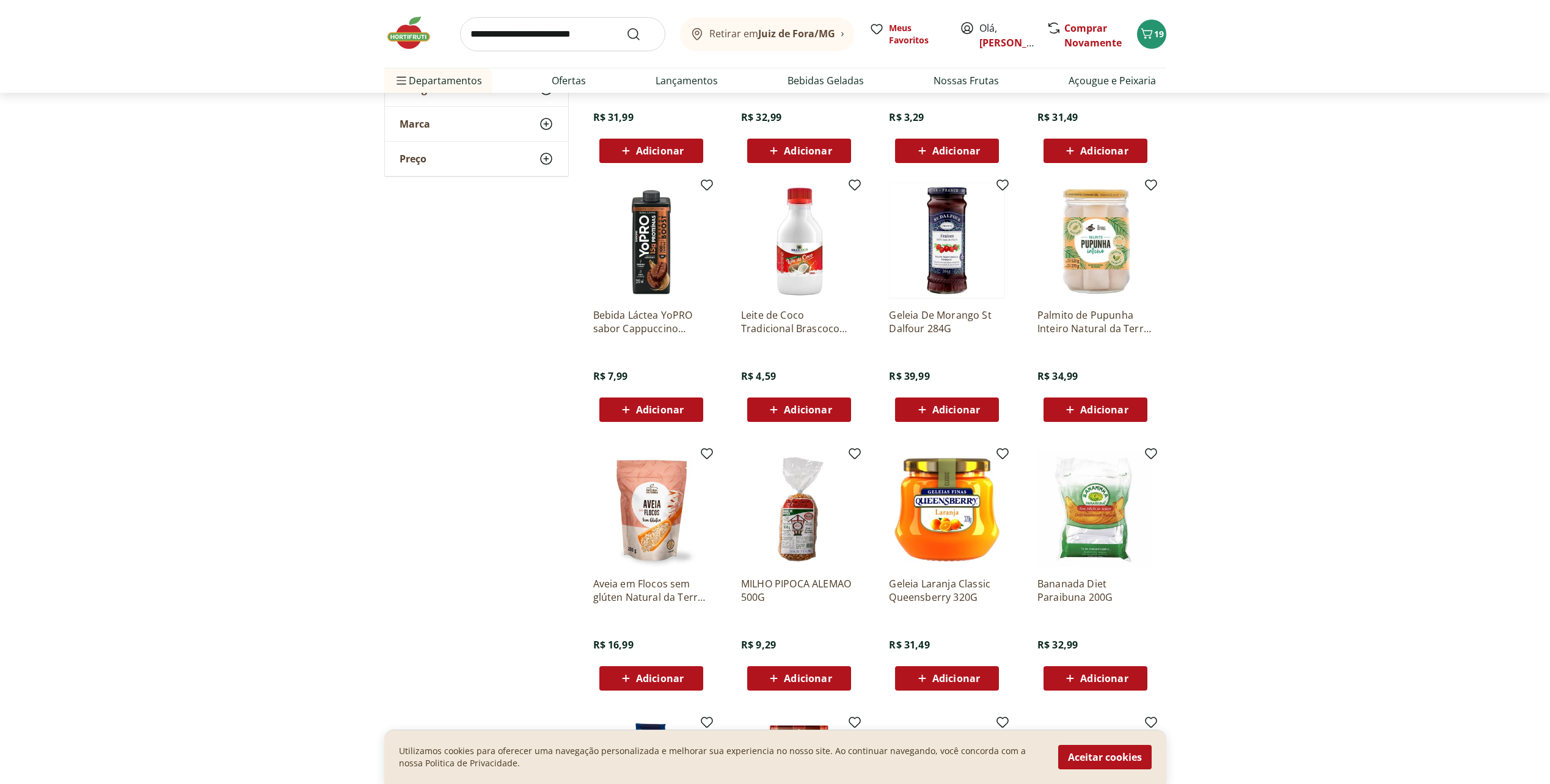
scroll to position [4885, 0]
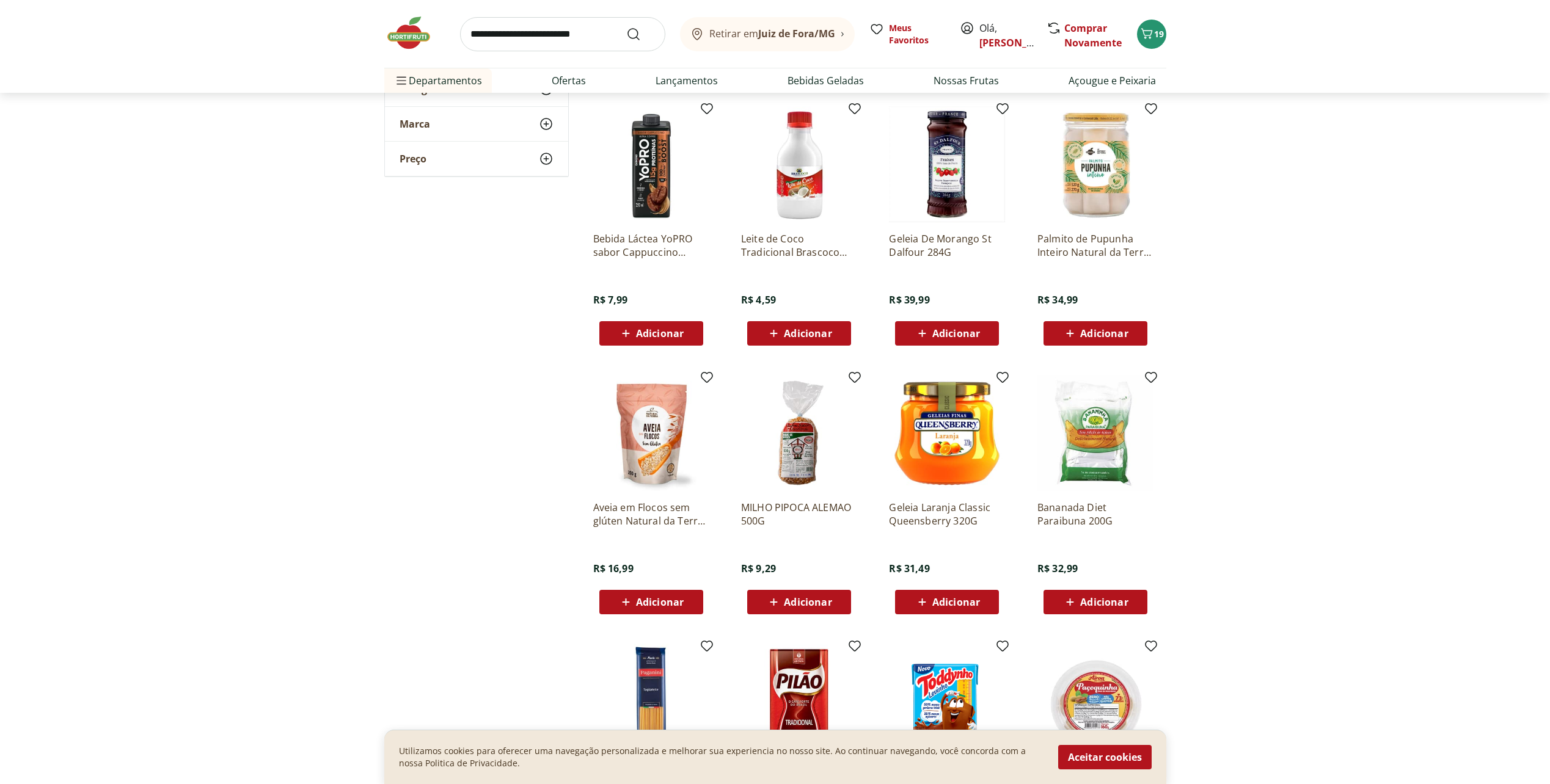
click at [932, 603] on span "Adicionar" at bounding box center [955, 602] width 47 height 10
click at [911, 600] on icon at bounding box center [912, 601] width 15 height 15
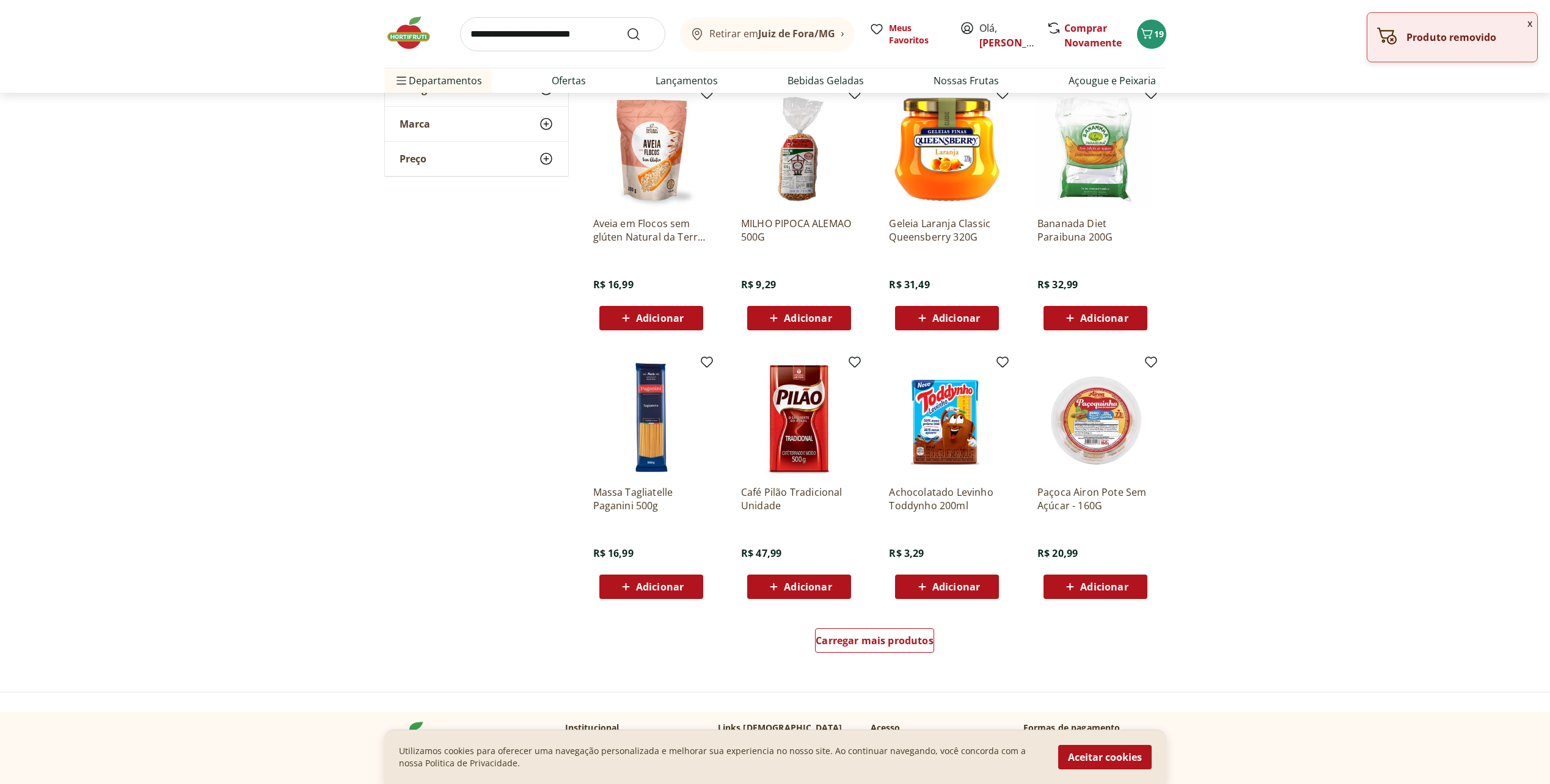
scroll to position [5189, 0]
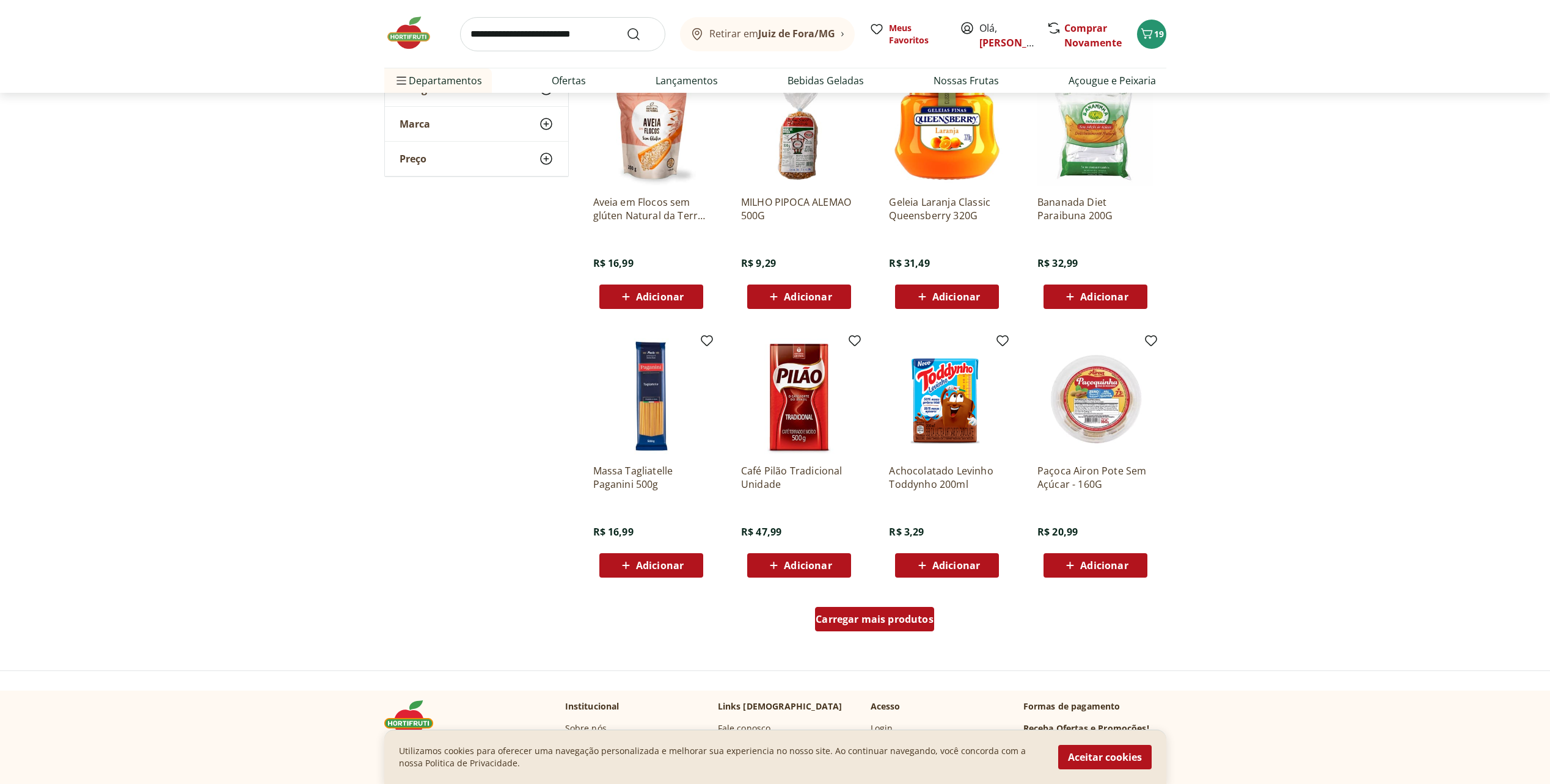
click at [857, 622] on span "Carregar mais produtos" at bounding box center [874, 619] width 118 height 10
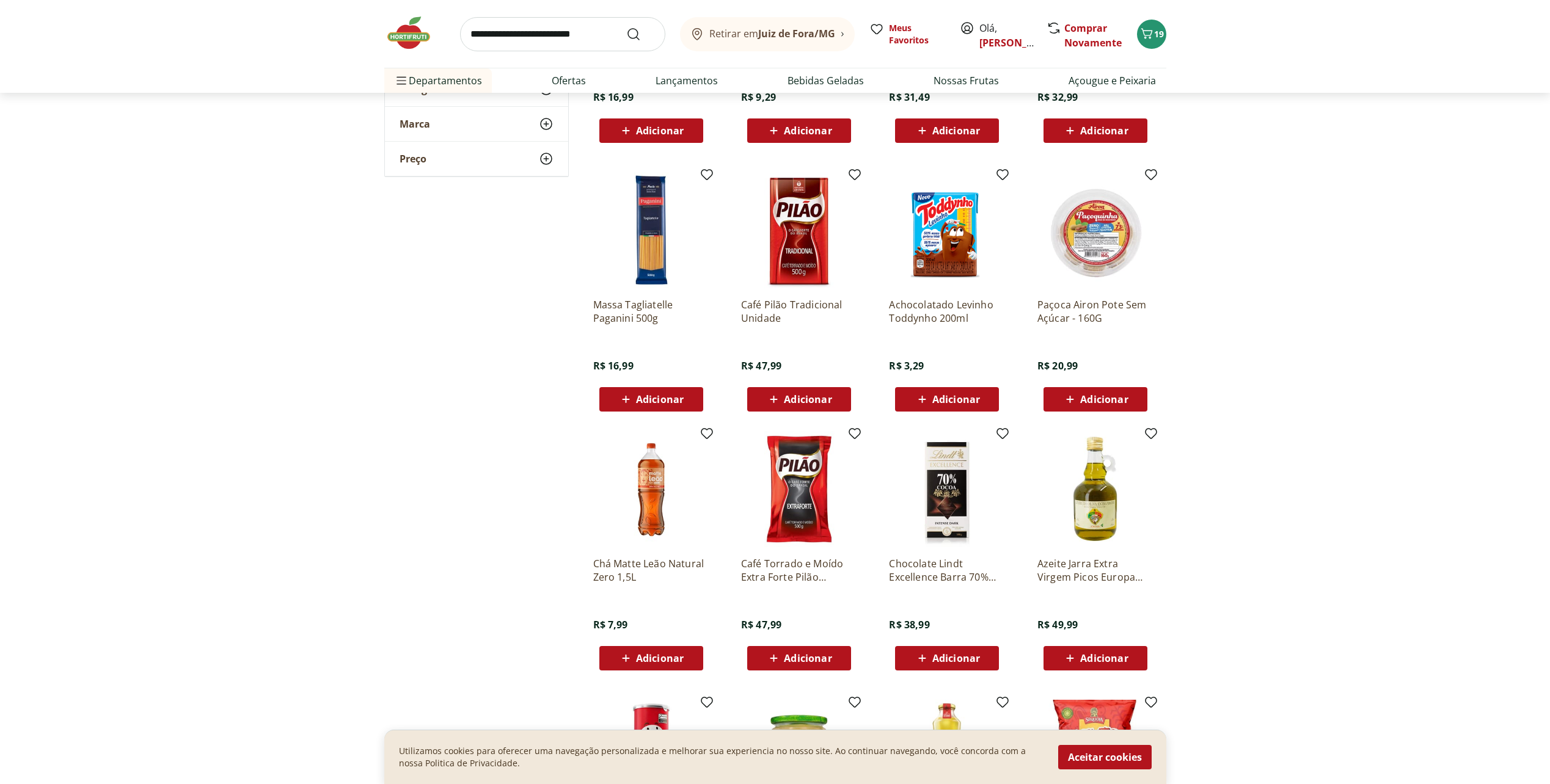
scroll to position [5373, 0]
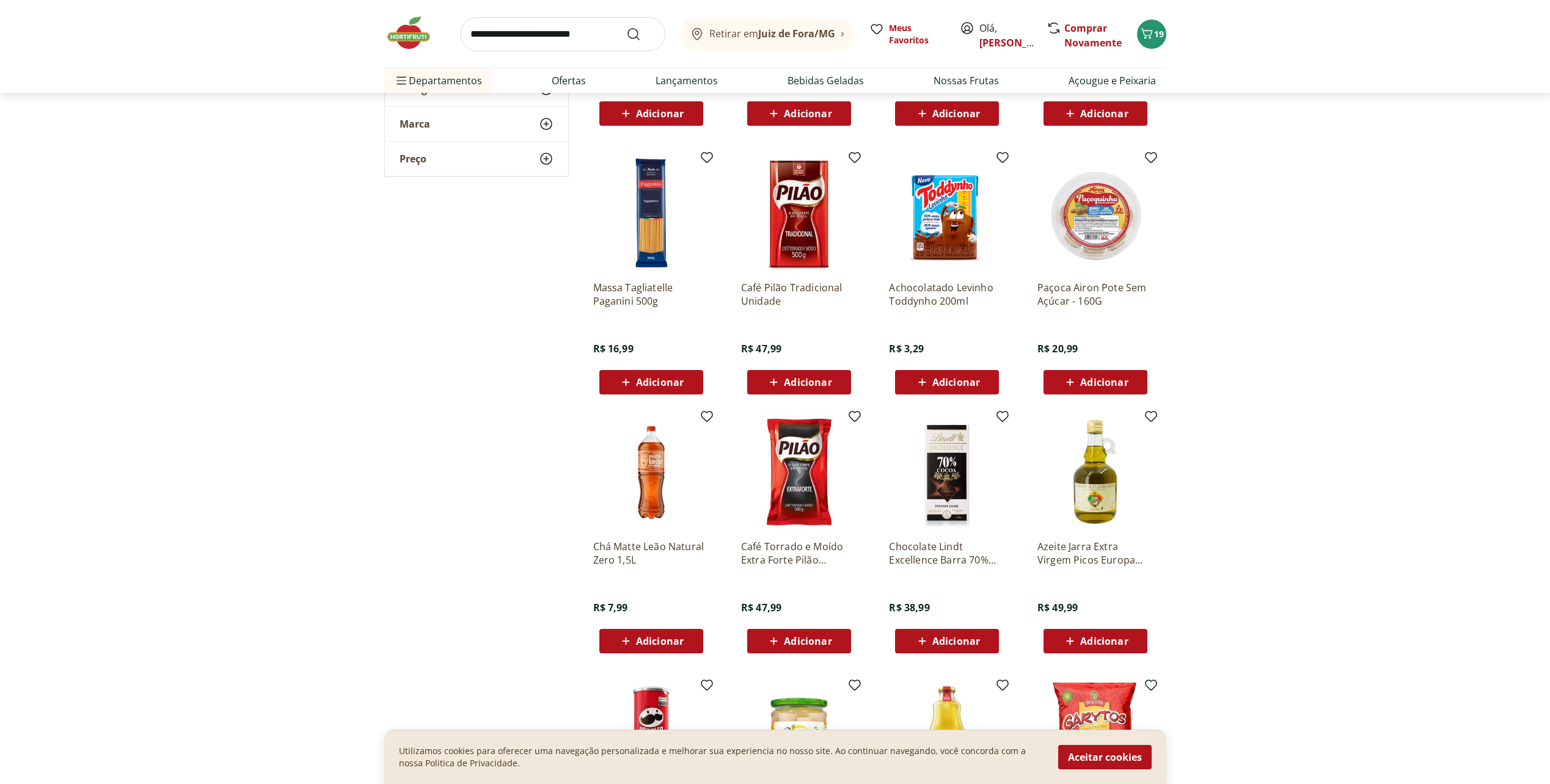
click at [943, 637] on span "Adicionar" at bounding box center [955, 641] width 47 height 10
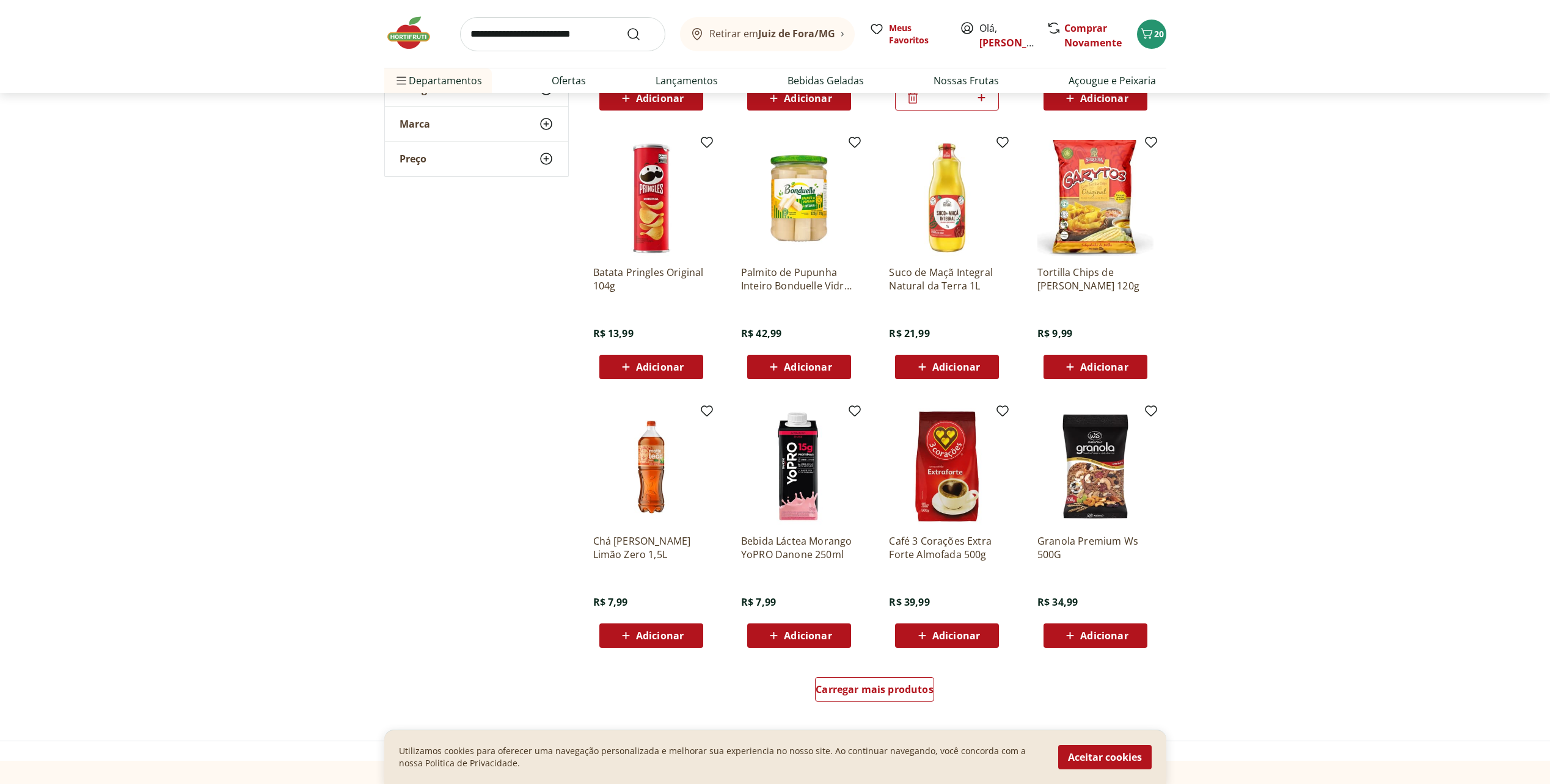
scroll to position [5922, 0]
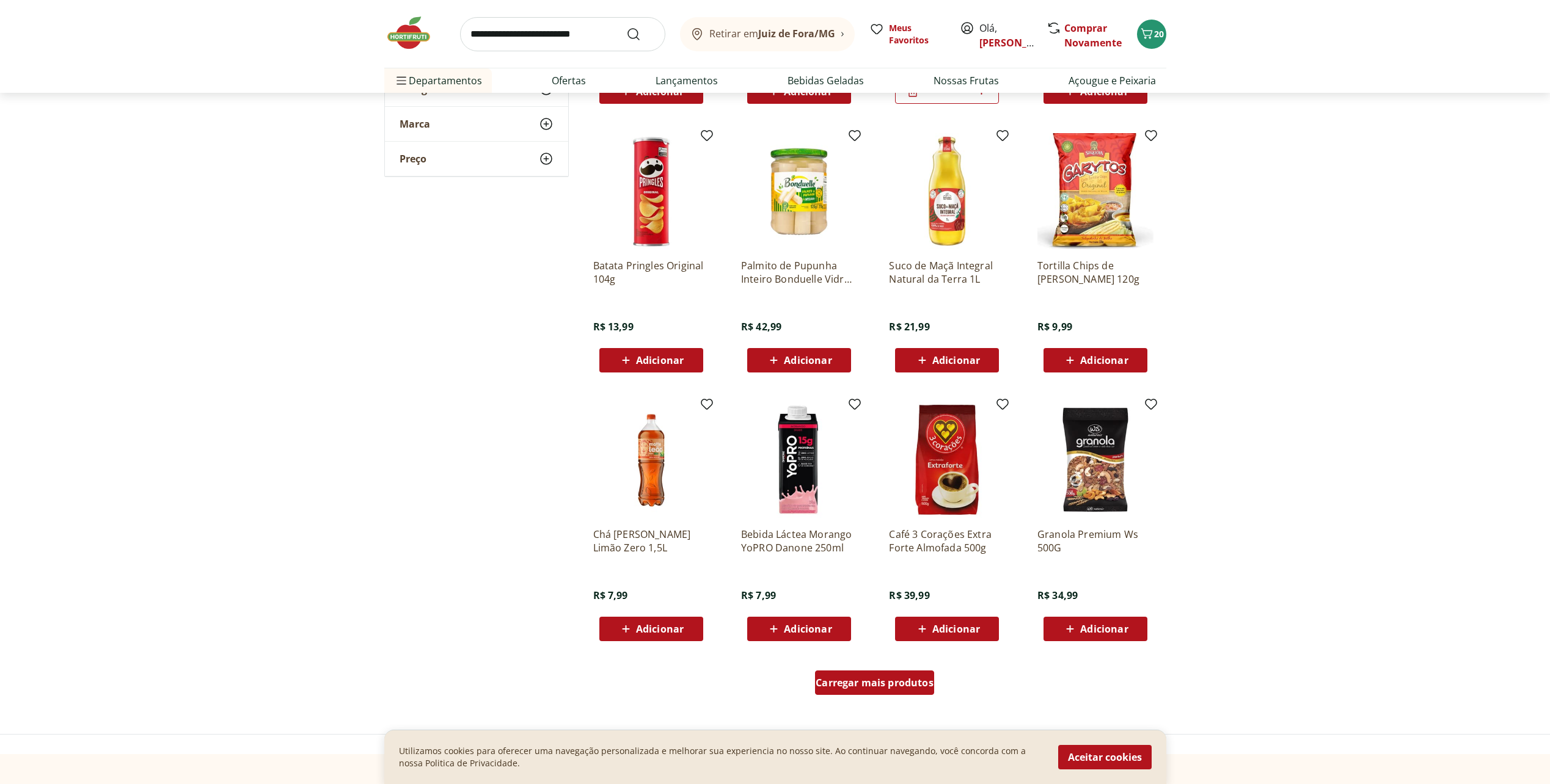
click at [903, 690] on div "Carregar mais produtos" at bounding box center [874, 682] width 119 height 24
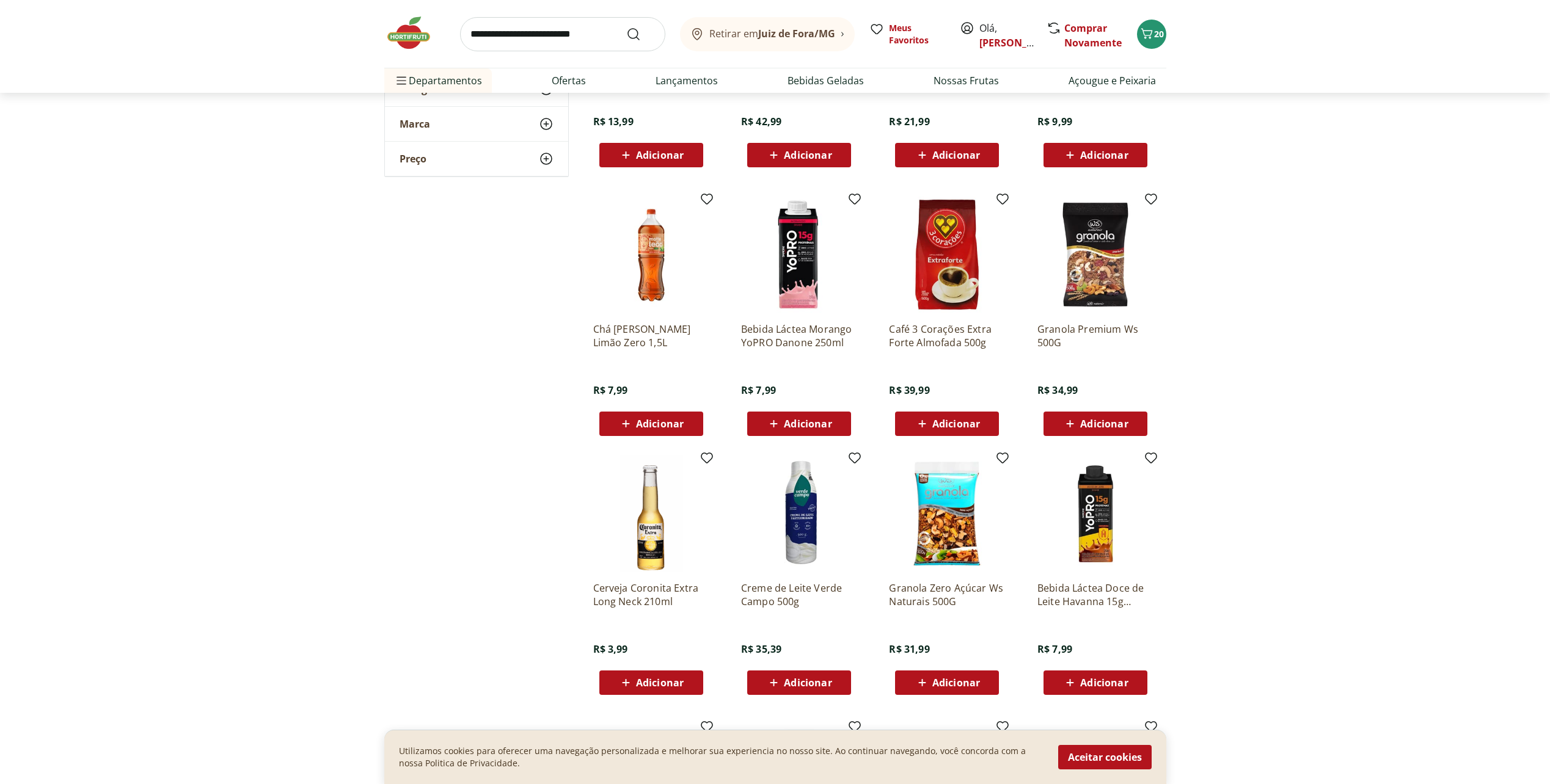
scroll to position [6228, 0]
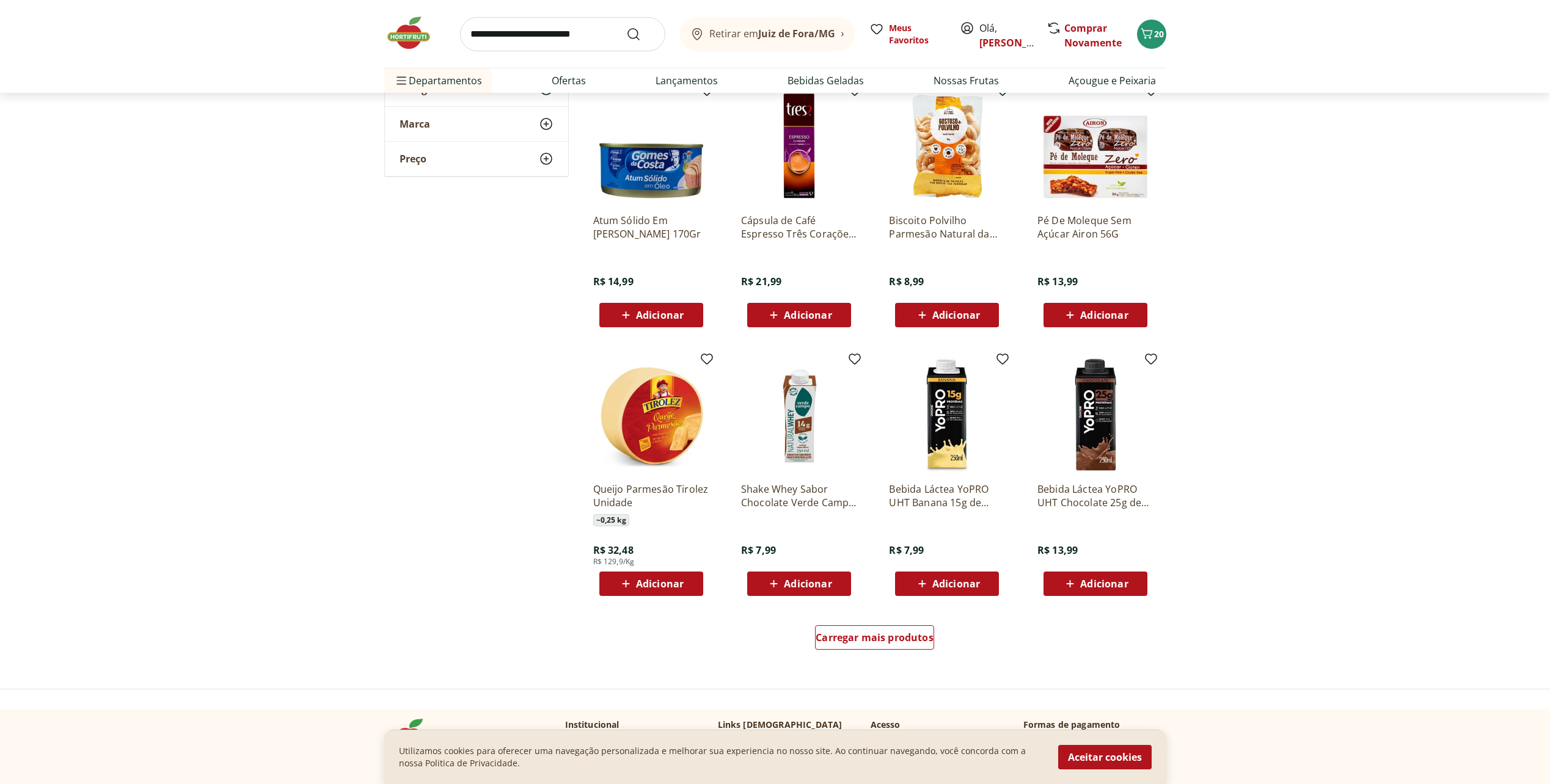
scroll to position [6778, 0]
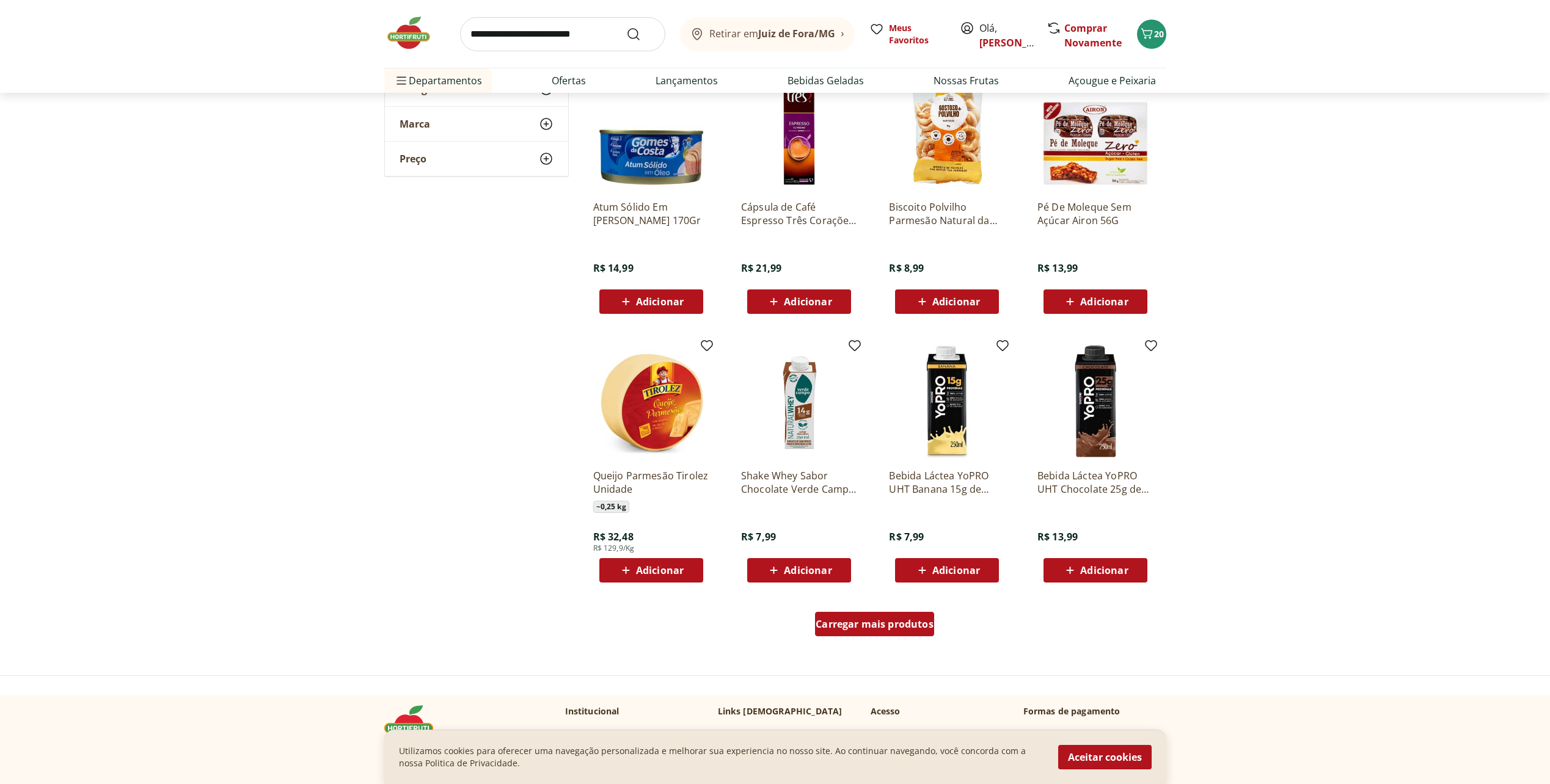
click at [880, 624] on span "Carregar mais produtos" at bounding box center [874, 623] width 118 height 10
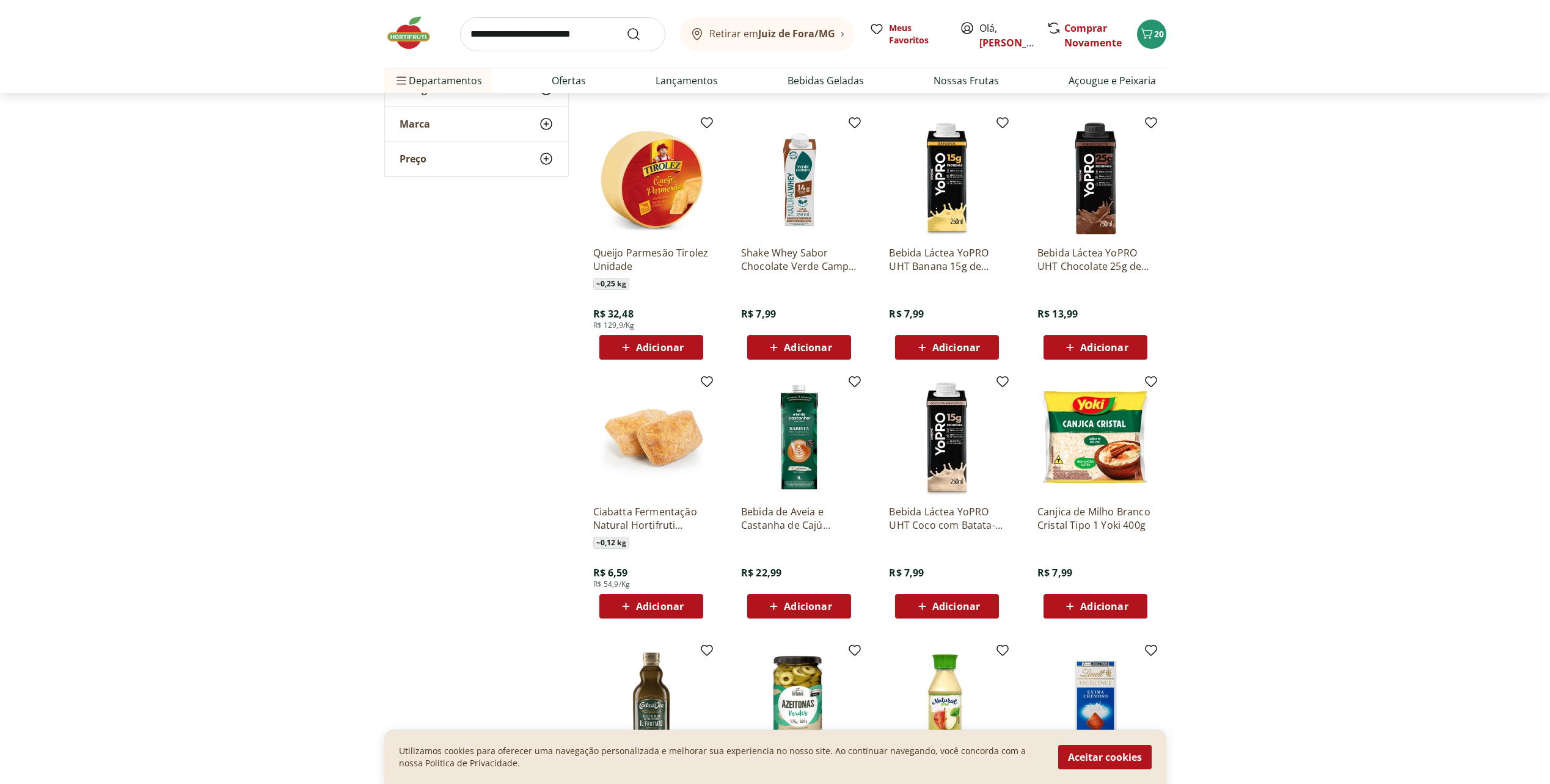
scroll to position [7082, 0]
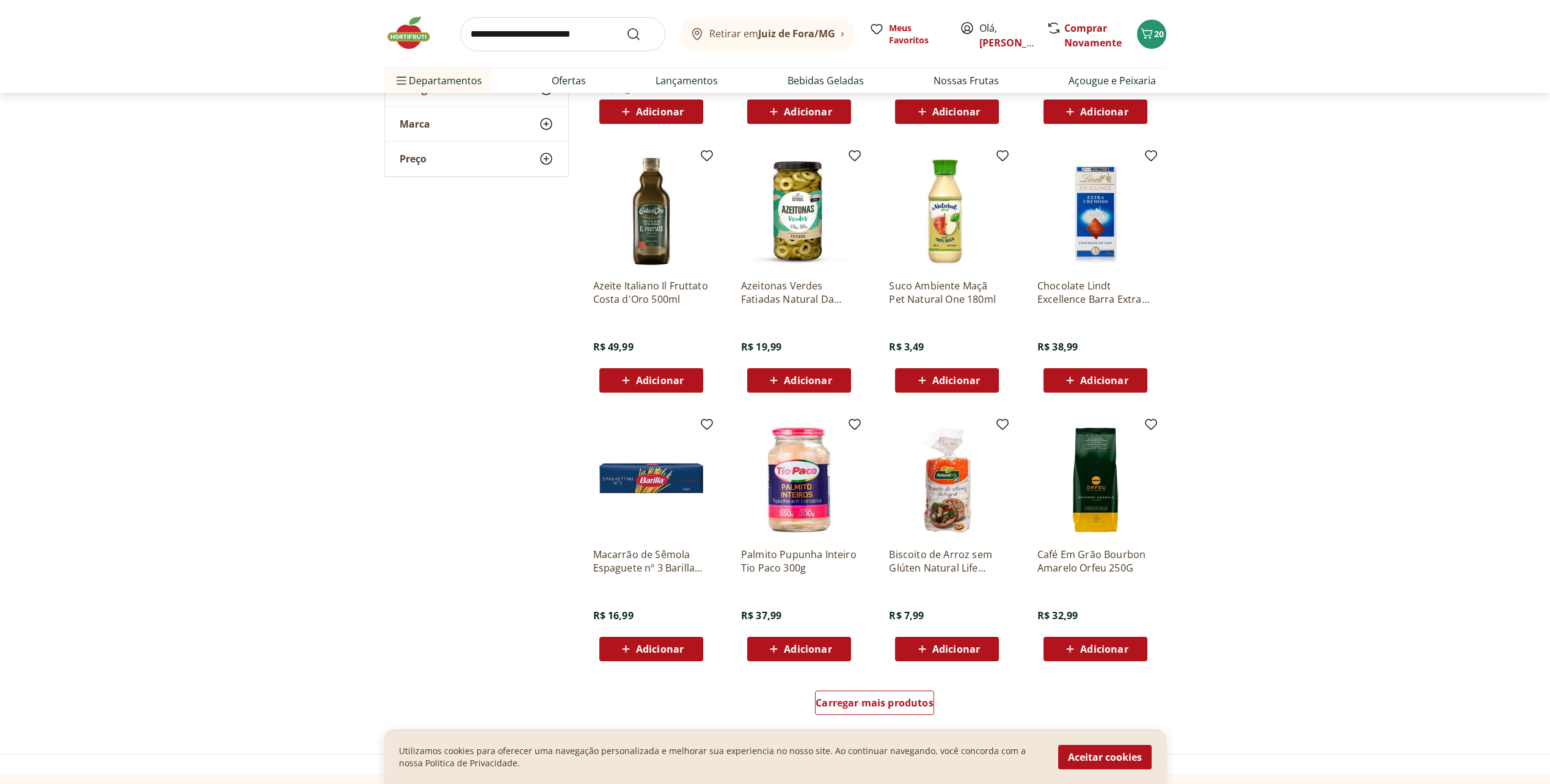
scroll to position [7571, 0]
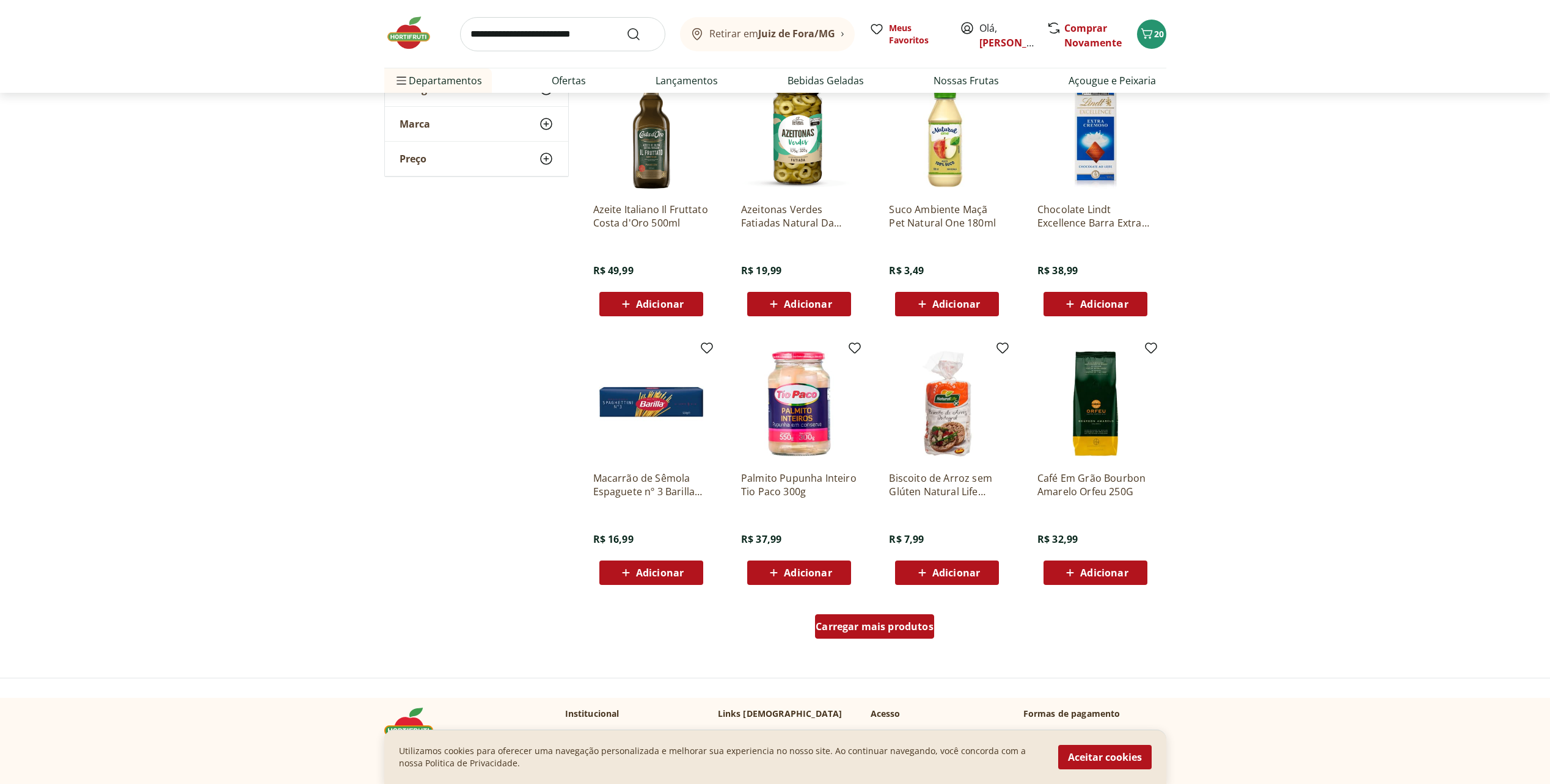
click at [878, 631] on span "Carregar mais produtos" at bounding box center [874, 627] width 118 height 10
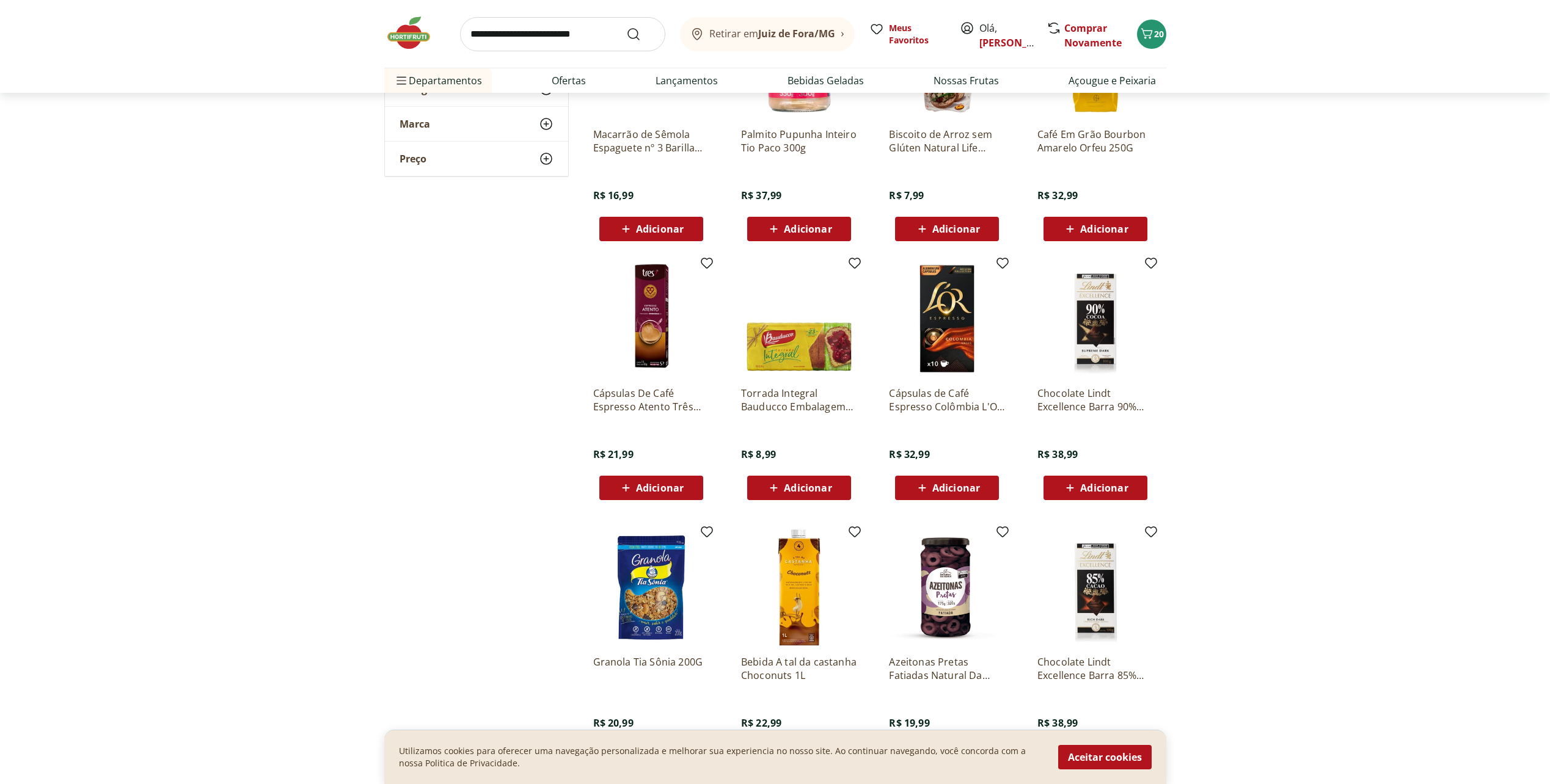
scroll to position [7938, 0]
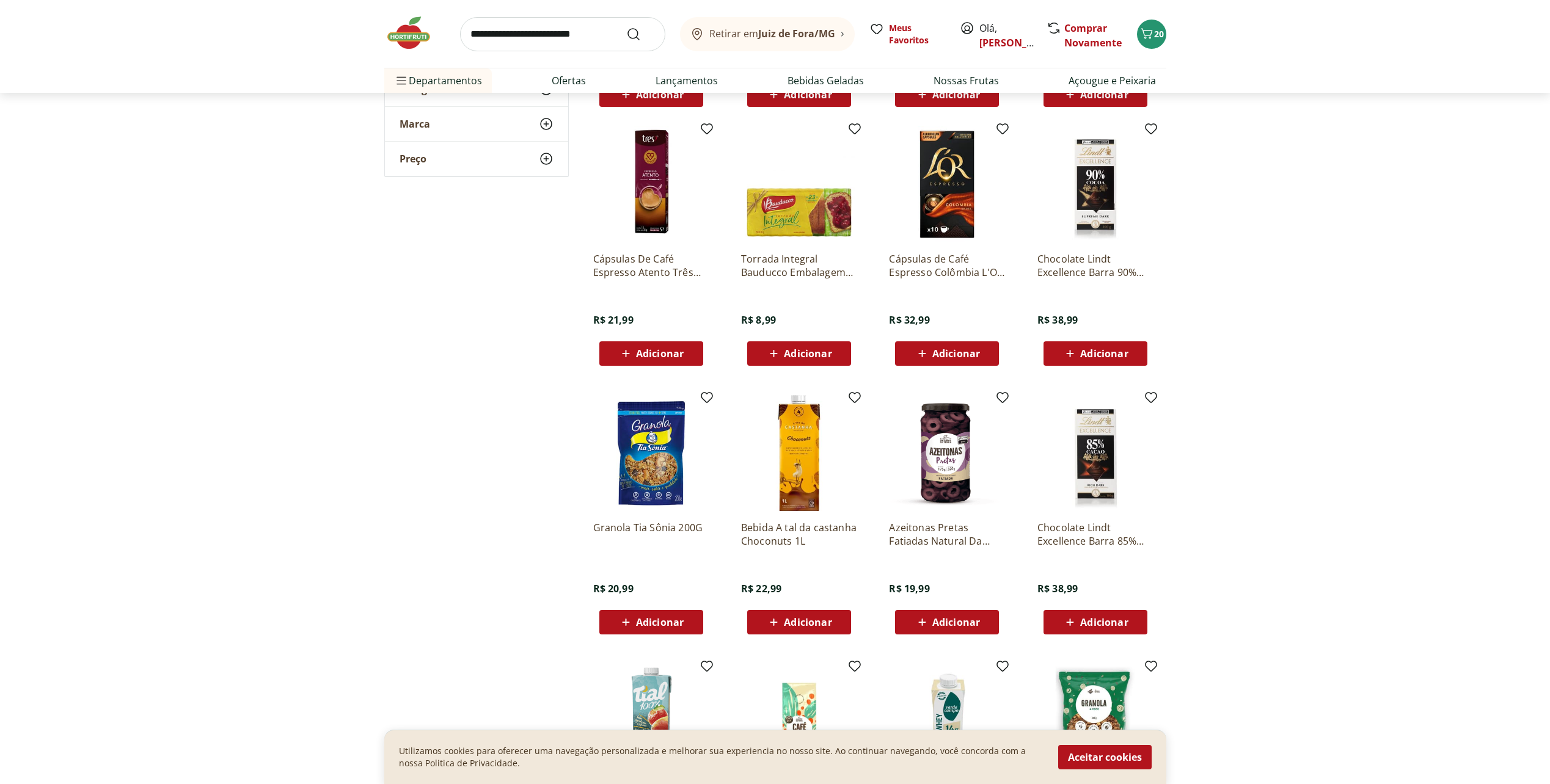
scroll to position [8059, 0]
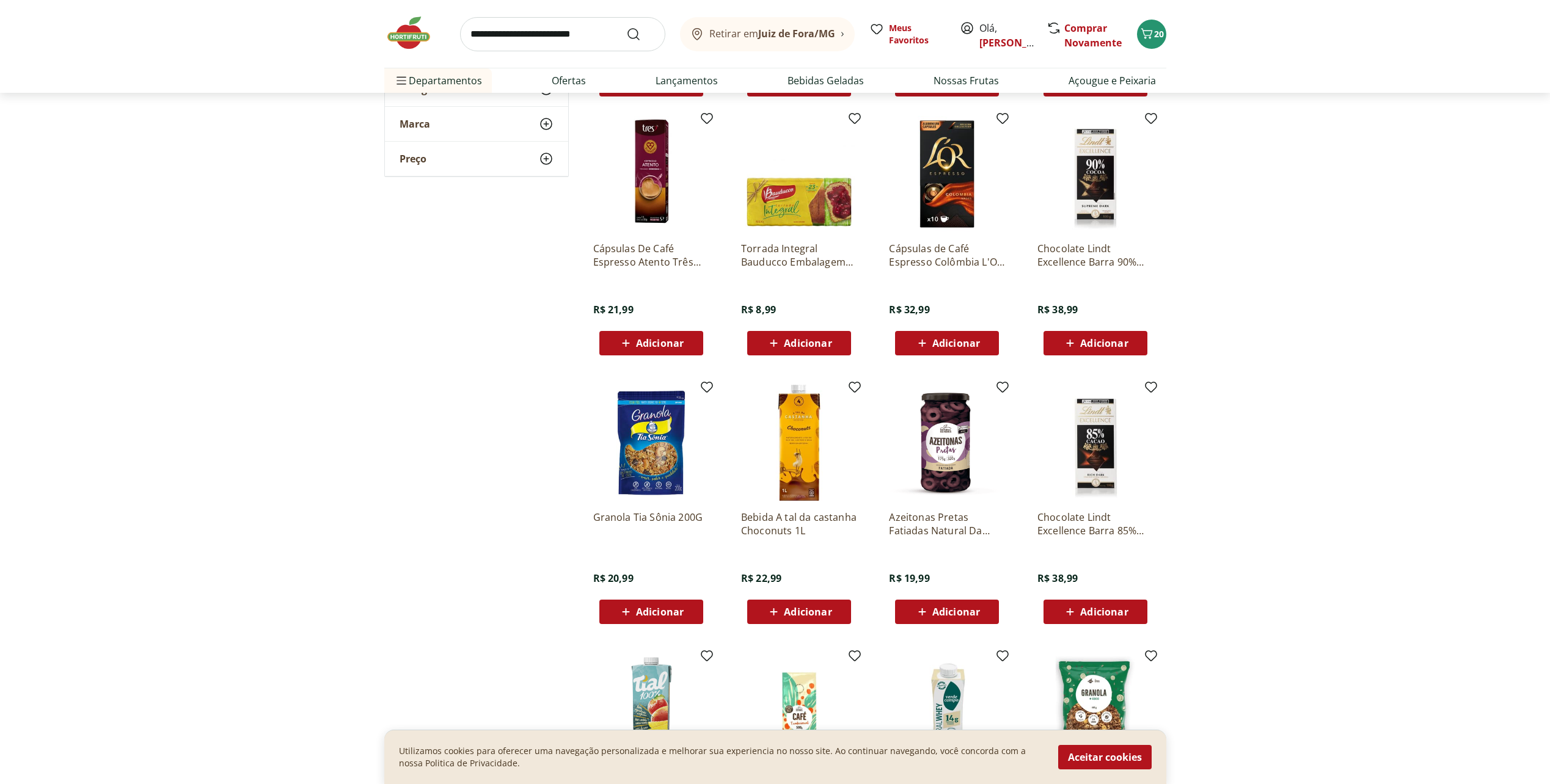
click at [1086, 611] on span "Adicionar" at bounding box center [1103, 612] width 47 height 10
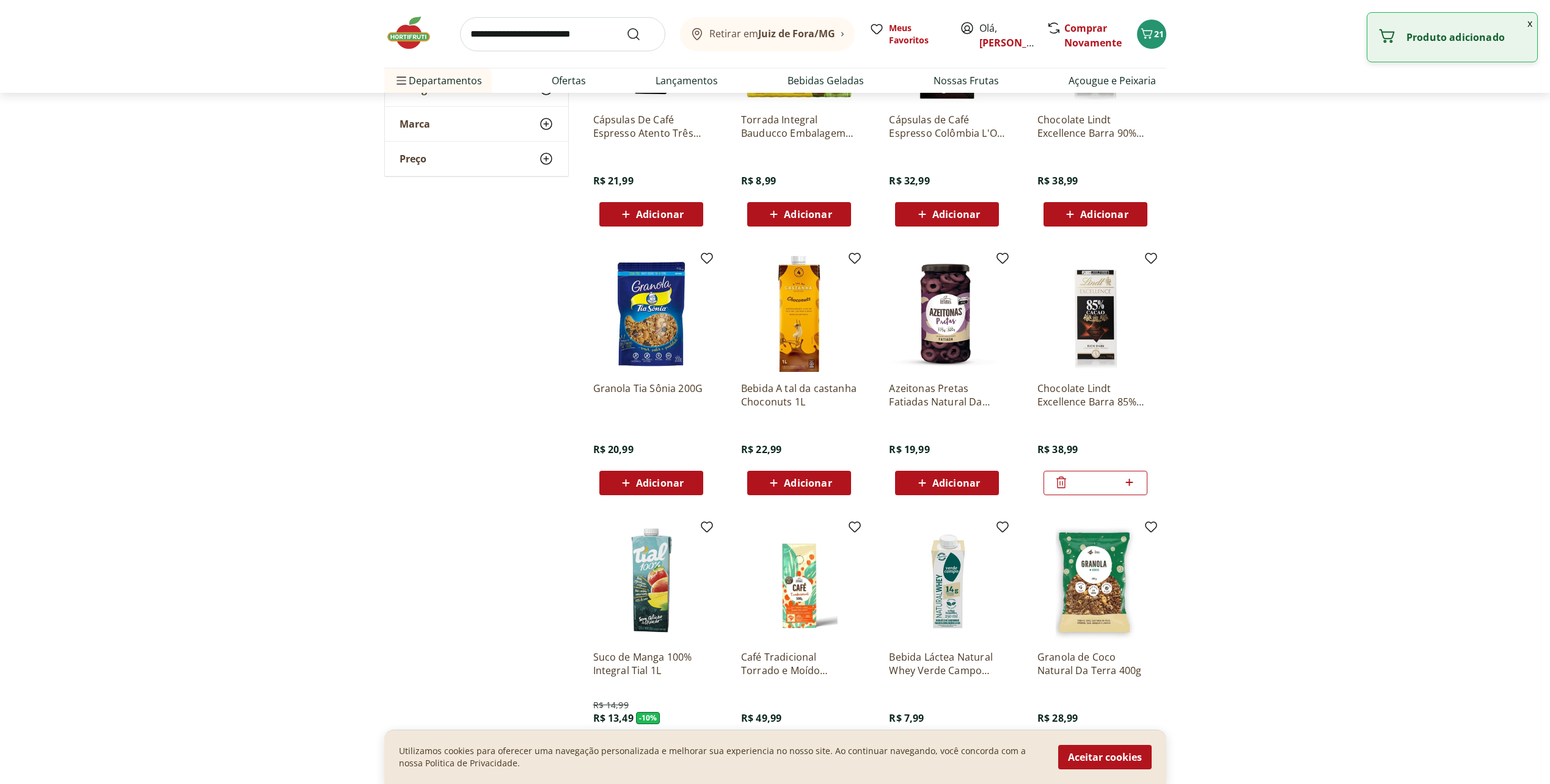
scroll to position [8425, 0]
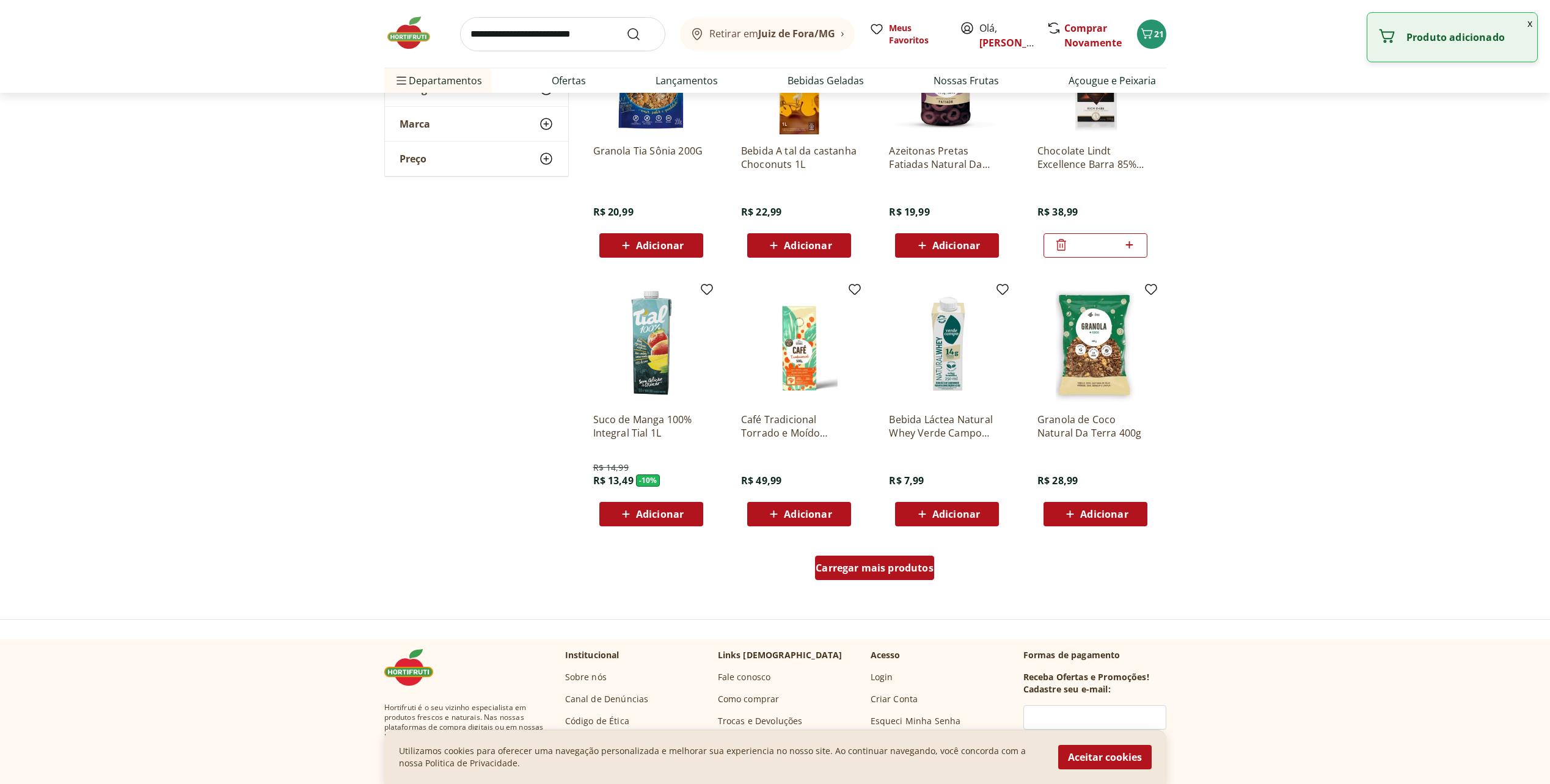
click at [886, 564] on span "Carregar mais produtos" at bounding box center [874, 568] width 118 height 10
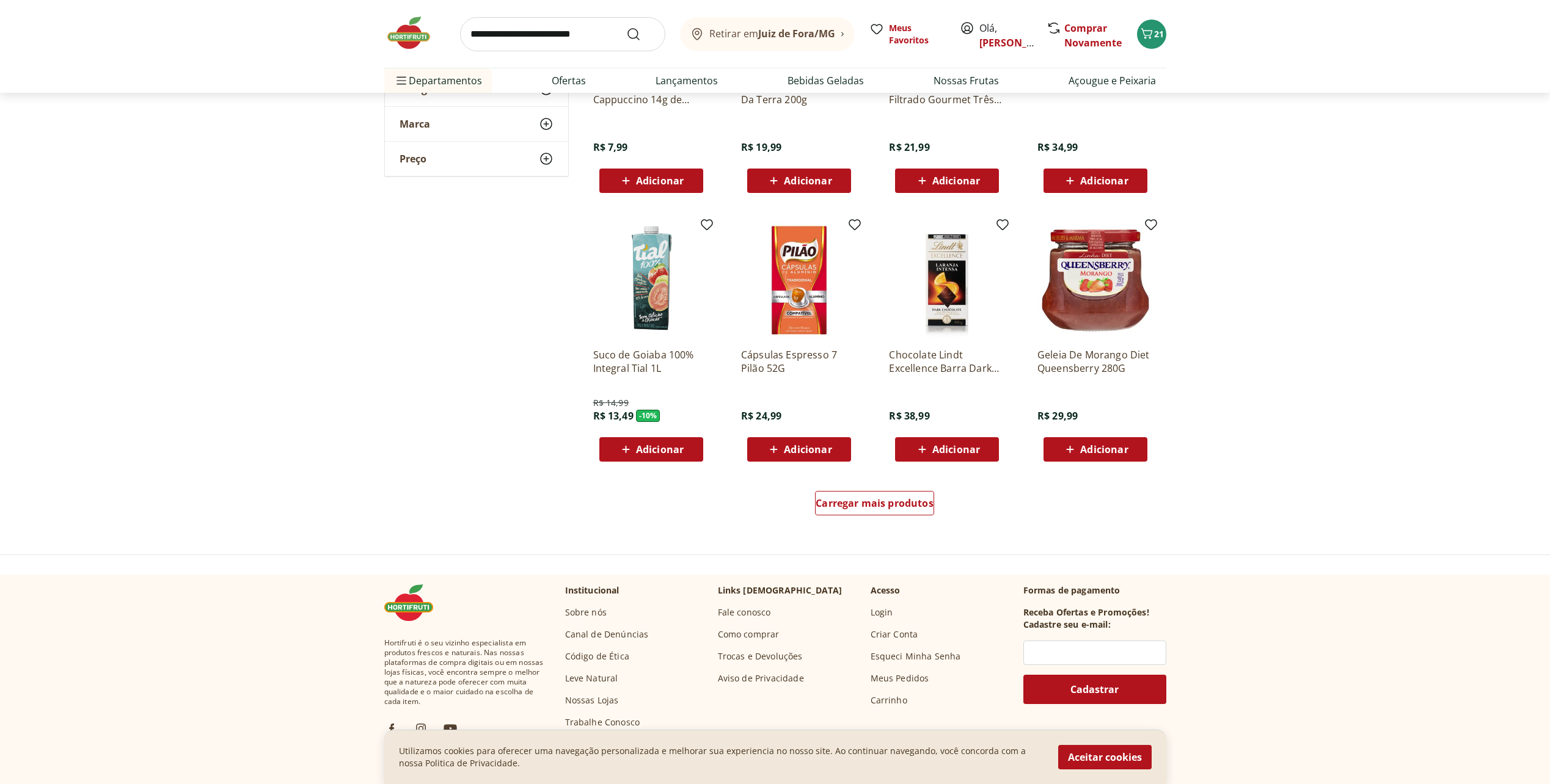
scroll to position [9341, 0]
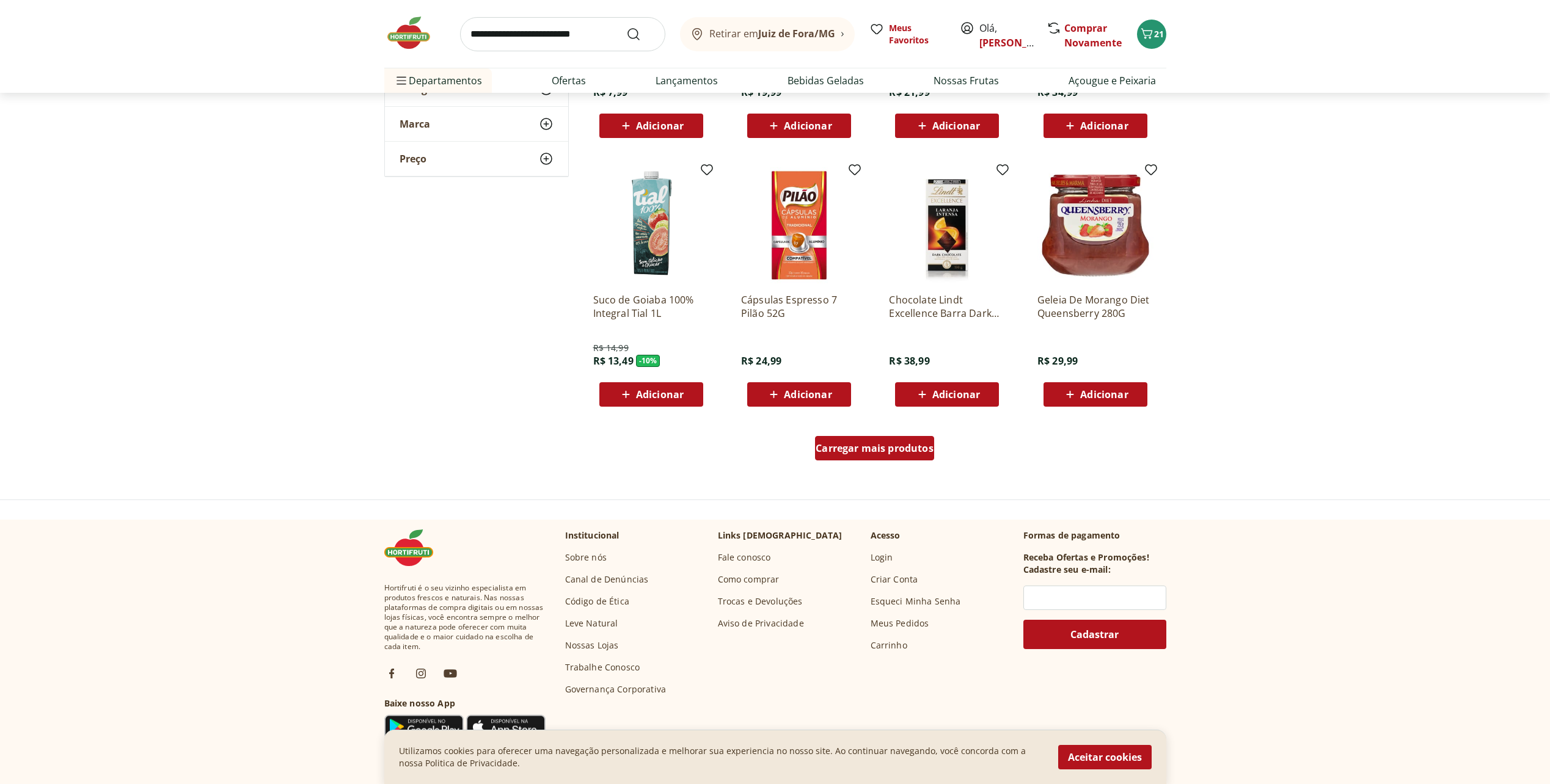
click at [904, 440] on div "Carregar mais produtos" at bounding box center [874, 447] width 119 height 24
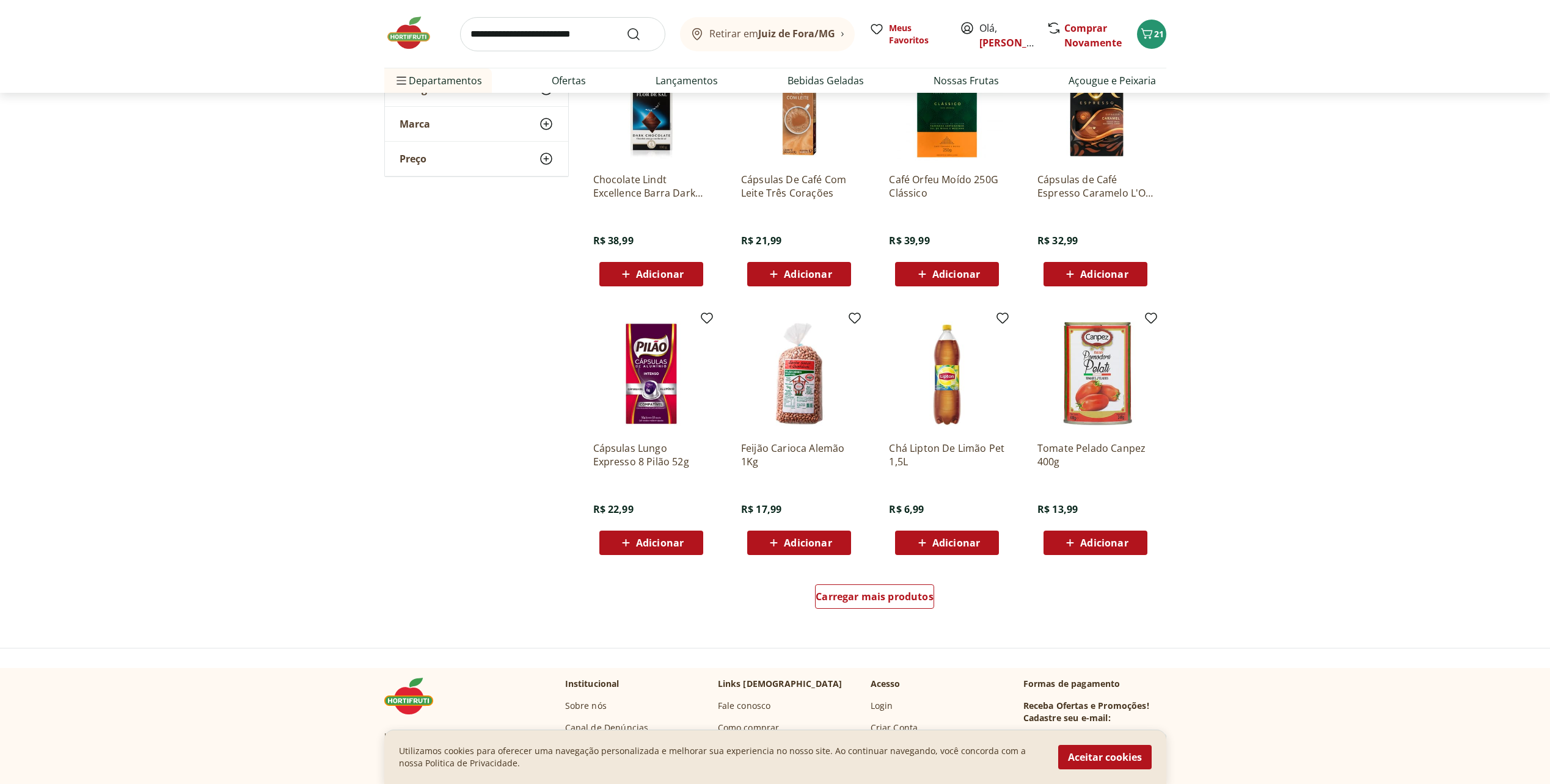
scroll to position [10014, 0]
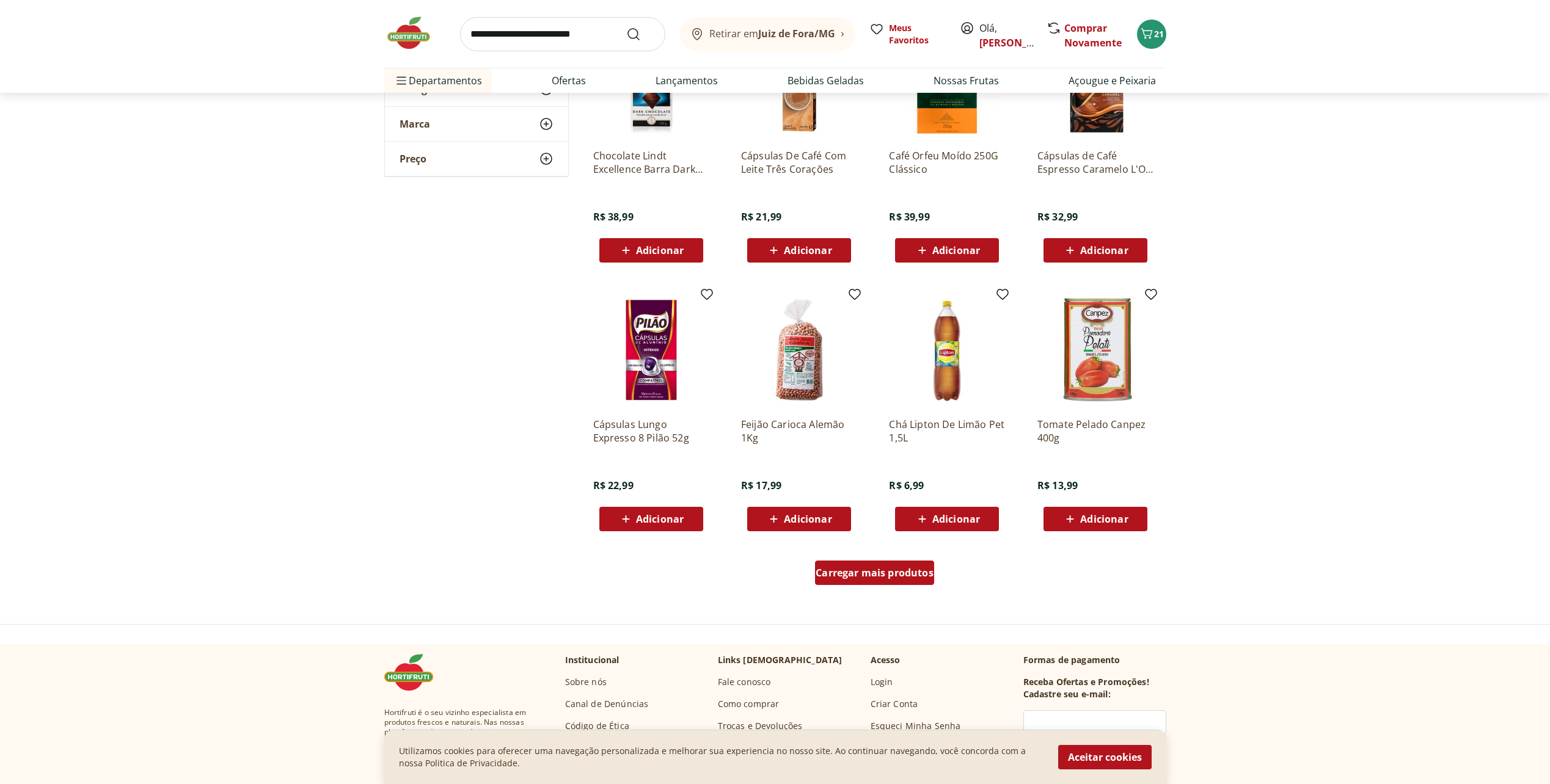
click at [887, 575] on span "Carregar mais produtos" at bounding box center [874, 572] width 118 height 10
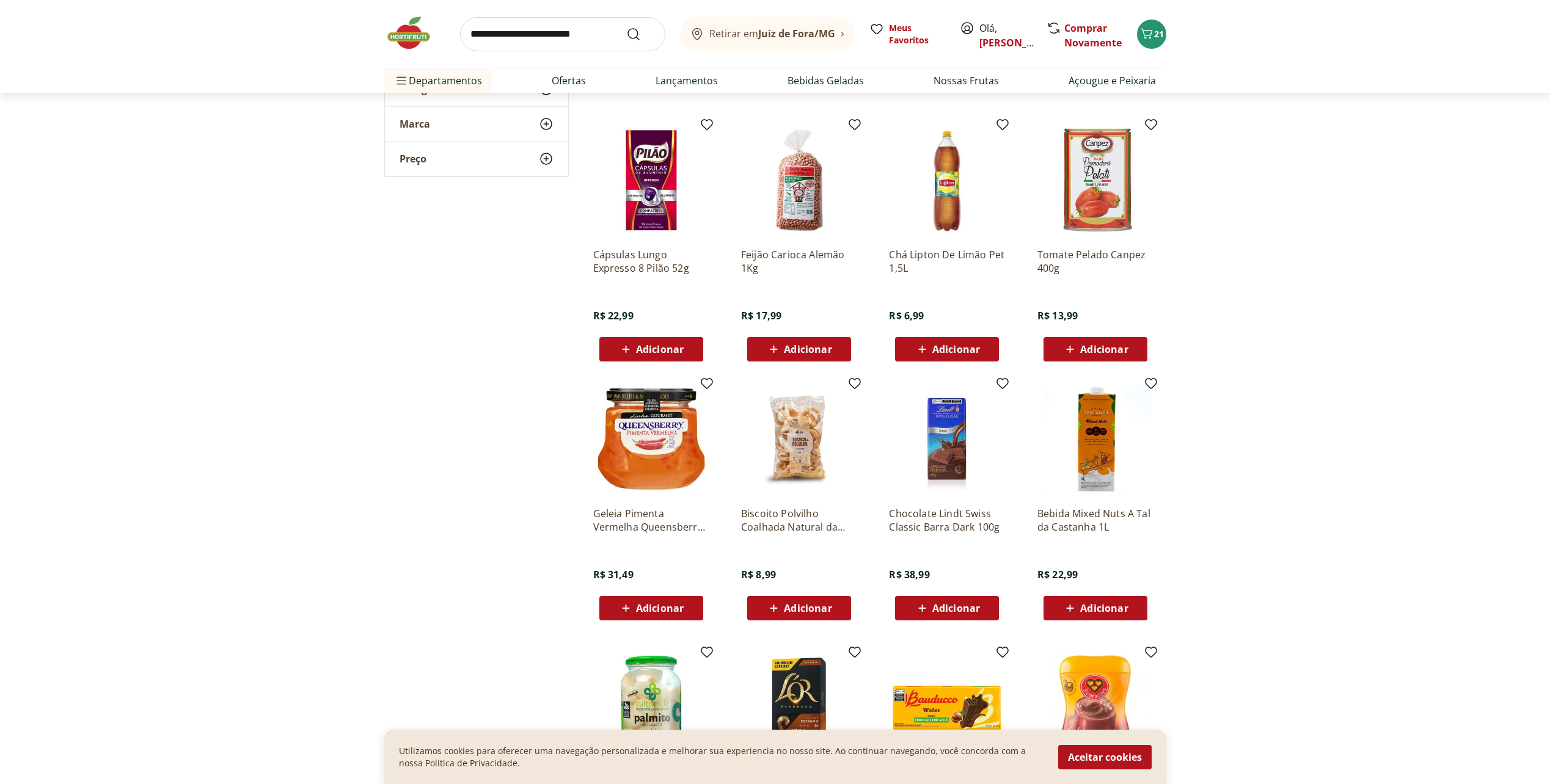
scroll to position [10318, 0]
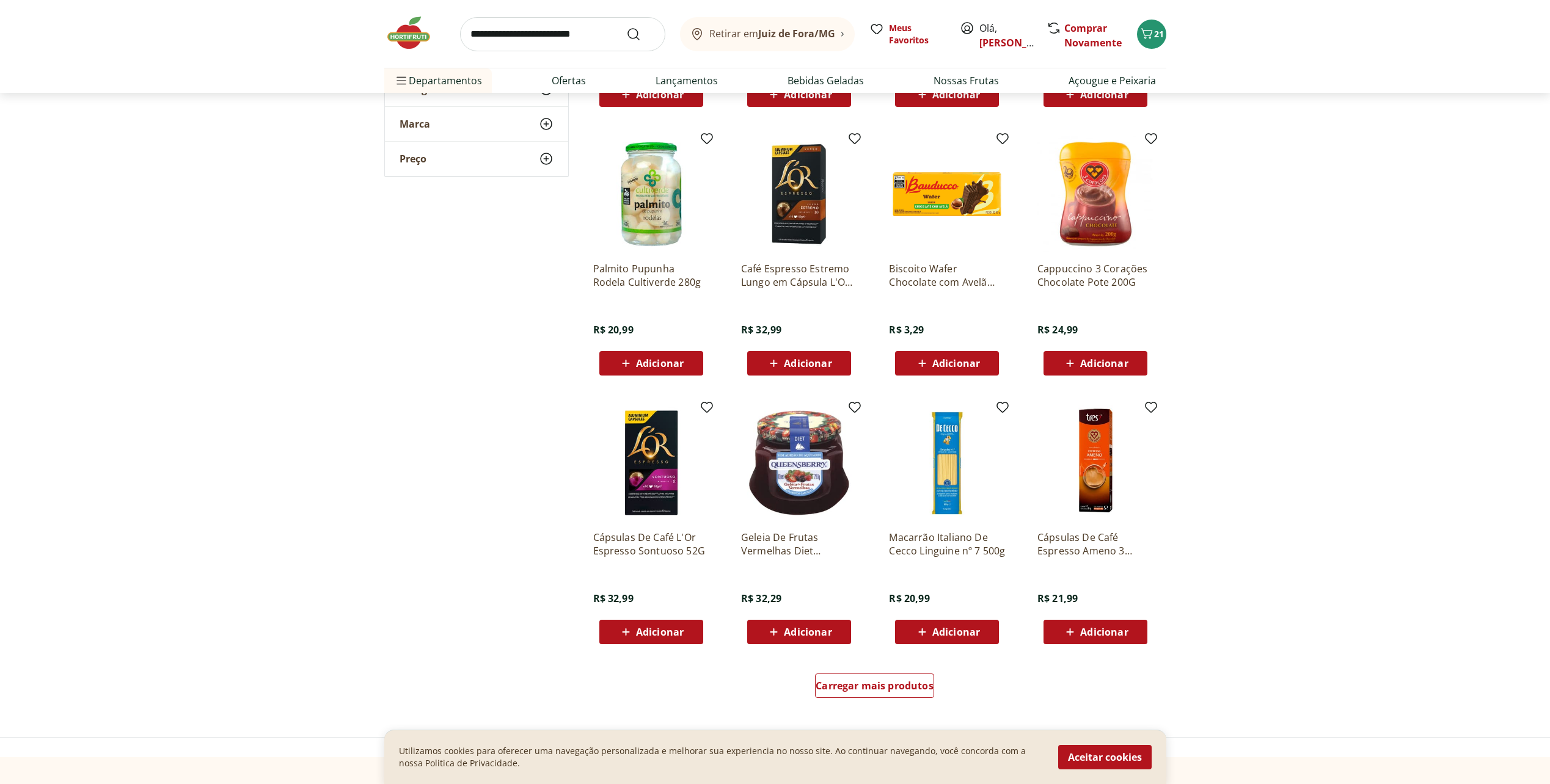
scroll to position [10868, 0]
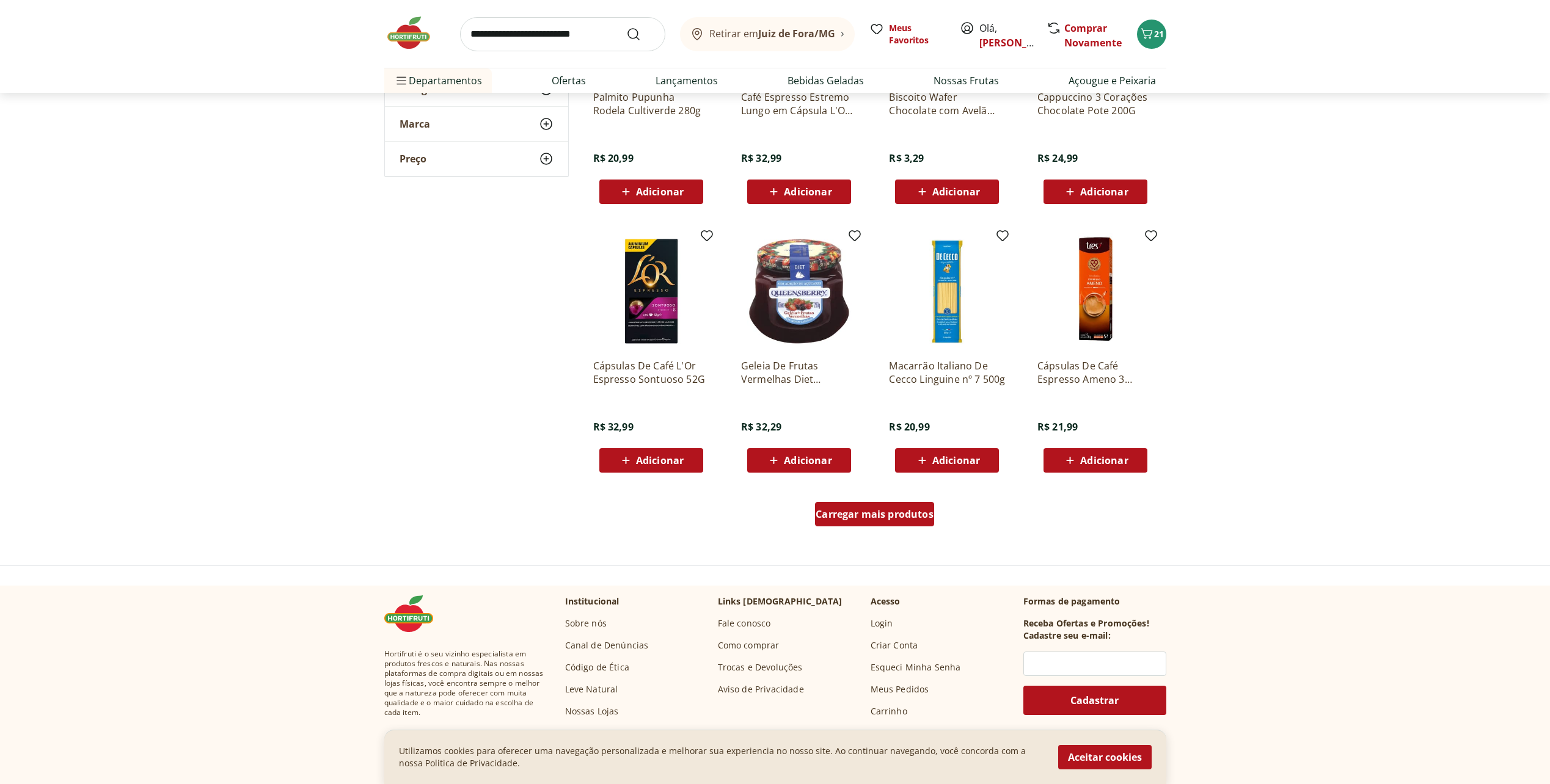
click at [888, 518] on span "Carregar mais produtos" at bounding box center [874, 514] width 118 height 10
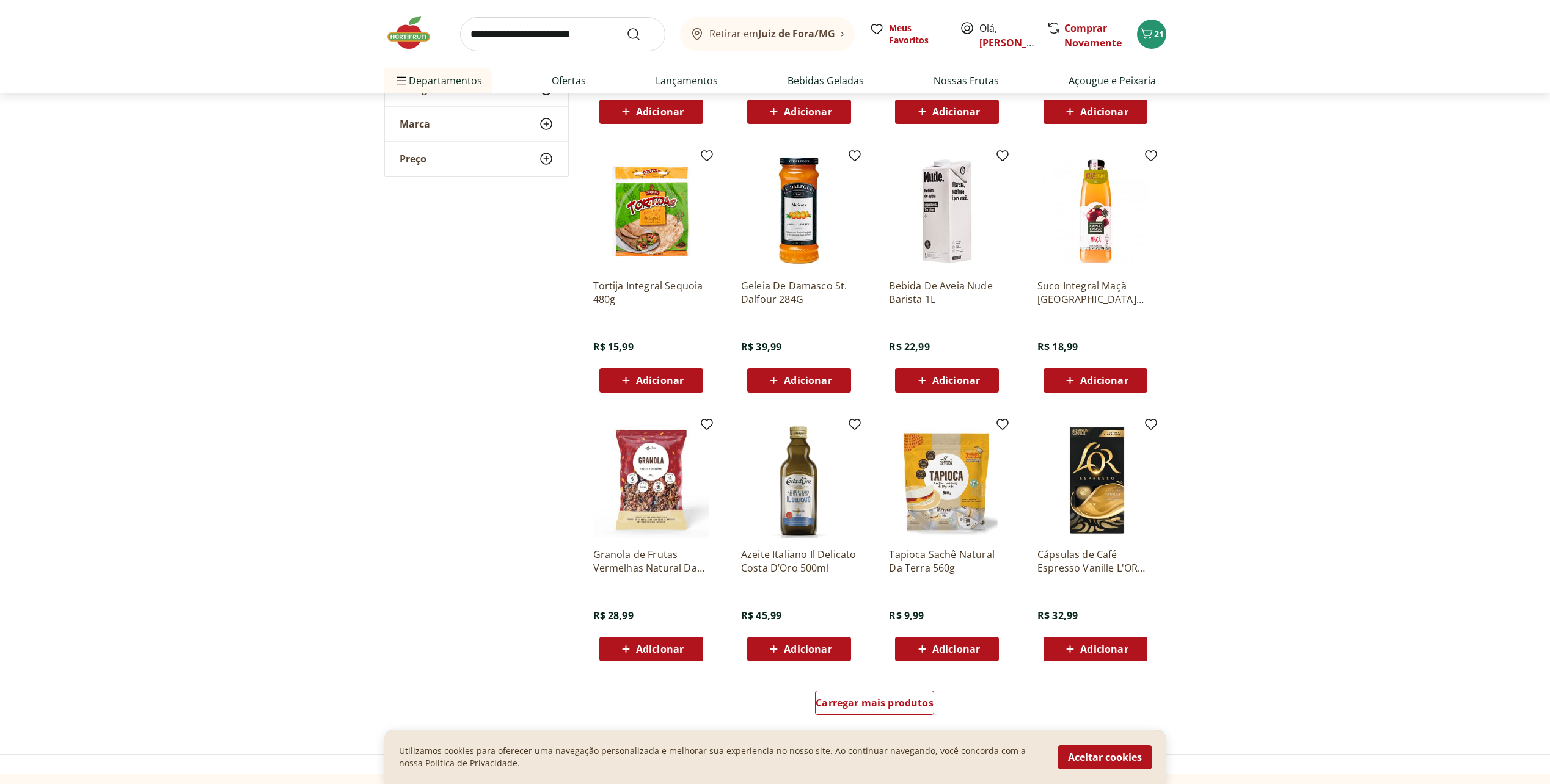
scroll to position [11662, 0]
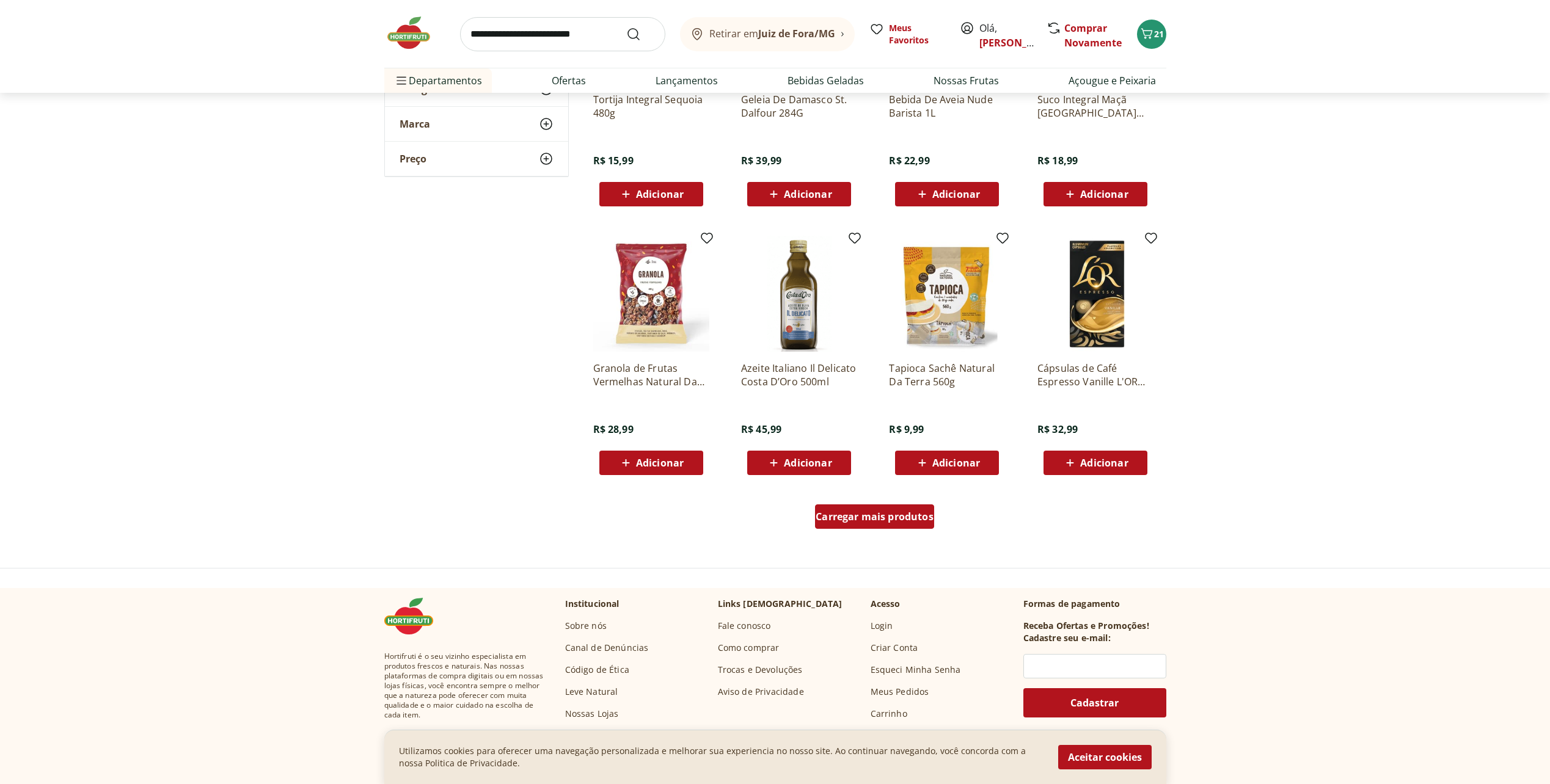
click at [874, 509] on div "Carregar mais produtos" at bounding box center [874, 516] width 119 height 24
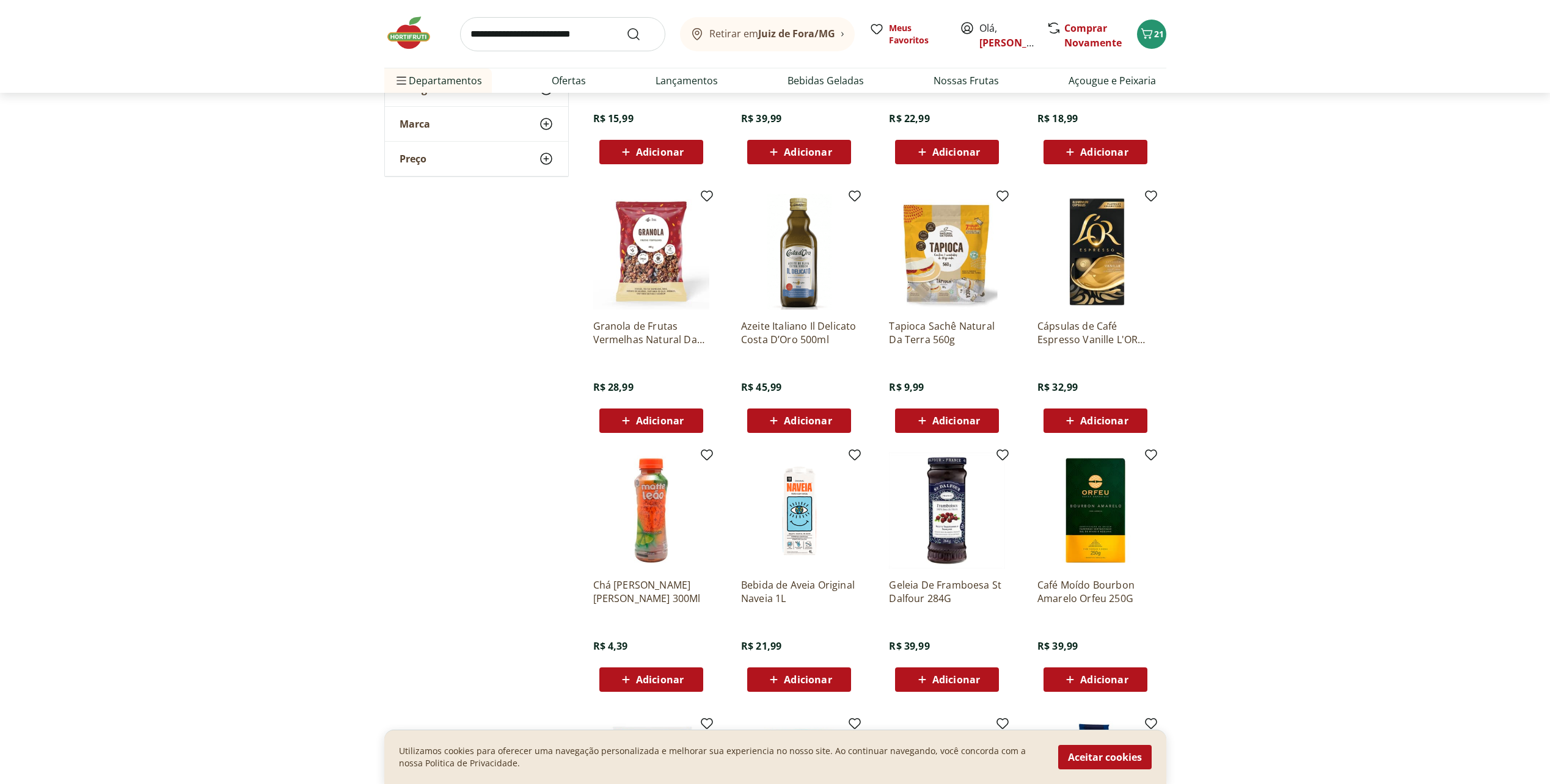
scroll to position [11967, 0]
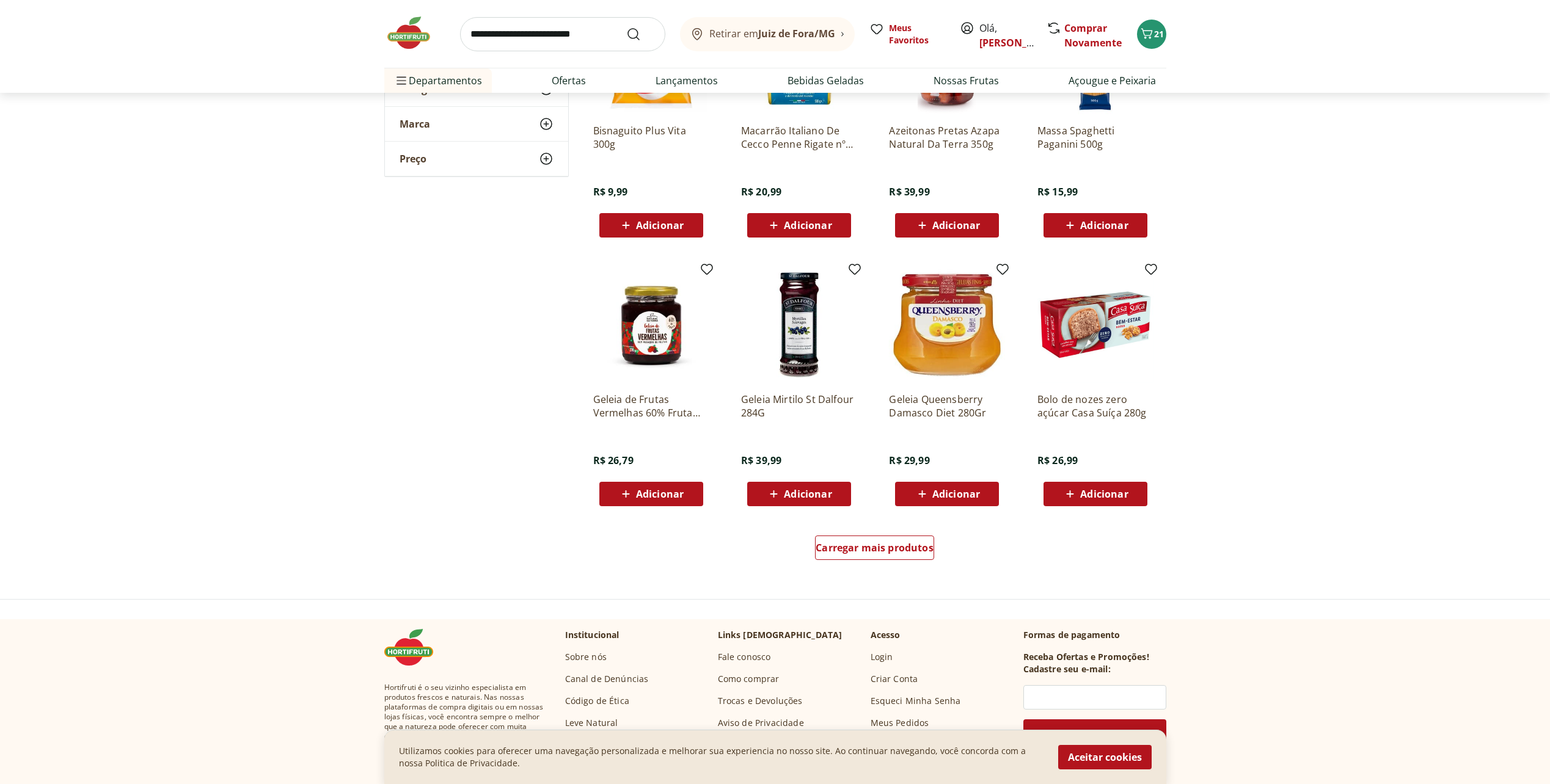
scroll to position [12456, 0]
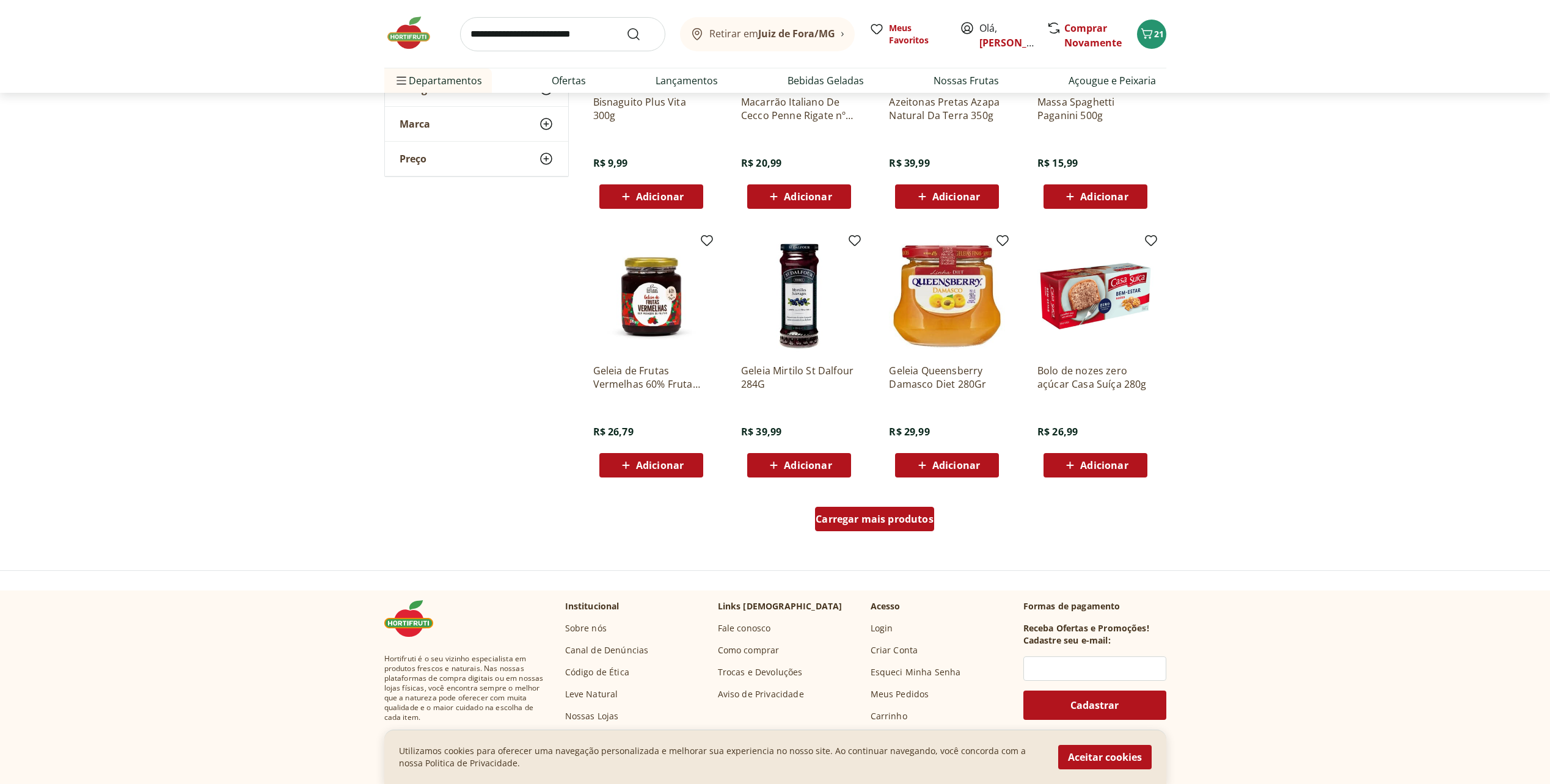
click at [860, 527] on div "Carregar mais produtos" at bounding box center [874, 518] width 119 height 24
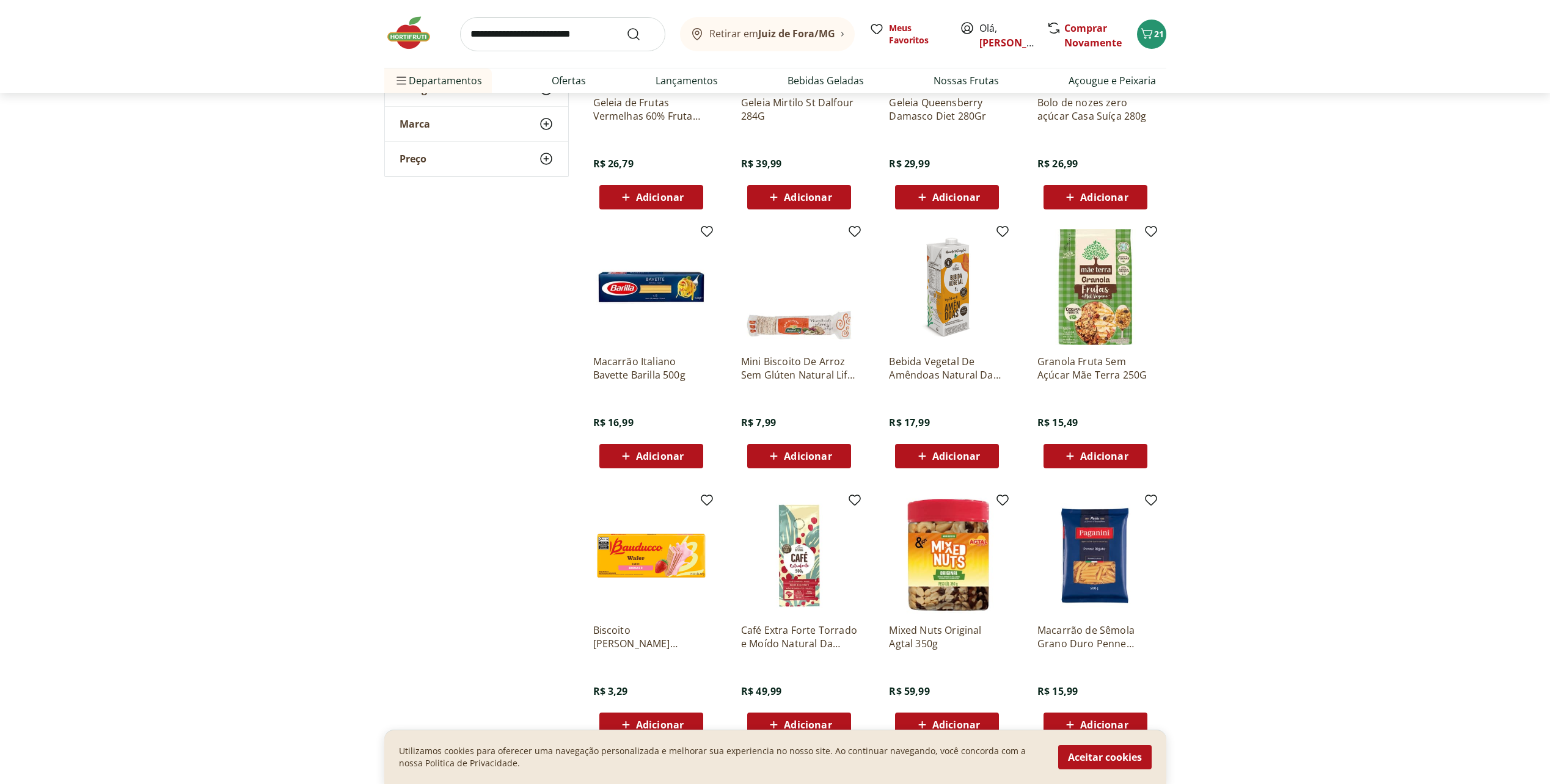
scroll to position [12761, 0]
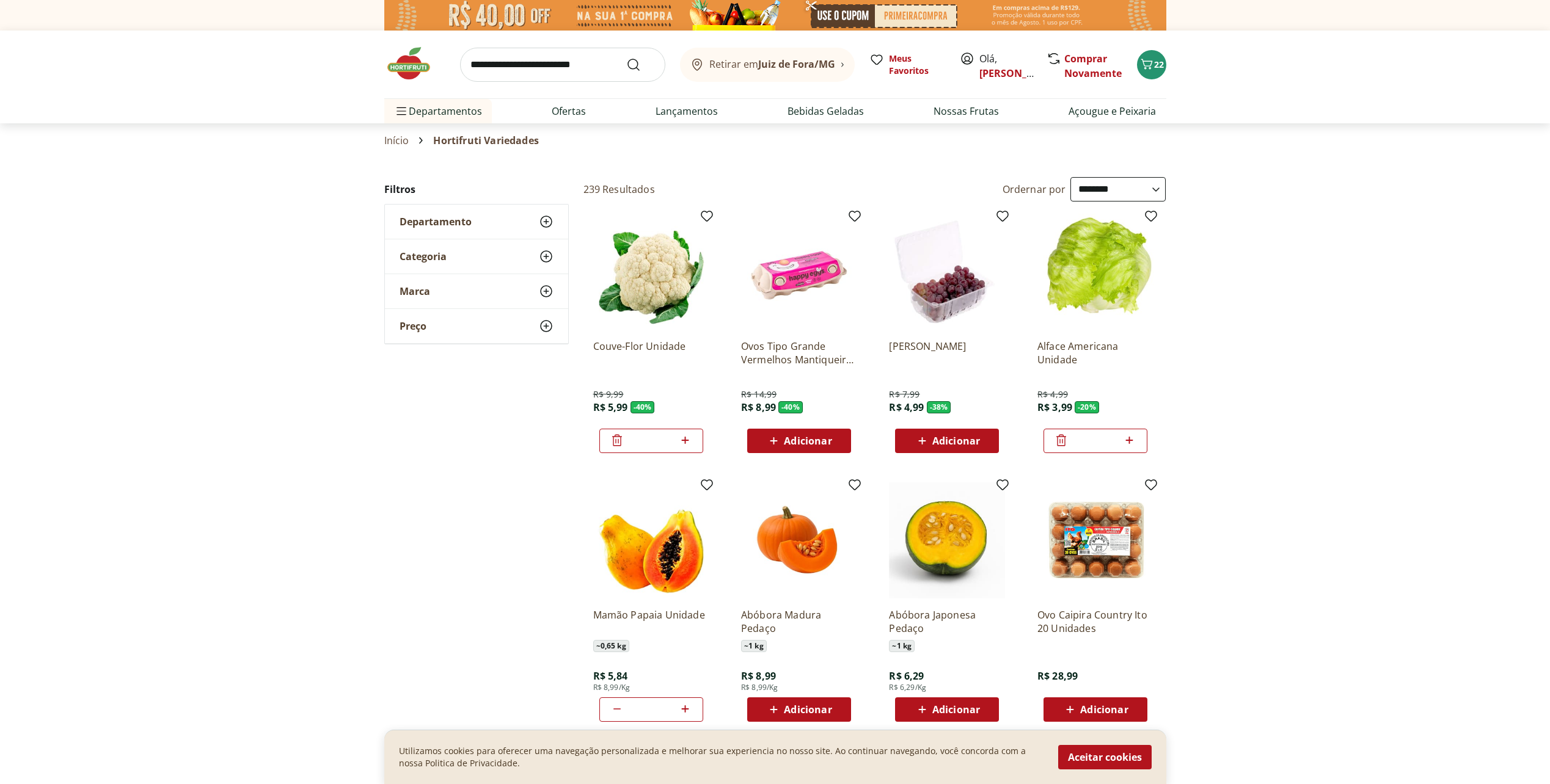
select select "**********"
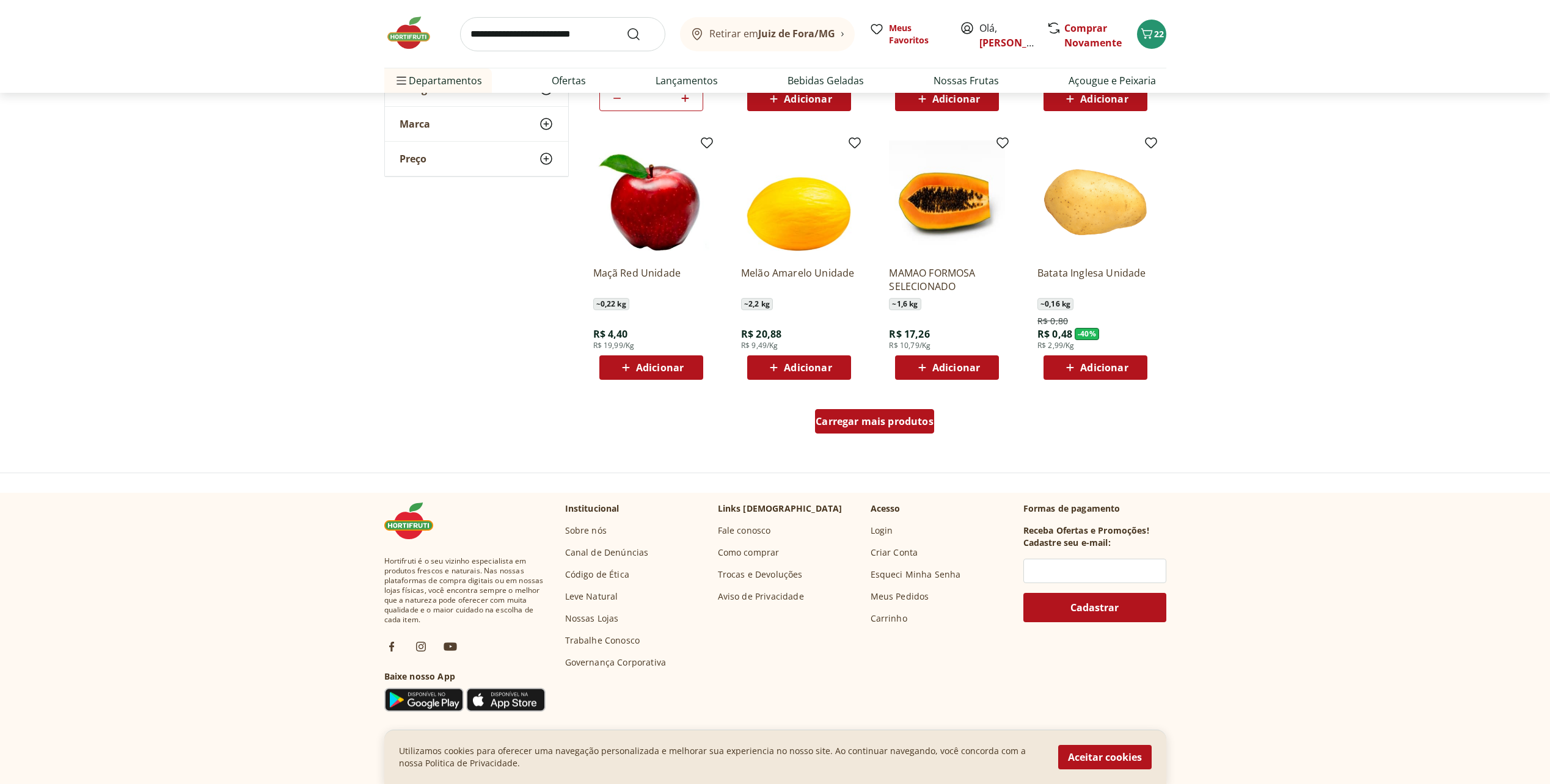
click at [856, 427] on span "Carregar mais produtos" at bounding box center [874, 421] width 118 height 10
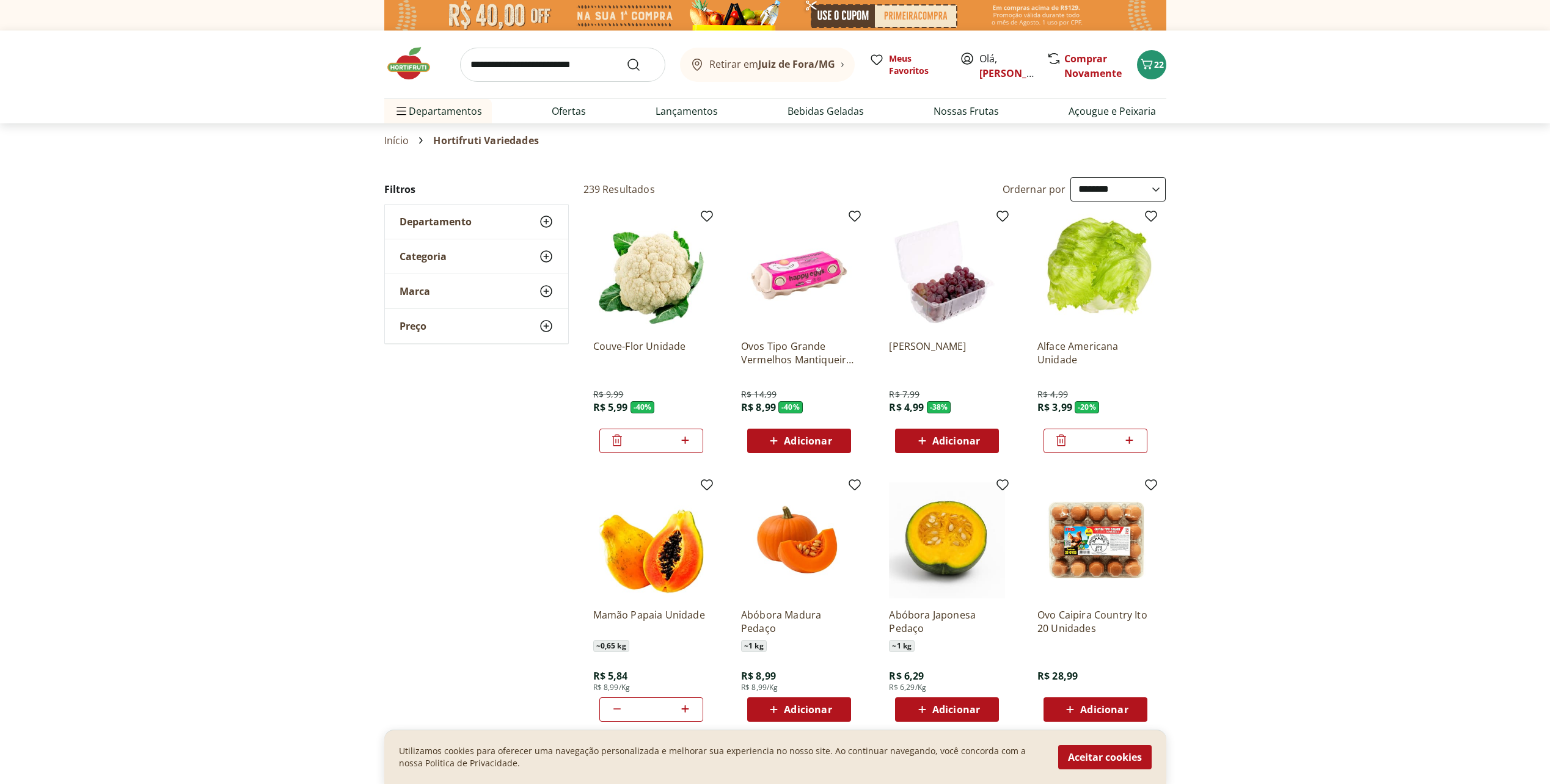
click at [450, 230] on div "Departamento" at bounding box center [476, 222] width 183 height 34
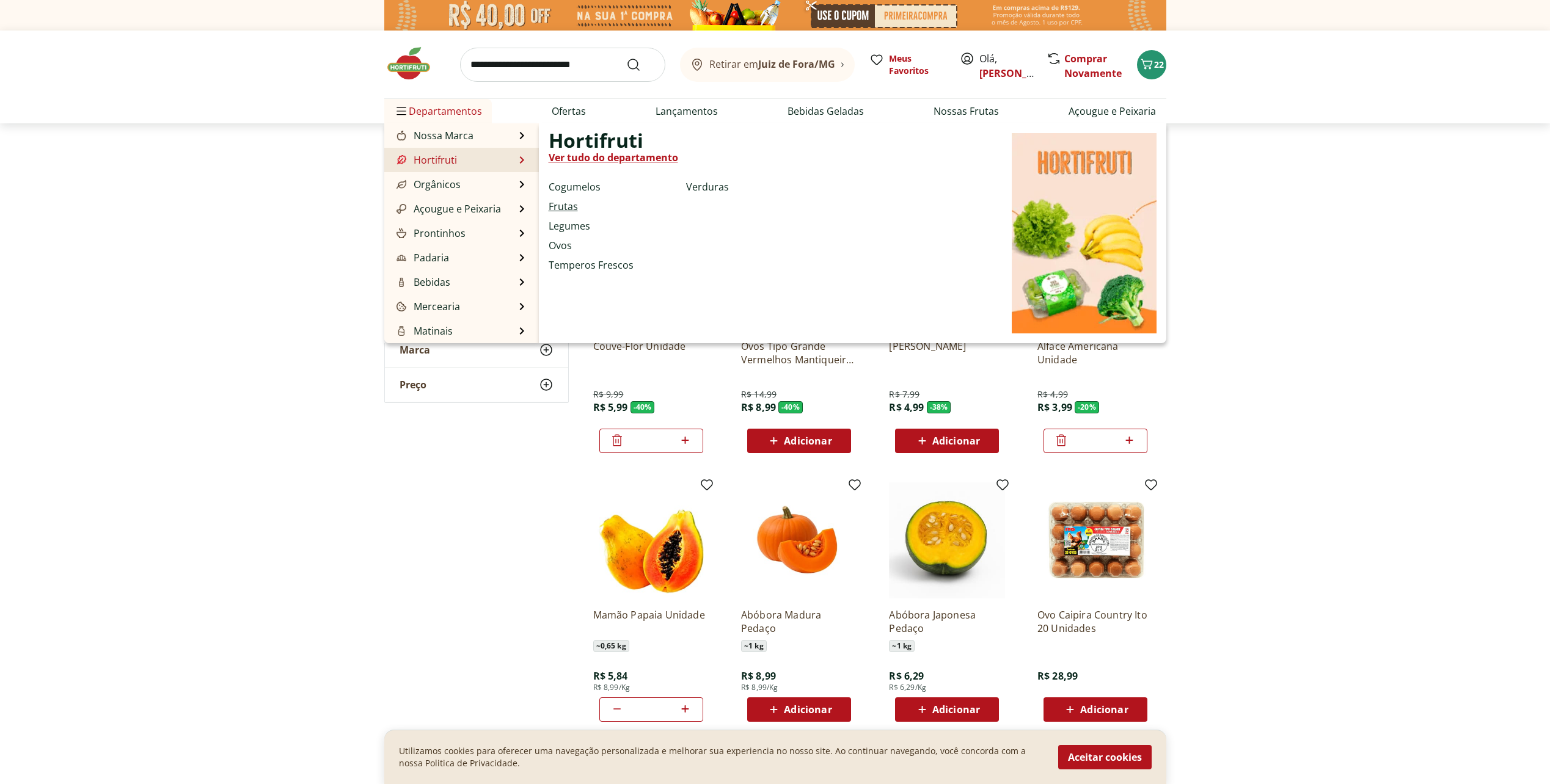
click at [562, 204] on link "Frutas" at bounding box center [563, 206] width 29 height 15
select select "**********"
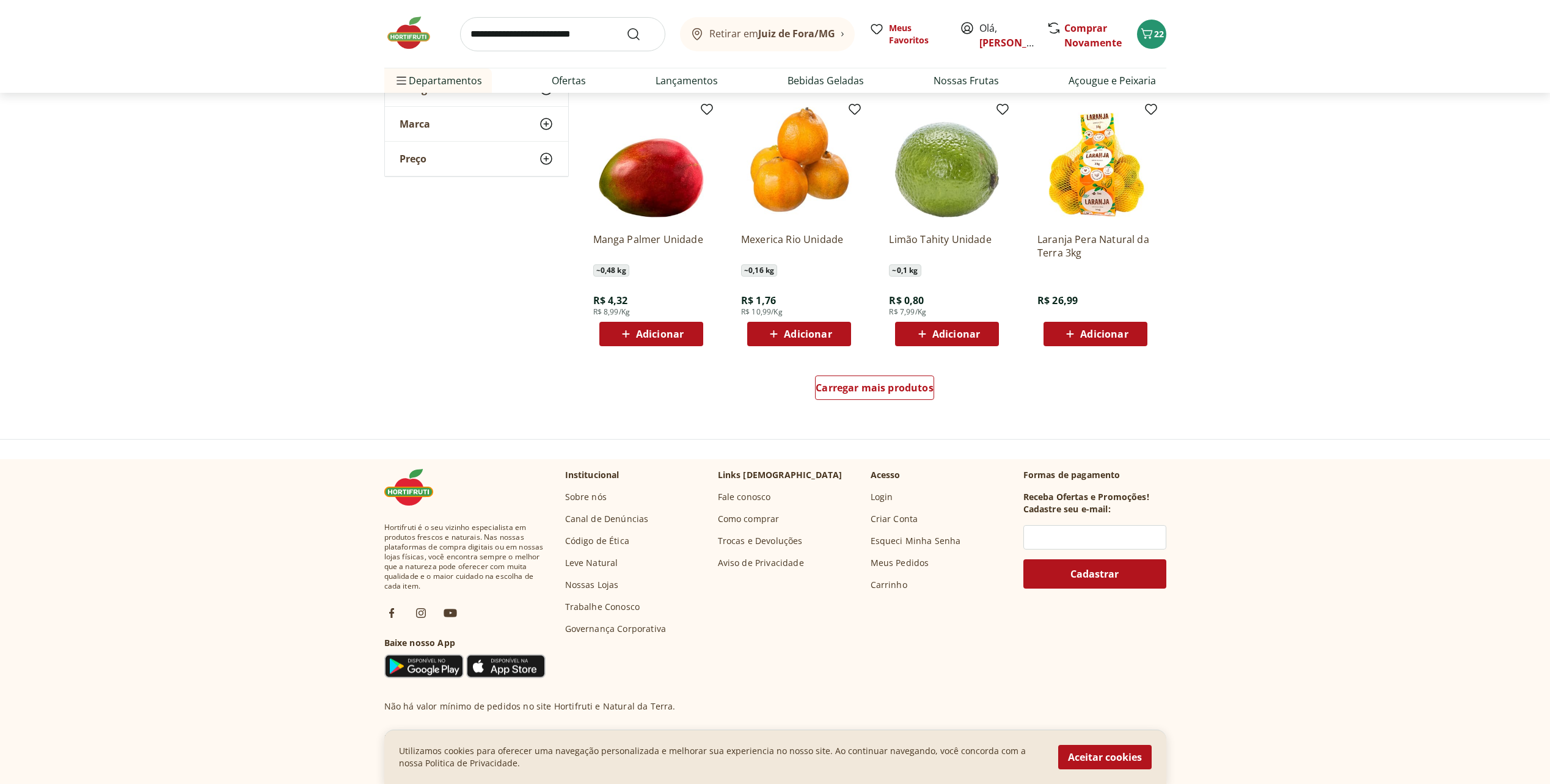
scroll to position [672, 0]
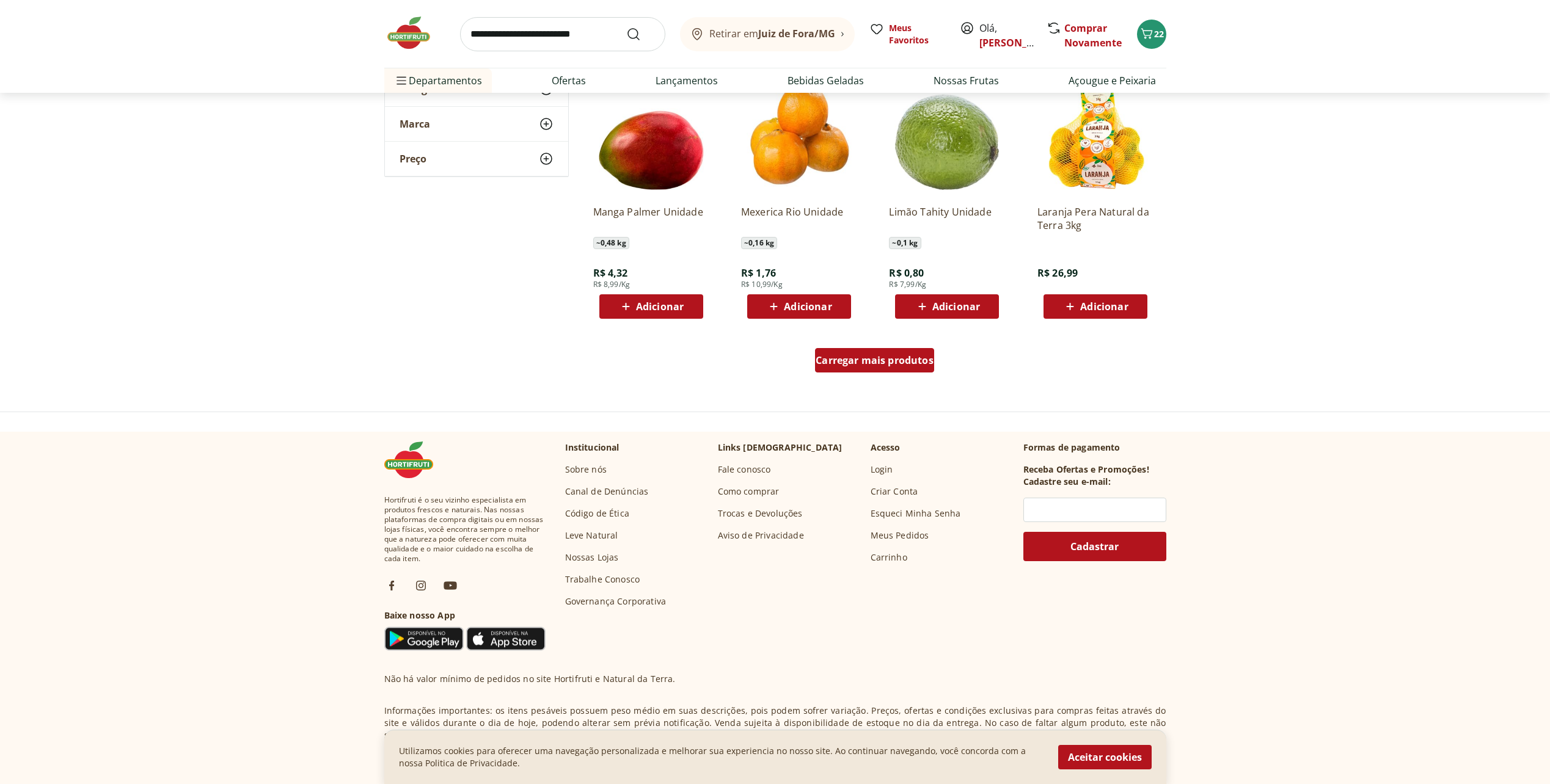
click at [849, 365] on span "Carregar mais produtos" at bounding box center [874, 360] width 118 height 10
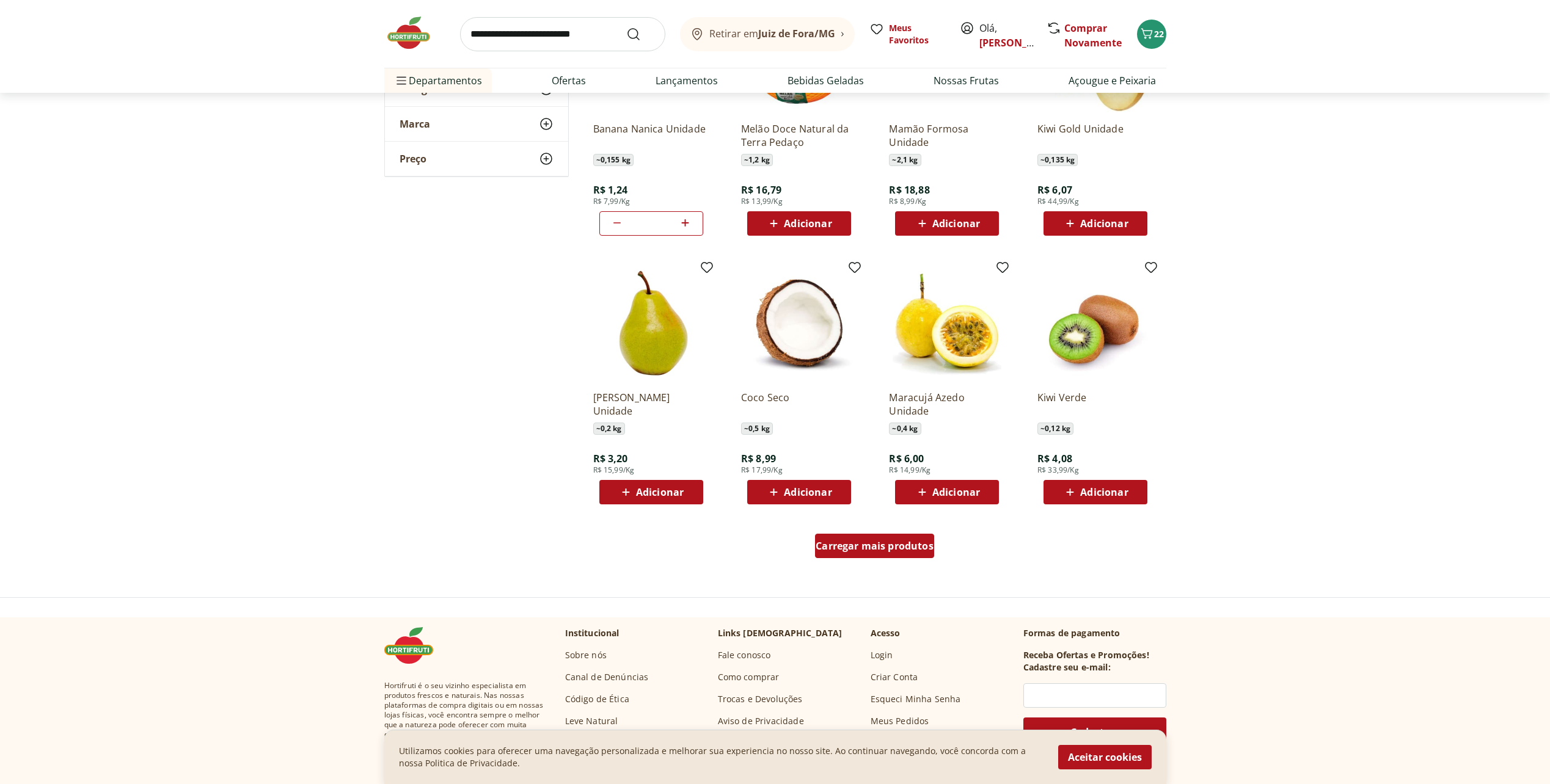
scroll to position [1343, 0]
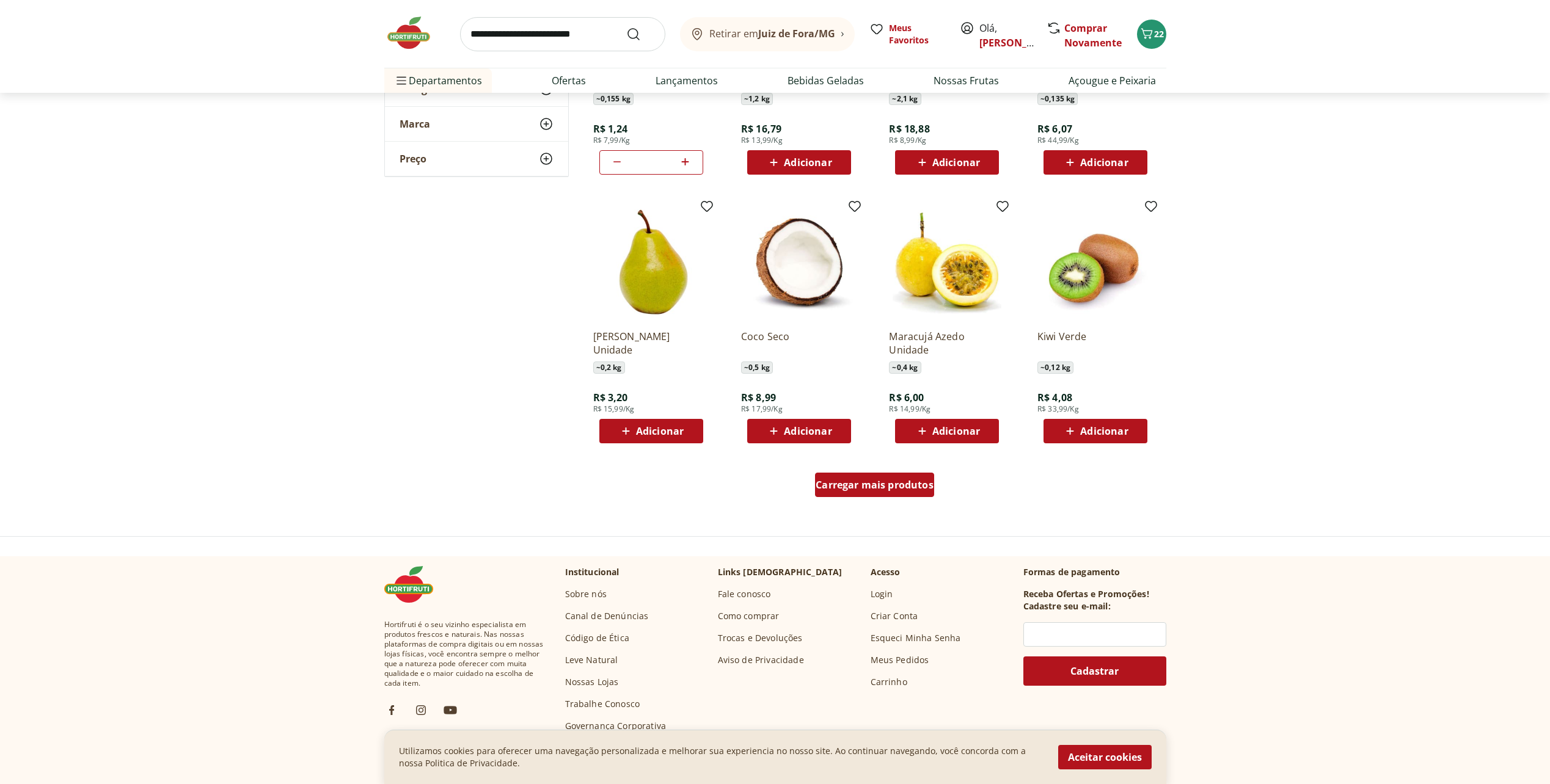
click at [896, 489] on span "Carregar mais produtos" at bounding box center [874, 485] width 118 height 10
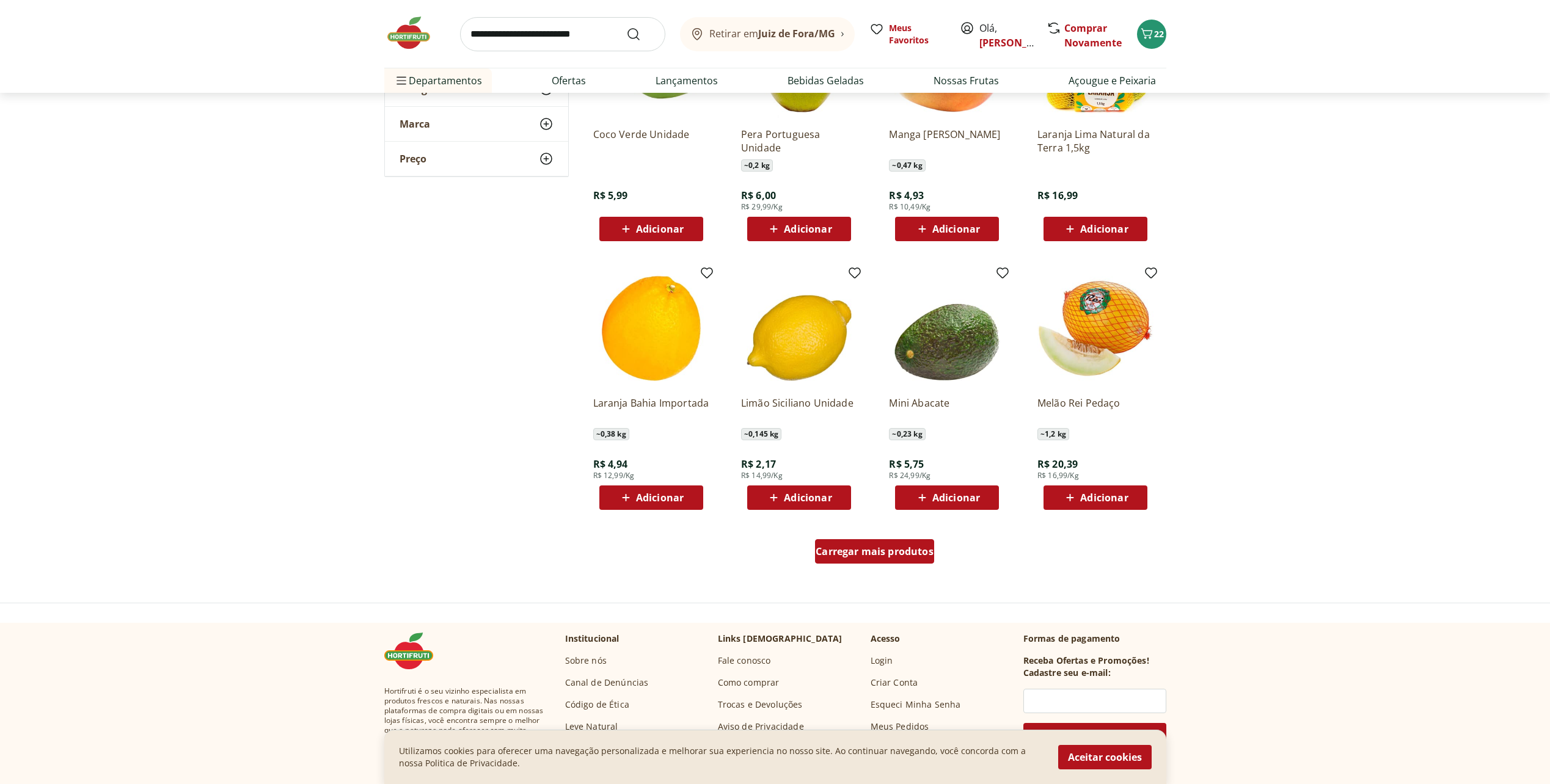
scroll to position [2137, 0]
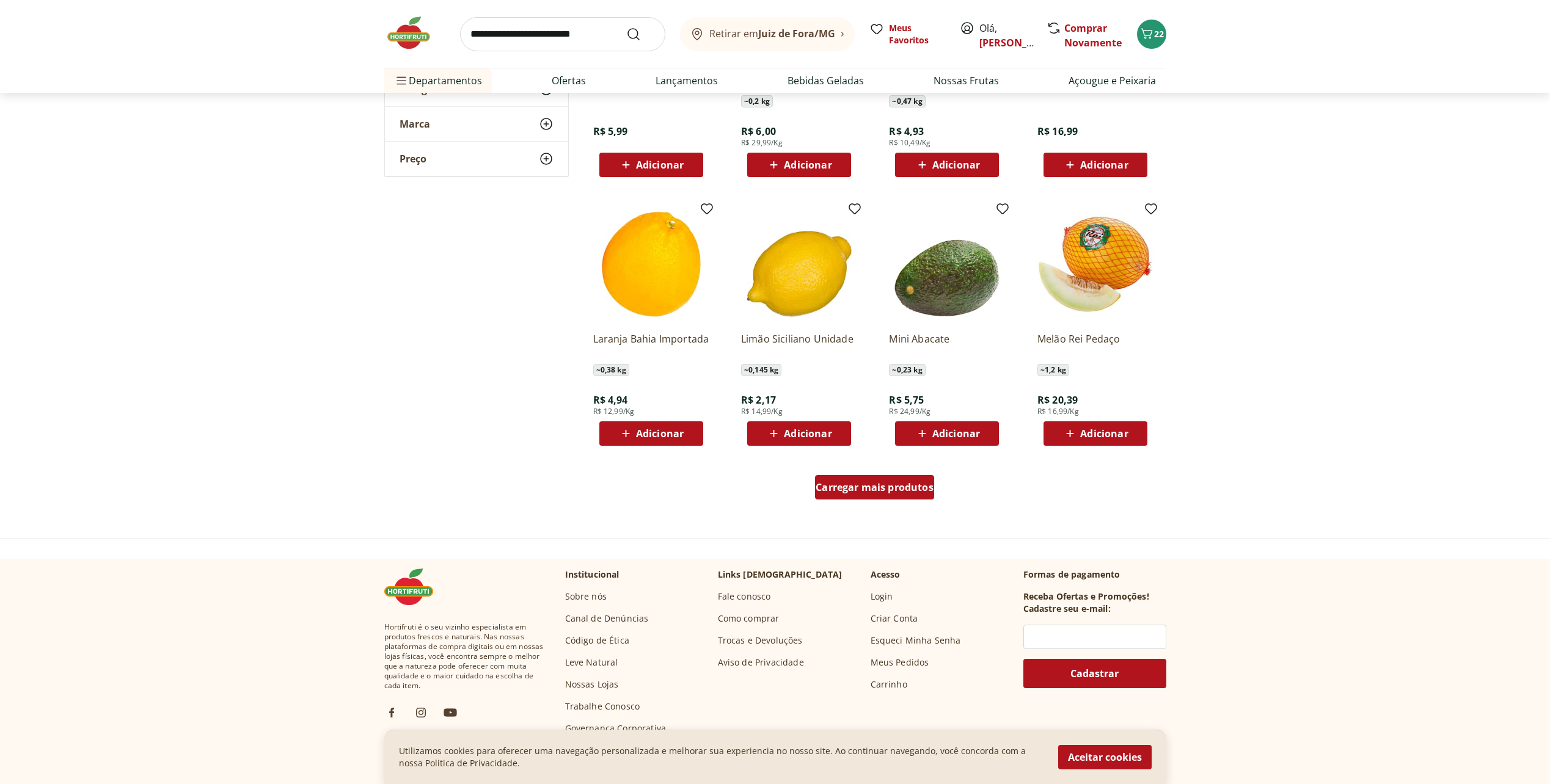
click at [896, 489] on span "Carregar mais produtos" at bounding box center [874, 487] width 118 height 10
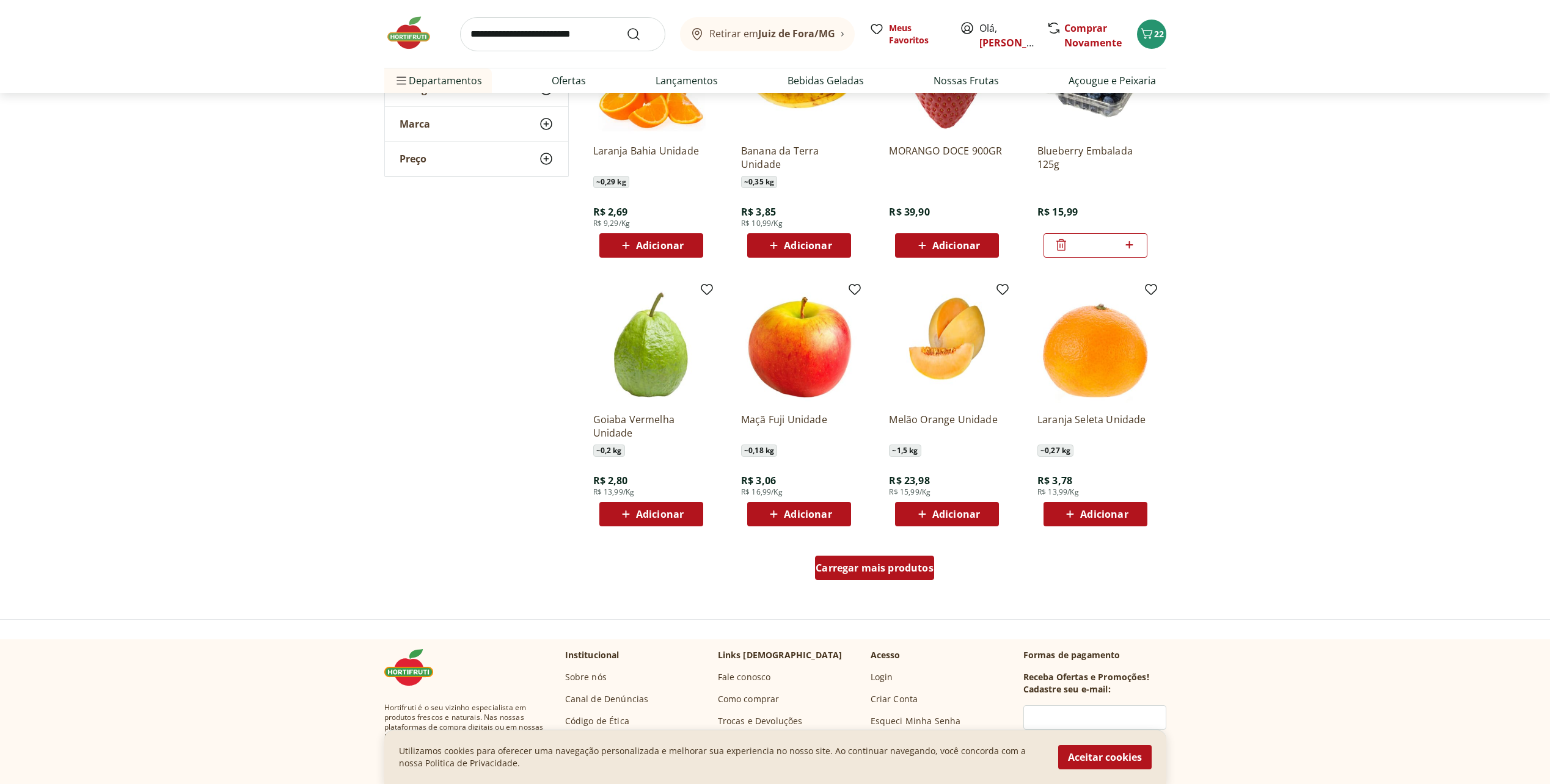
scroll to position [2870, 0]
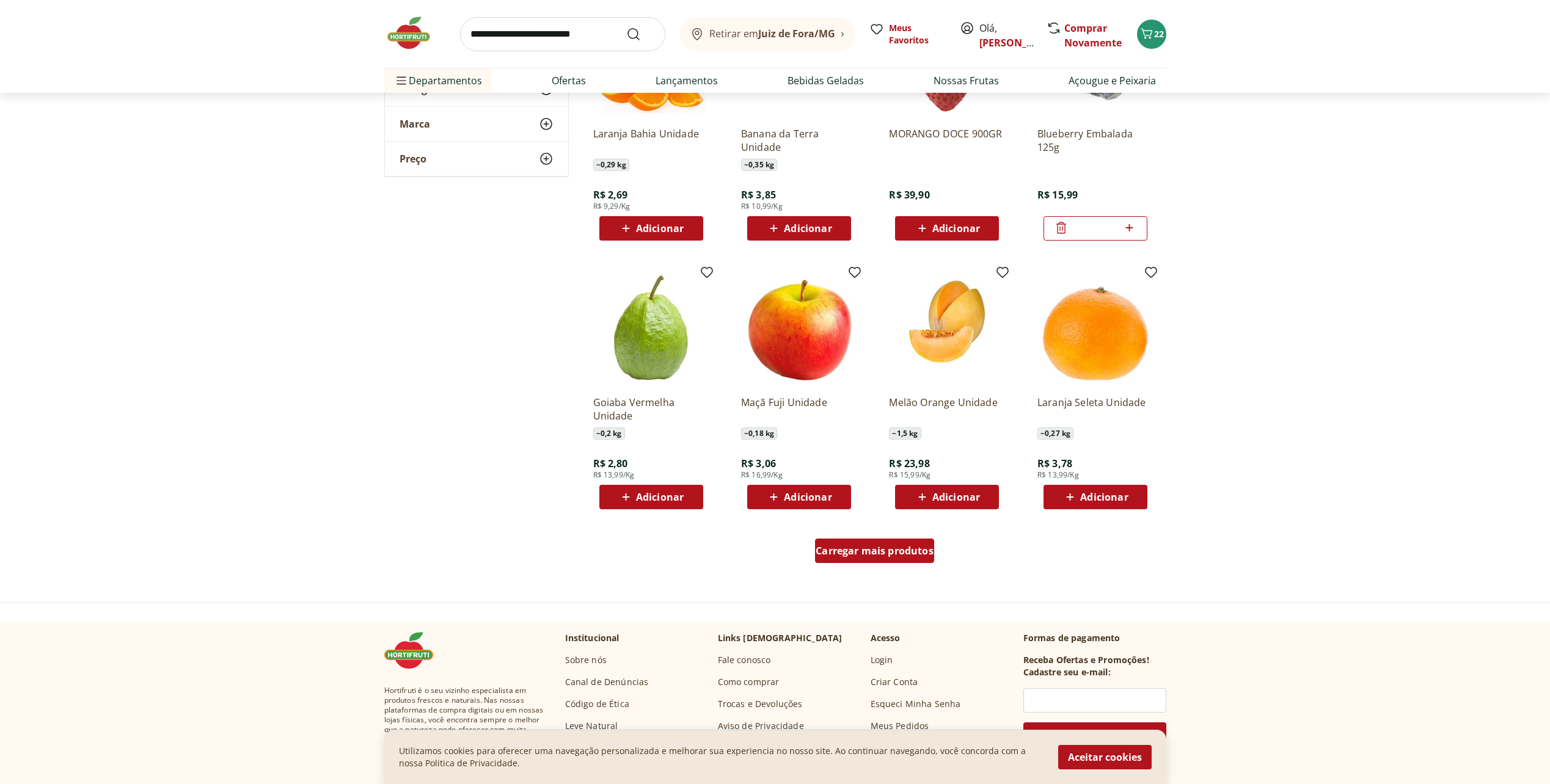
click at [877, 552] on span "Carregar mais produtos" at bounding box center [874, 551] width 118 height 10
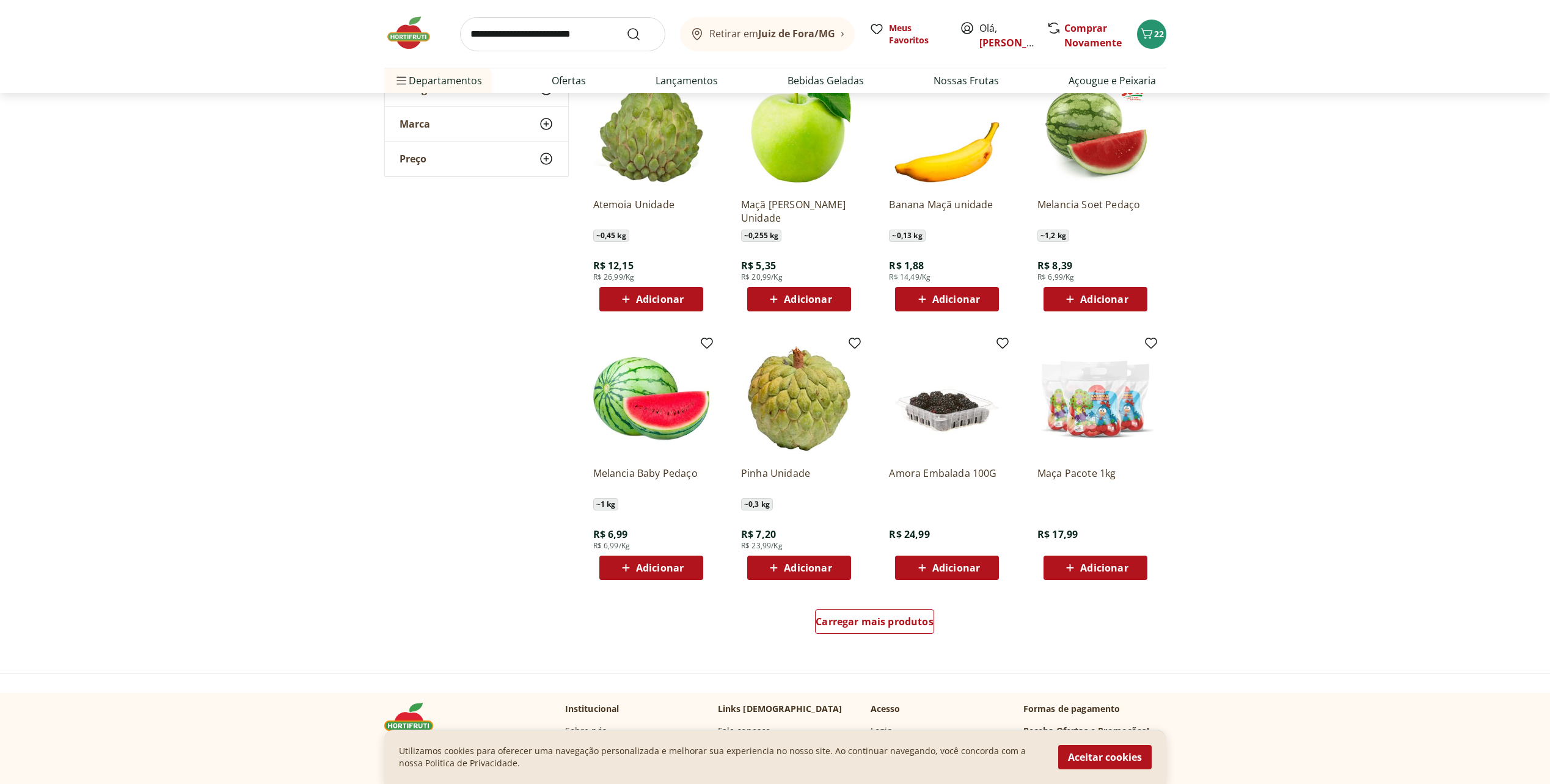
scroll to position [3725, 0]
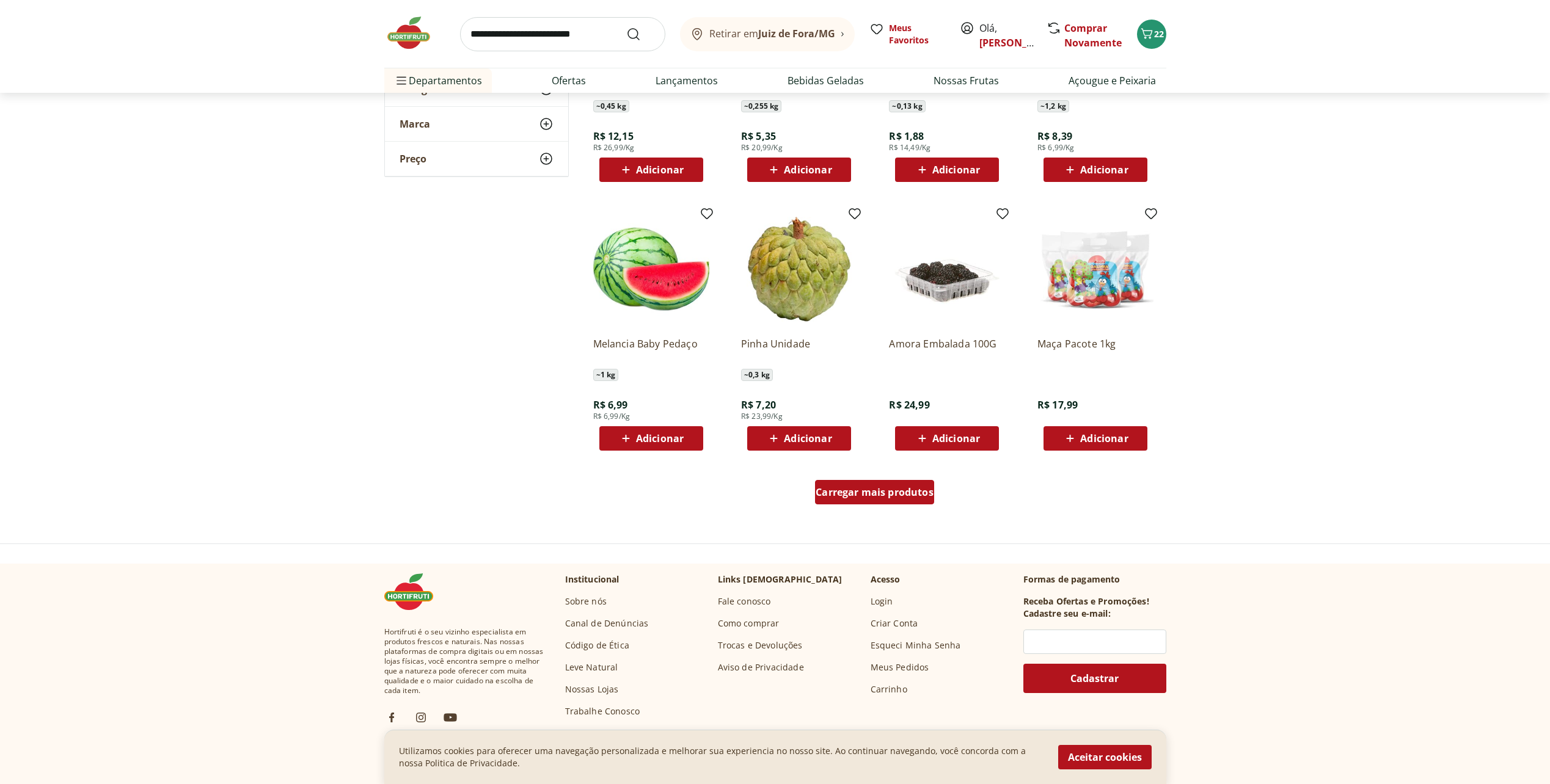
click at [865, 504] on div "Carregar mais produtos" at bounding box center [874, 492] width 119 height 24
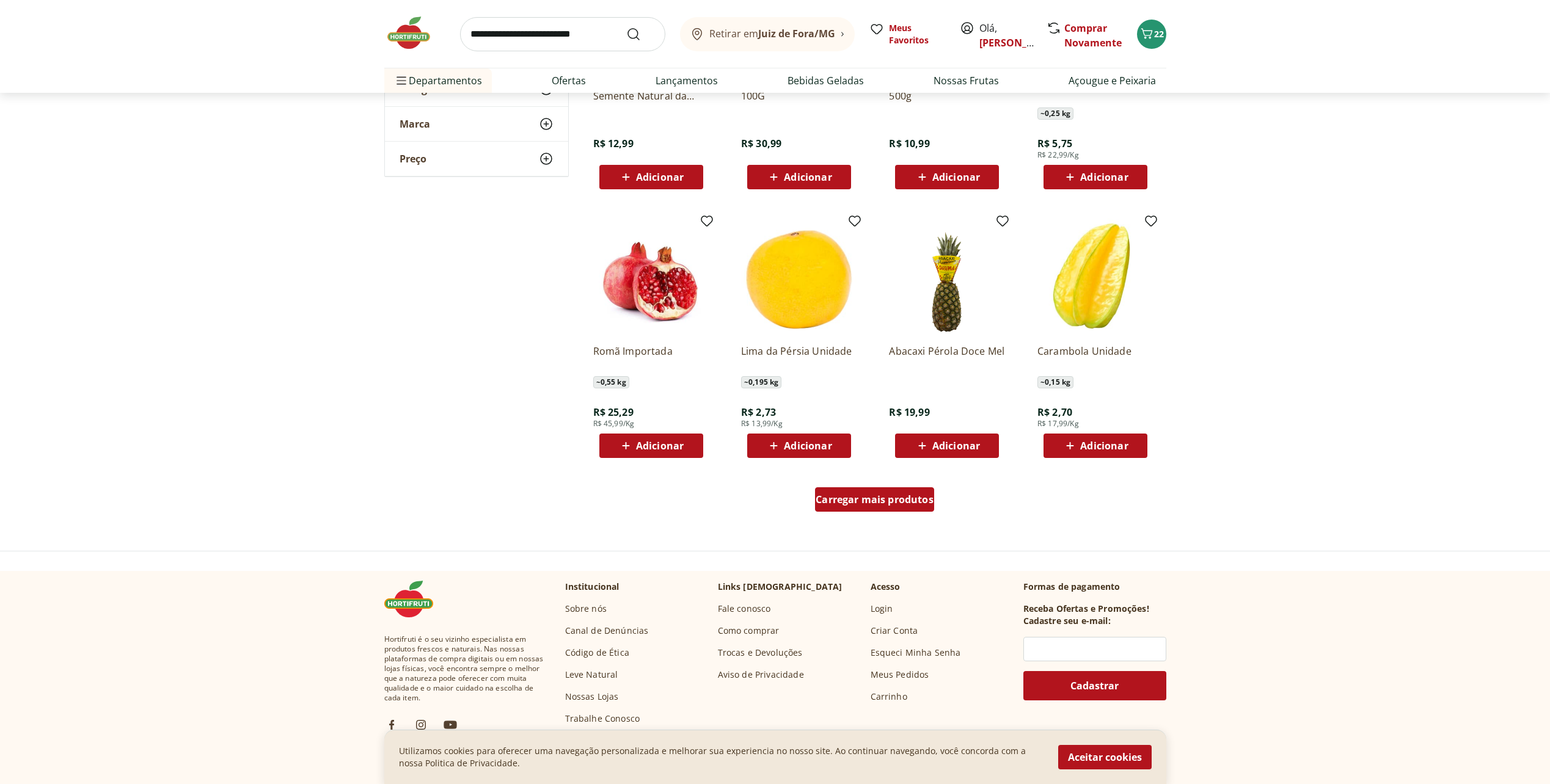
scroll to position [4518, 0]
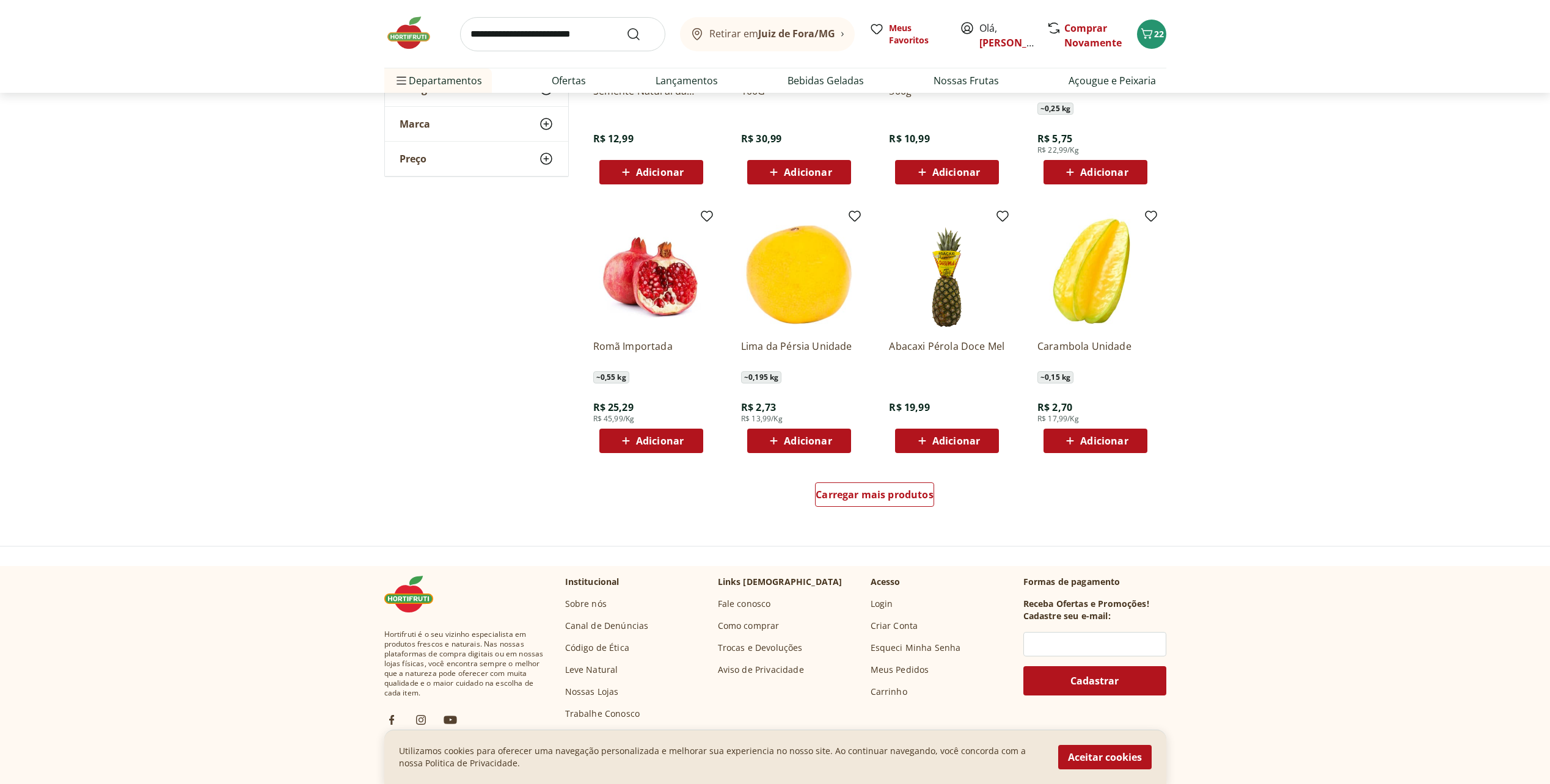
click at [865, 513] on div "Carregar mais produtos" at bounding box center [875, 497] width 593 height 59
click at [870, 499] on span "Carregar mais produtos" at bounding box center [874, 494] width 118 height 10
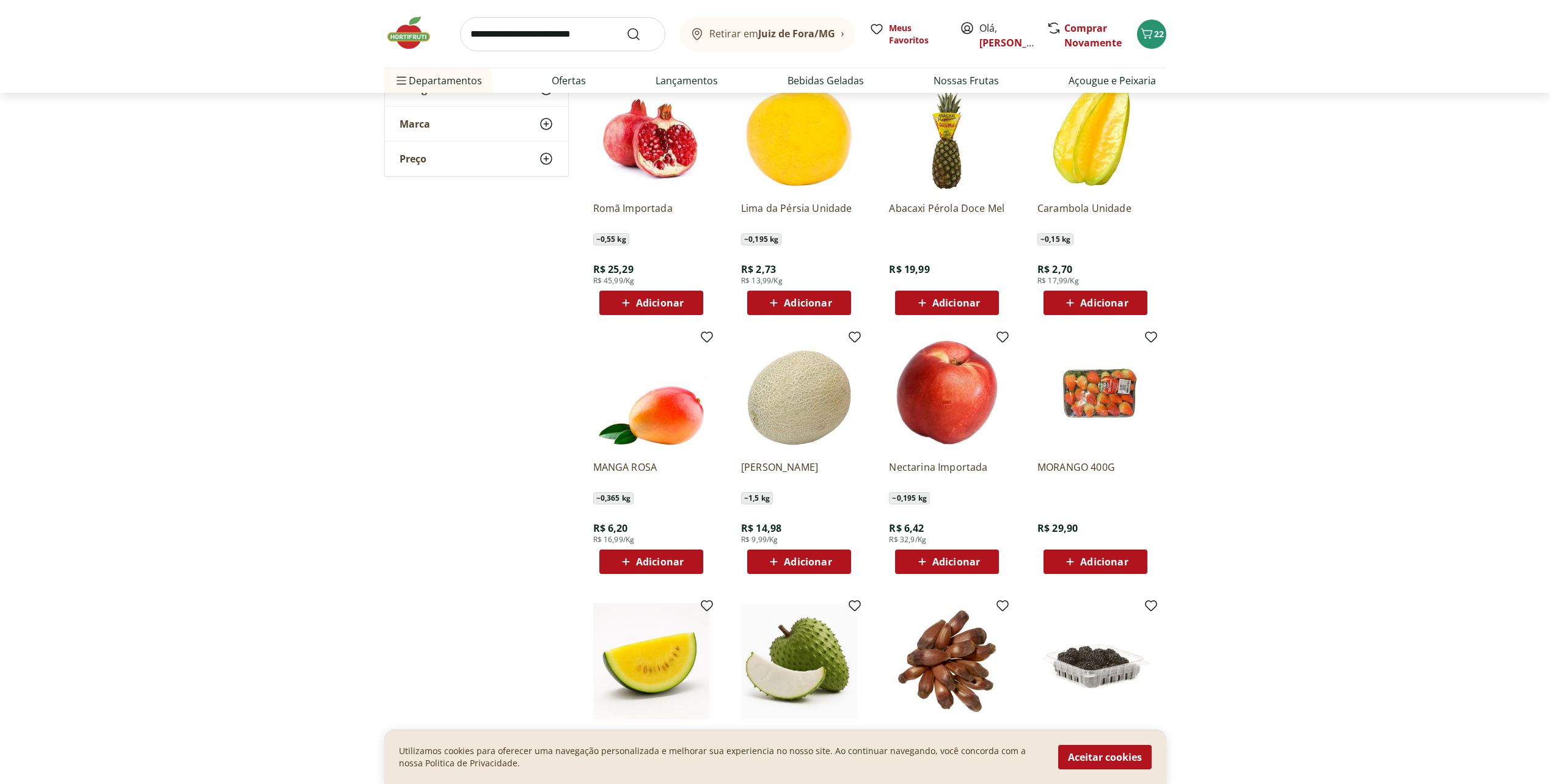
scroll to position [4885, 0]
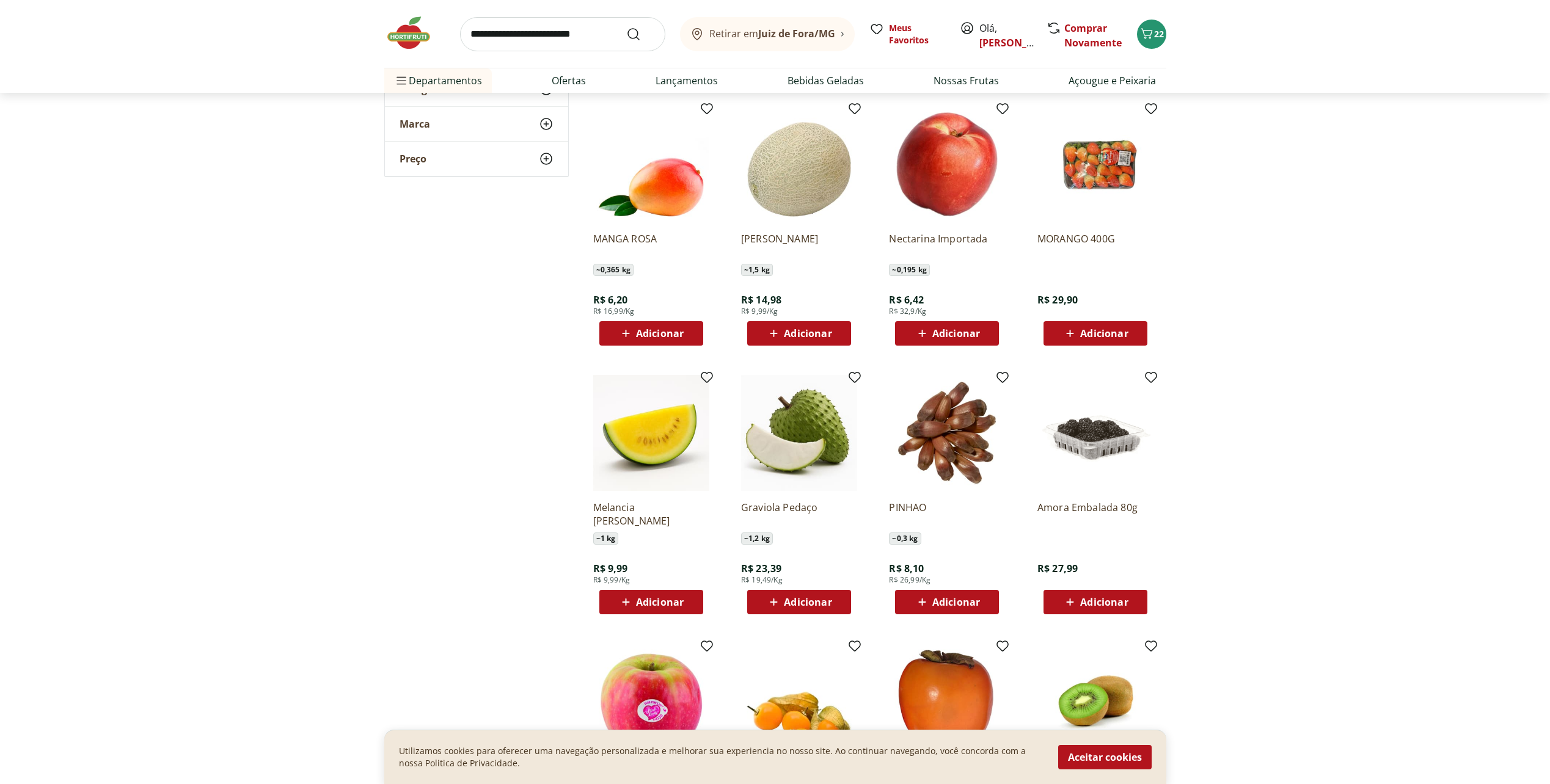
click at [647, 334] on span "Adicionar" at bounding box center [659, 333] width 47 height 10
click at [692, 332] on icon at bounding box center [685, 333] width 16 height 15
type input "*"
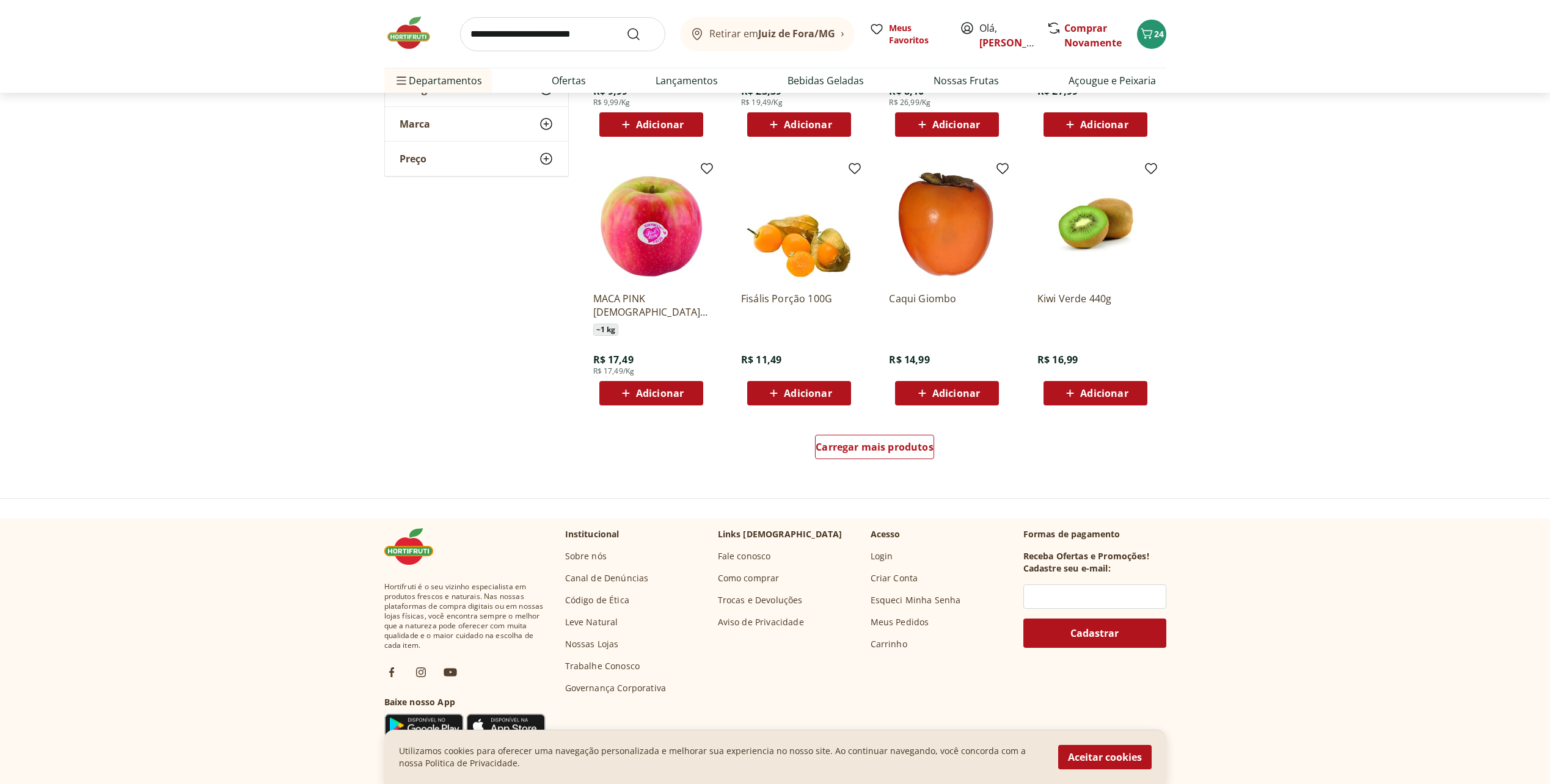
scroll to position [5373, 0]
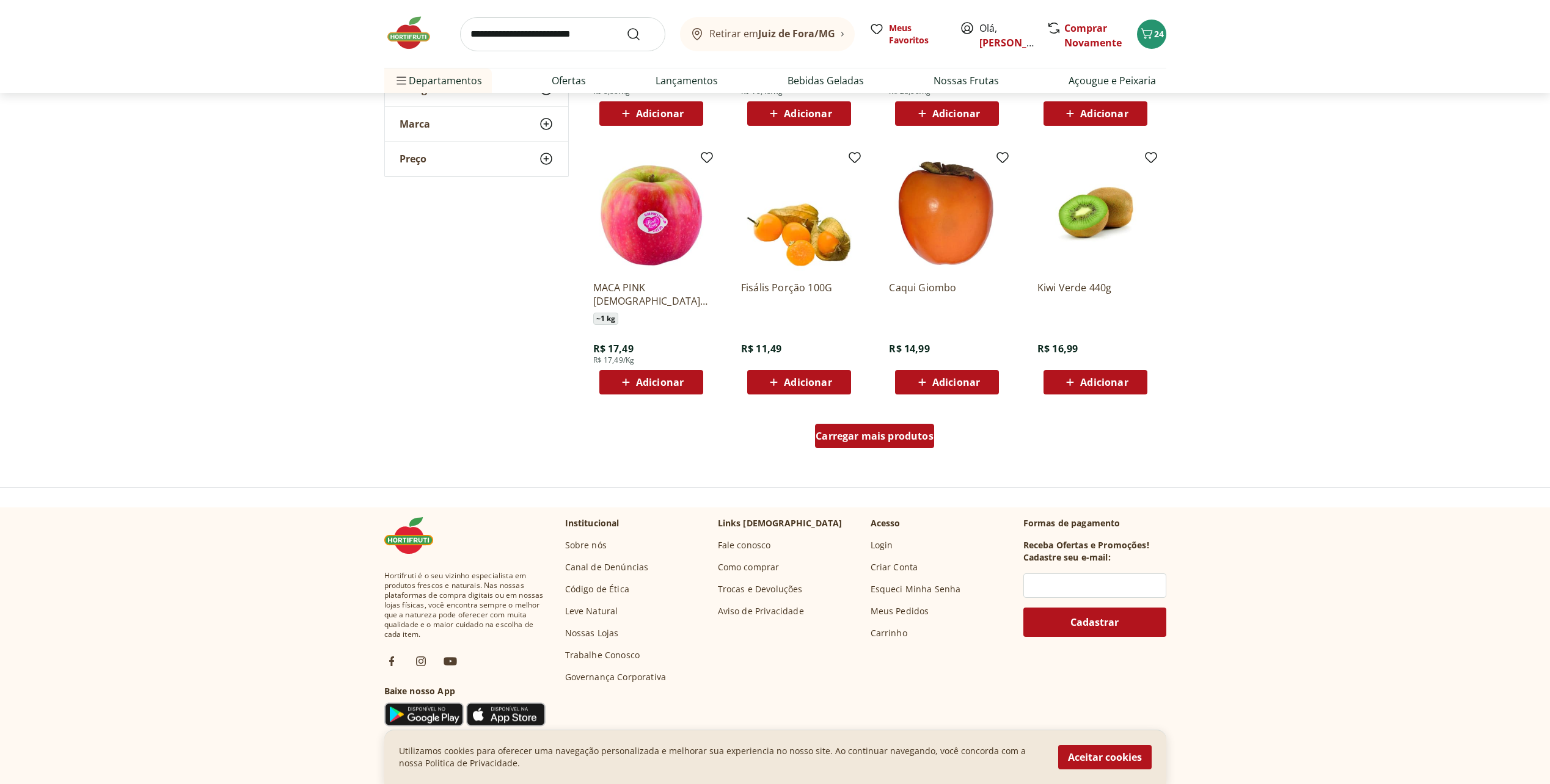
click at [856, 436] on span "Carregar mais produtos" at bounding box center [874, 436] width 118 height 10
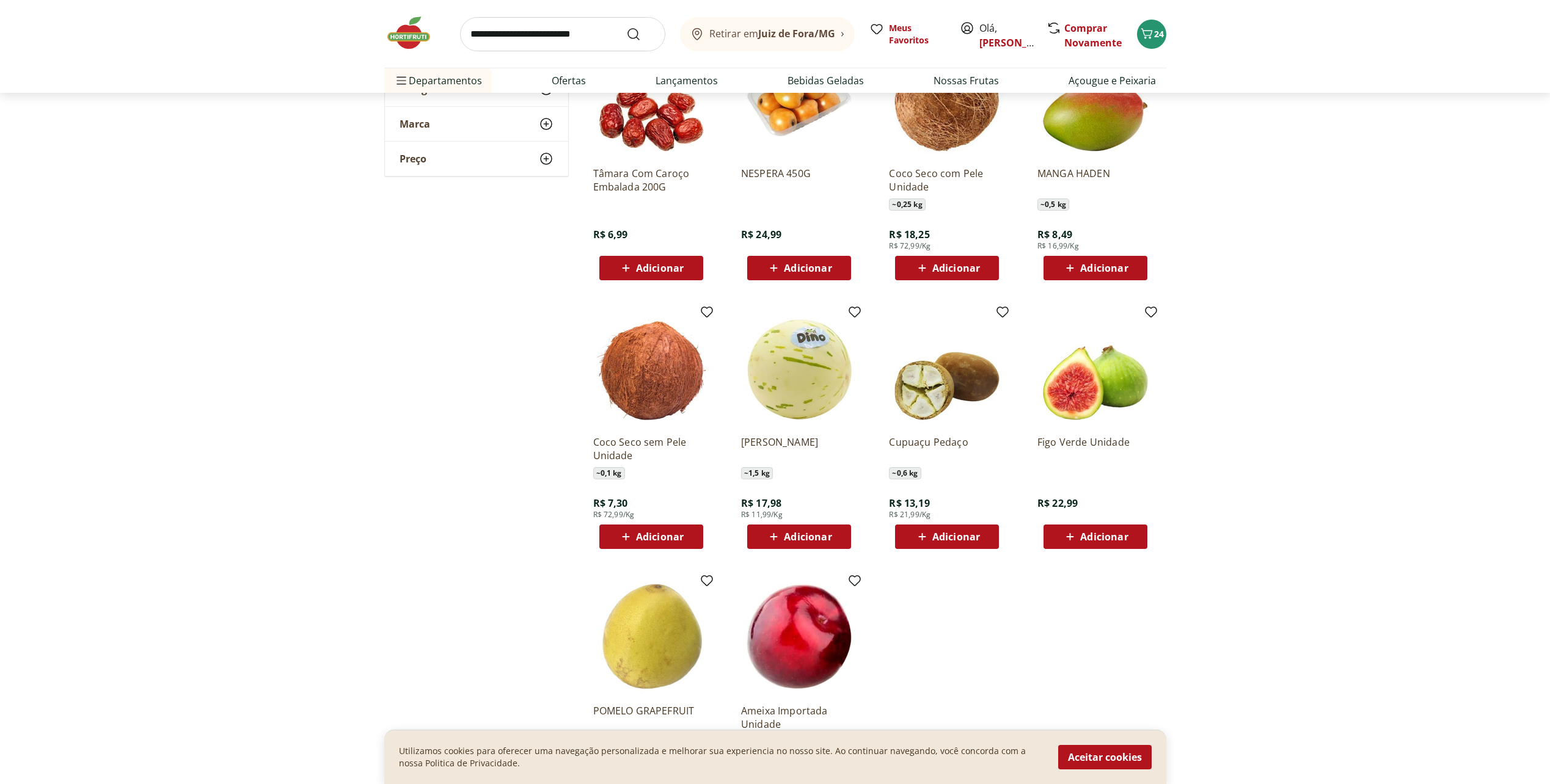
scroll to position [5739, 0]
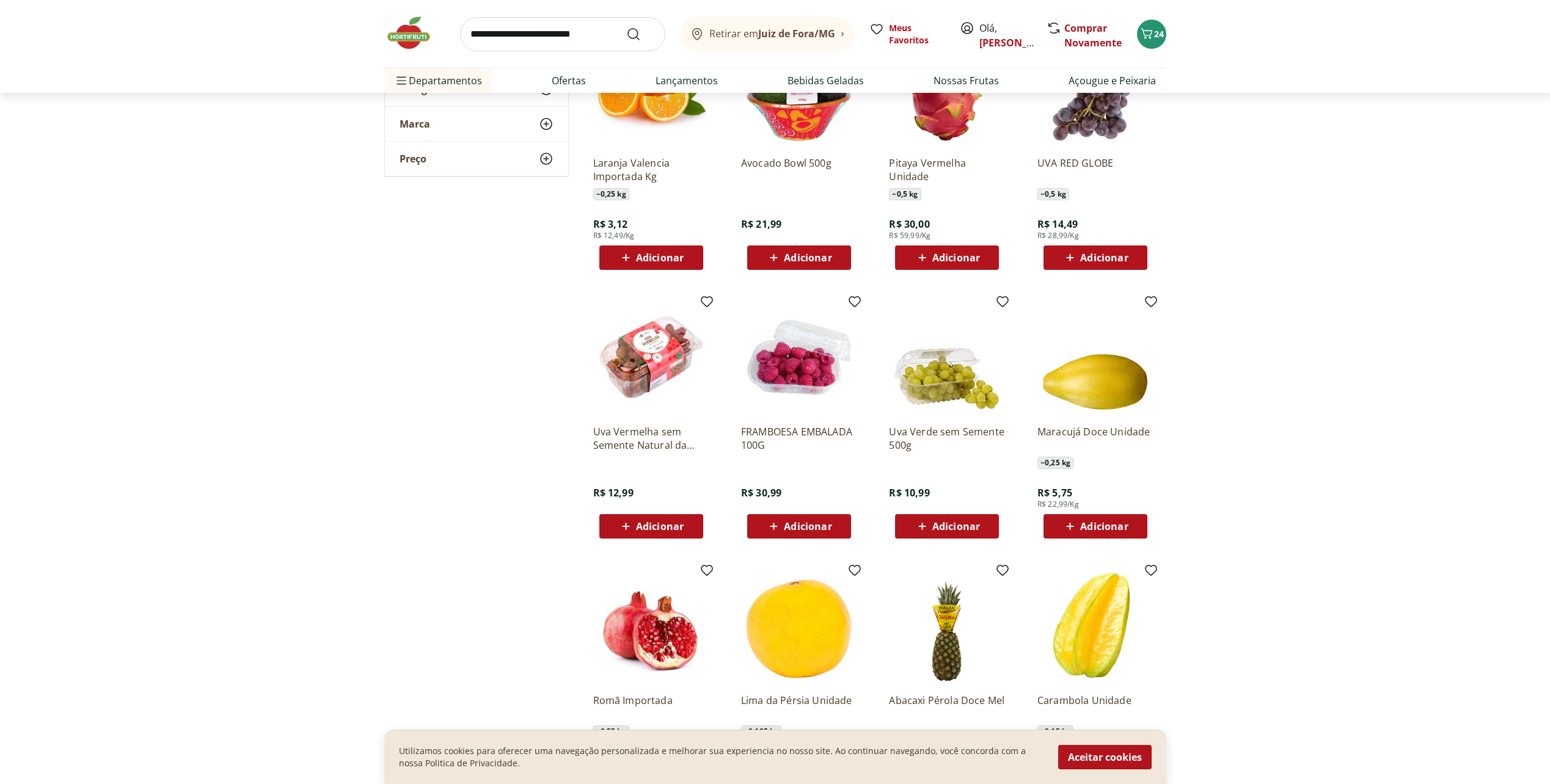
scroll to position [4091, 0]
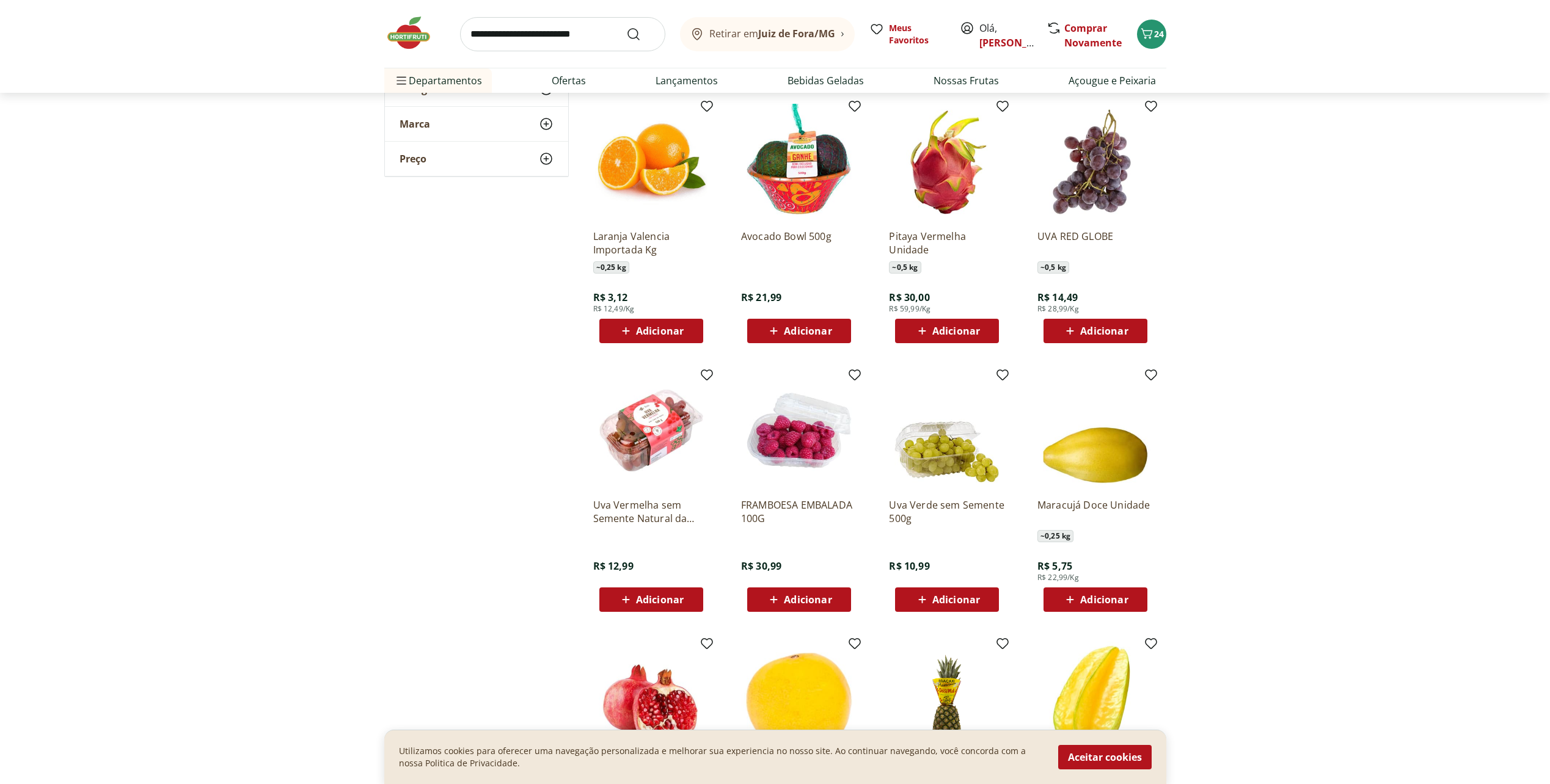
click at [401, 47] on img at bounding box center [414, 33] width 61 height 36
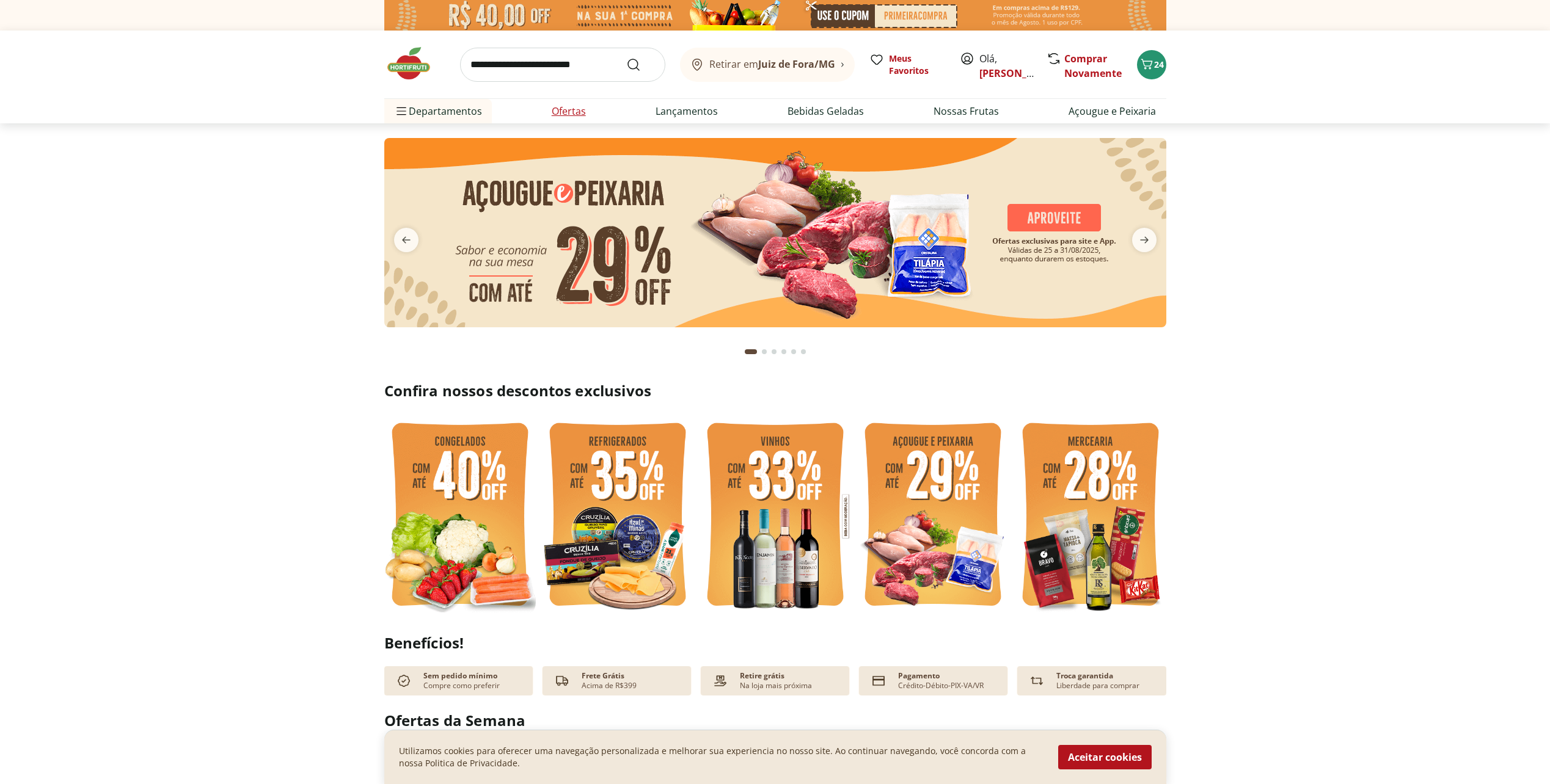
click at [569, 111] on link "Ofertas" at bounding box center [569, 111] width 34 height 15
select select "**********"
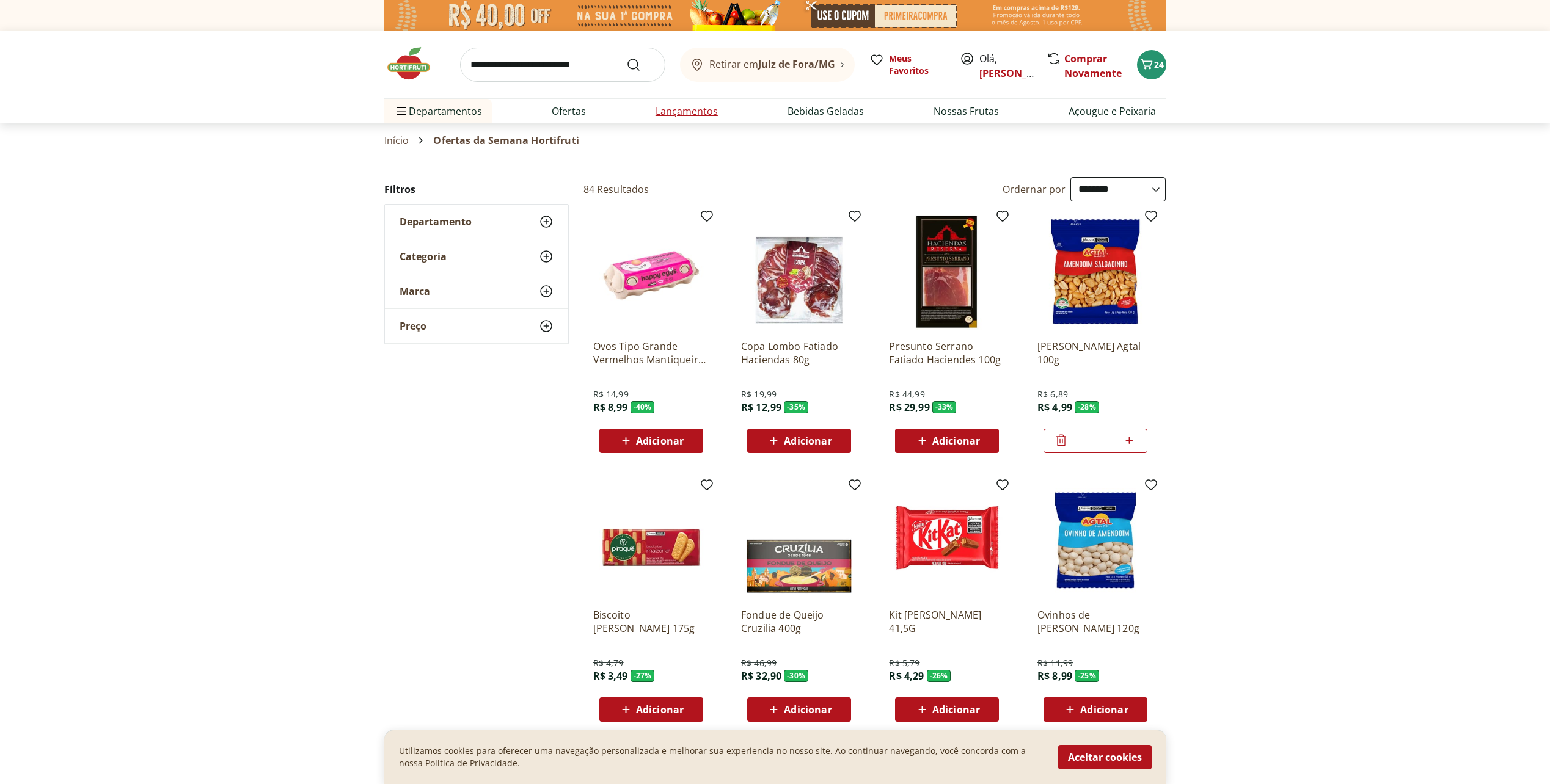
click at [688, 113] on link "Lançamentos" at bounding box center [687, 111] width 62 height 15
select select "**********"
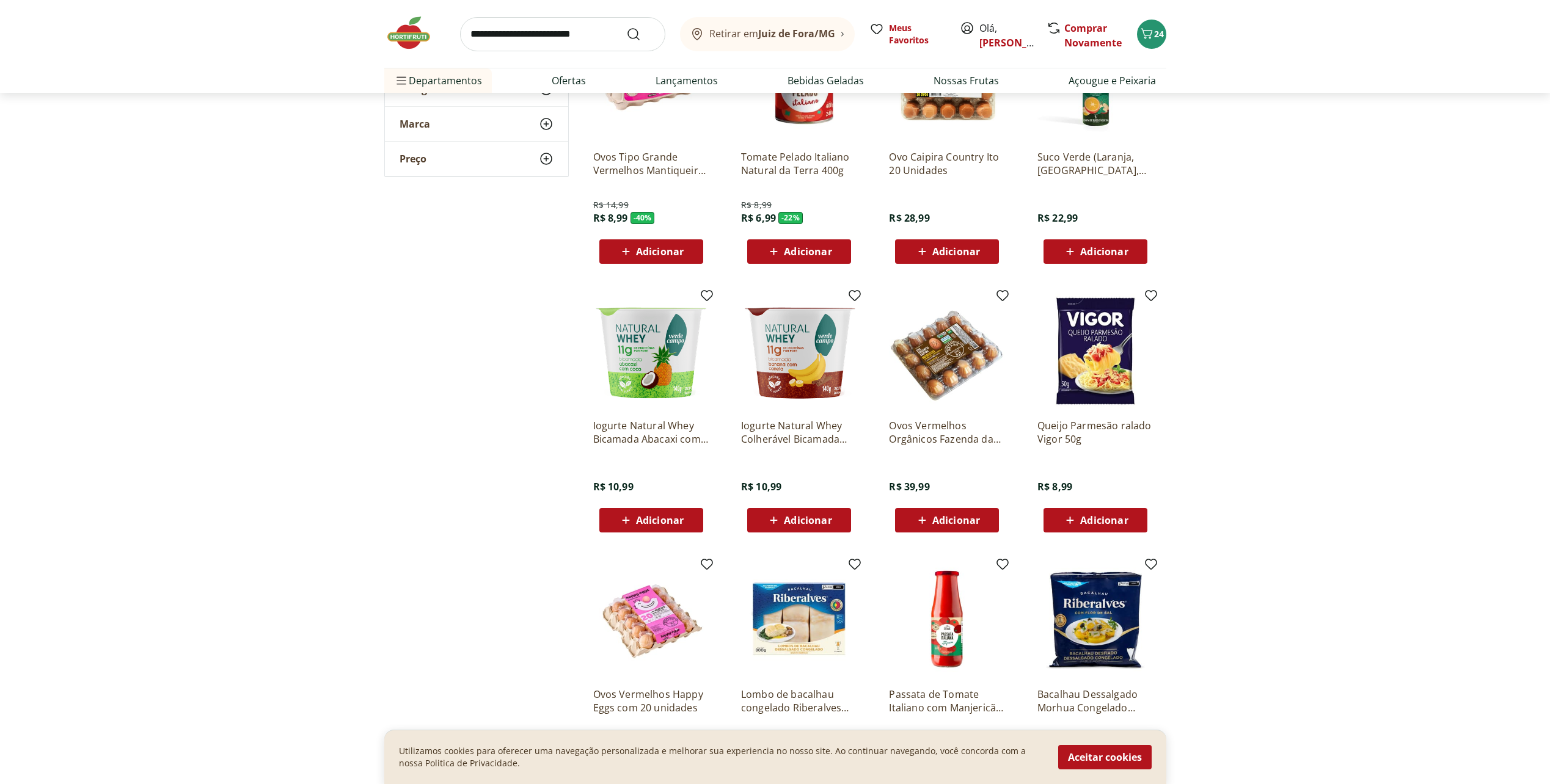
scroll to position [366, 0]
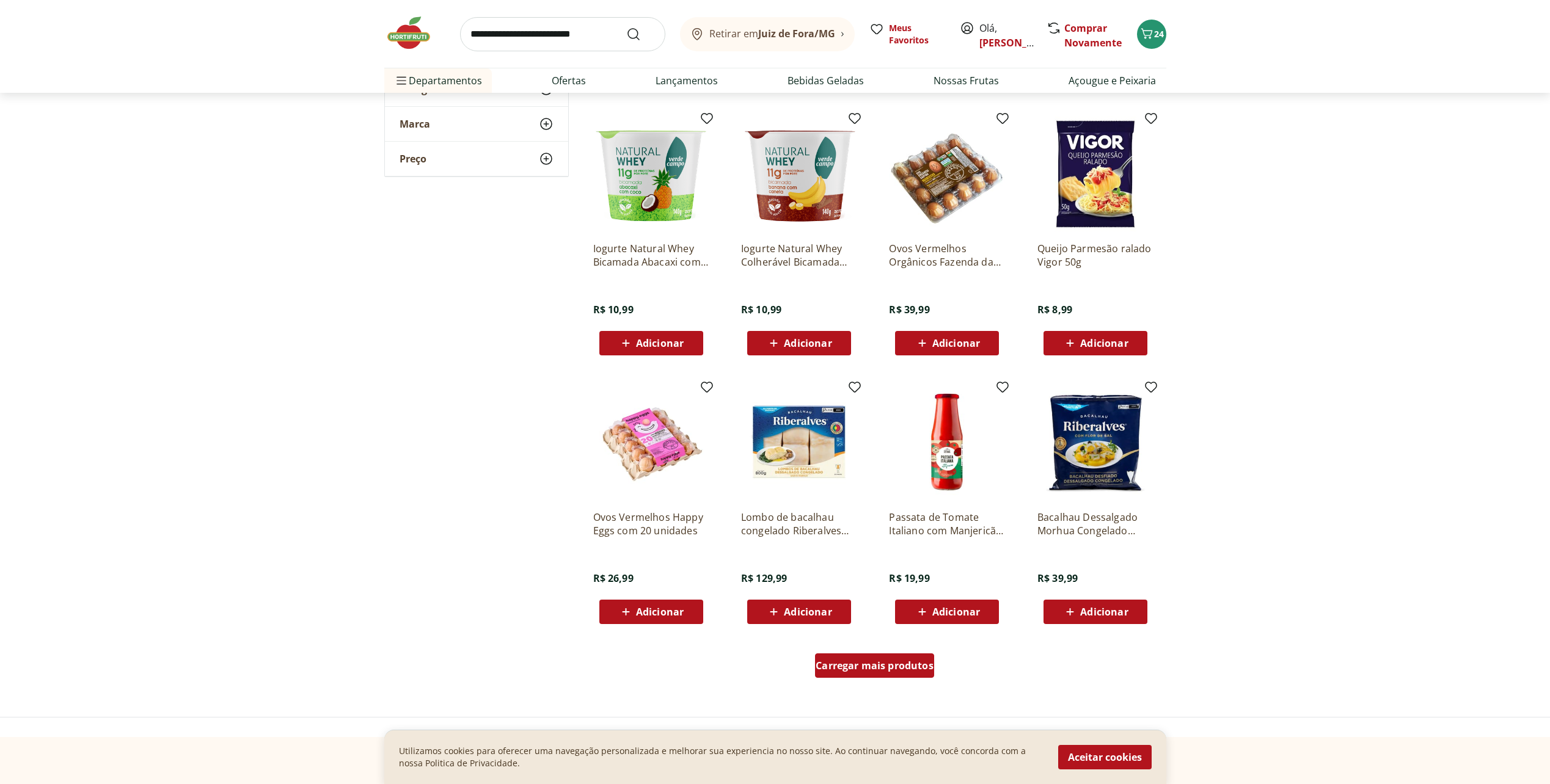
click at [906, 670] on span "Carregar mais produtos" at bounding box center [874, 665] width 118 height 10
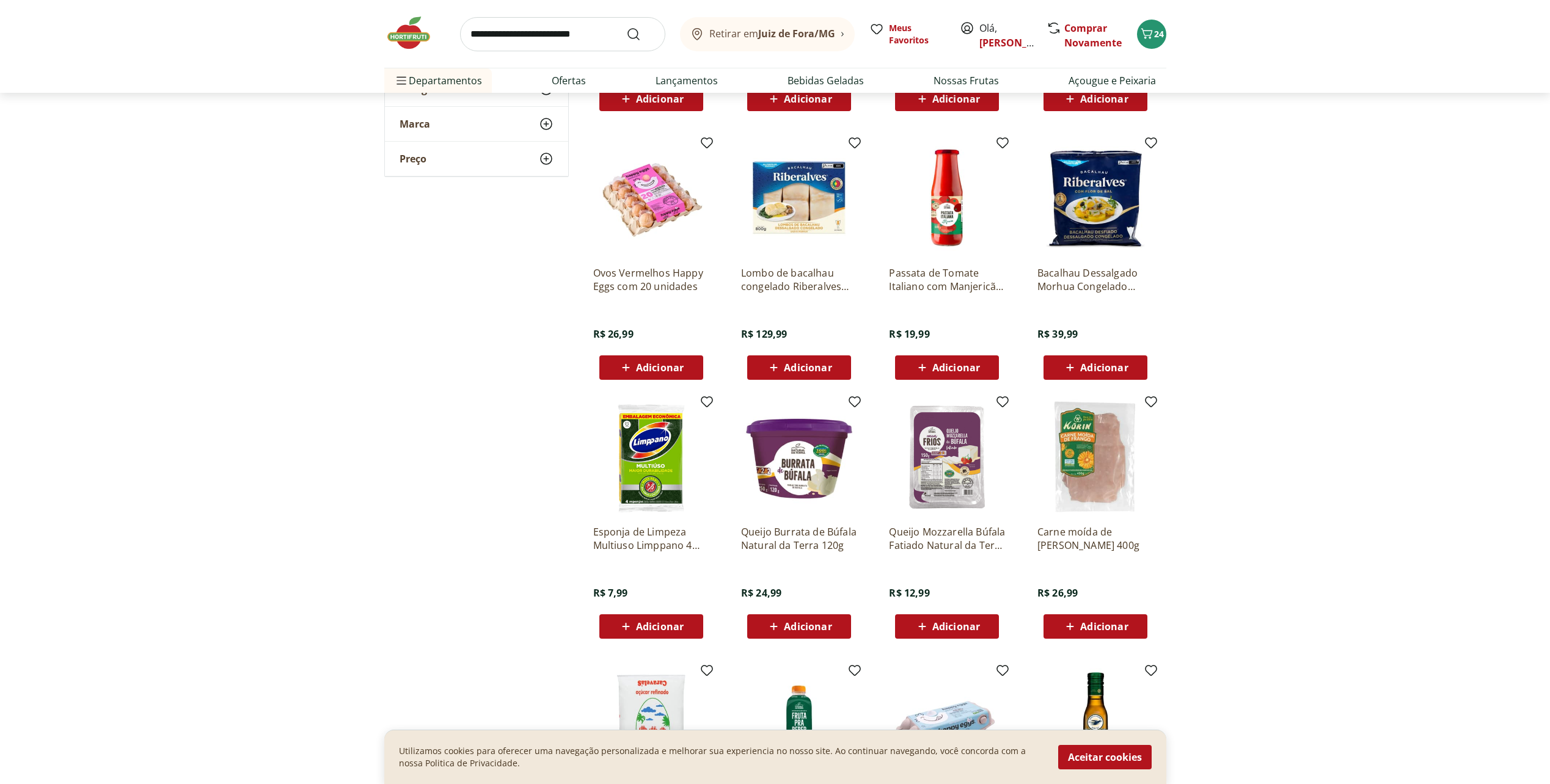
scroll to position [672, 0]
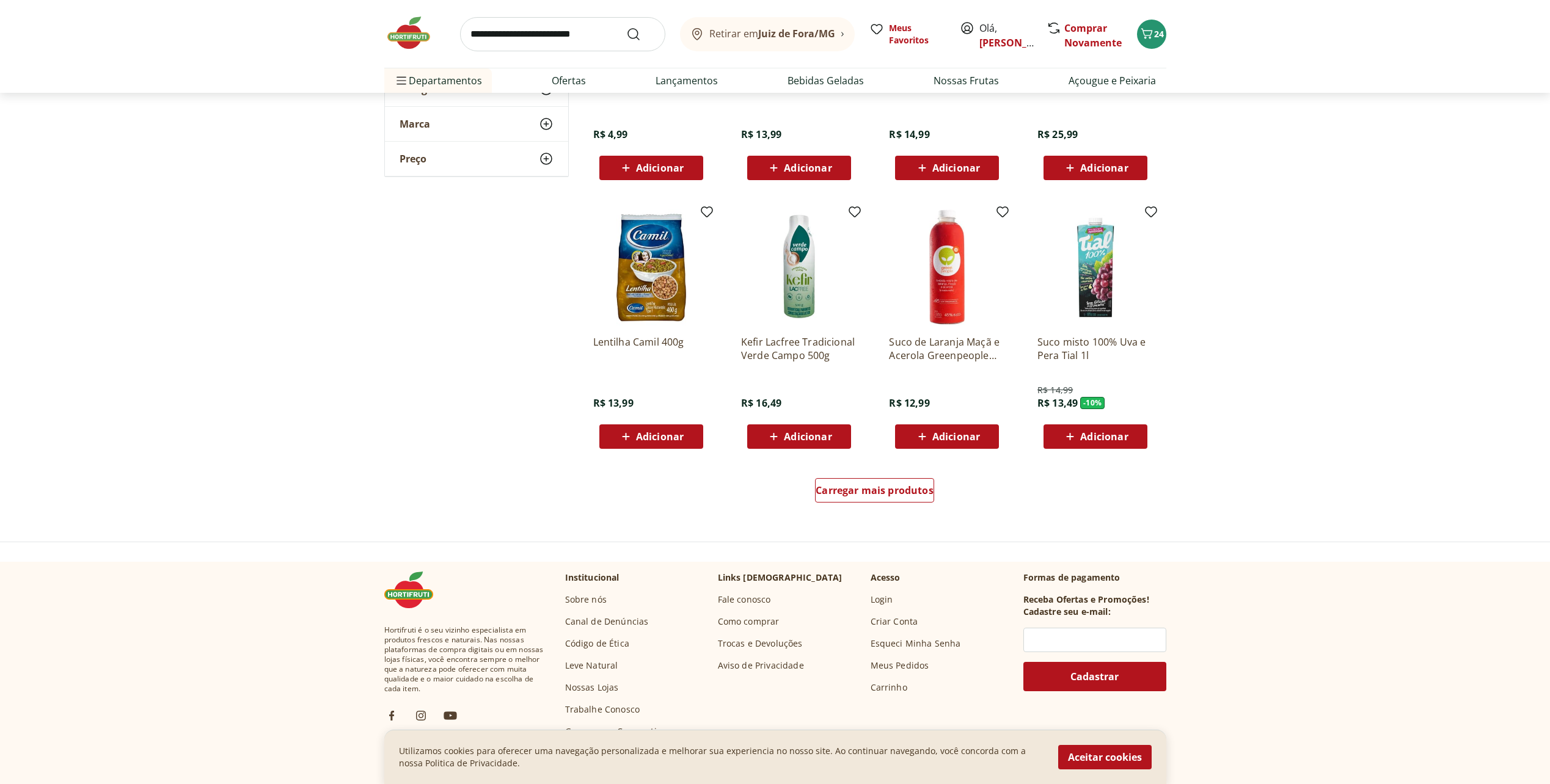
scroll to position [1343, 0]
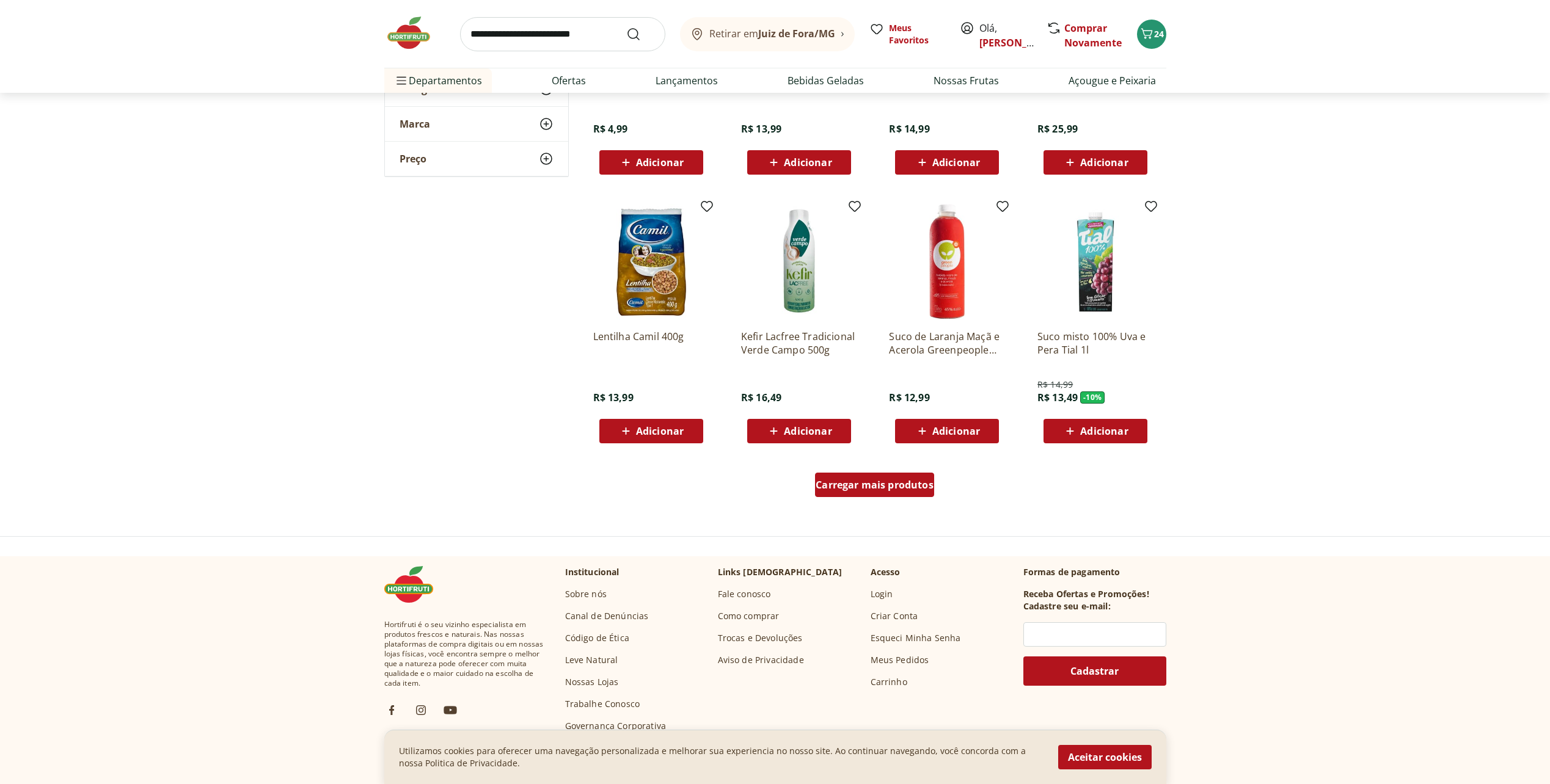
click at [875, 492] on div "Carregar mais produtos" at bounding box center [874, 484] width 119 height 24
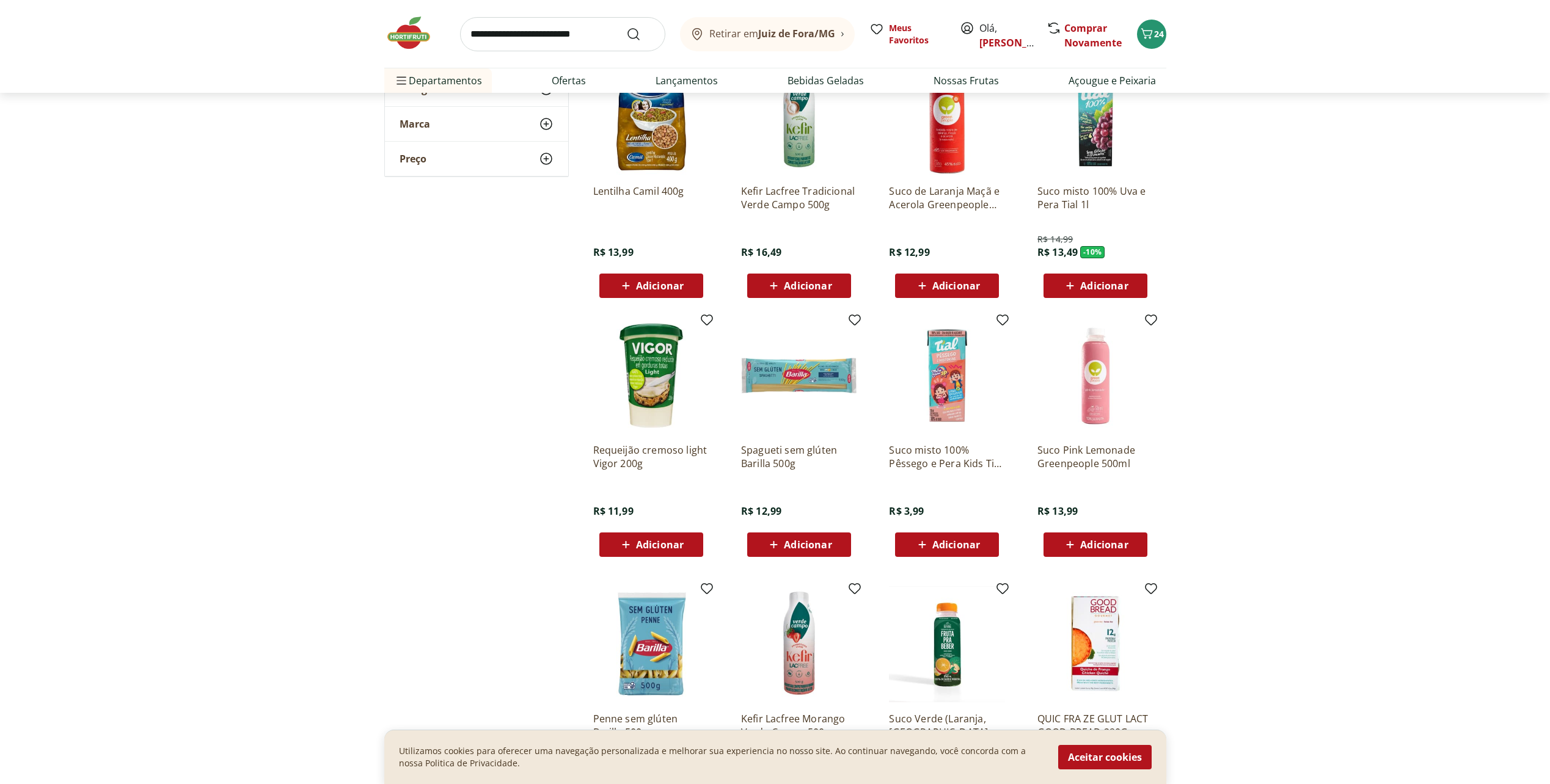
scroll to position [1587, 0]
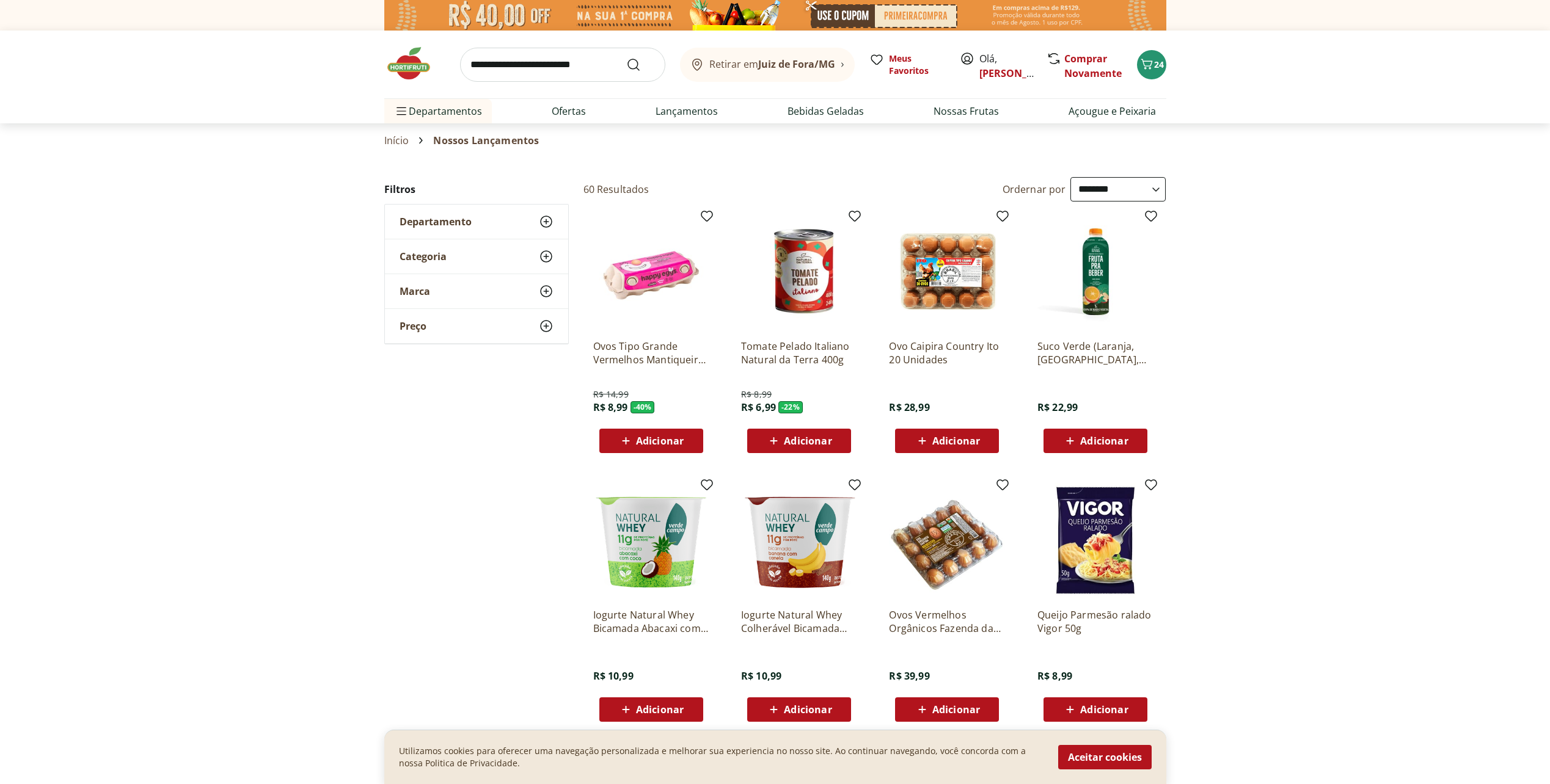
select select "**********"
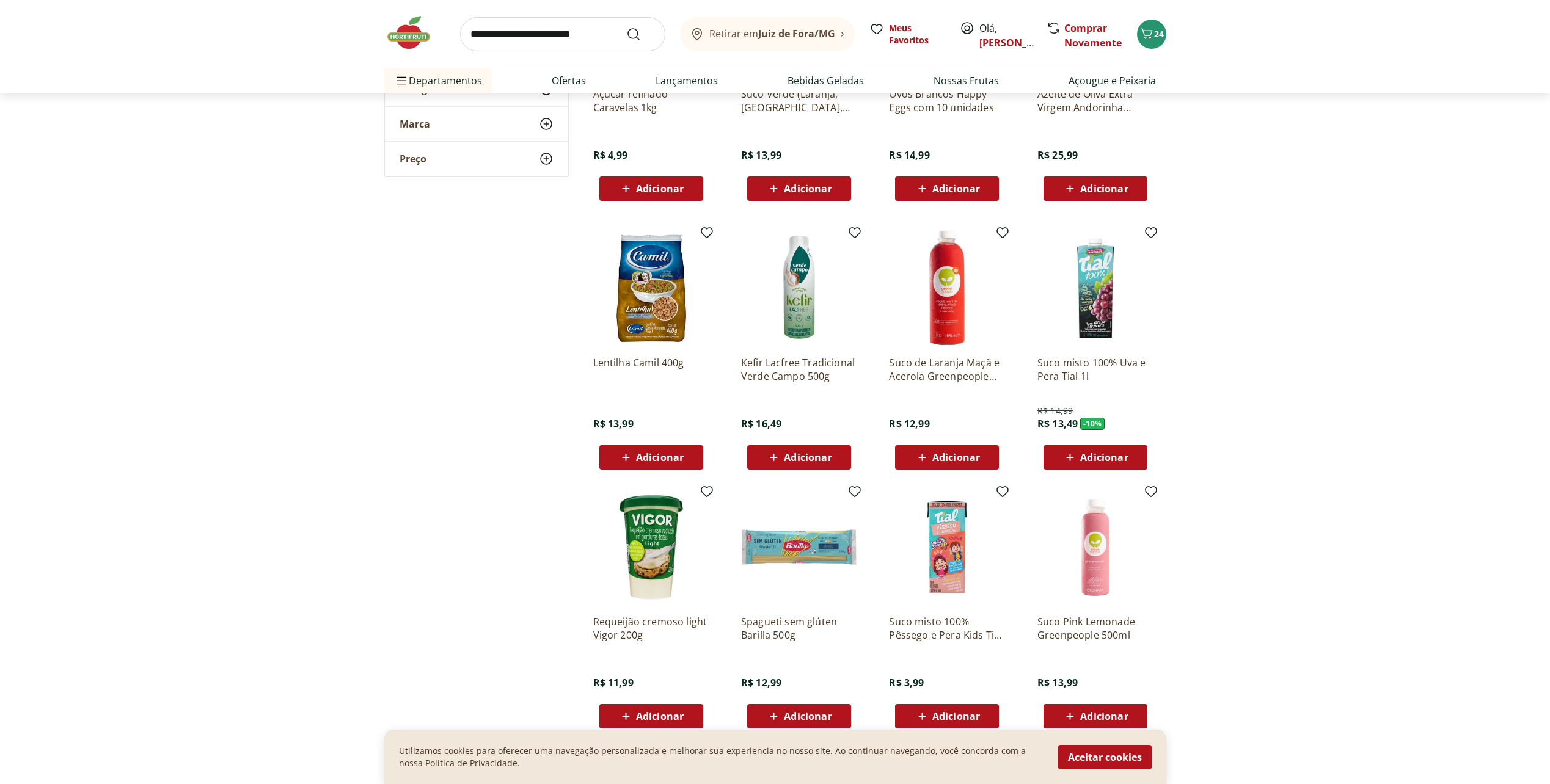
scroll to position [1343, 0]
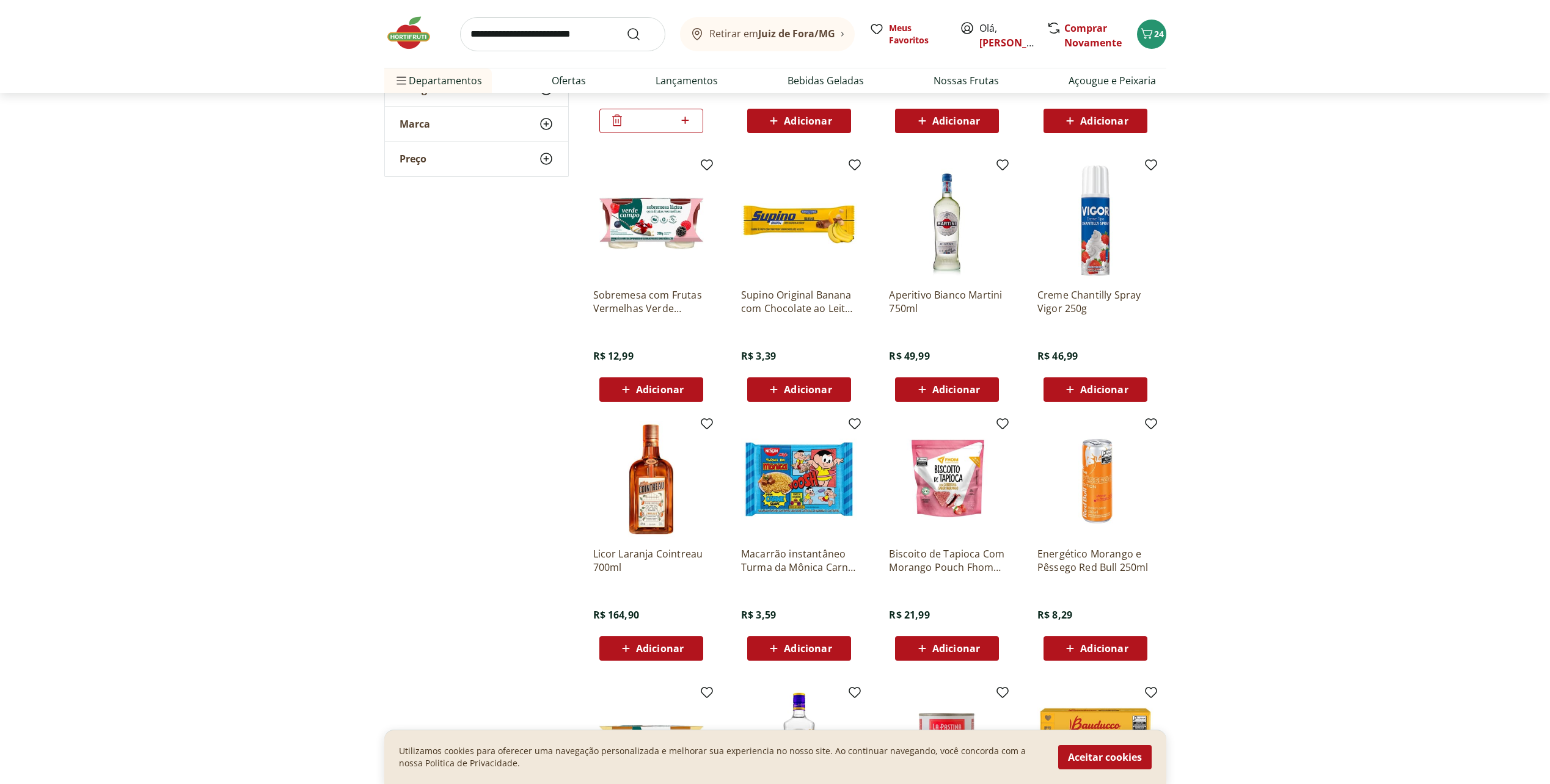
scroll to position [2198, 0]
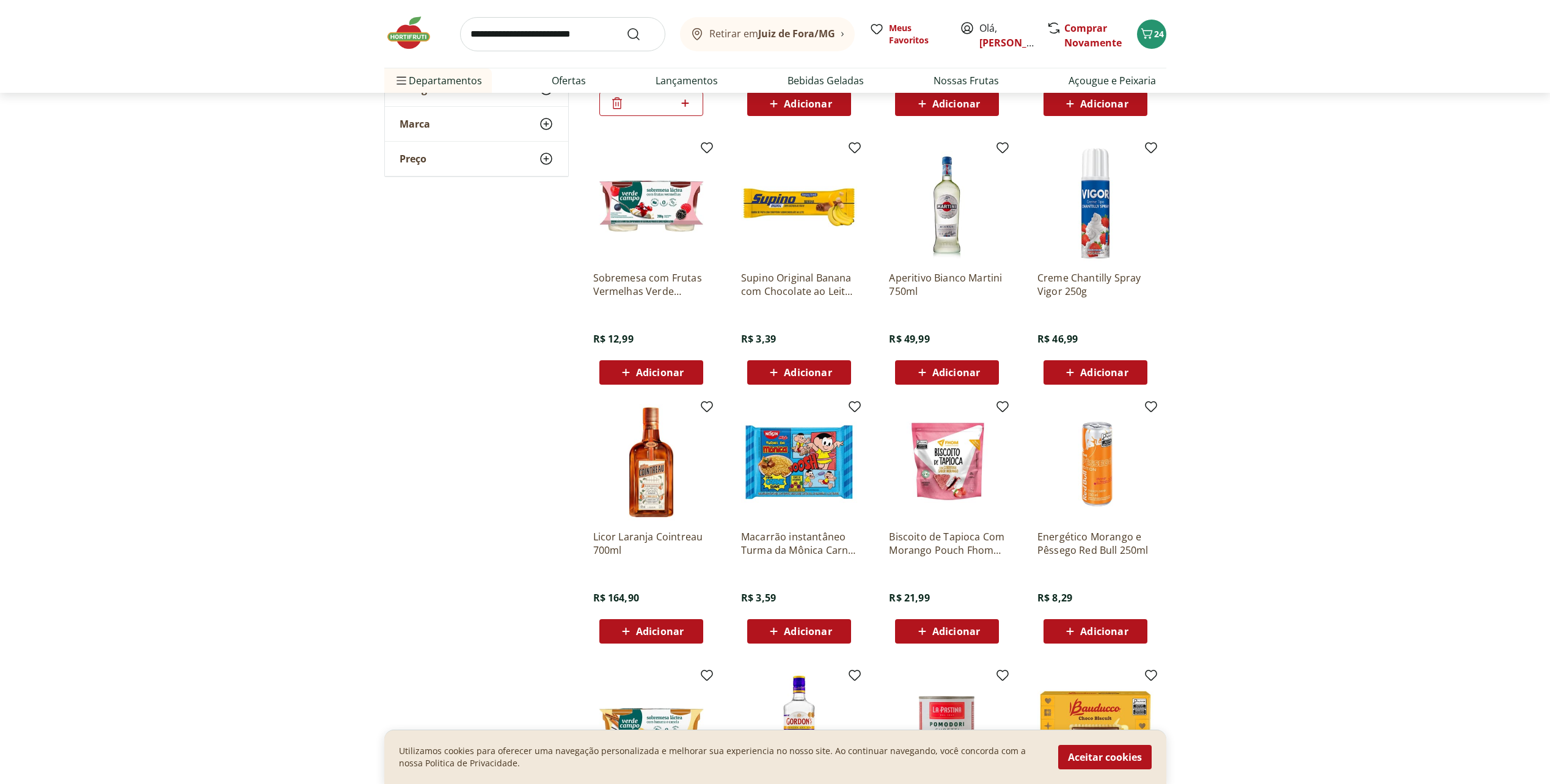
click at [555, 50] on input "search" at bounding box center [562, 34] width 206 height 34
type input "*******"
click at [626, 27] on button "Submit Search" at bounding box center [641, 34] width 29 height 15
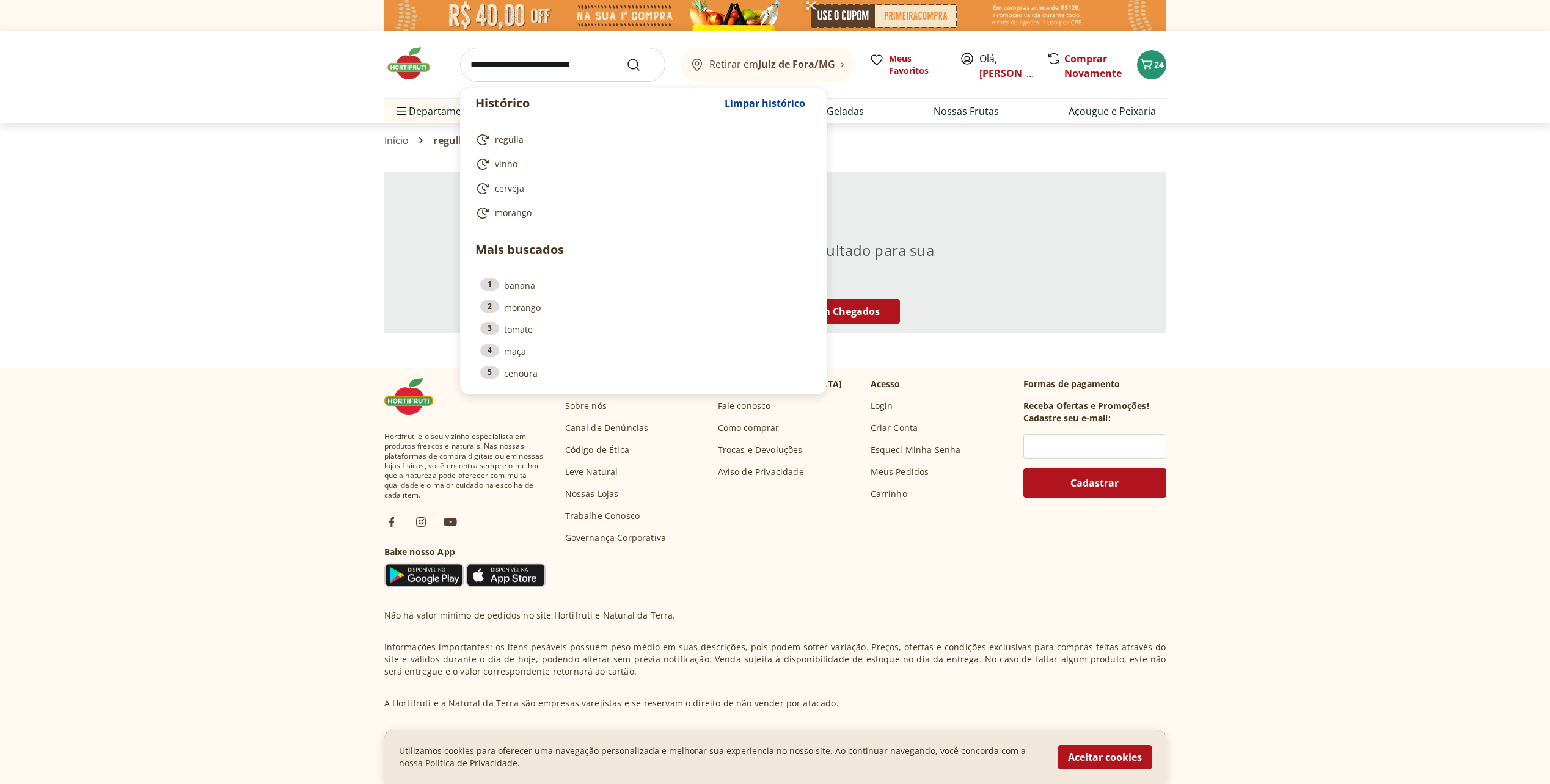
click at [553, 59] on input "search" at bounding box center [562, 64] width 206 height 34
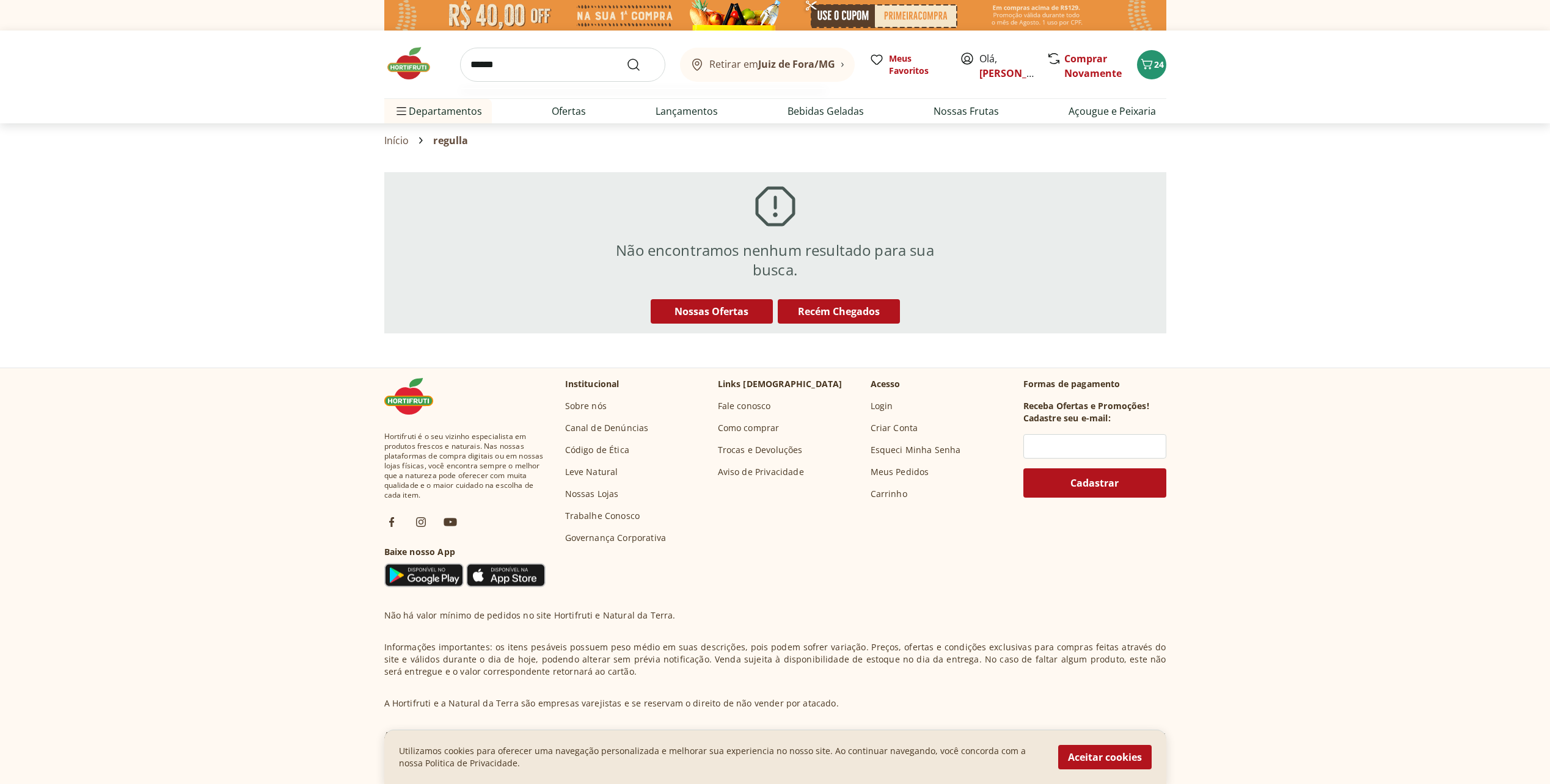
type input "******"
click at [626, 57] on button "Submit Search" at bounding box center [641, 64] width 29 height 15
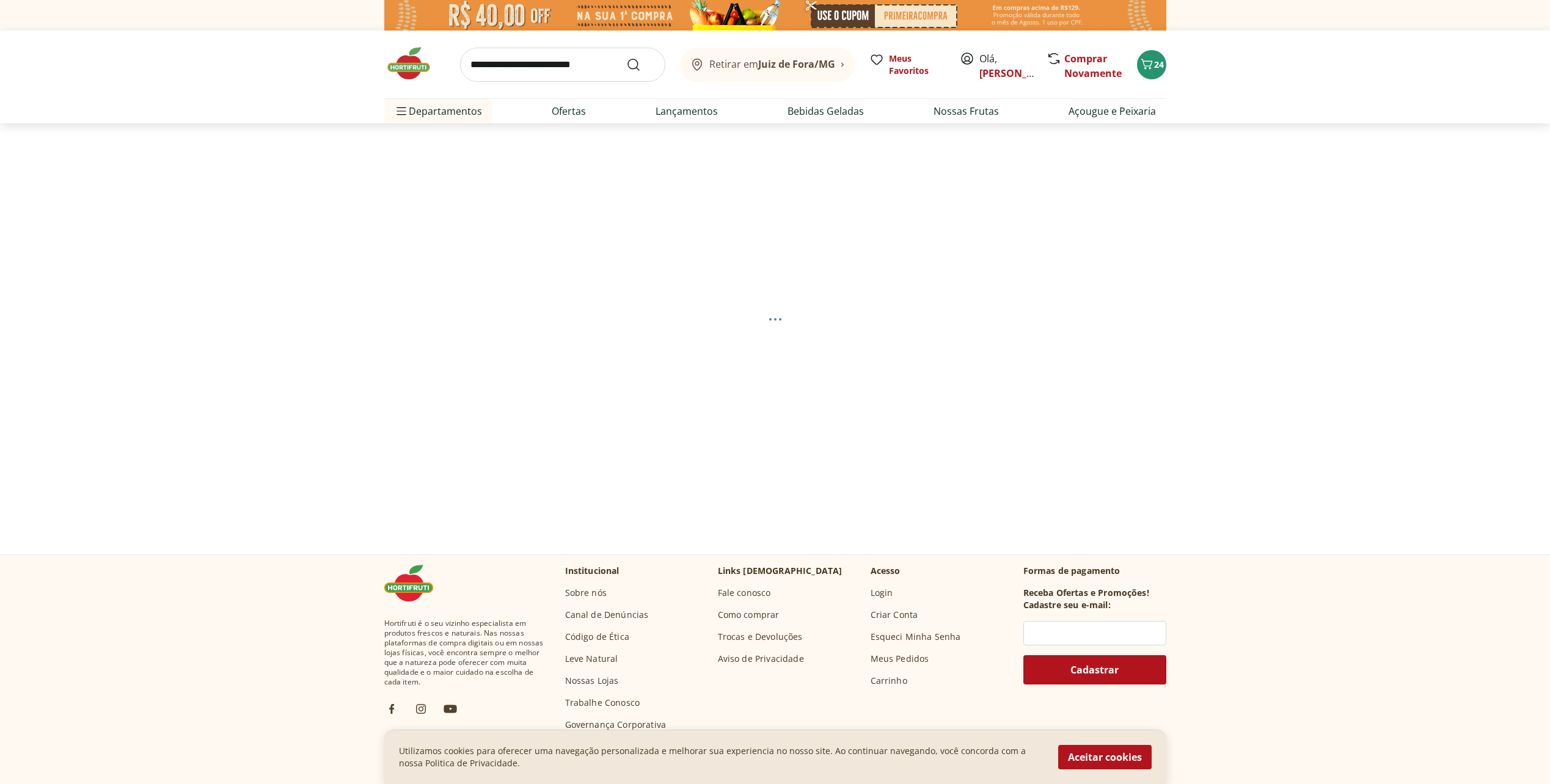
select select "**********"
